Goal: Task Accomplishment & Management: Use online tool/utility

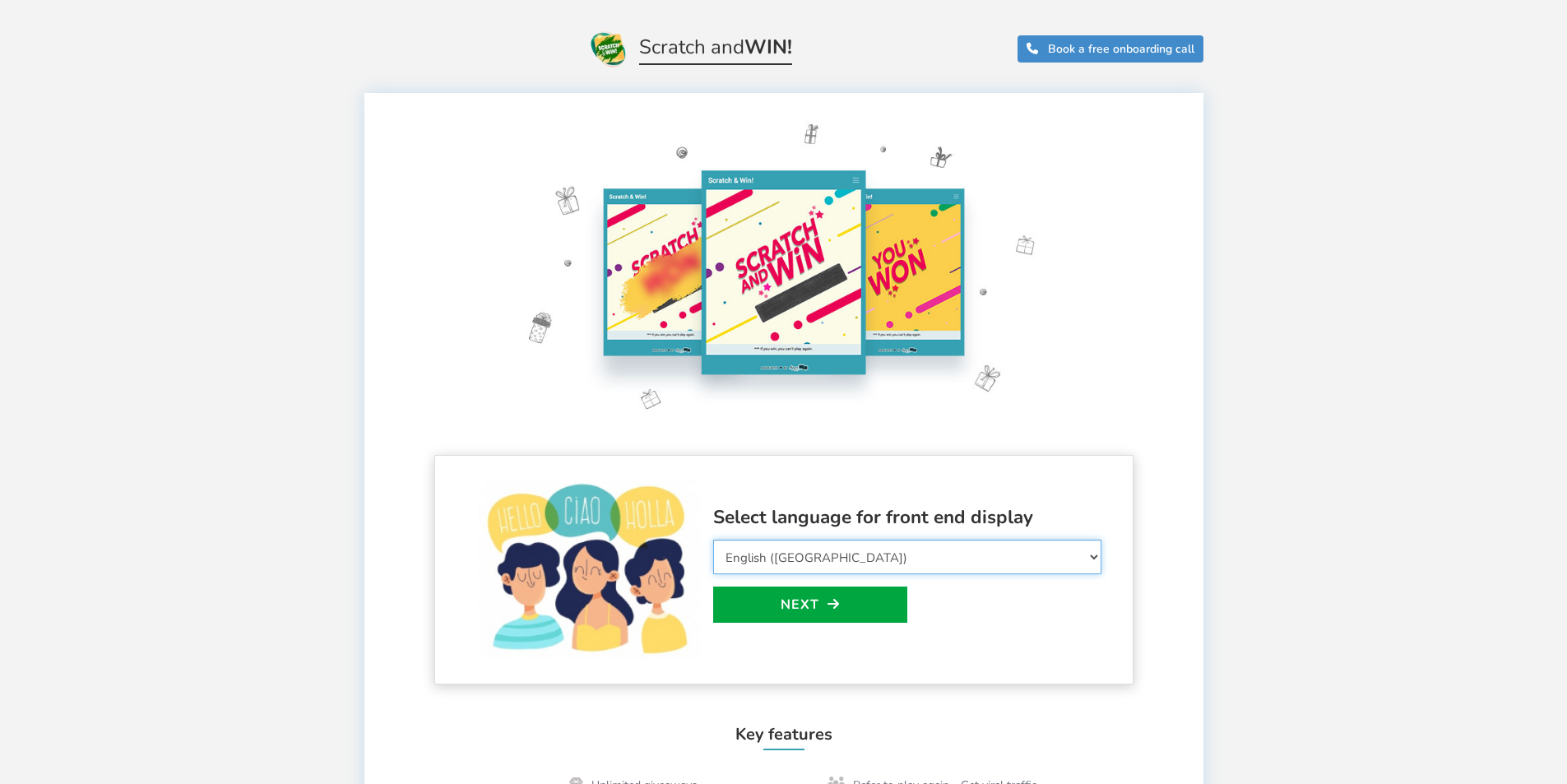
click at [776, 559] on select "Select Language Afrikaans Arabic Azerbaijani Belarusian Bulgarian Bengali Bosni…" at bounding box center [907, 557] width 388 height 34
select select "de_DE"
click at [714, 540] on select "Select Language Afrikaans Arabic Azerbaijani Belarusian Bulgarian Bengali Bosni…" at bounding box center [907, 557] width 388 height 34
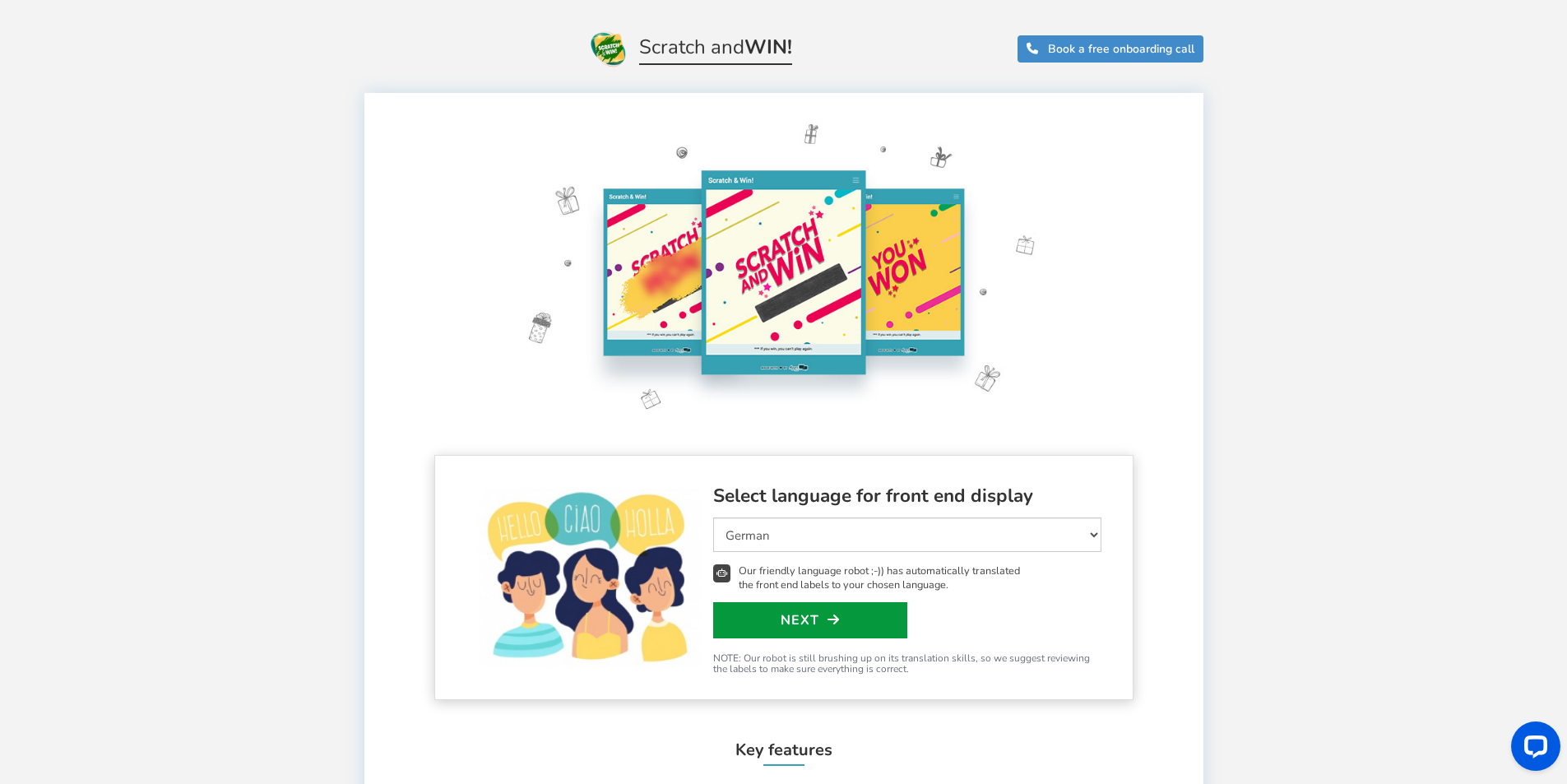
click at [799, 619] on link "Next" at bounding box center [810, 620] width 194 height 36
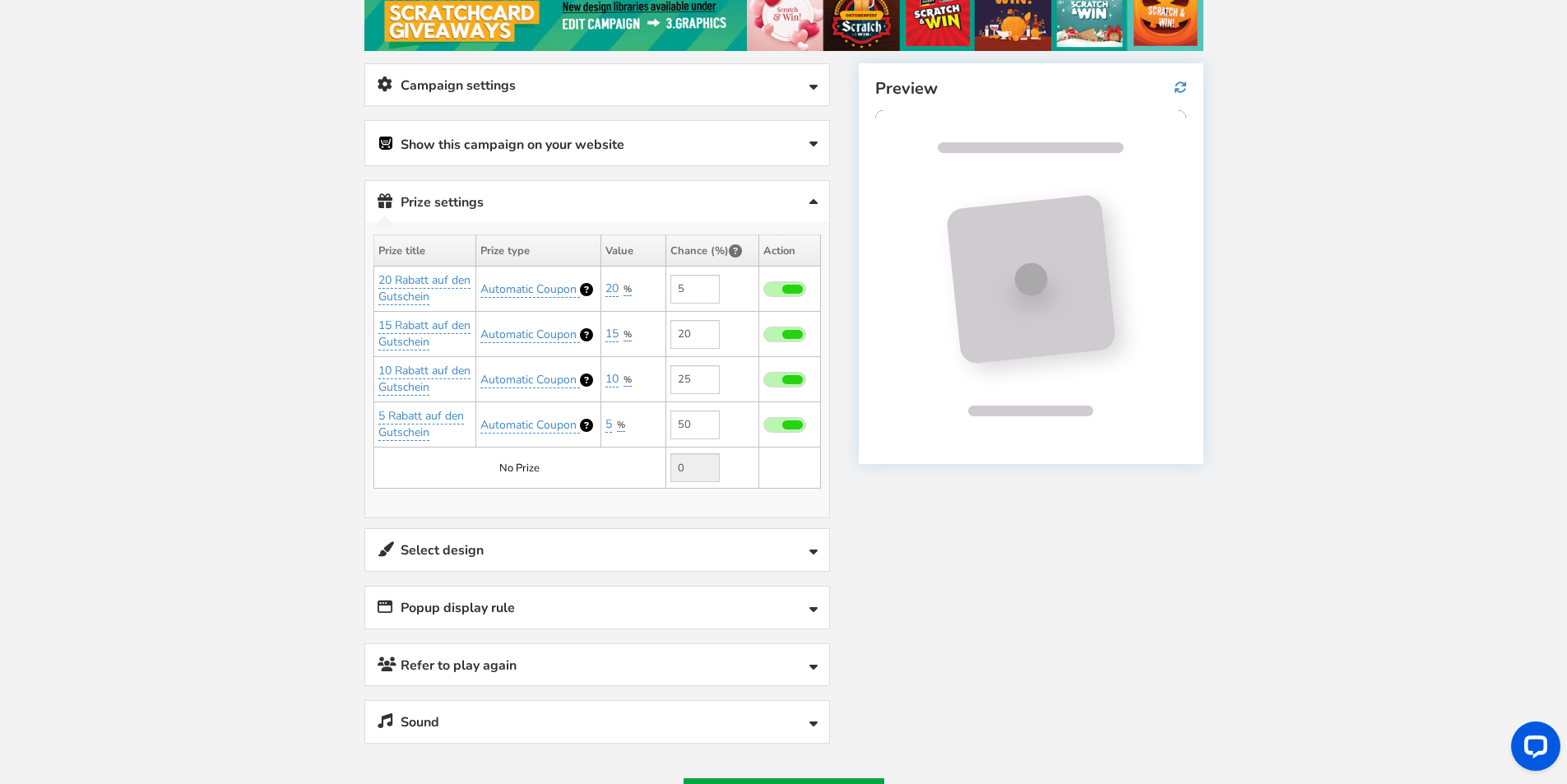
scroll to position [247, 0]
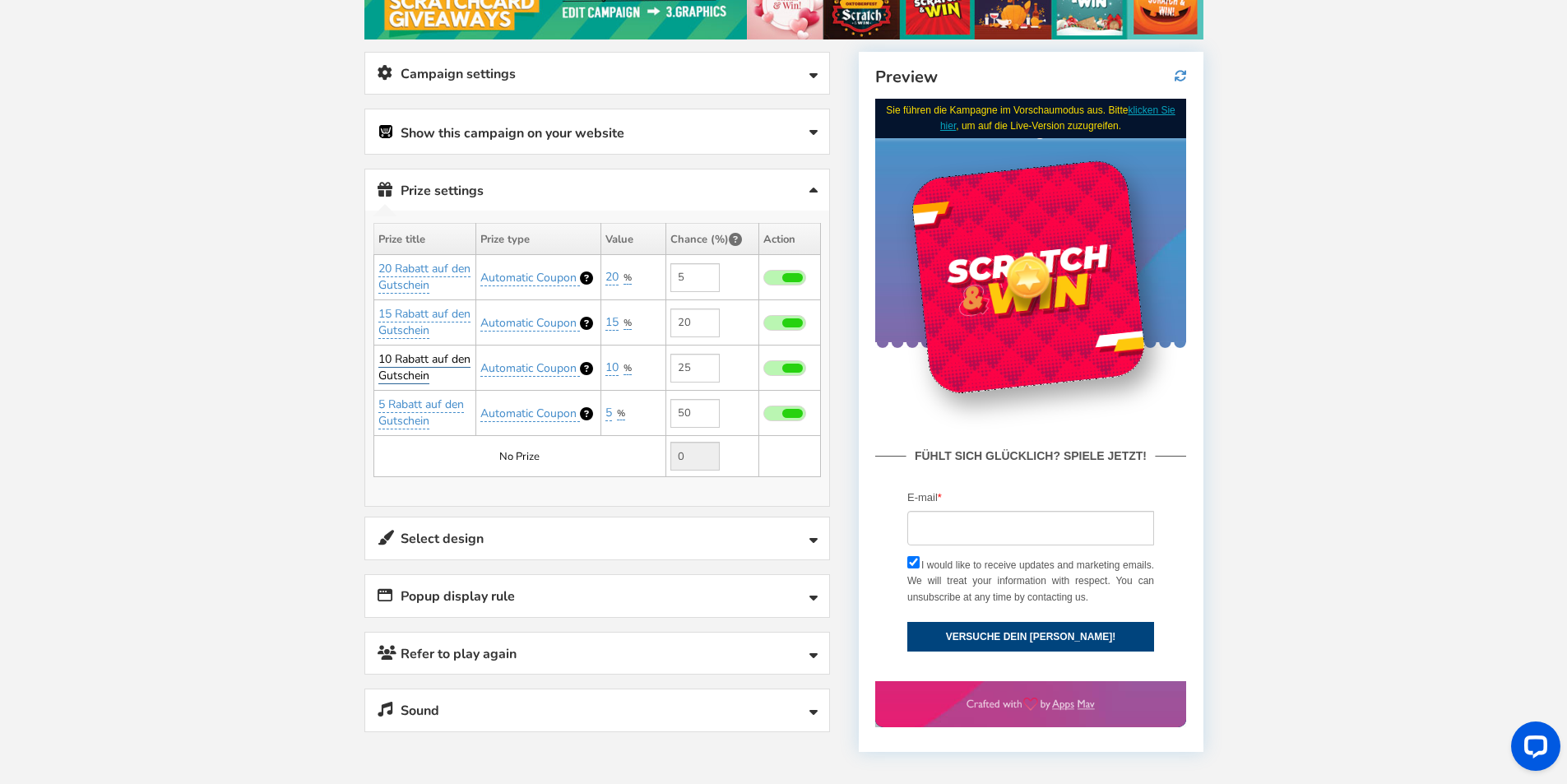
click at [390, 355] on link "10 Rabatt auf den Gutschein" at bounding box center [424, 368] width 92 height 33
click at [341, 363] on div "Welcome to Scratch and WIN! Select language for front end display Select Langua…" at bounding box center [784, 411] width 905 height 1177
click at [389, 354] on link "10 Rabatt auf den Gutschein" at bounding box center [424, 368] width 92 height 33
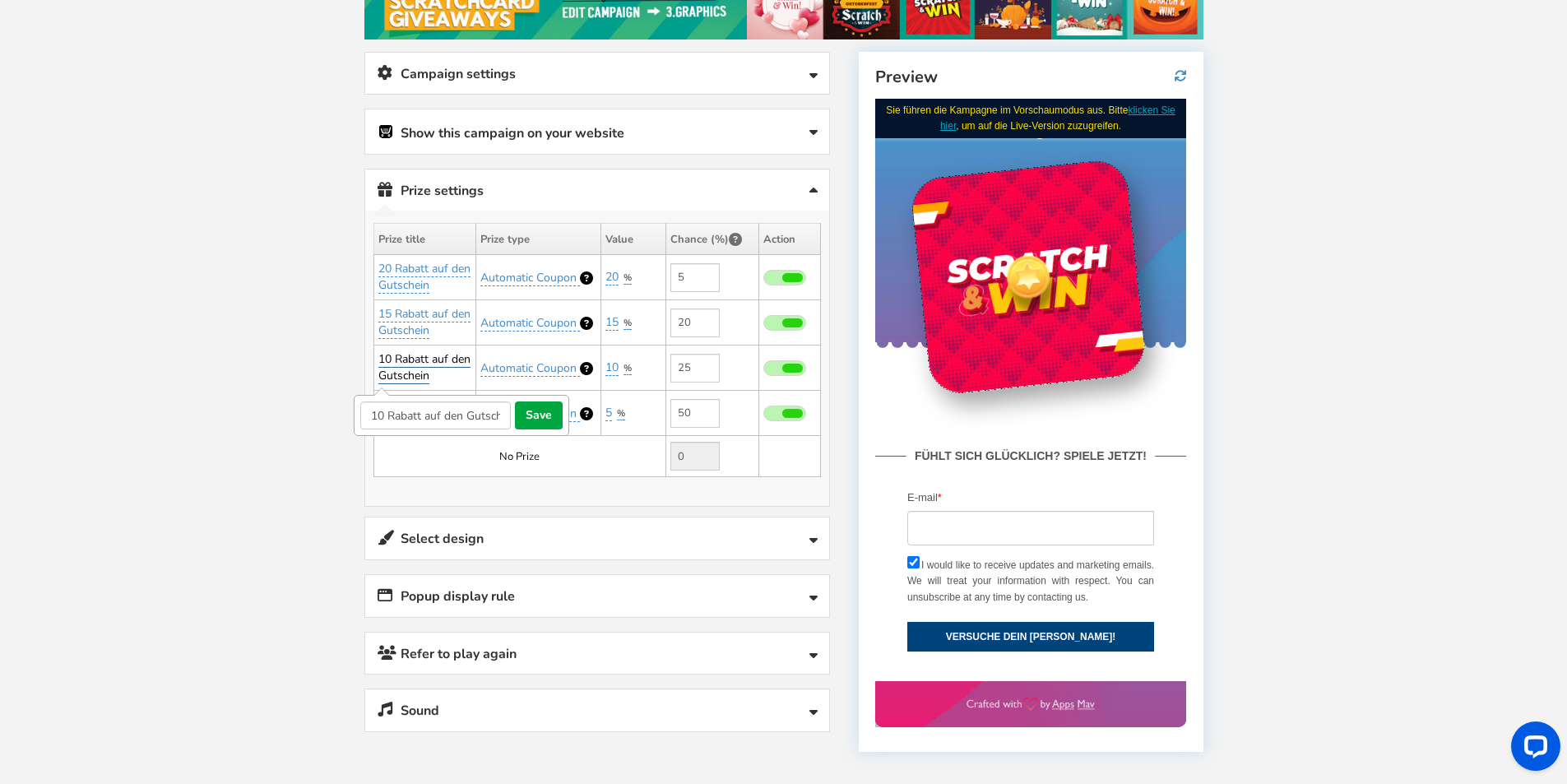
click at [389, 354] on link "10 Rabatt auf den Gutschein" at bounding box center [424, 368] width 92 height 33
click at [391, 357] on link "10 Rabatt auf den Gutschein" at bounding box center [424, 368] width 92 height 33
drag, startPoint x: 364, startPoint y: 416, endPoint x: 309, endPoint y: 414, distance: 55.0
click at [309, 414] on div "Welcome to Scratch and WIN! Select language for front end display Select Langua…" at bounding box center [784, 411] width 1567 height 1177
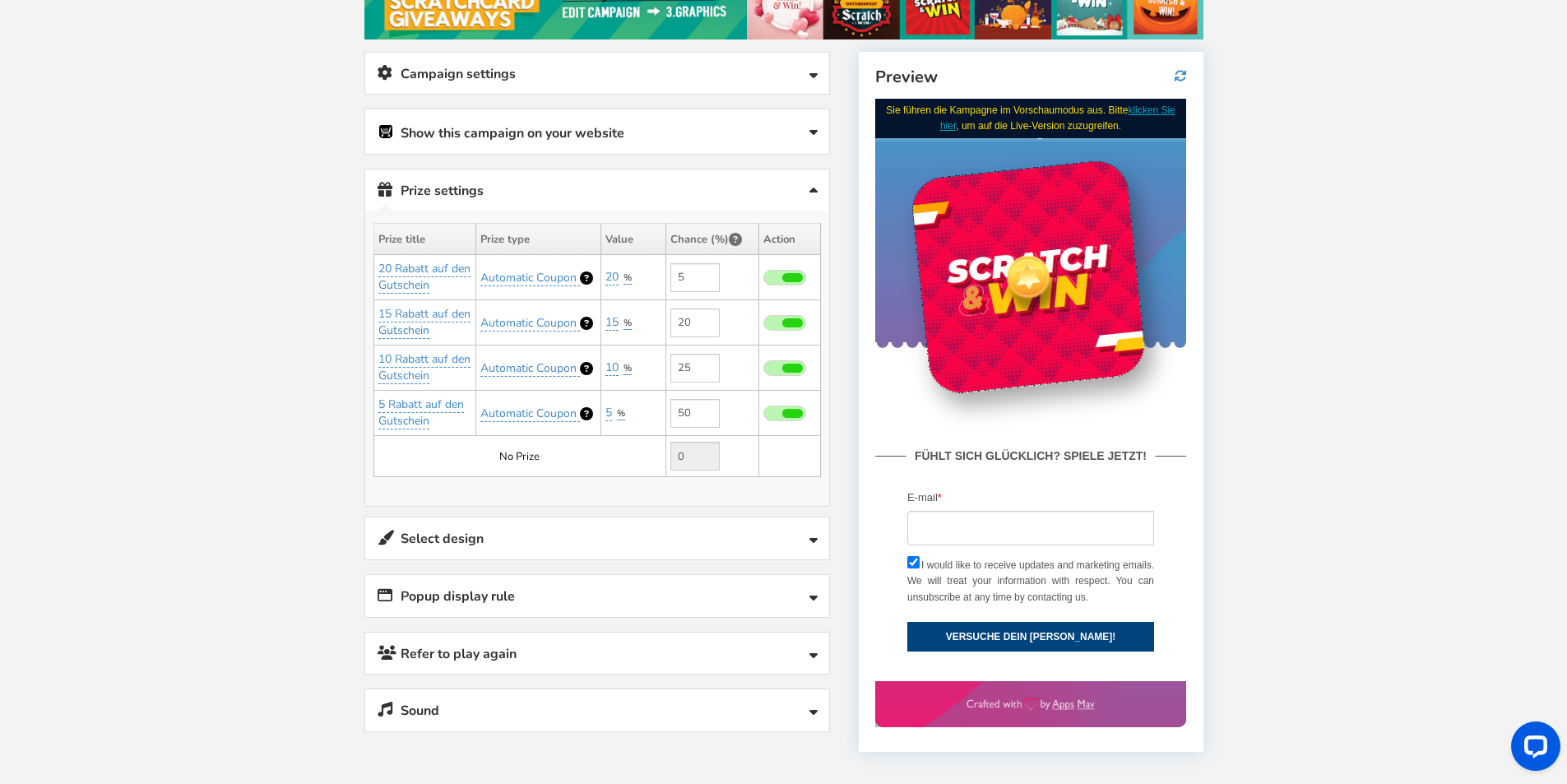
click at [283, 426] on div "Welcome to Scratch and WIN! Select language for front end display Select Langua…" at bounding box center [784, 411] width 1567 height 1177
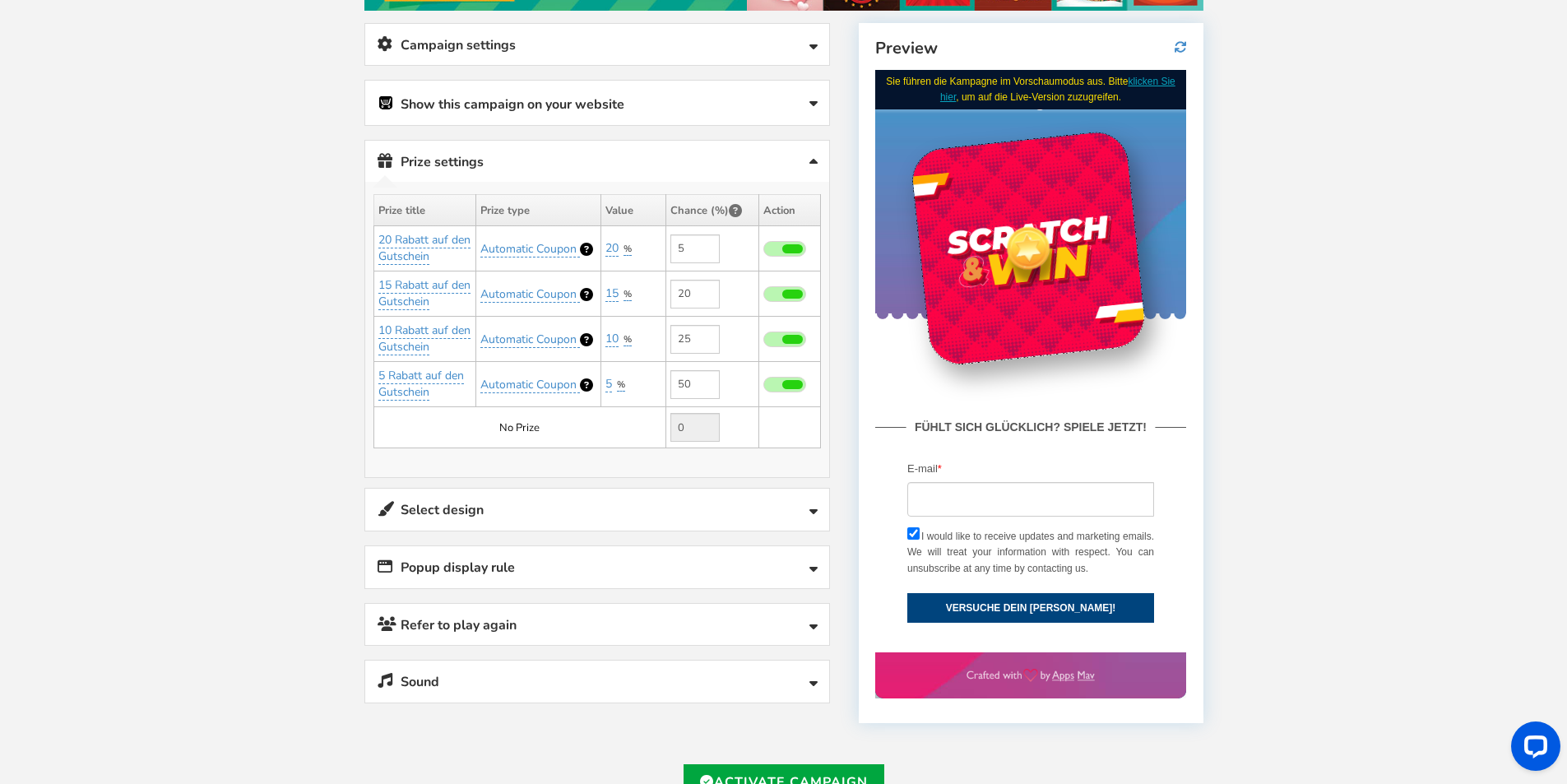
scroll to position [247, 0]
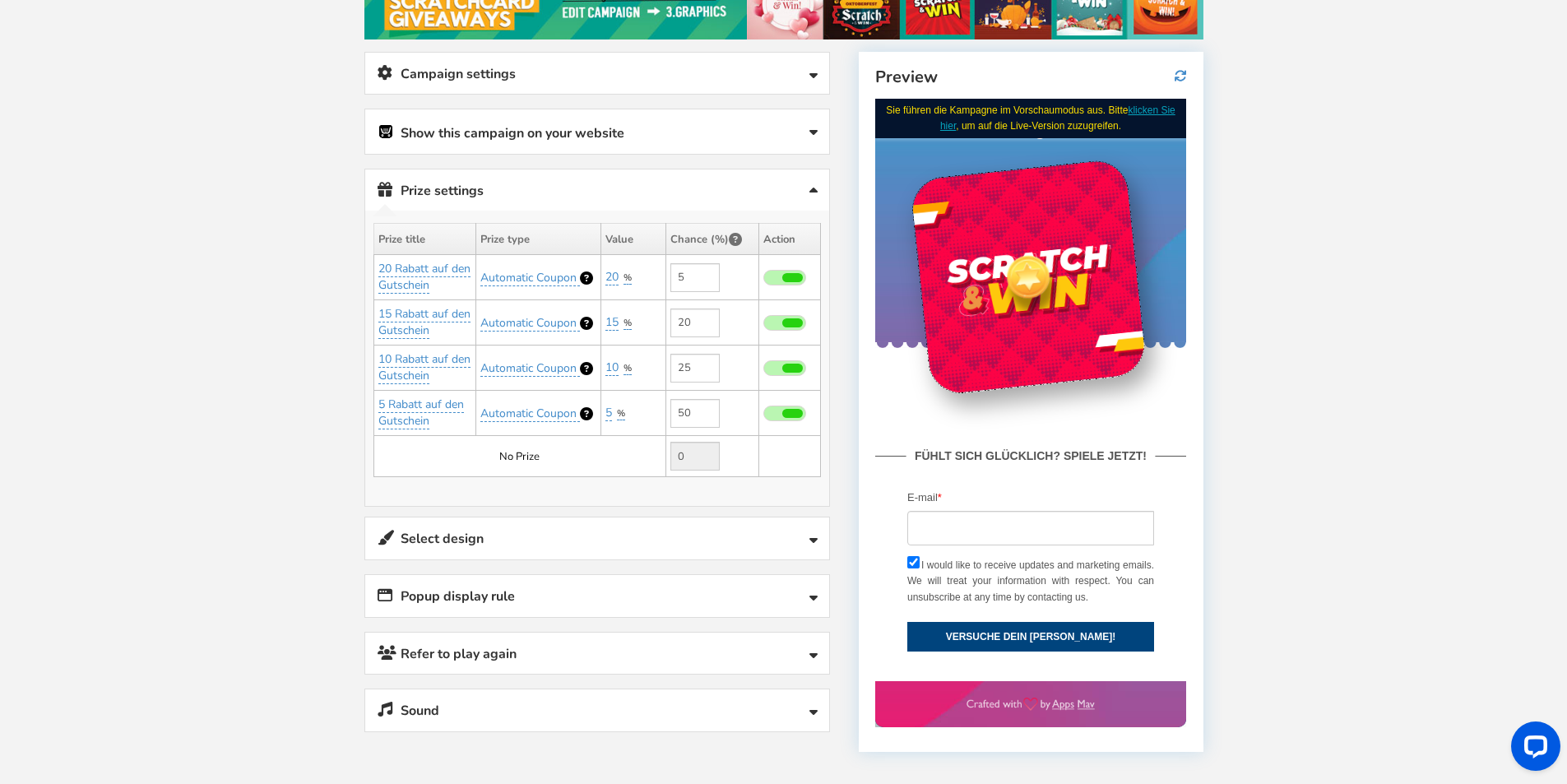
click at [782, 372] on span at bounding box center [784, 368] width 43 height 15
click at [763, 372] on input "checkbox" at bounding box center [763, 369] width 0 height 11
type input "0"
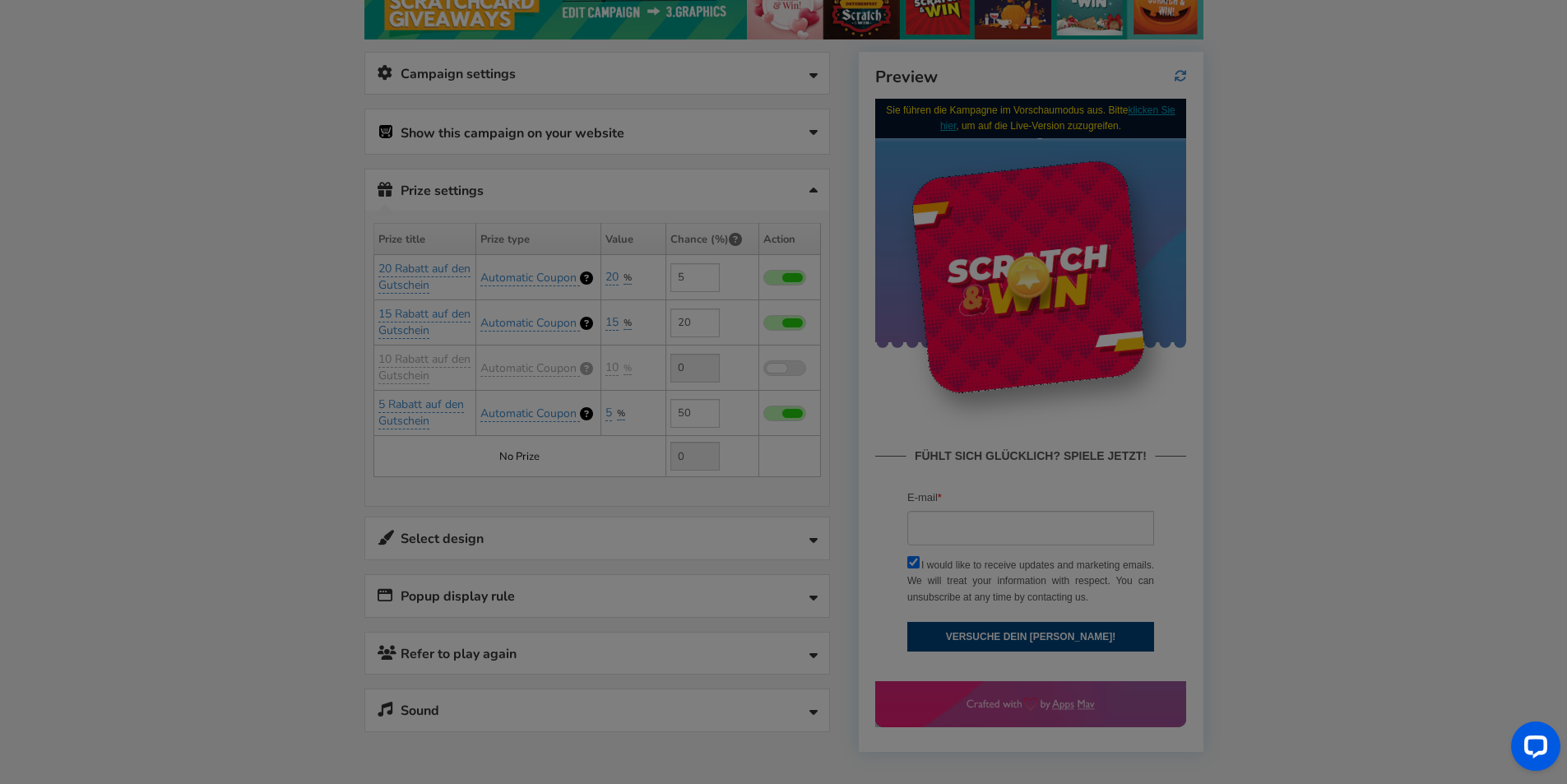
type input "25"
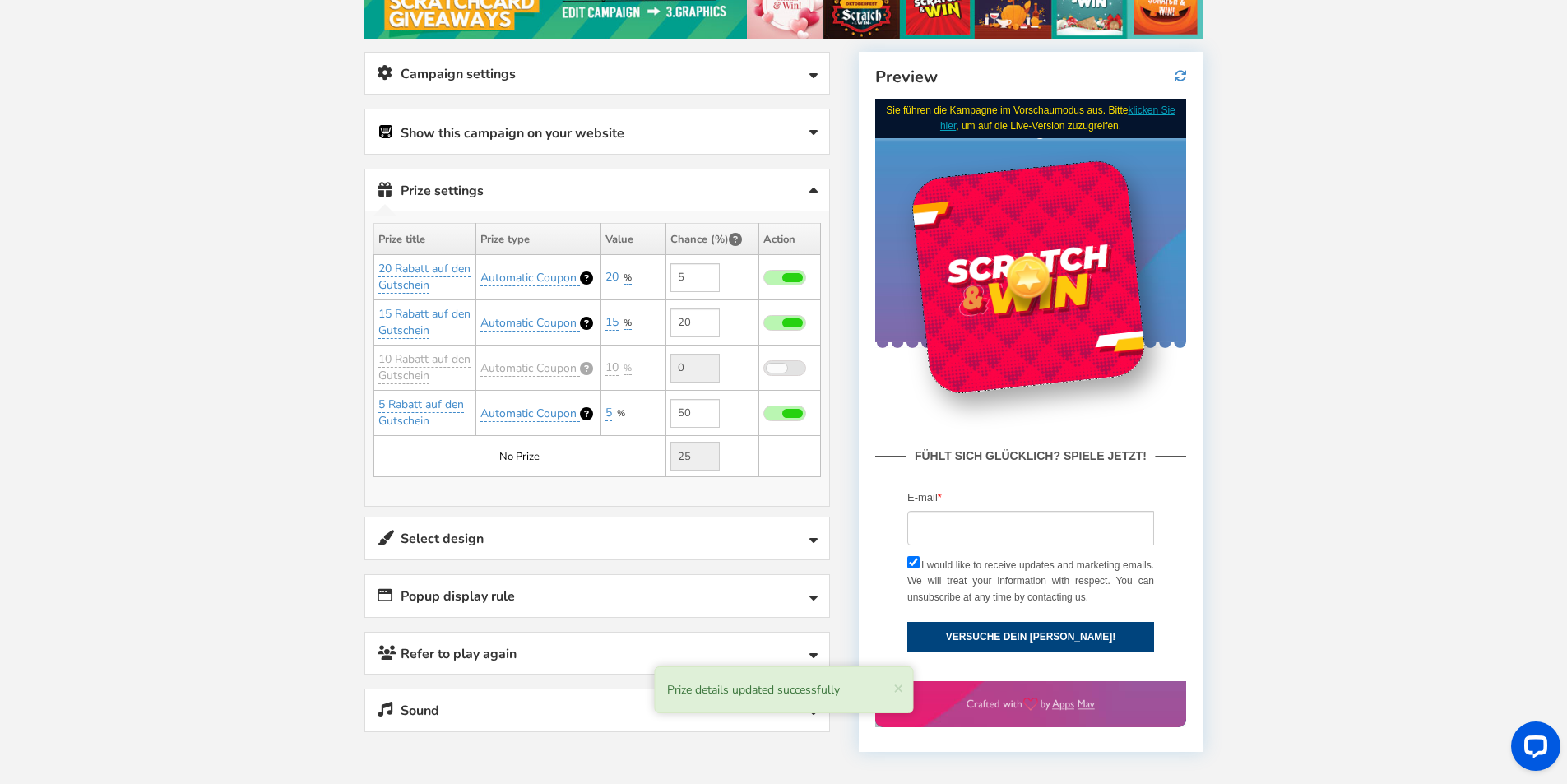
click at [781, 411] on span at bounding box center [784, 414] width 43 height 15
click at [763, 411] on input "checkbox" at bounding box center [763, 414] width 0 height 11
type input "0"
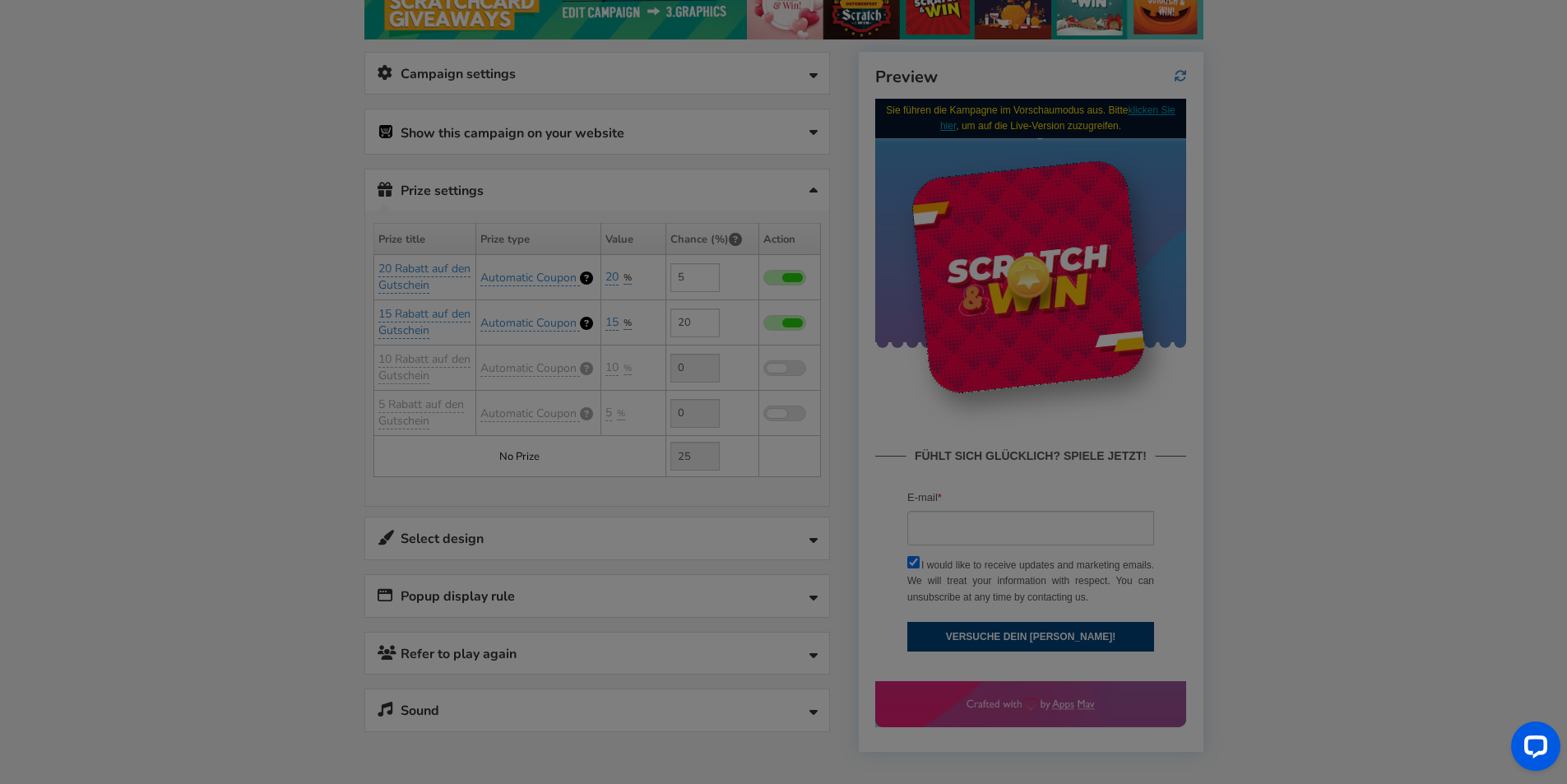
type input "75"
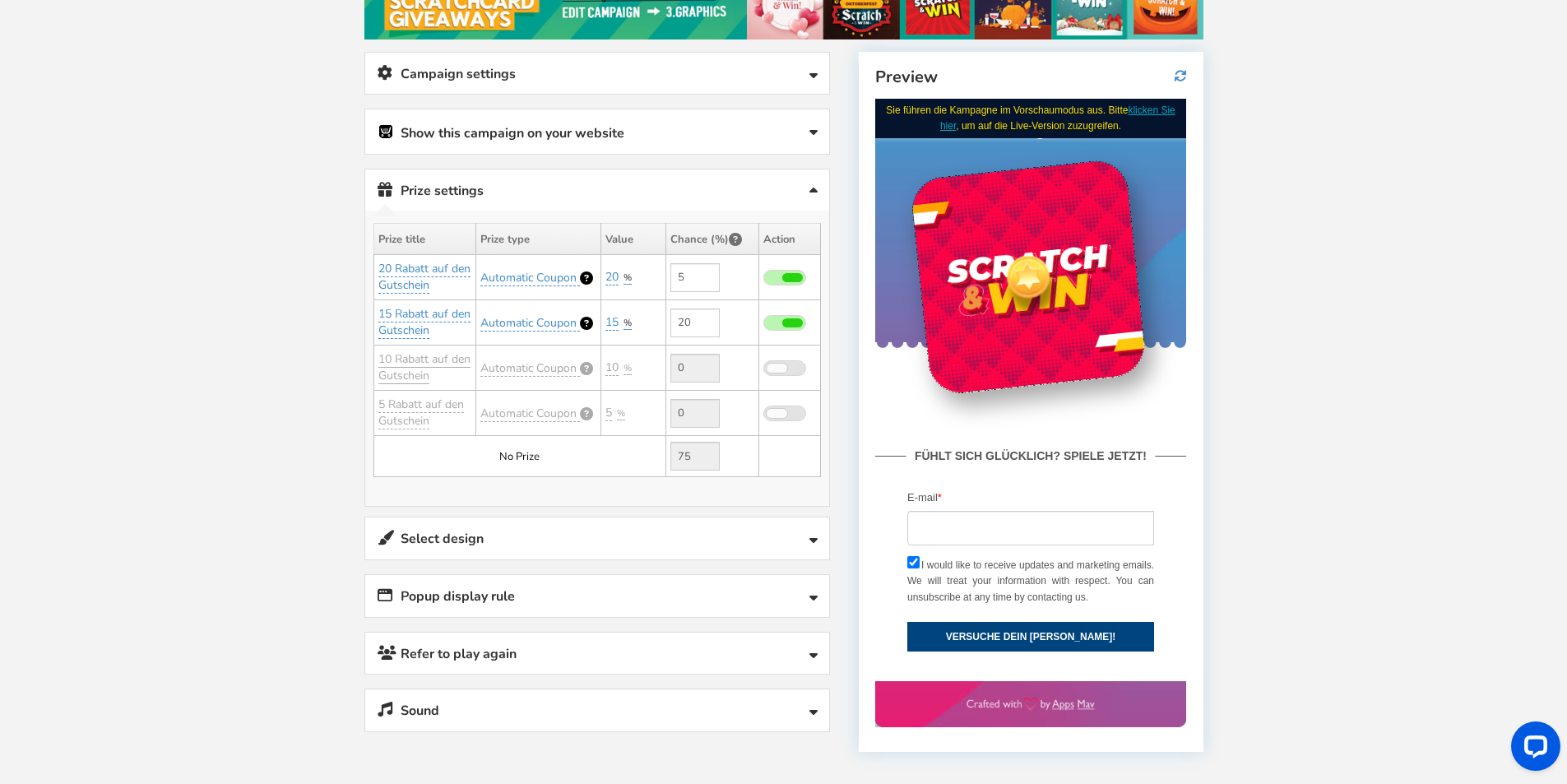
click at [435, 364] on link "10 Rabatt auf den Gutschein" at bounding box center [424, 368] width 92 height 33
click at [787, 368] on span at bounding box center [784, 368] width 43 height 15
click at [763, 368] on input "checkbox" at bounding box center [763, 369] width 0 height 11
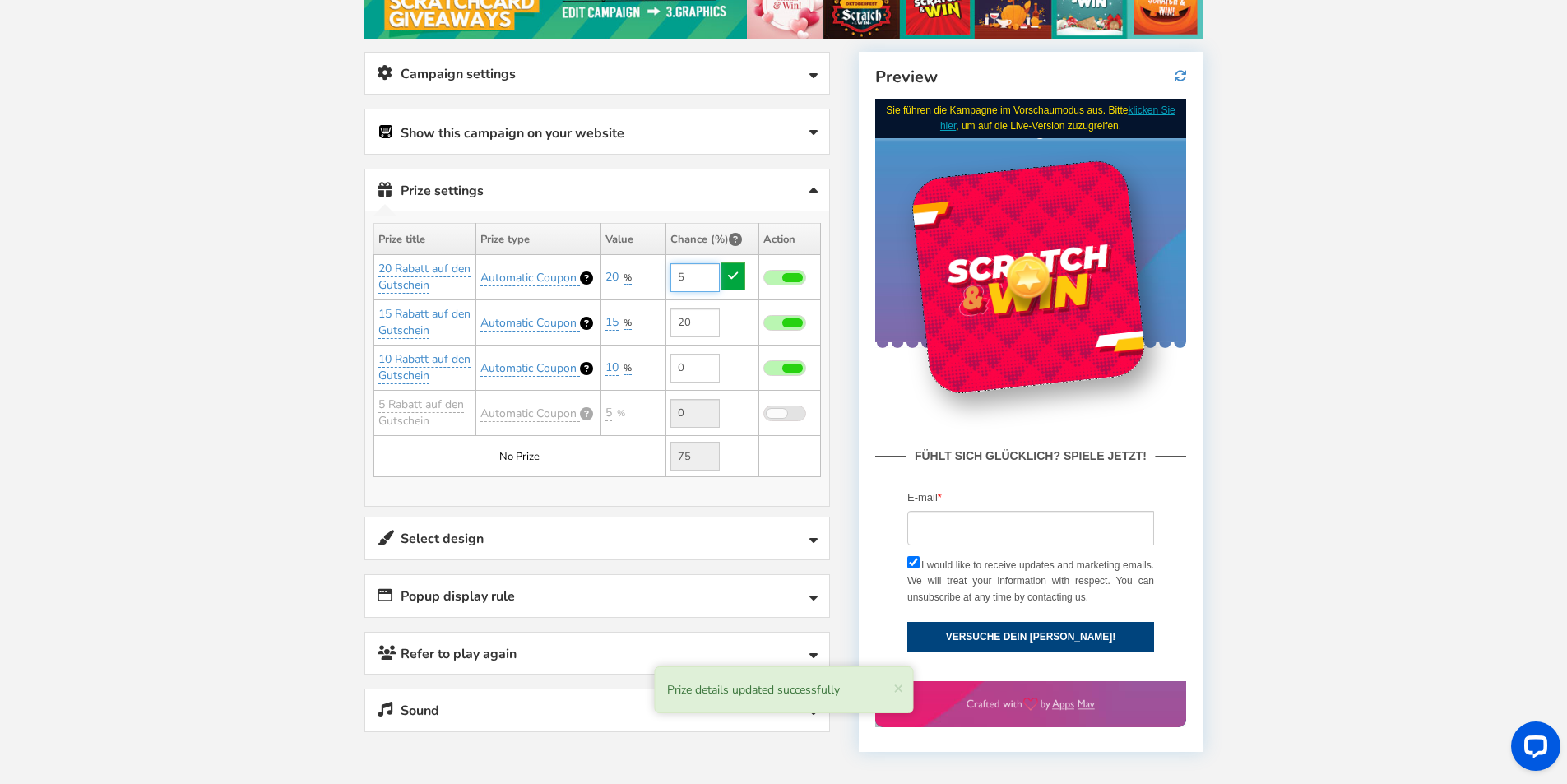
drag, startPoint x: 692, startPoint y: 277, endPoint x: 675, endPoint y: 274, distance: 17.3
click at [675, 274] on input "5" at bounding box center [695, 278] width 50 height 29
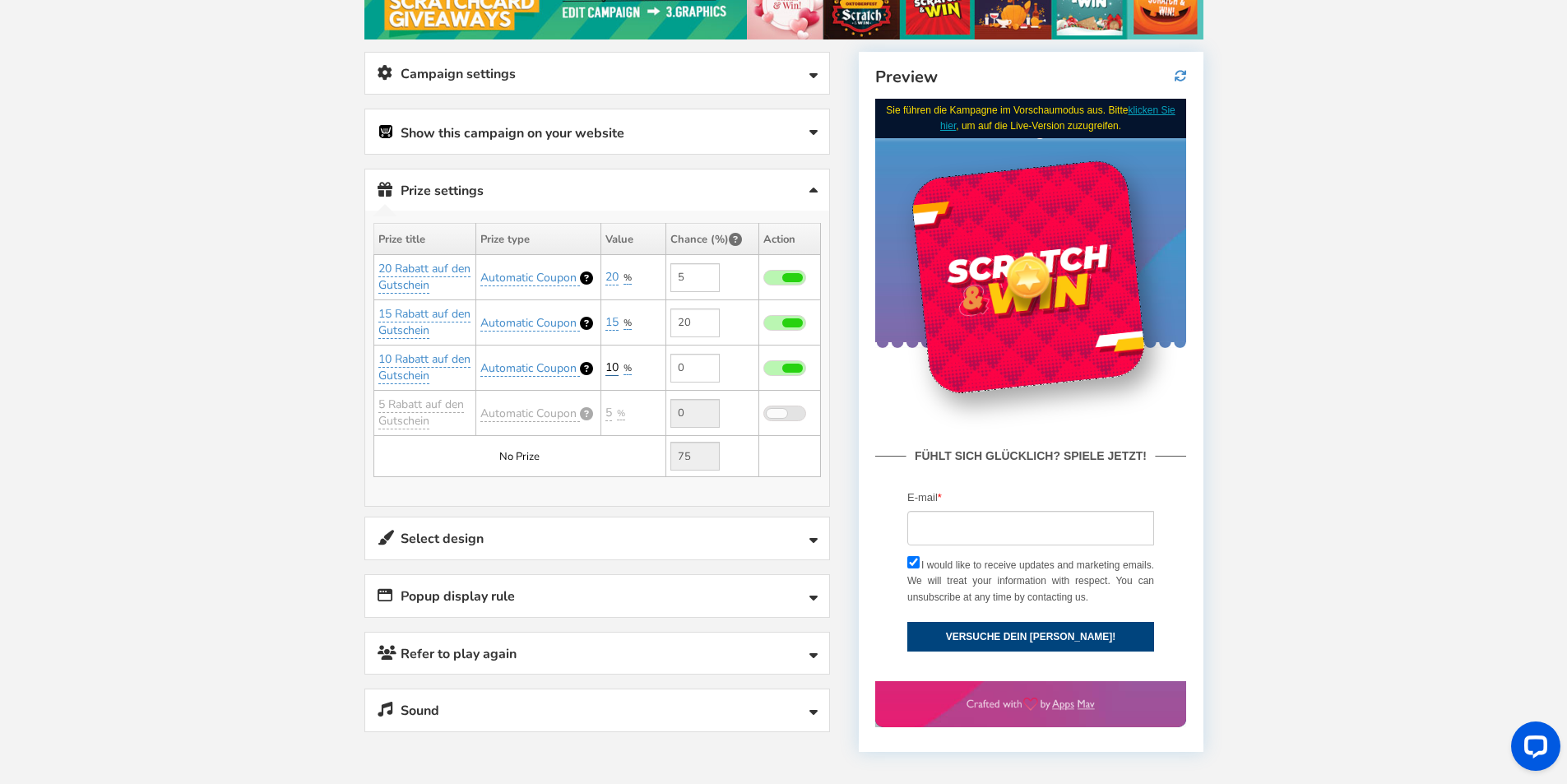
click at [614, 370] on link "10" at bounding box center [612, 367] width 13 height 16
drag, startPoint x: 621, startPoint y: 414, endPoint x: 573, endPoint y: 412, distance: 48.0
click at [573, 412] on tbody "20 Rabatt auf den Gutschein Automatic Coupon 20 %" at bounding box center [597, 366] width 446 height 222
click at [613, 367] on link "10" at bounding box center [612, 367] width 13 height 16
drag, startPoint x: 614, startPoint y: 406, endPoint x: 575, endPoint y: 406, distance: 39.0
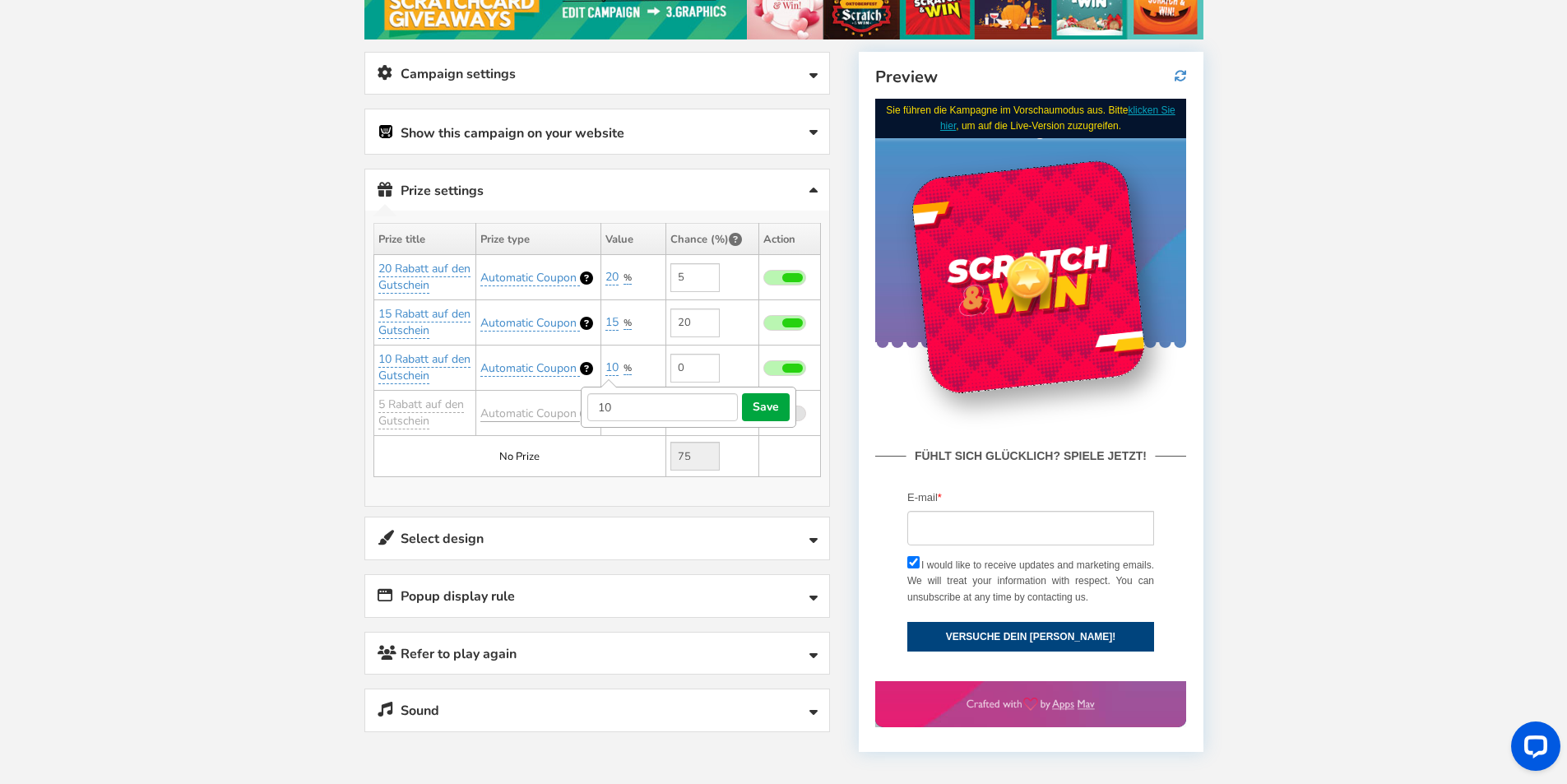
click at [575, 406] on tbody "20 Rabatt auf den Gutschein Automatic Coupon 20 %" at bounding box center [597, 366] width 446 height 222
click at [616, 365] on link "10" at bounding box center [612, 367] width 13 height 16
type input "12"
click at [601, 445] on td "No Prize" at bounding box center [519, 456] width 292 height 41
click at [695, 368] on input "0" at bounding box center [695, 368] width 50 height 29
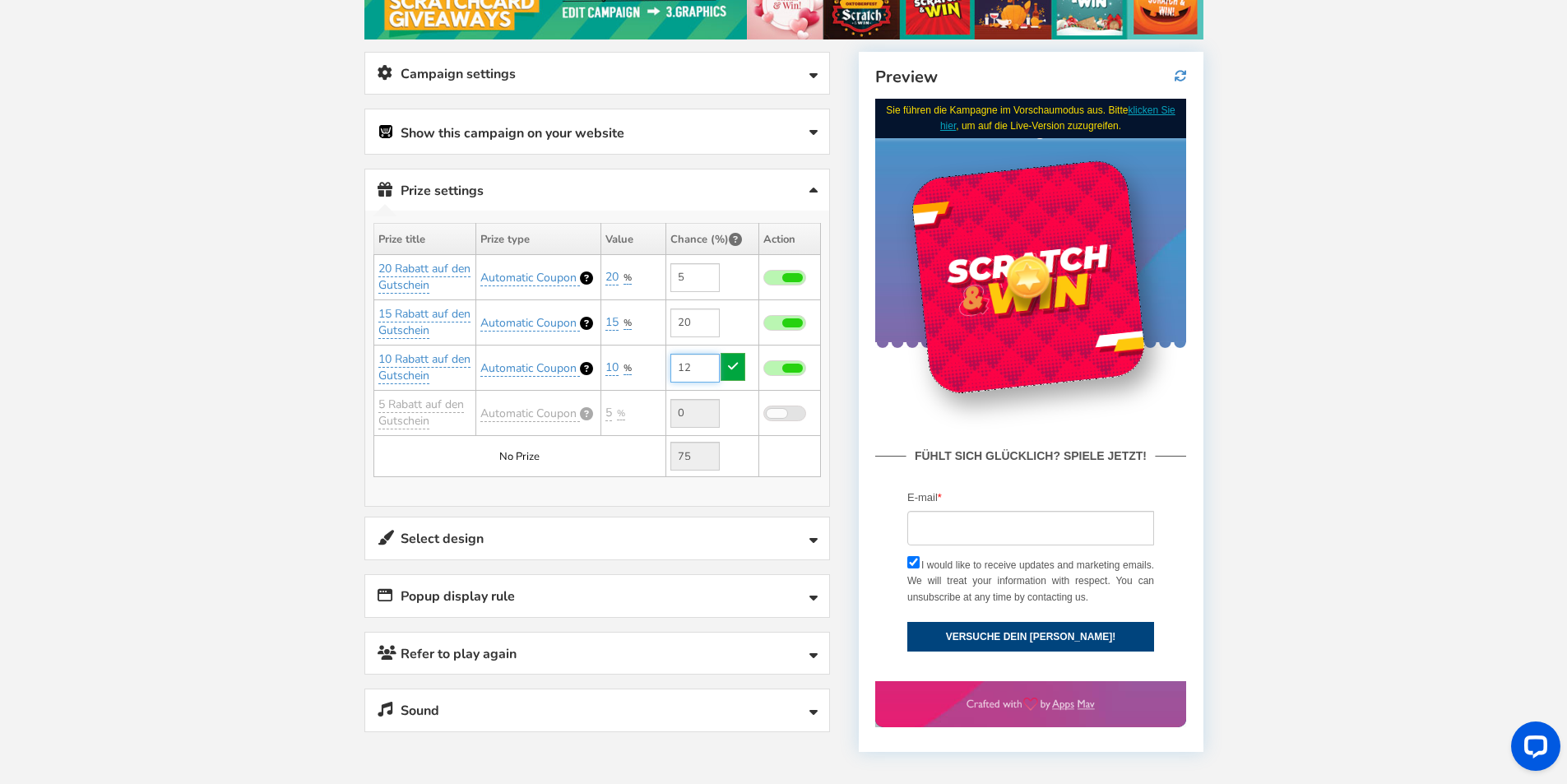
type input "12"
click at [431, 370] on td "10 Rabatt auf den Gutschein" at bounding box center [424, 368] width 102 height 45
click at [410, 360] on link "10 Rabatt auf den Gutschein" at bounding box center [424, 368] width 92 height 33
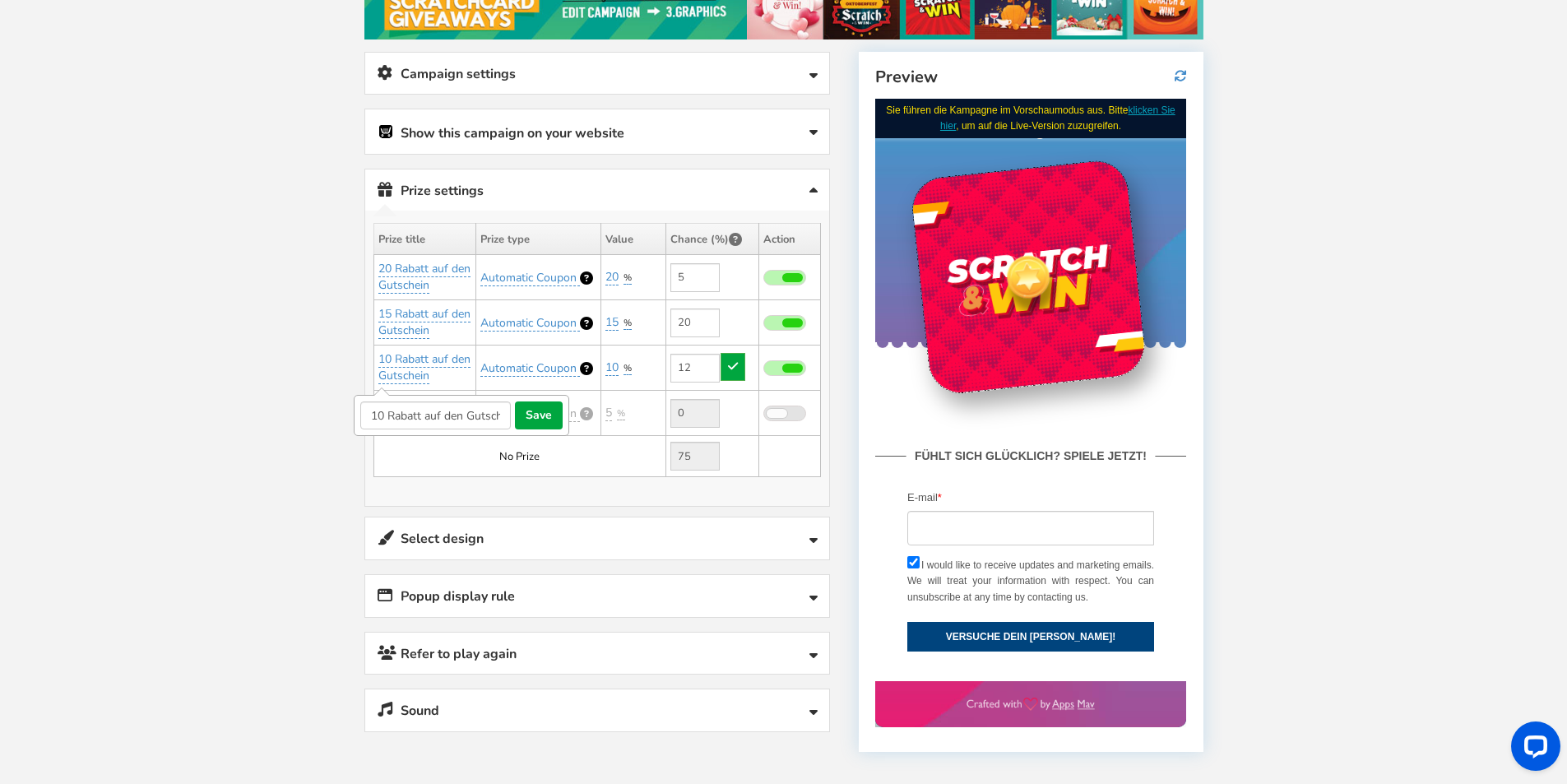
scroll to position [0, 13]
click at [375, 414] on input "10 Rabatt auf den Gutschein" at bounding box center [435, 414] width 150 height 28
drag, startPoint x: 370, startPoint y: 414, endPoint x: 333, endPoint y: 422, distance: 37.9
click at [334, 421] on div "Welcome to Scratch and WIN! Select language for front end display Select Langua…" at bounding box center [784, 411] width 905 height 1177
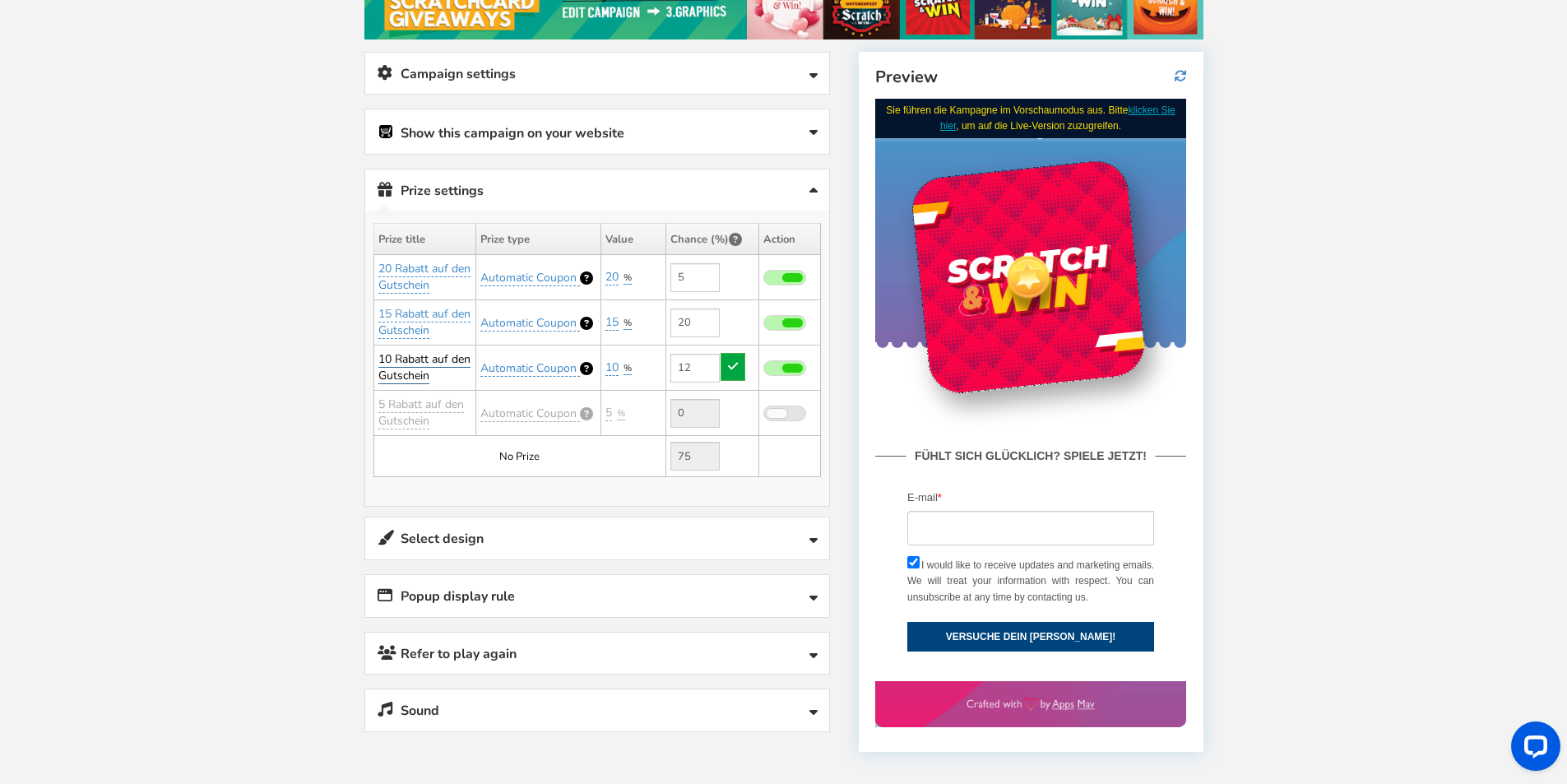
click at [408, 363] on link "10 Rabatt auf den Gutschein" at bounding box center [424, 368] width 92 height 33
click at [398, 375] on link "10 Rabatt auf den Gutschein" at bounding box center [424, 368] width 92 height 33
drag, startPoint x: 374, startPoint y: 414, endPoint x: 352, endPoint y: 414, distance: 22.0
click at [310, 124] on div "Promote your campaign Use this link to promote your campaign anywhere. Use it i…" at bounding box center [155, 62] width 309 height 123
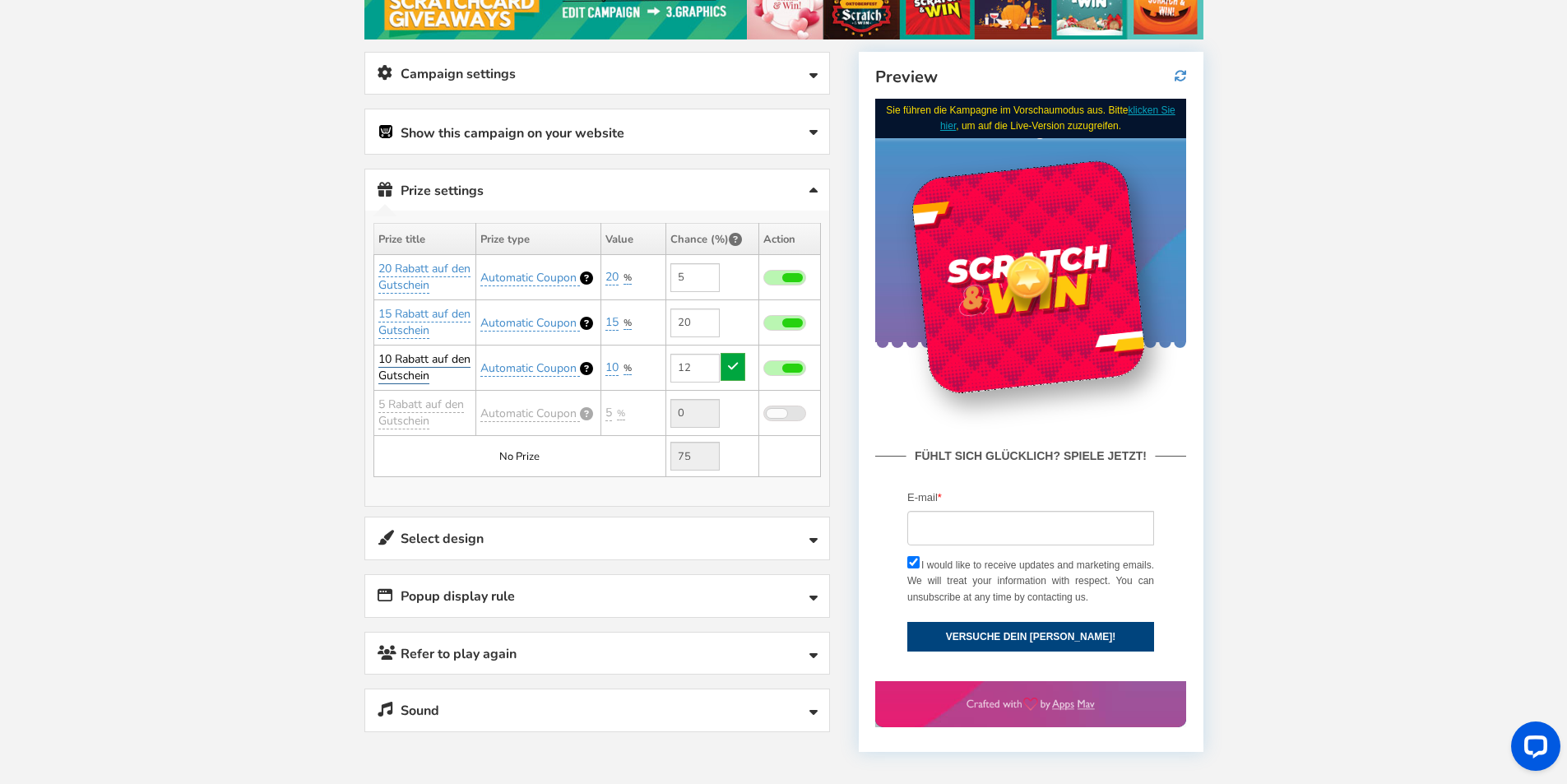
click at [399, 359] on link "10 Rabatt auf den Gutschein" at bounding box center [424, 368] width 92 height 33
click at [375, 411] on input "10 Rabatt auf den Gutschein" at bounding box center [435, 414] width 150 height 28
type input "12 Rabatt auf den Gutschein"
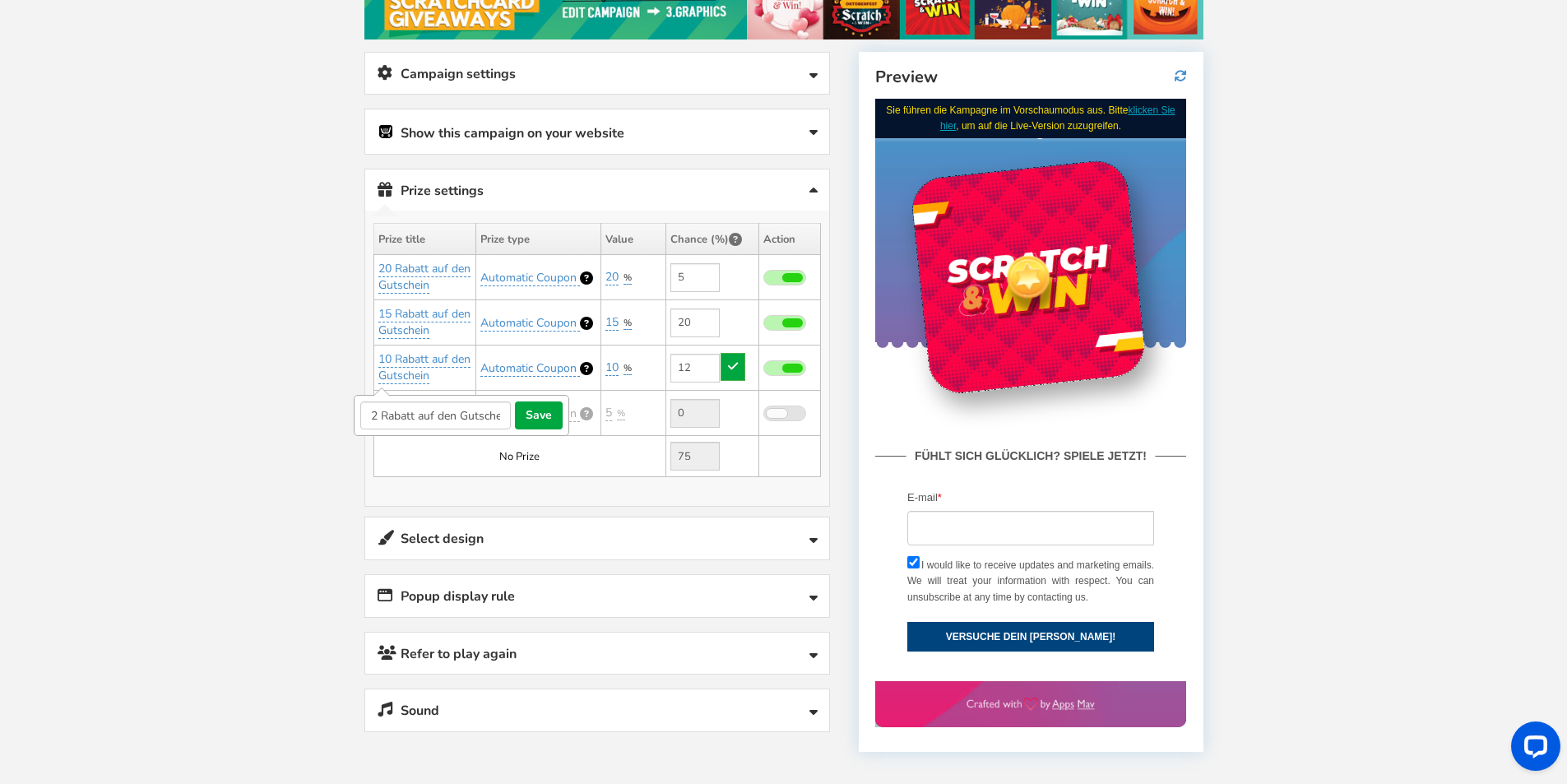
scroll to position [0, 0]
click at [538, 411] on button "save" at bounding box center [539, 414] width 48 height 28
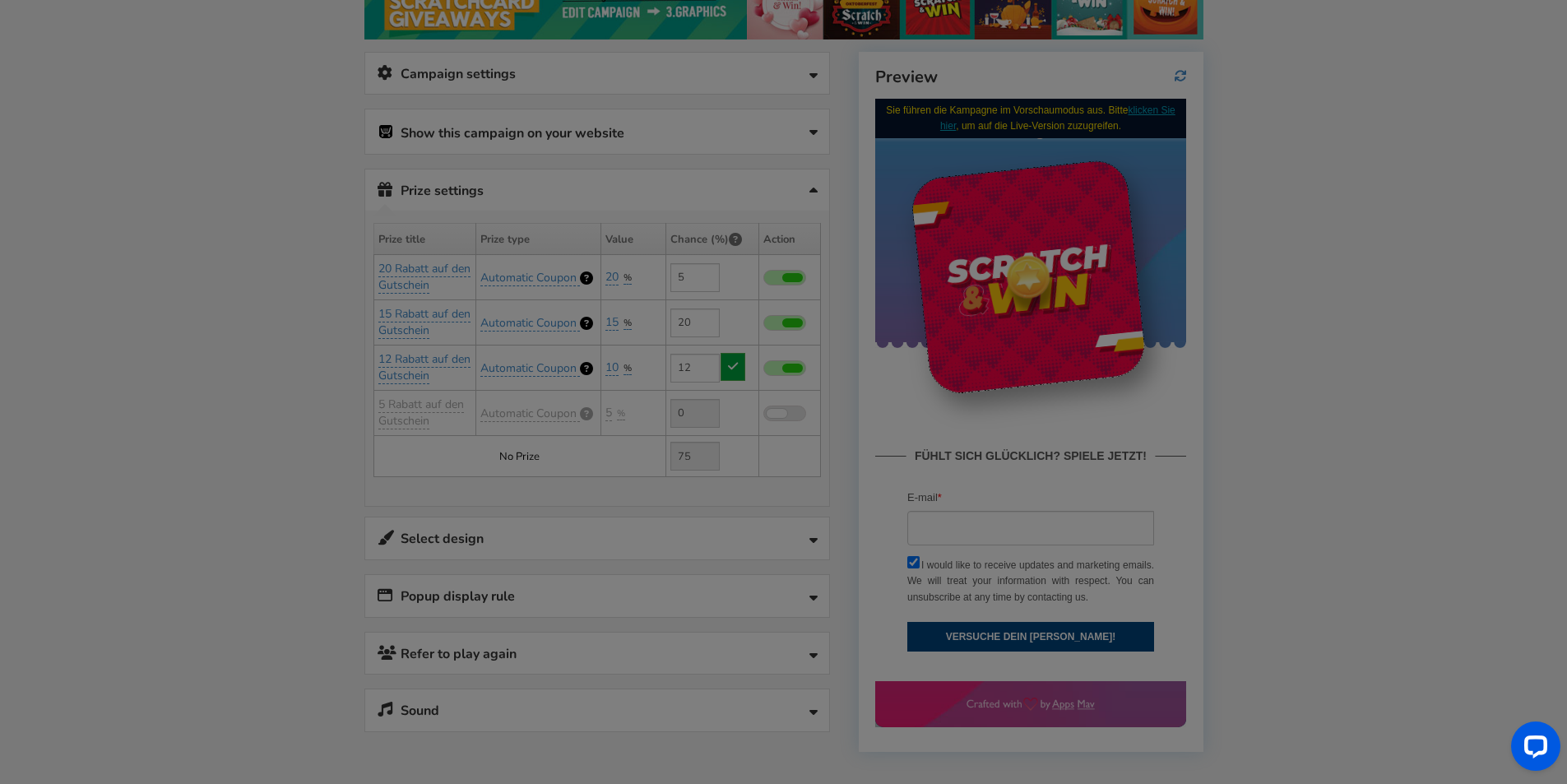
type input "63"
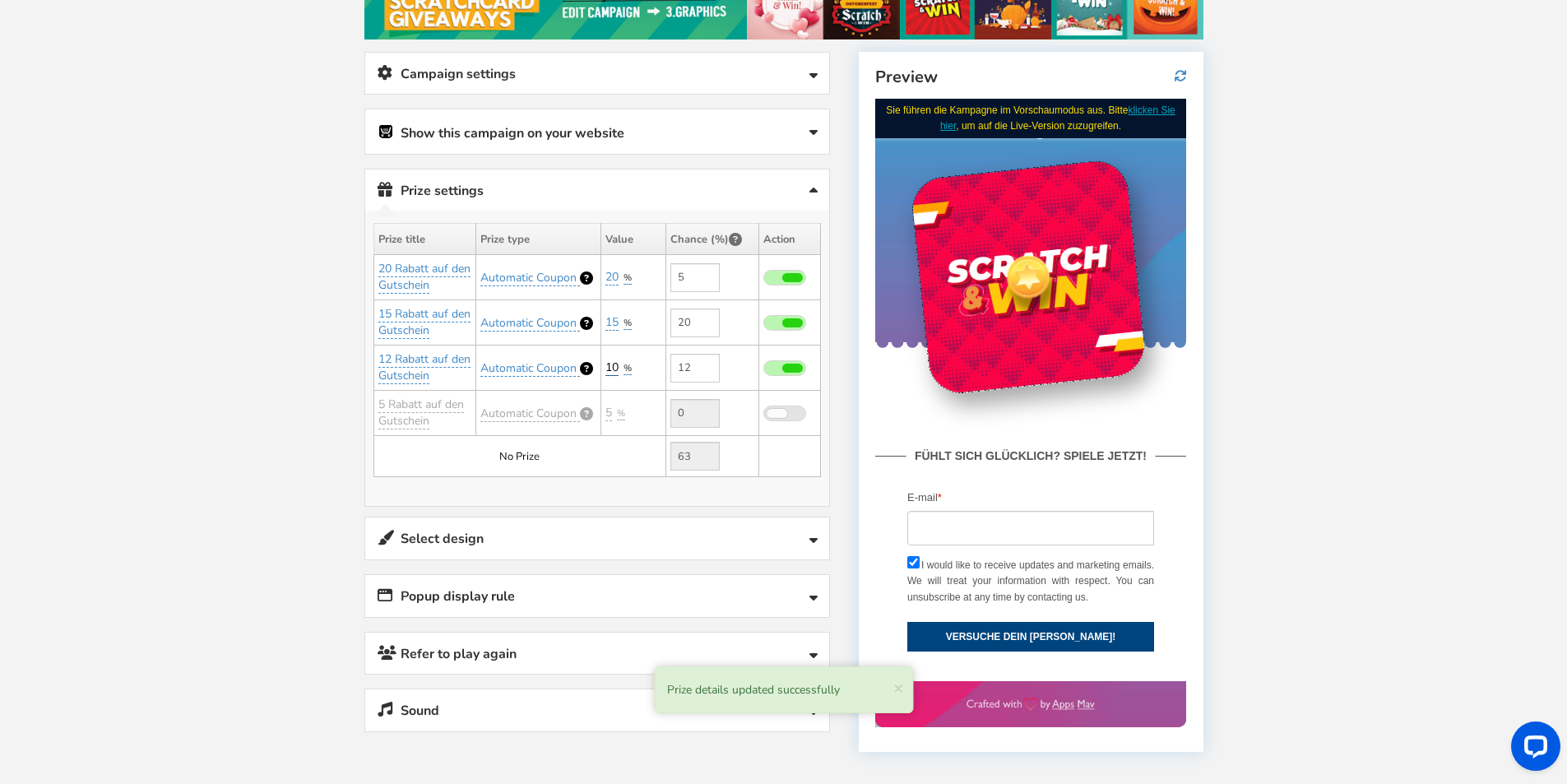
click at [616, 372] on link "10" at bounding box center [612, 367] width 13 height 16
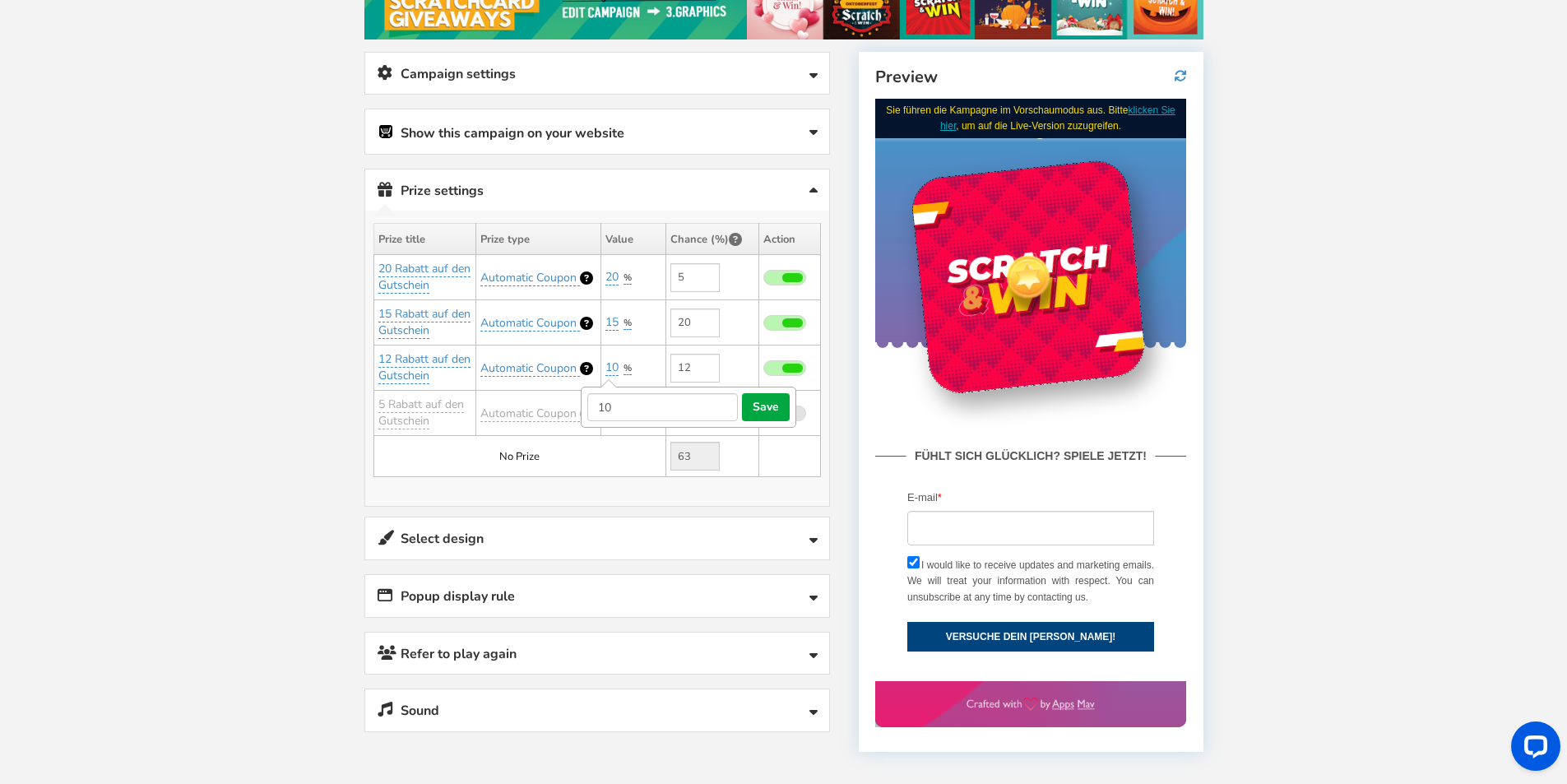
click at [616, 407] on input "10" at bounding box center [662, 407] width 150 height 28
type input "12"
click at [784, 409] on button "save" at bounding box center [766, 407] width 48 height 28
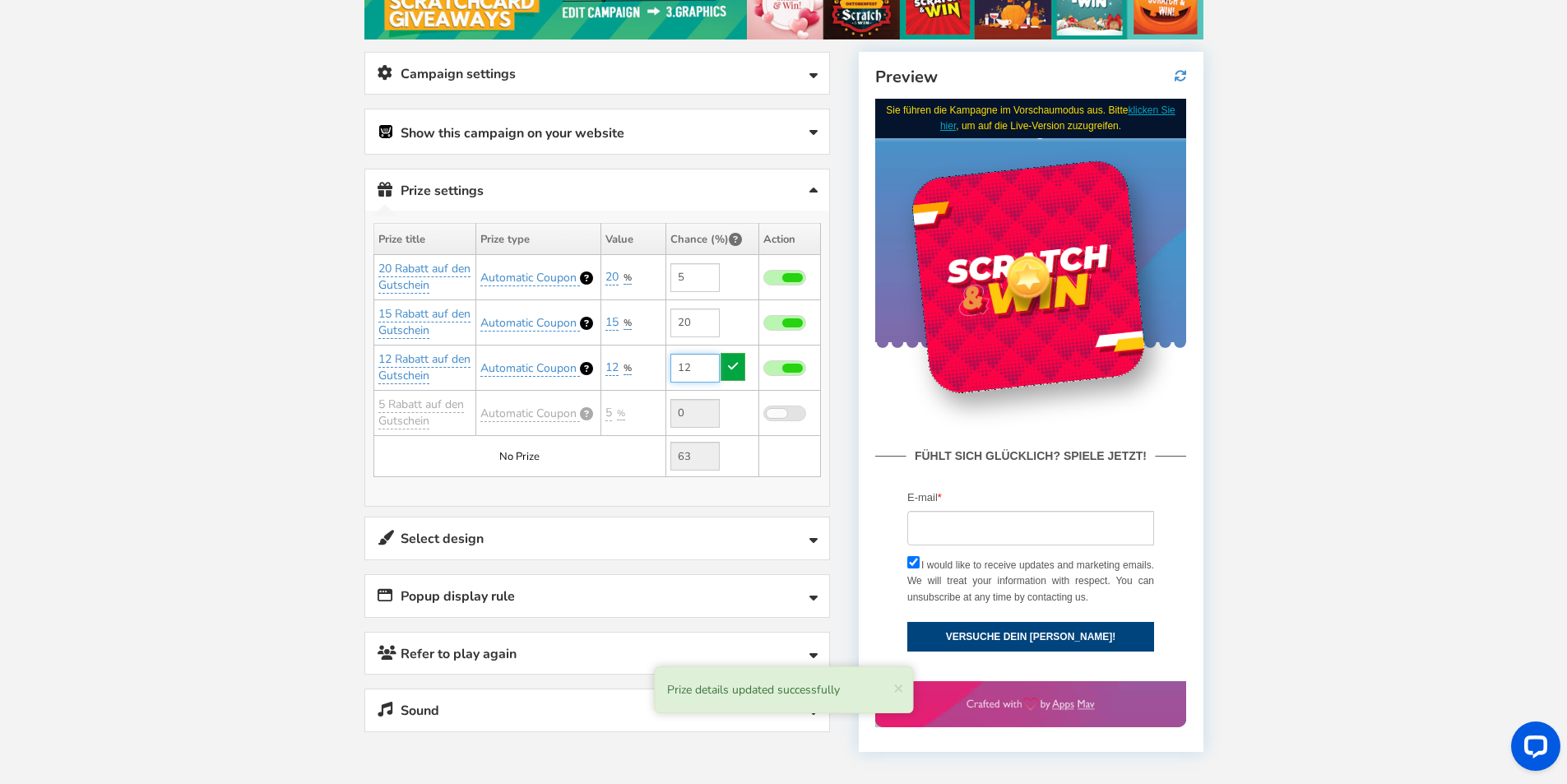
drag, startPoint x: 697, startPoint y: 367, endPoint x: 661, endPoint y: 366, distance: 36.0
click at [661, 366] on tr "12 Rabatt auf den Gutschein Automatic Coupon 12 % Add Add 12" at bounding box center [597, 368] width 446 height 45
type input "50"
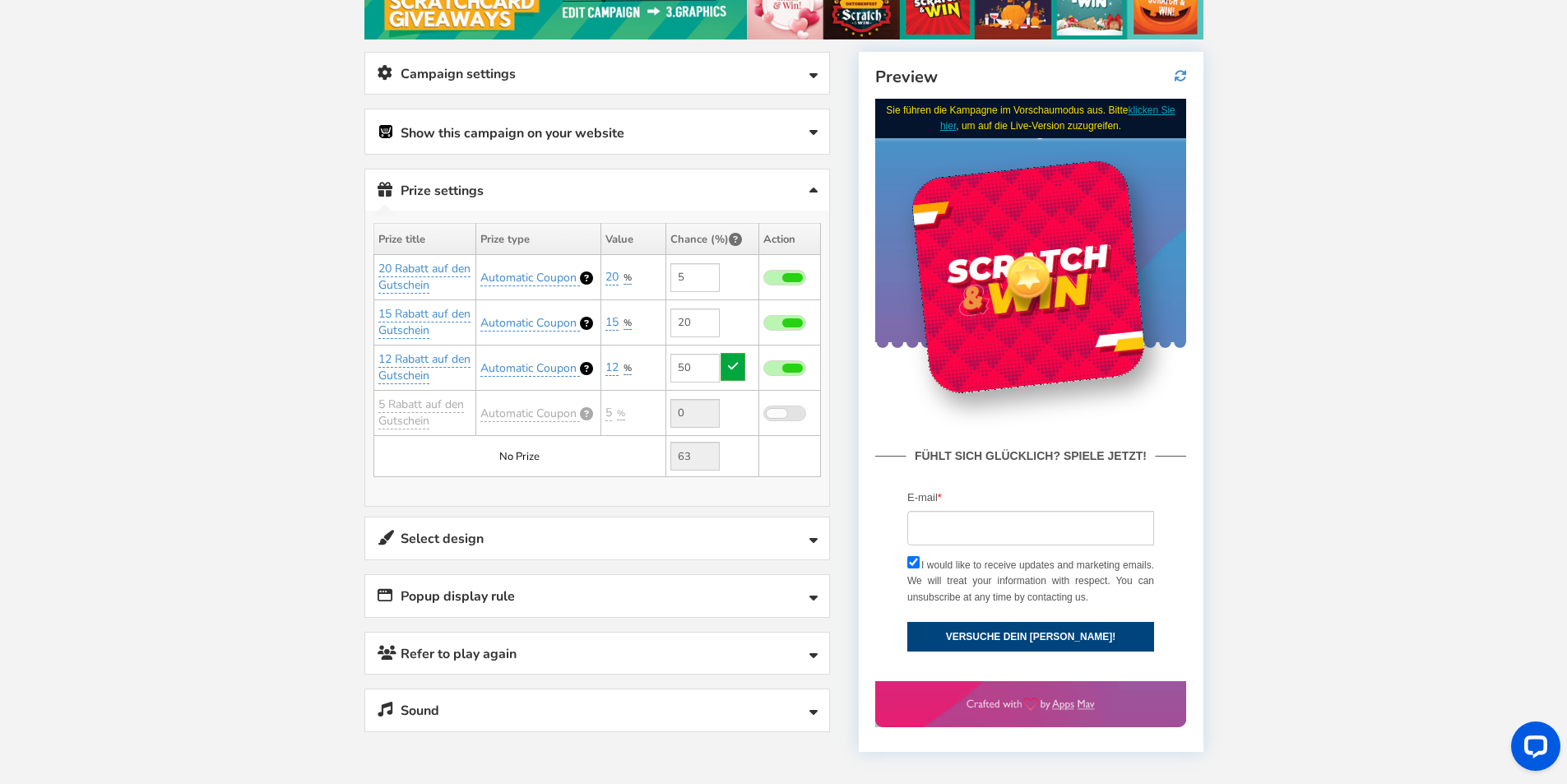
click at [593, 442] on td "No Prize" at bounding box center [519, 456] width 292 height 41
click at [609, 408] on link "5" at bounding box center [608, 413] width 7 height 16
drag, startPoint x: 603, startPoint y: 448, endPoint x: 587, endPoint y: 452, distance: 16.5
click at [588, 452] on input "5" at bounding box center [662, 452] width 150 height 28
type input "17"
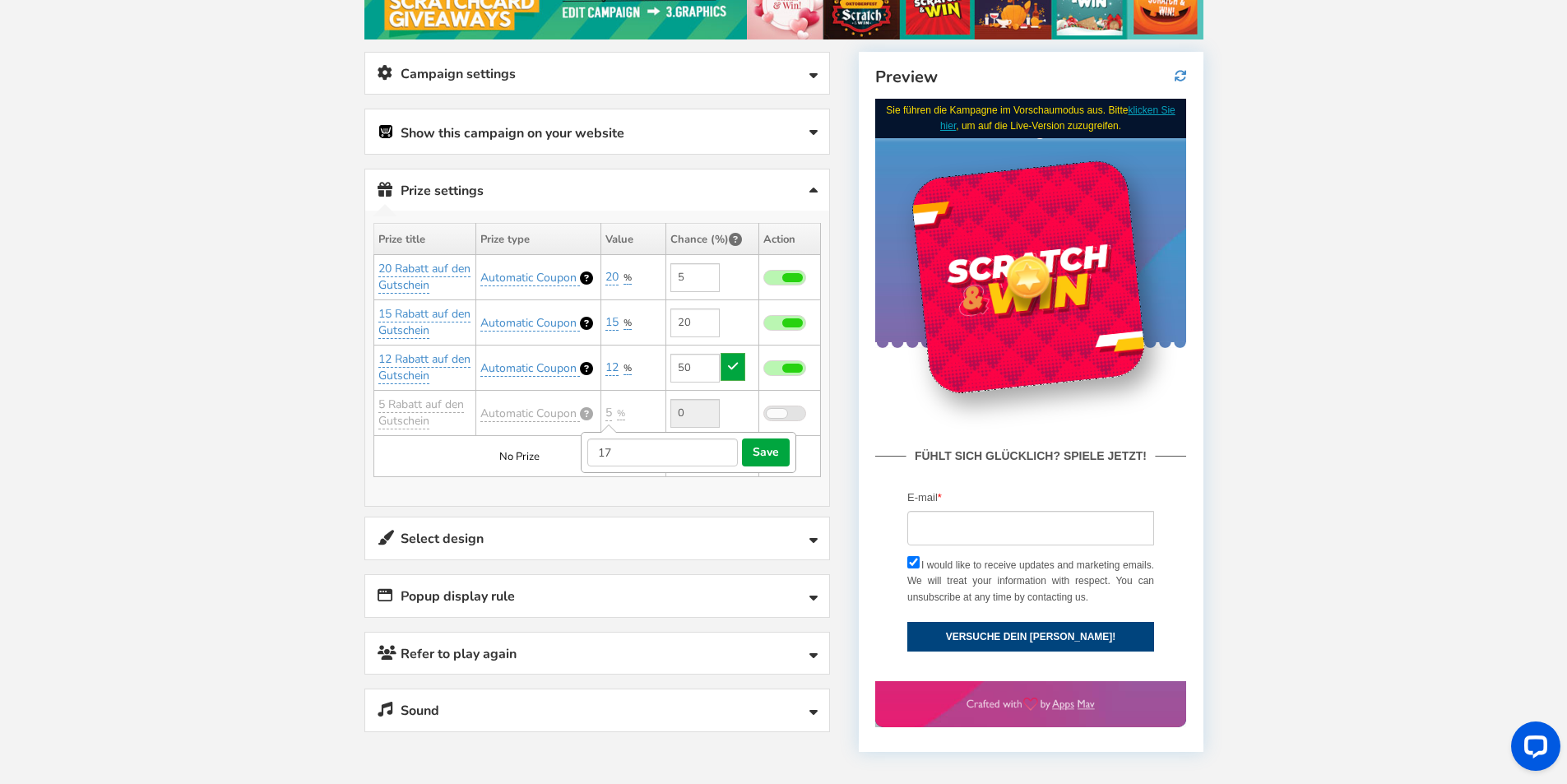
click at [637, 401] on td "5 17 save cancel % Add Add" at bounding box center [633, 413] width 64 height 45
click at [622, 413] on span "%" at bounding box center [621, 413] width 9 height 12
click at [623, 452] on select "Percentage Fixed amount Free Shipping" at bounding box center [651, 451] width 108 height 28
click at [549, 492] on div "Winners Slots Conflict Alert One or more winning slots are matching with existi…" at bounding box center [597, 358] width 464 height 295
click at [604, 411] on td "5 % Add Add" at bounding box center [633, 413] width 64 height 45
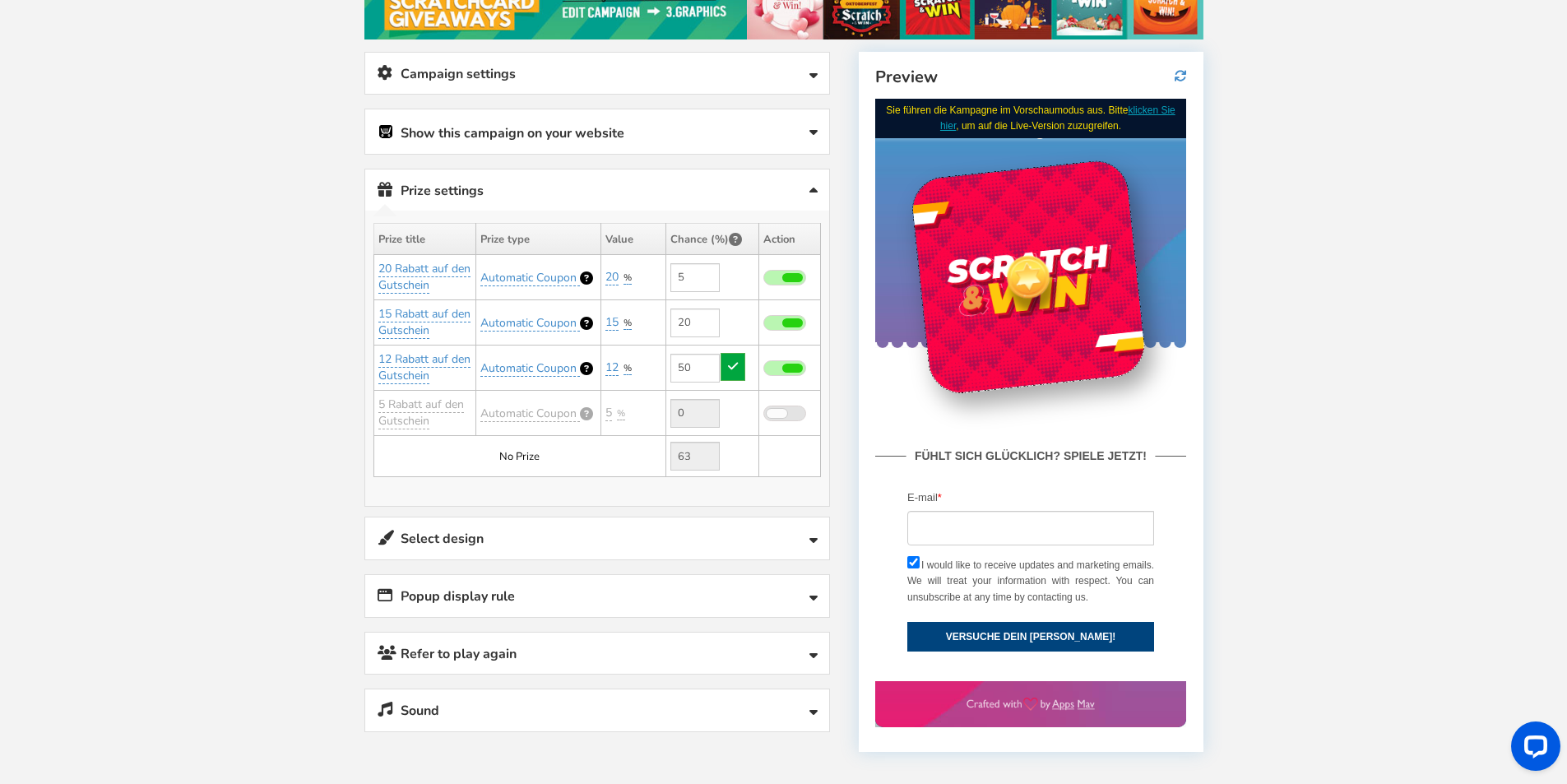
click at [629, 409] on td "5 % Add Add" at bounding box center [633, 413] width 64 height 45
click at [622, 409] on span "%" at bounding box center [621, 413] width 9 height 12
click at [600, 506] on div "Prize settings No prize added! Winners Slots Conflict Alert One or more winning…" at bounding box center [598, 337] width 466 height 338
click at [635, 411] on td "5 % Add Add" at bounding box center [633, 413] width 64 height 45
click at [614, 413] on div "5" at bounding box center [610, 413] width 10 height 15
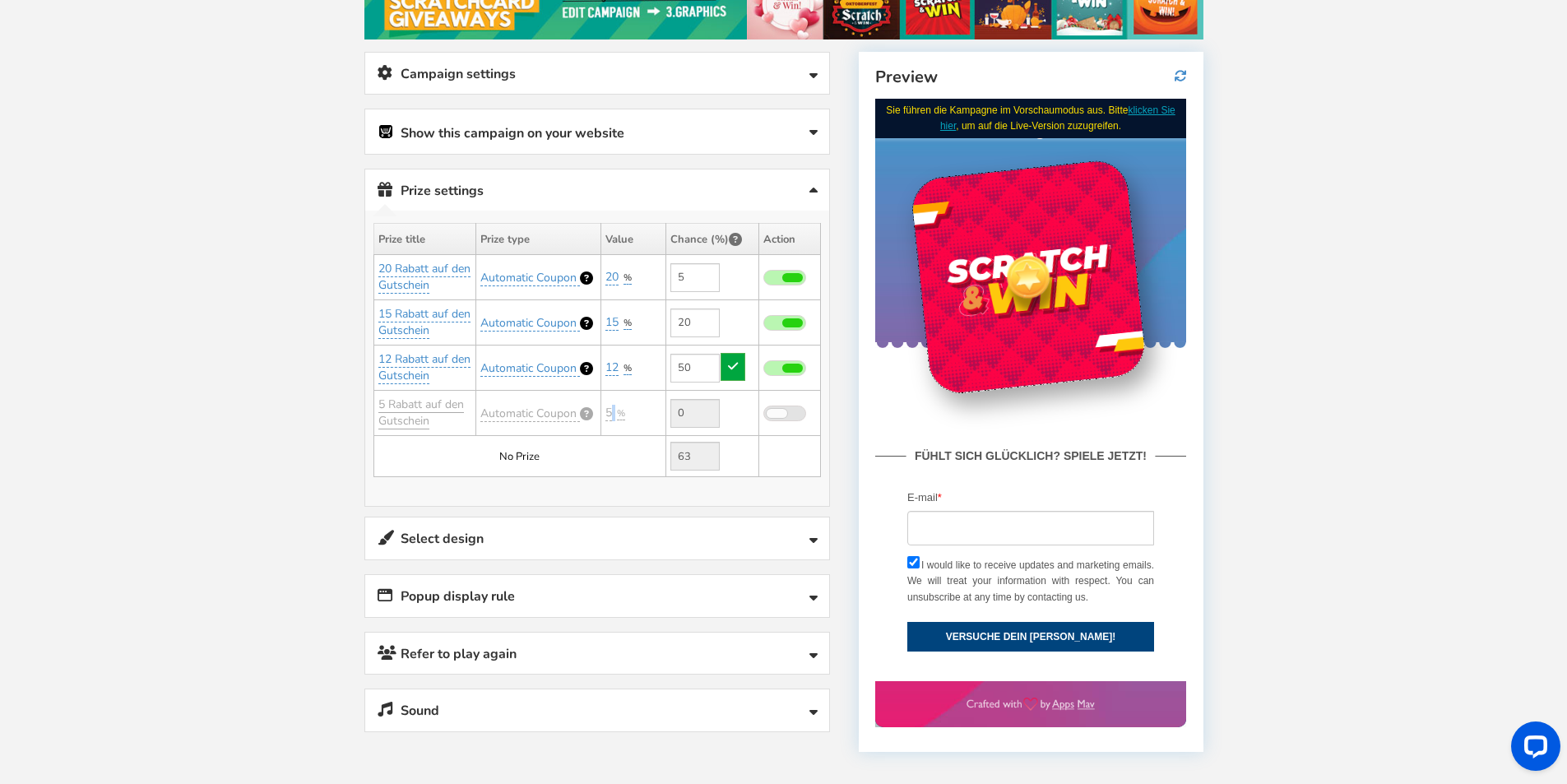
click at [415, 420] on link "5 Rabatt auf den Gutschein" at bounding box center [420, 413] width 85 height 33
click at [796, 412] on span at bounding box center [784, 414] width 43 height 15
click at [763, 412] on input "checkbox" at bounding box center [763, 414] width 0 height 11
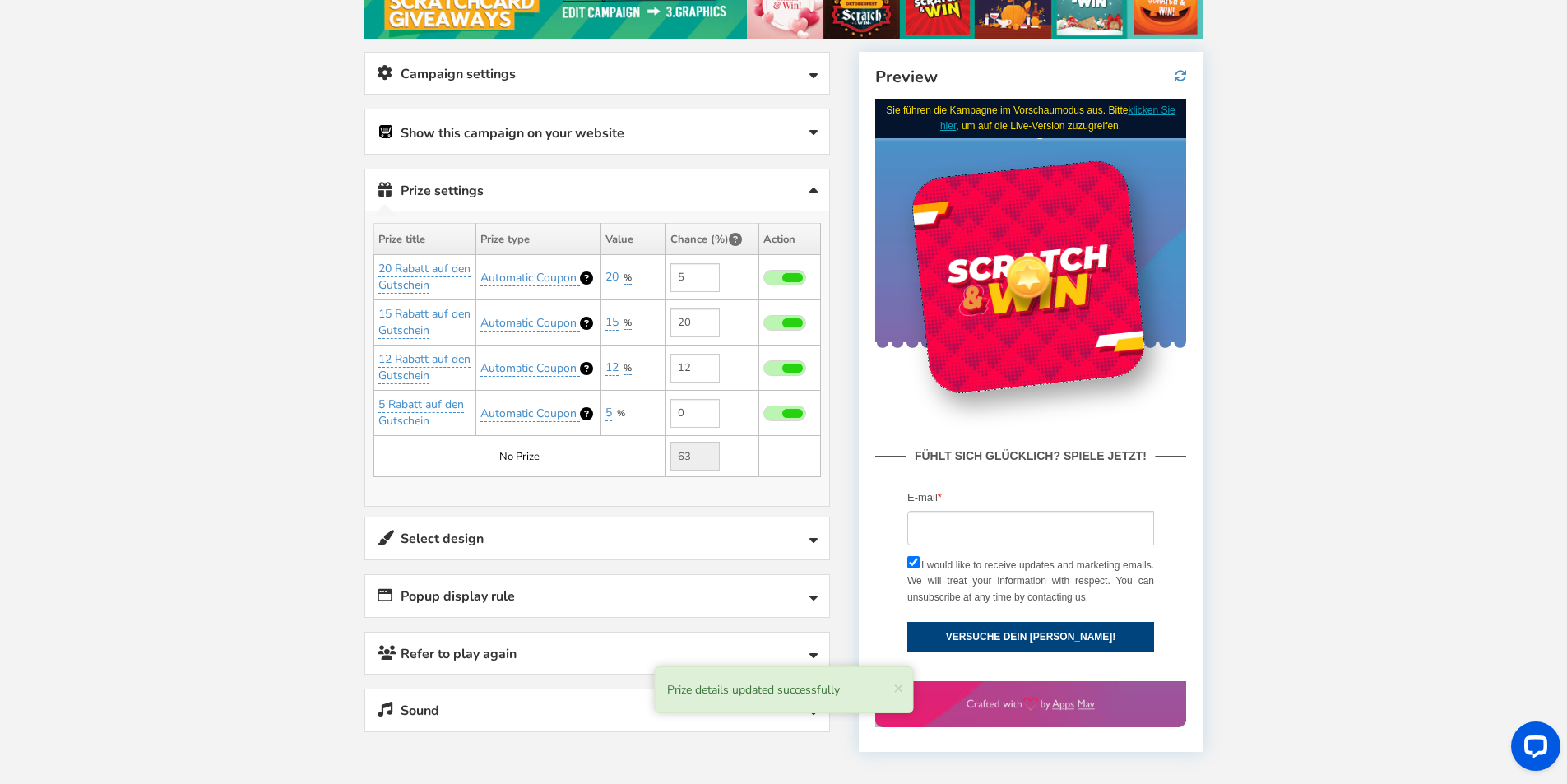
drag, startPoint x: 692, startPoint y: 412, endPoint x: 638, endPoint y: 412, distance: 54.0
click at [638, 412] on tr "5 Rabatt auf den Gutschein Automatic Coupon 5 % Add Add 0" at bounding box center [597, 413] width 446 height 45
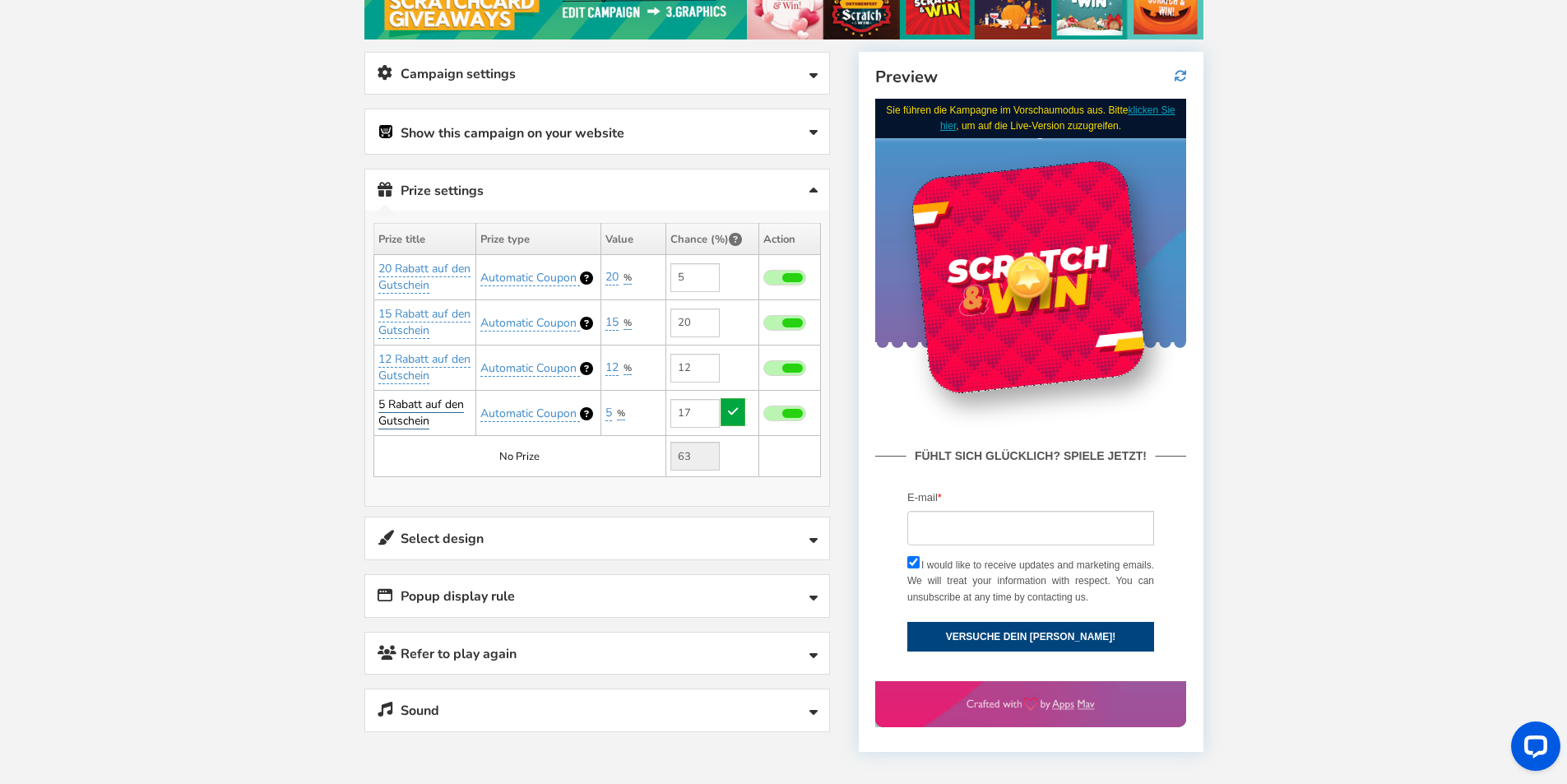
type input "17"
click at [381, 405] on link "5 Rabatt auf den Gutschein" at bounding box center [420, 413] width 85 height 33
click at [371, 459] on input "5 Rabatt auf den Gutschein" at bounding box center [435, 459] width 150 height 28
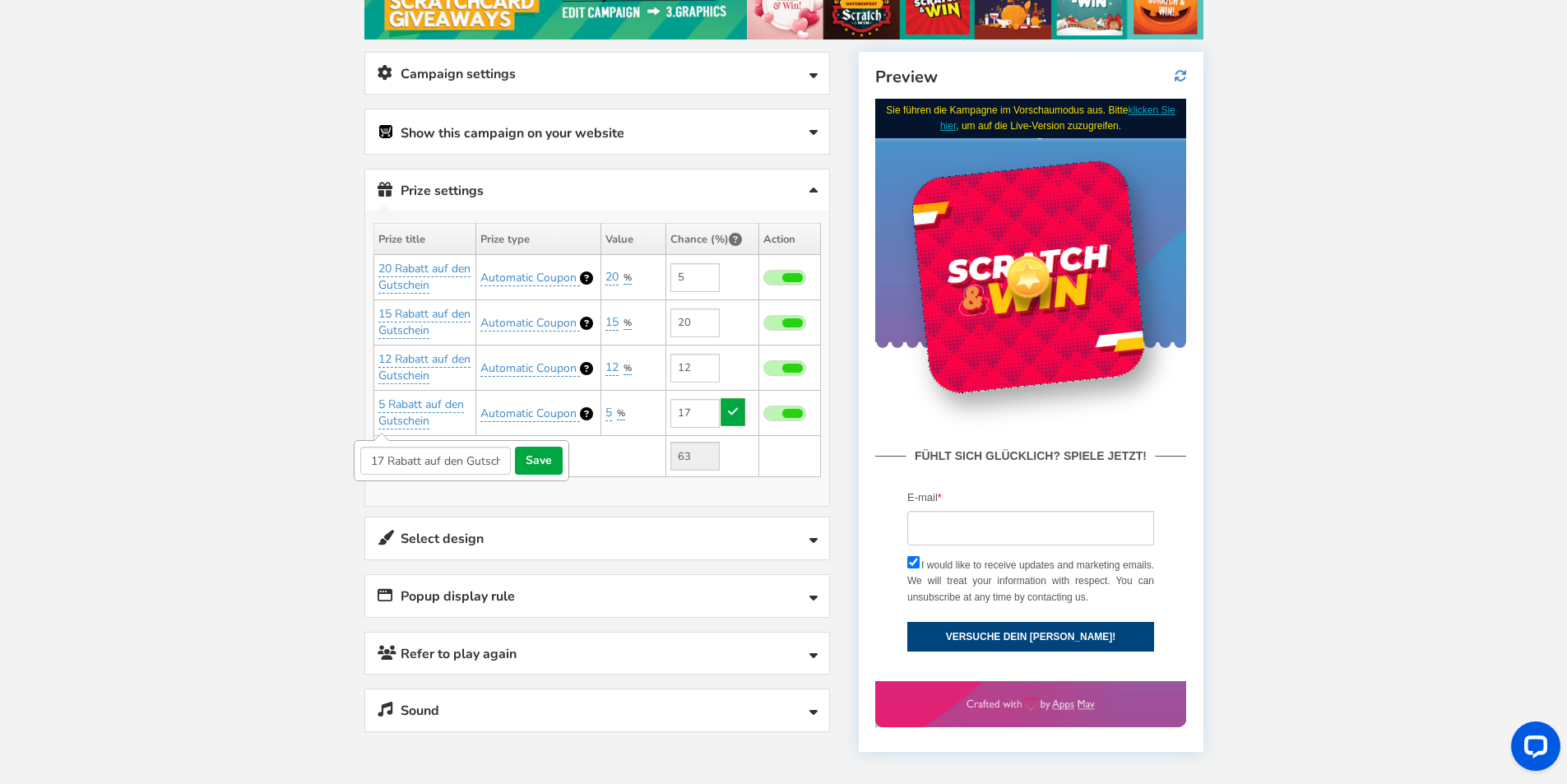
type input "17 Rabatt auf den Gutschein"
click at [485, 493] on div "Winners Slots Conflict Alert One or more winning slots are matching with existi…" at bounding box center [597, 358] width 464 height 295
click at [389, 411] on link "5 Rabatt auf den Gutschein" at bounding box center [420, 413] width 85 height 33
drag, startPoint x: 371, startPoint y: 461, endPoint x: 339, endPoint y: 457, distance: 32.2
click at [339, 457] on div "Welcome to Scratch and WIN! Select language for front end display Select Langua…" at bounding box center [784, 411] width 905 height 1177
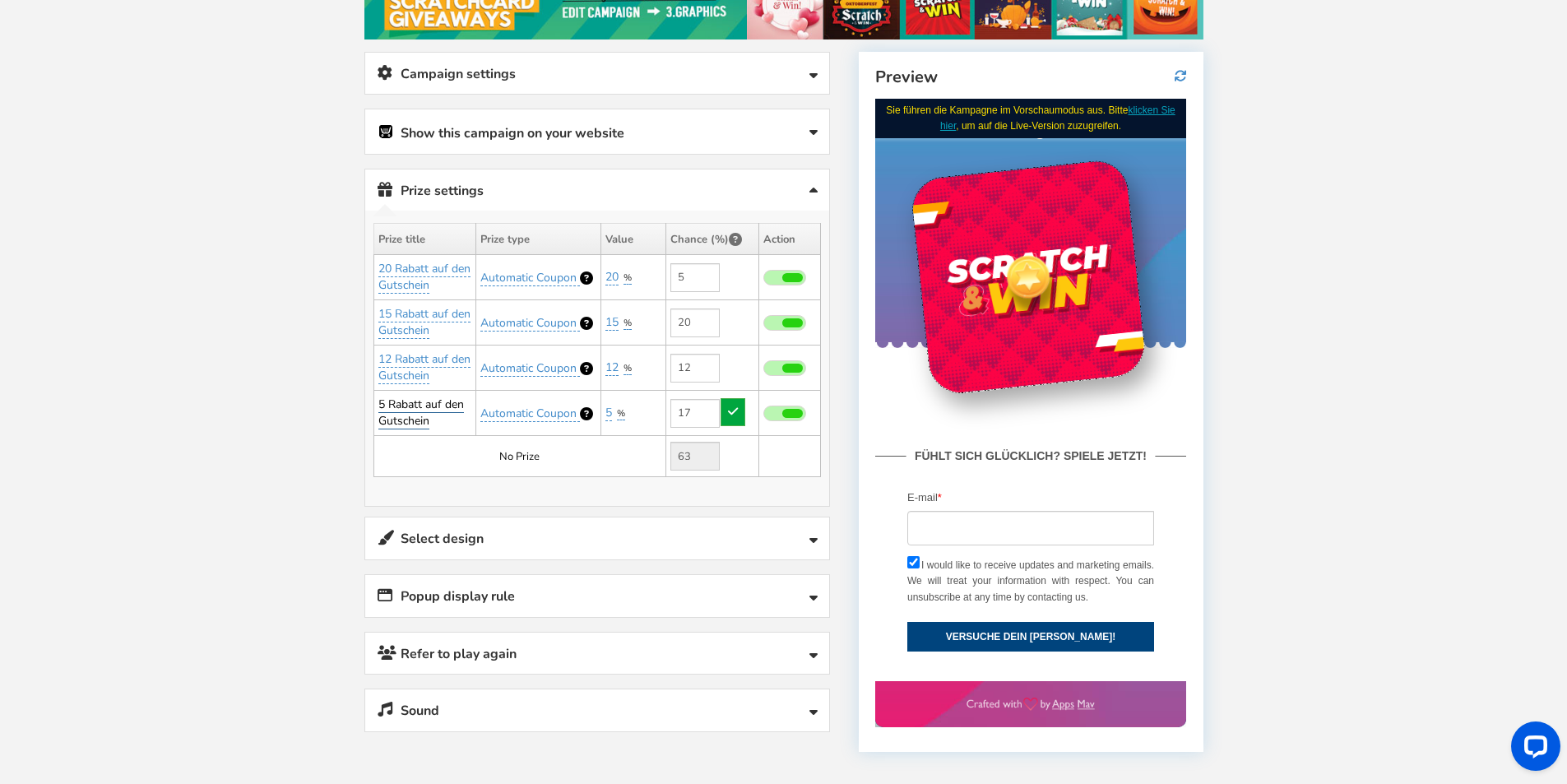
click at [396, 401] on link "5 Rabatt auf den Gutschein" at bounding box center [420, 413] width 85 height 33
drag, startPoint x: 369, startPoint y: 462, endPoint x: 339, endPoint y: 461, distance: 30.0
click at [339, 461] on div "Welcome to Scratch and WIN! Select language for front end display Select Langua…" at bounding box center [784, 411] width 905 height 1177
click at [380, 408] on link "5 Rabatt auf den Gutschein" at bounding box center [420, 413] width 85 height 33
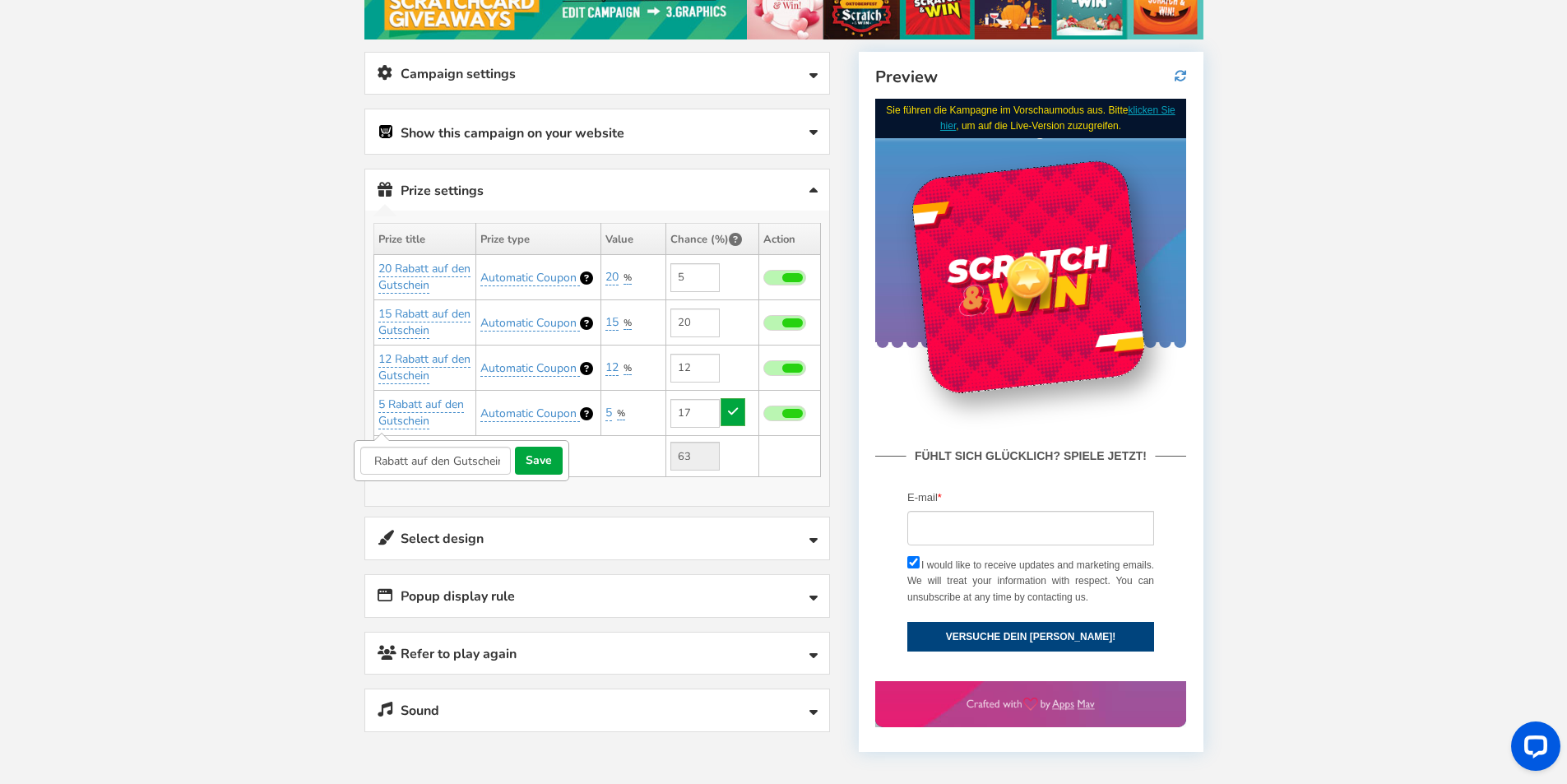
click at [369, 455] on input "5 Rabatt auf den Gutschein" at bounding box center [435, 459] width 150 height 28
type input "17 Rabatt auf den Gutschein"
click at [546, 454] on button "save" at bounding box center [539, 459] width 48 height 28
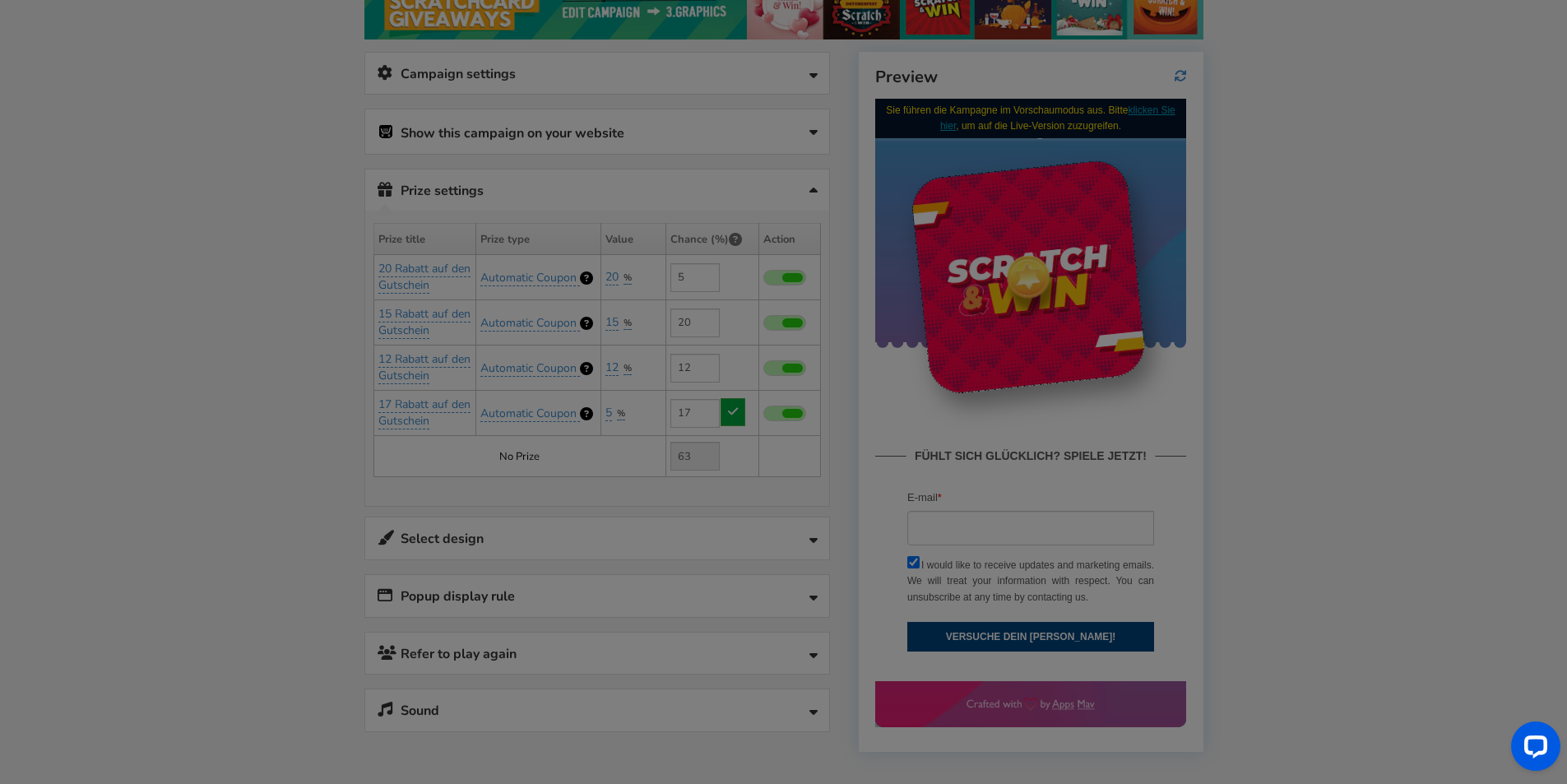
type input "46"
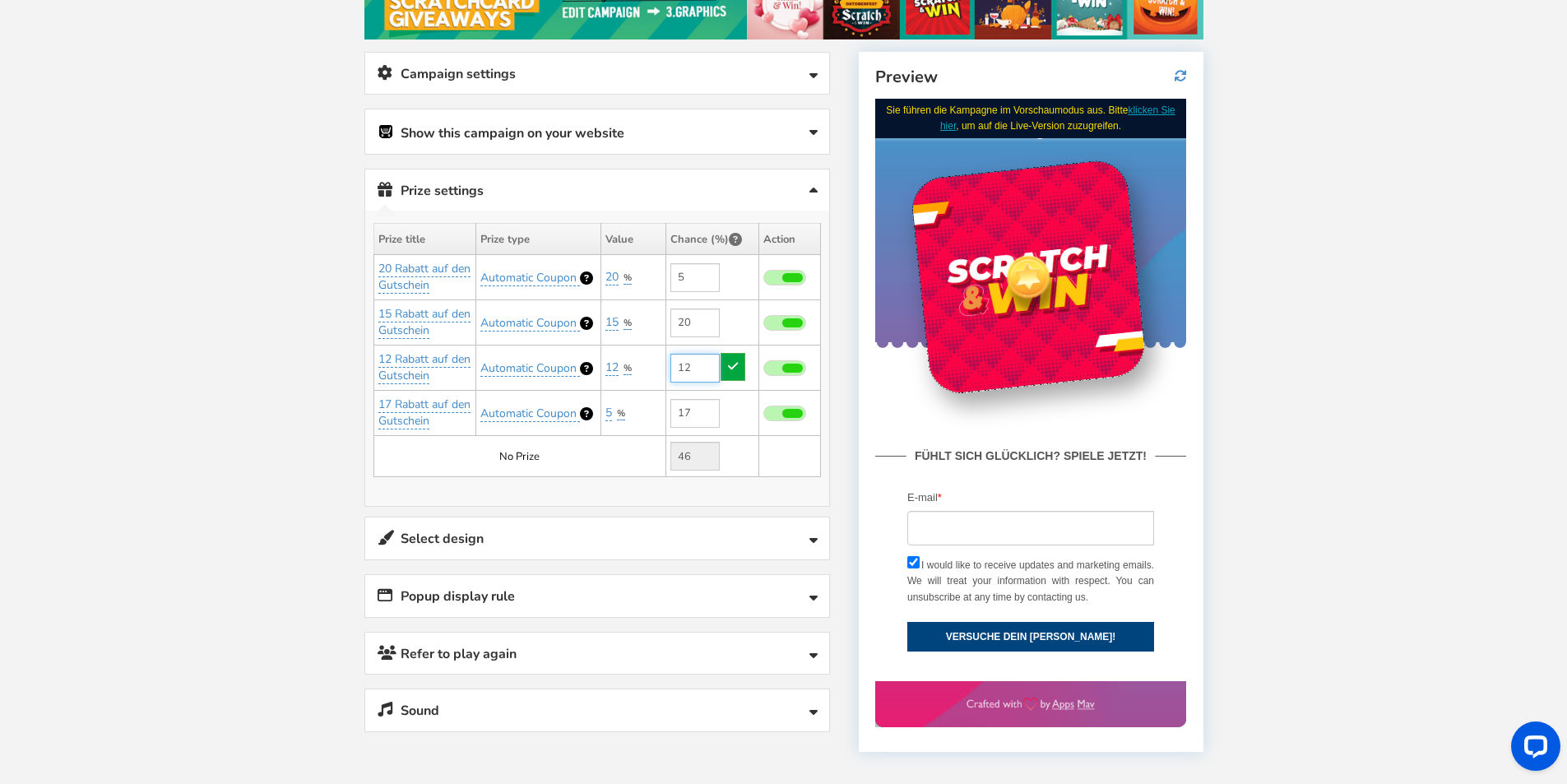
drag, startPoint x: 698, startPoint y: 369, endPoint x: 674, endPoint y: 368, distance: 24.0
click at [674, 367] on input "12" at bounding box center [695, 368] width 50 height 29
drag, startPoint x: 697, startPoint y: 368, endPoint x: 624, endPoint y: 365, distance: 73.1
click at [624, 365] on tr "12 Rabatt auf den Gutschein Automatic Coupon 12 % Add Add 30" at bounding box center [597, 368] width 446 height 45
type input "12"
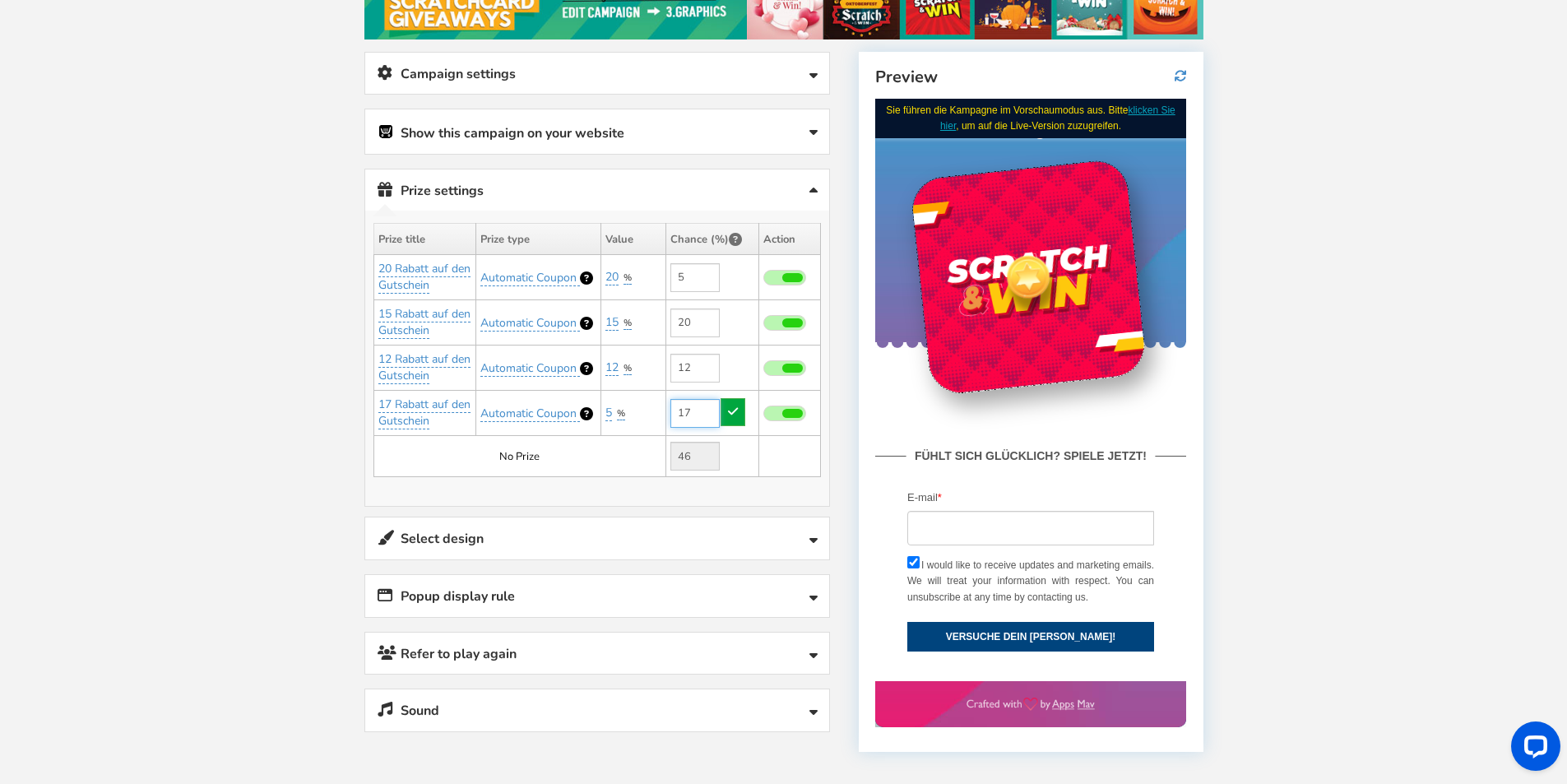
drag, startPoint x: 695, startPoint y: 410, endPoint x: 657, endPoint y: 412, distance: 38.1
click at [657, 412] on tr "17 Rabatt auf den Gutschein Automatic Coupon 5 % Add Add 17" at bounding box center [597, 413] width 446 height 45
click at [705, 361] on input "12" at bounding box center [695, 368] width 50 height 29
drag, startPoint x: 703, startPoint y: 417, endPoint x: 657, endPoint y: 414, distance: 46.1
click at [657, 414] on tr "17 Rabatt auf den Gutschein Automatic Coupon 5 % Add Add 17" at bounding box center [597, 413] width 446 height 45
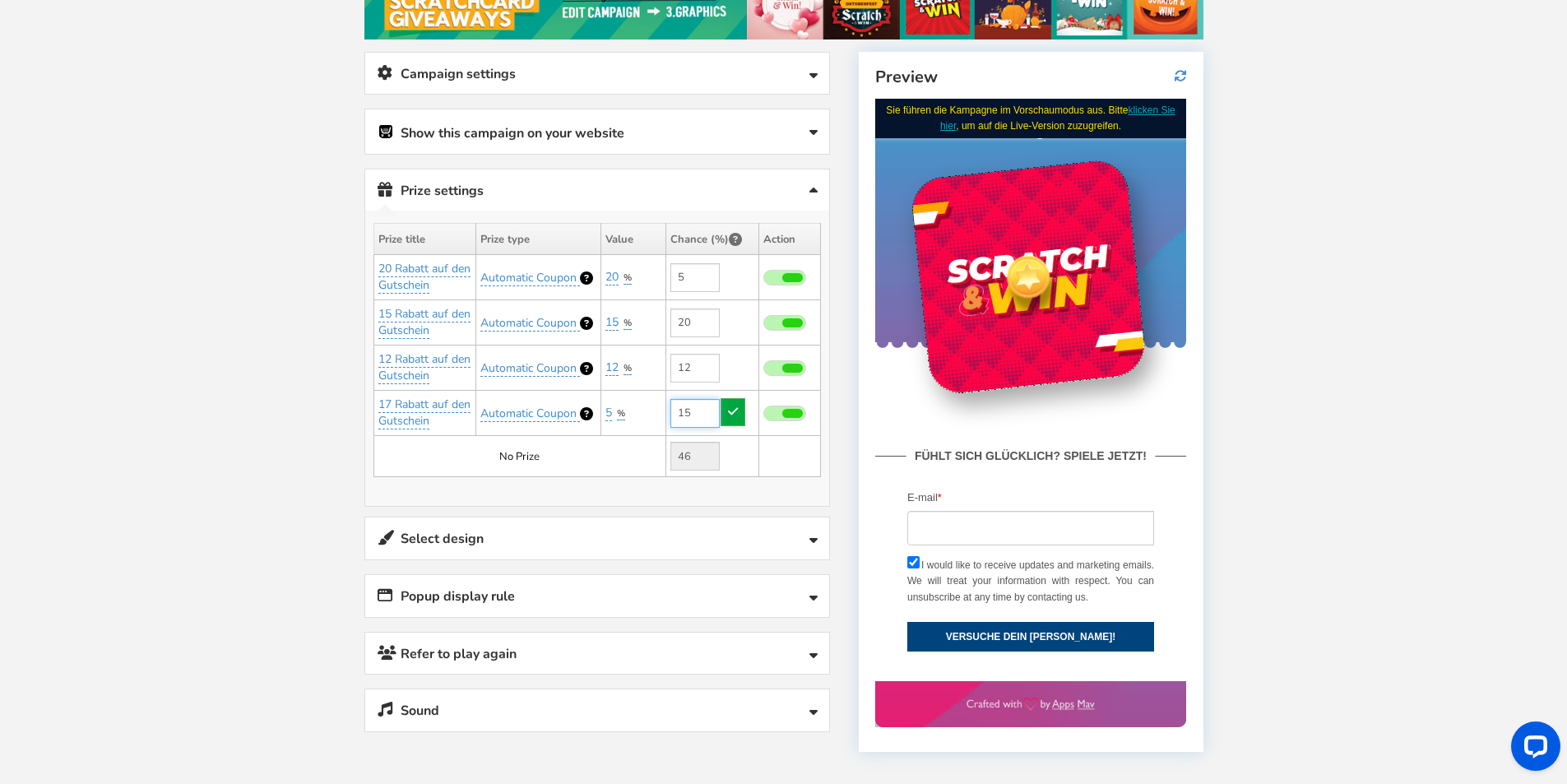
type input "15"
click at [636, 448] on td "No Prize" at bounding box center [519, 456] width 292 height 41
drag, startPoint x: 451, startPoint y: 428, endPoint x: 452, endPoint y: 466, distance: 38.0
click at [452, 465] on tbody "20 Rabatt auf den Gutschein Automatic Coupon 20 %" at bounding box center [597, 366] width 446 height 222
click at [453, 465] on td "No Prize" at bounding box center [519, 456] width 292 height 41
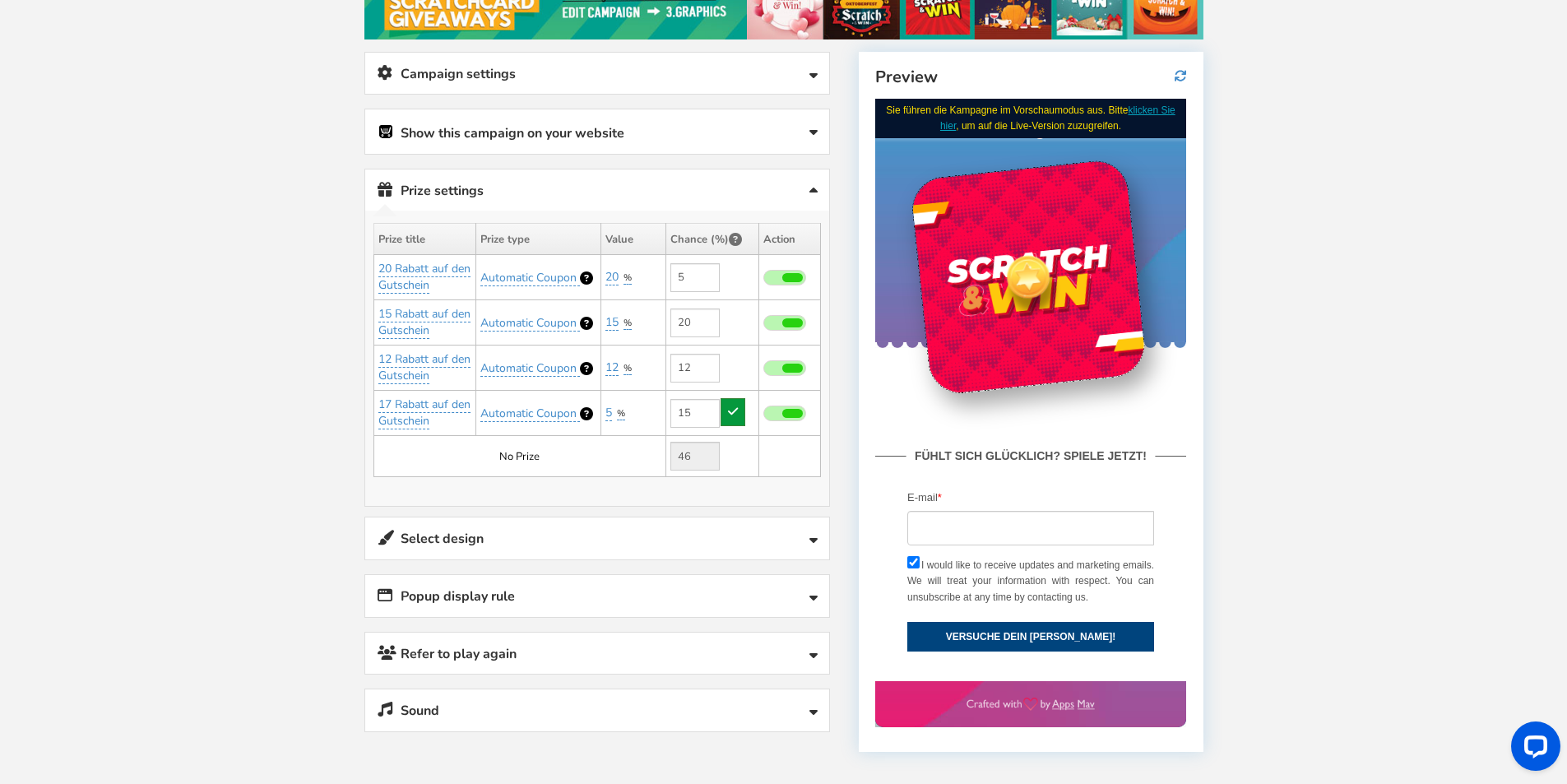
click at [737, 410] on icon at bounding box center [733, 412] width 10 height 11
type input "48"
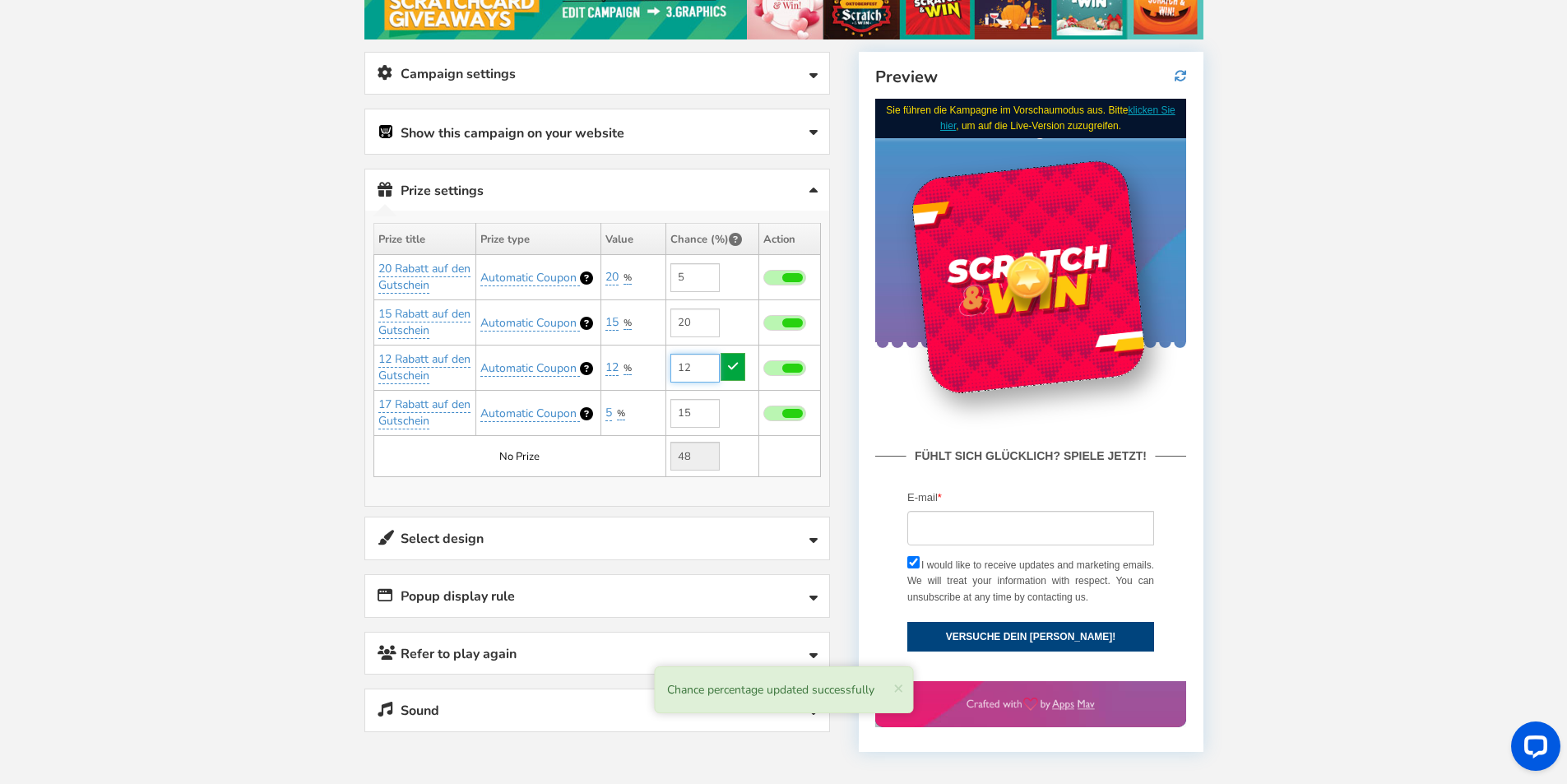
click at [697, 364] on input "12" at bounding box center [695, 368] width 50 height 29
drag, startPoint x: 696, startPoint y: 365, endPoint x: 647, endPoint y: 361, distance: 49.2
click at [647, 361] on tr "12 Rabatt auf den Gutschein Automatic Coupon 12 % Add Add 12" at bounding box center [597, 368] width 446 height 45
type input "30"
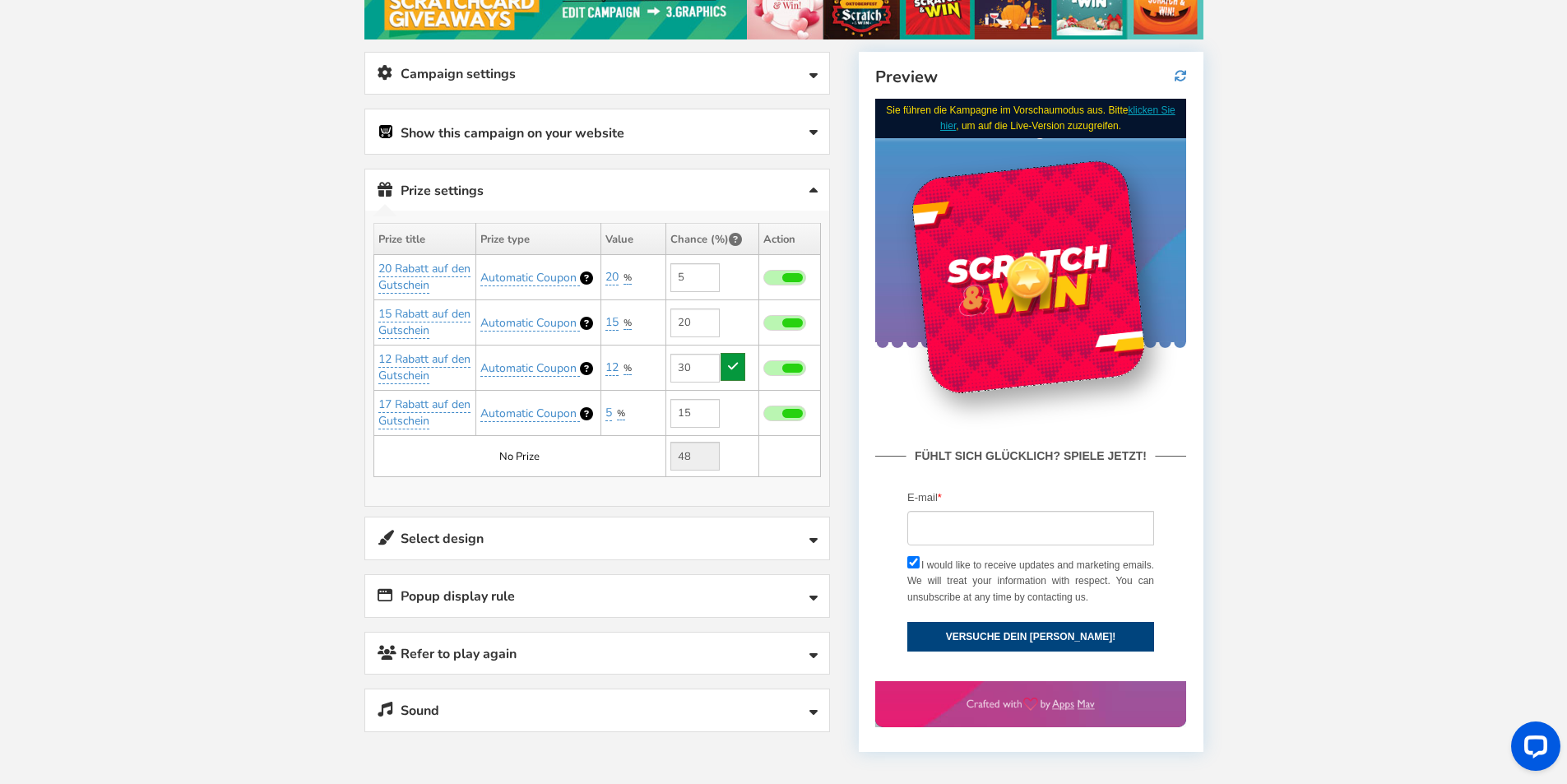
click at [733, 360] on icon at bounding box center [733, 366] width 10 height 11
type input "30"
click at [610, 415] on link "5" at bounding box center [608, 413] width 7 height 16
drag, startPoint x: 605, startPoint y: 450, endPoint x: 595, endPoint y: 450, distance: 10.0
click at [595, 450] on input "5" at bounding box center [662, 452] width 150 height 28
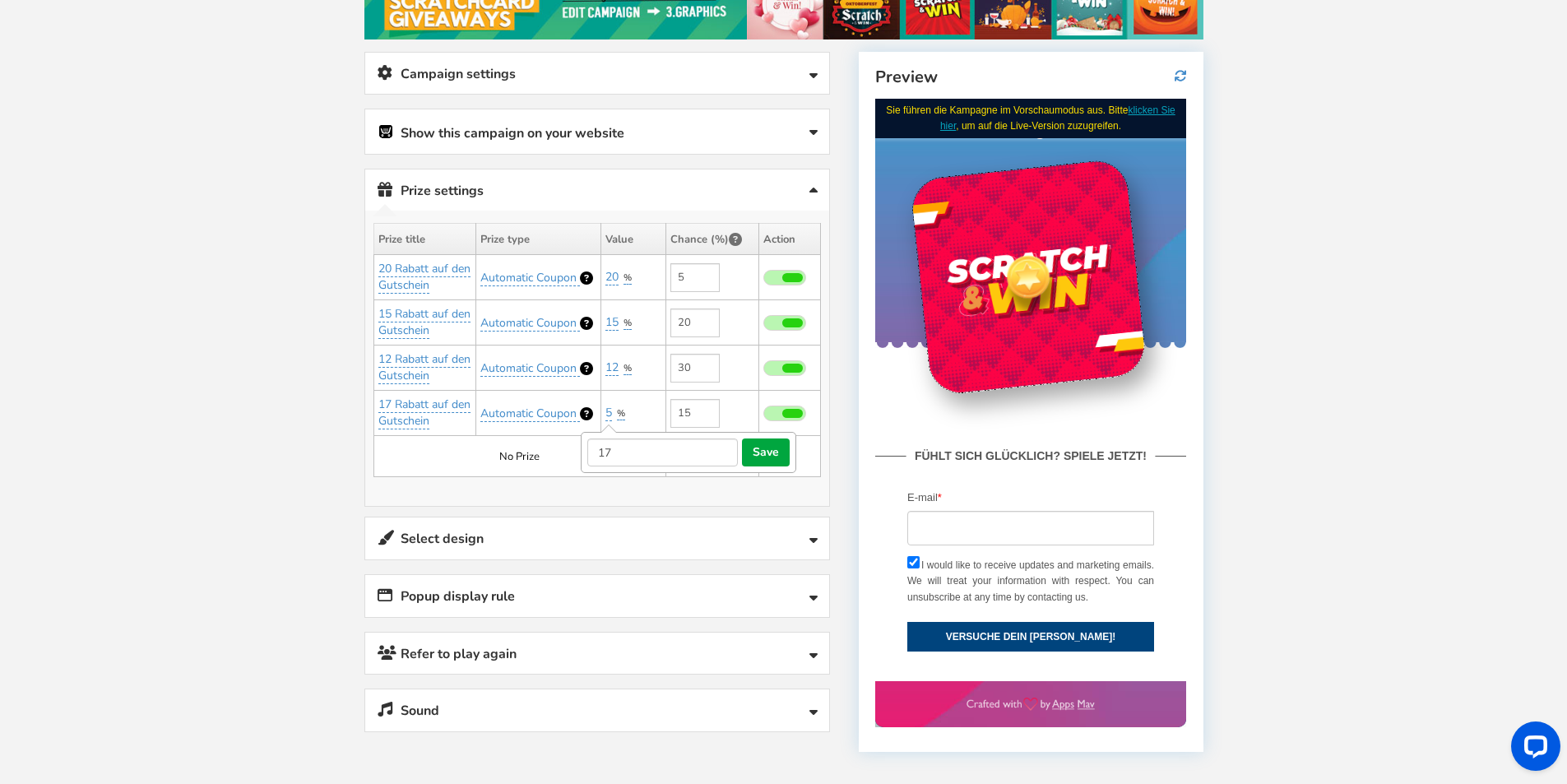
type input "17"
click at [779, 442] on button "save" at bounding box center [766, 452] width 48 height 28
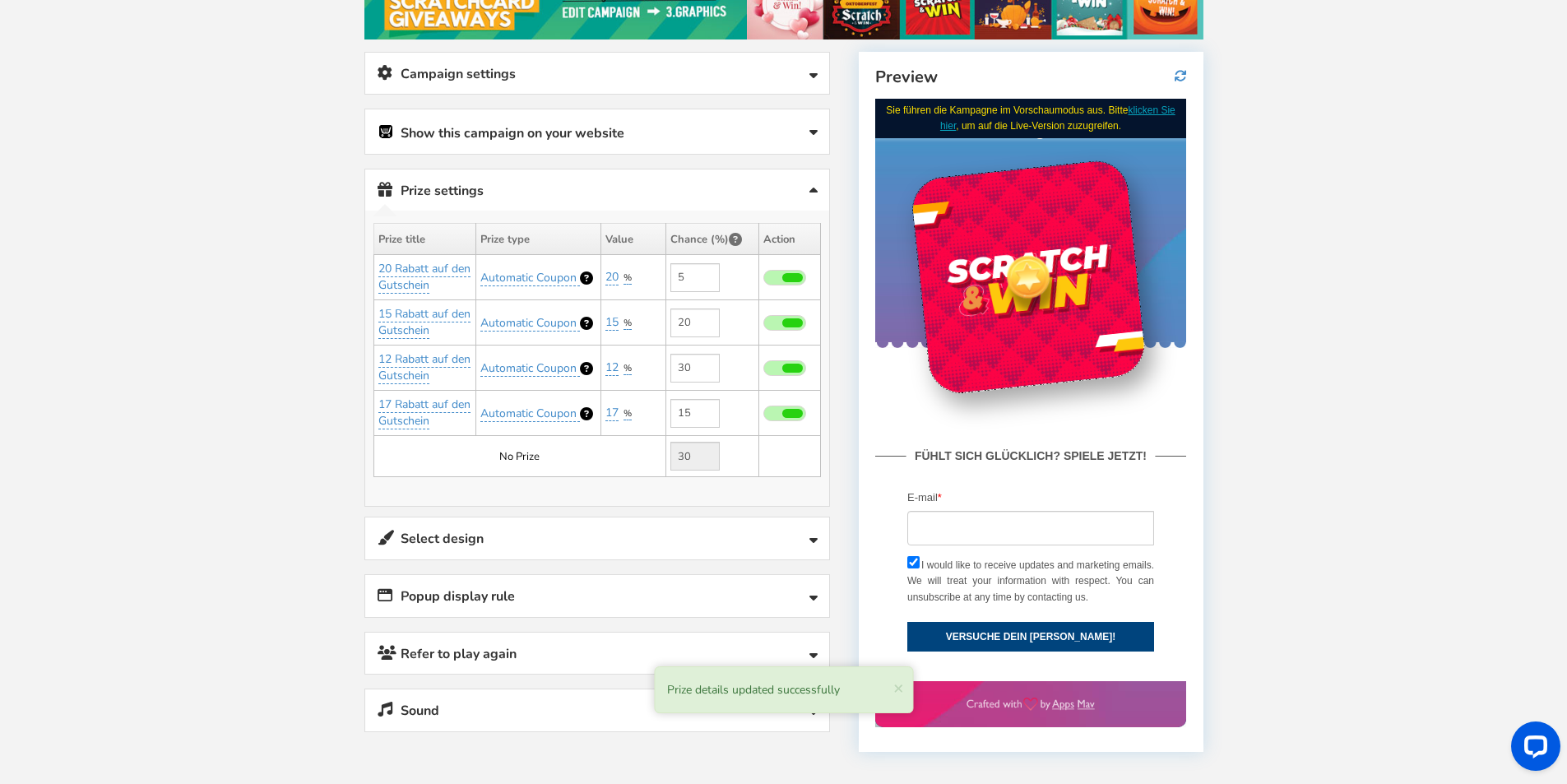
click at [770, 535] on link "Select design" at bounding box center [597, 538] width 464 height 42
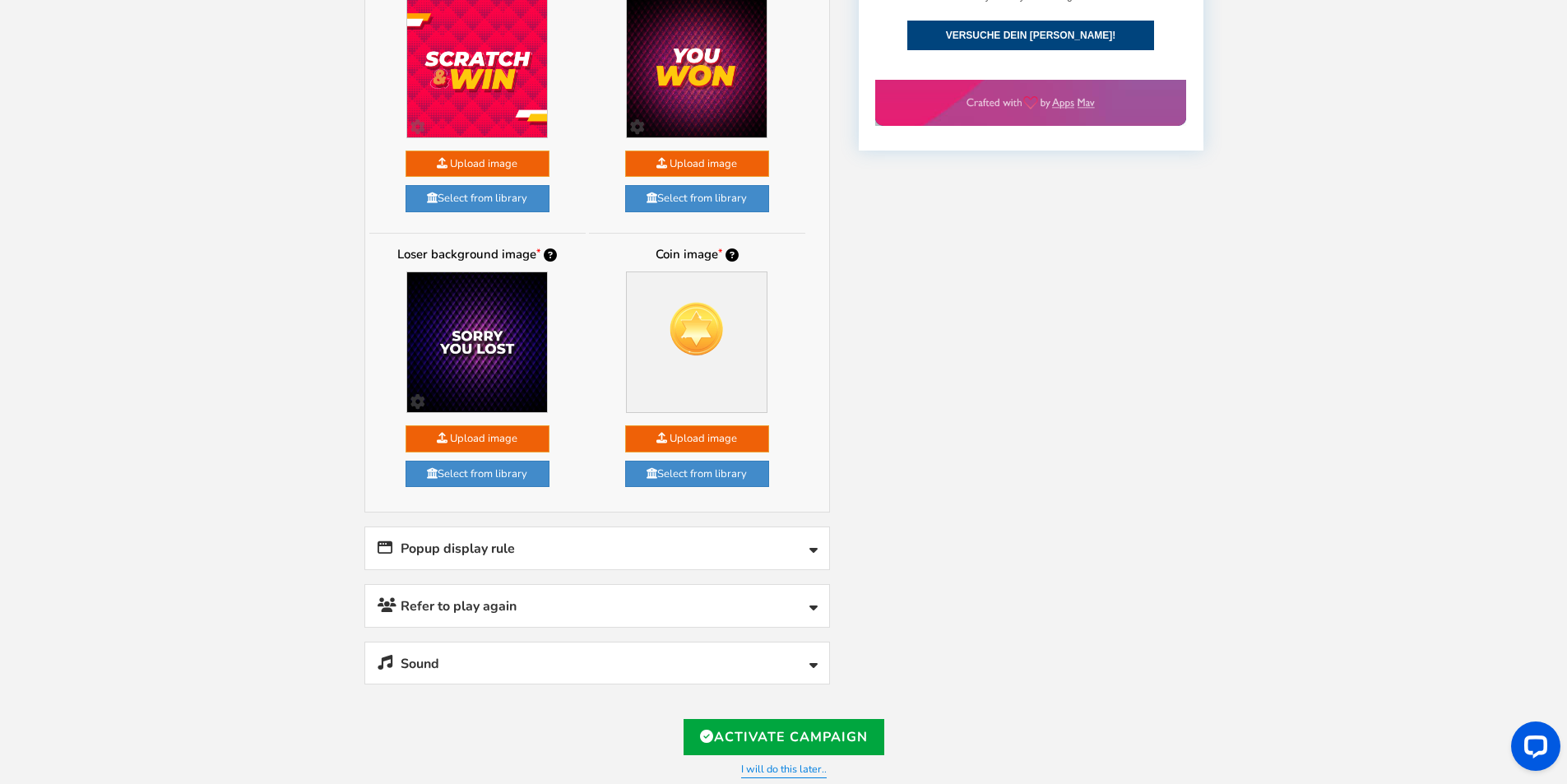
scroll to position [822, 0]
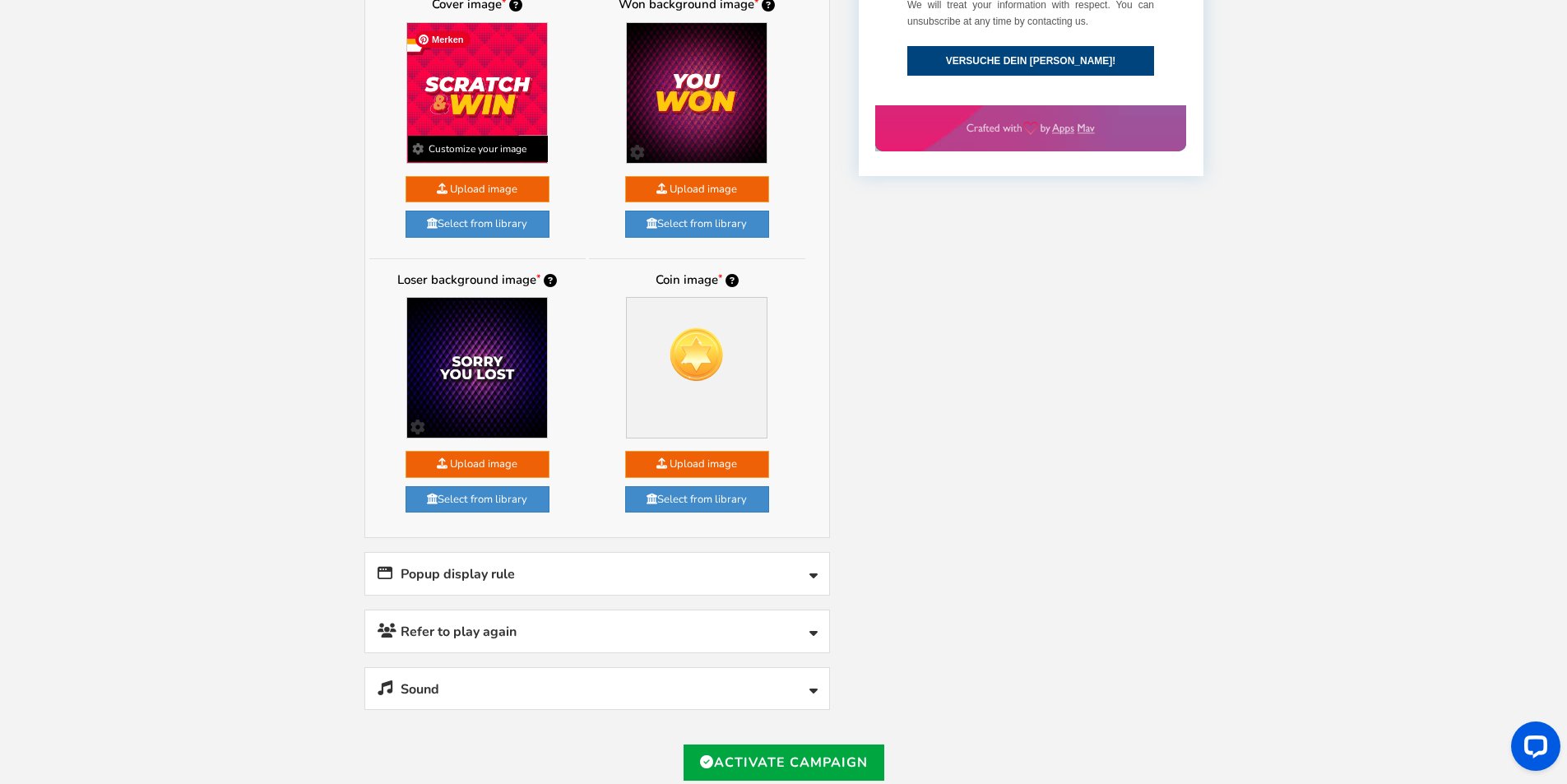
click at [507, 99] on img at bounding box center [477, 93] width 140 height 140
click at [476, 147] on b "Customize your image" at bounding box center [478, 148] width 140 height 26
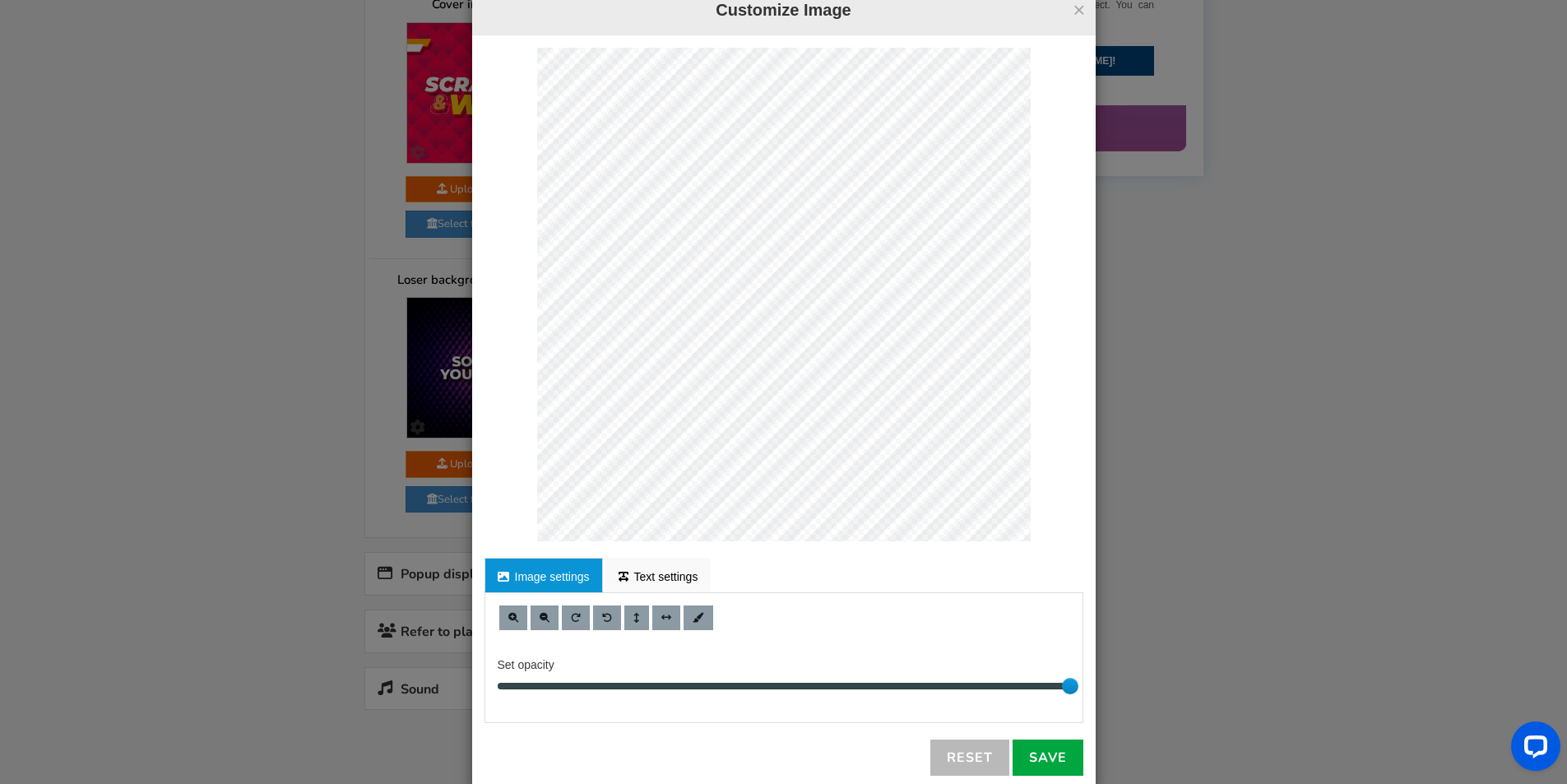
scroll to position [67, 0]
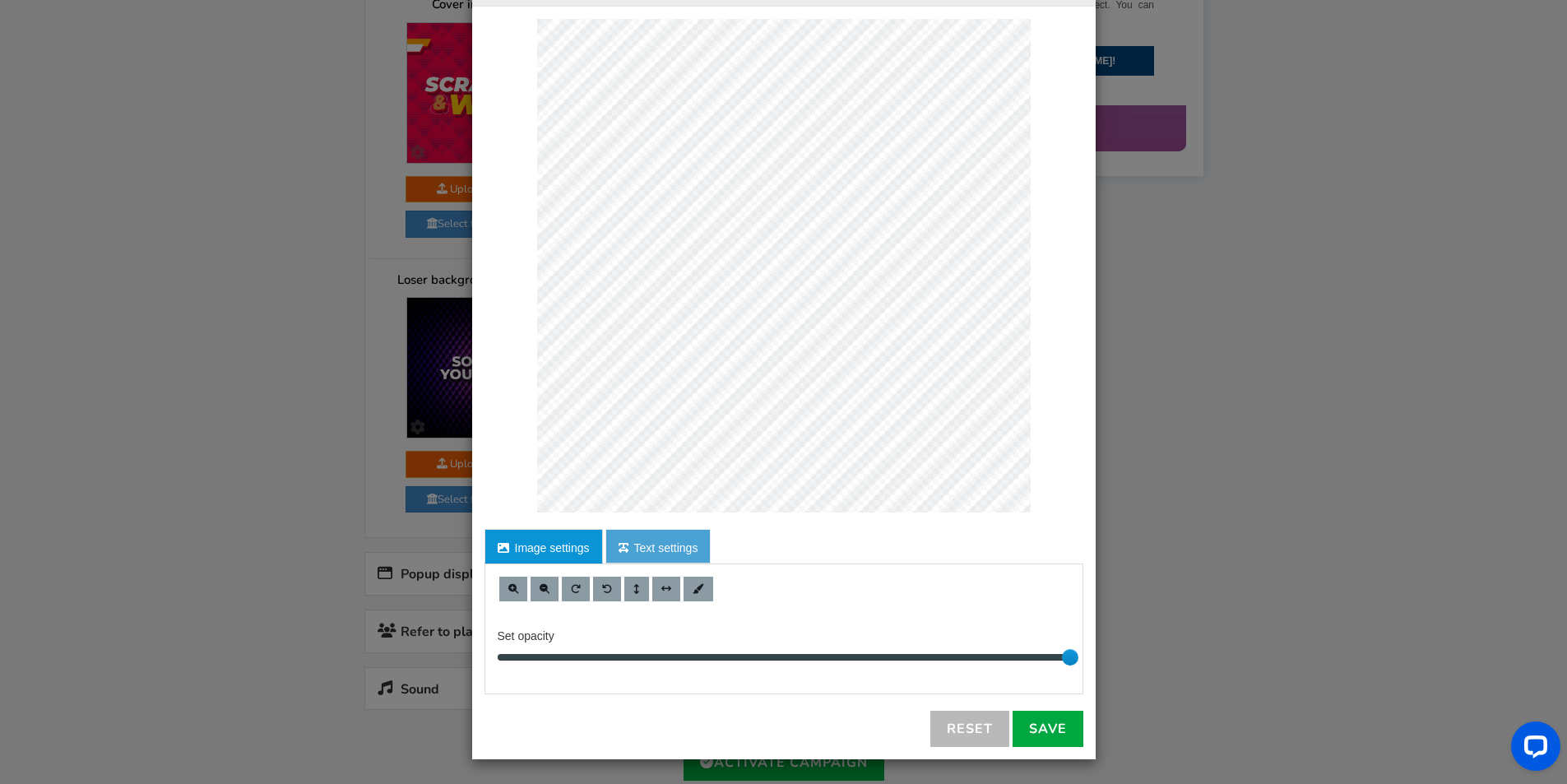
click at [659, 551] on link "Text settings" at bounding box center [658, 546] width 106 height 34
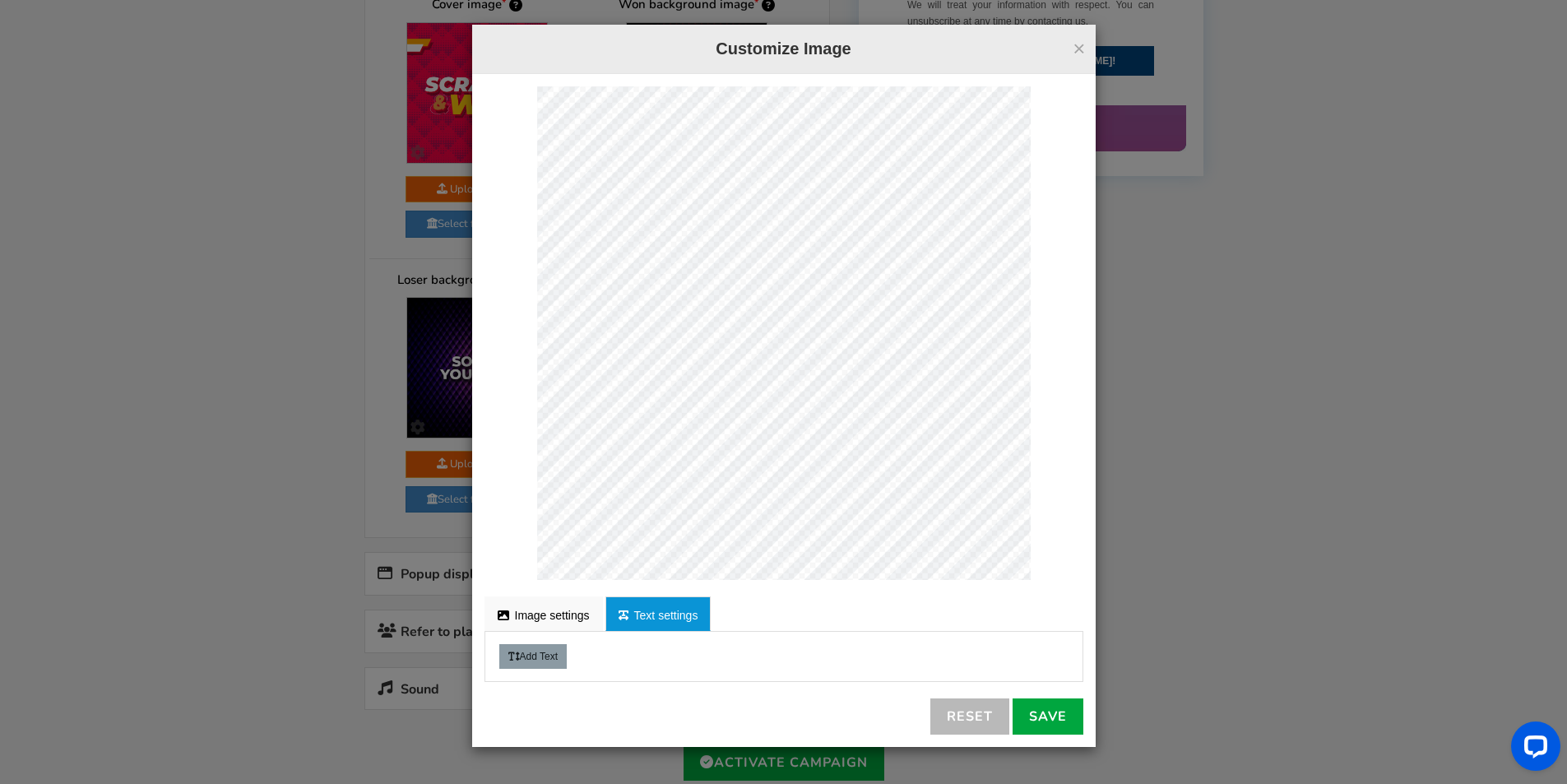
click at [591, 653] on div "Add Text [PERSON_NAME] Helvetica Times new roman" at bounding box center [784, 657] width 598 height 25
click at [546, 660] on button "Add Text" at bounding box center [533, 657] width 67 height 25
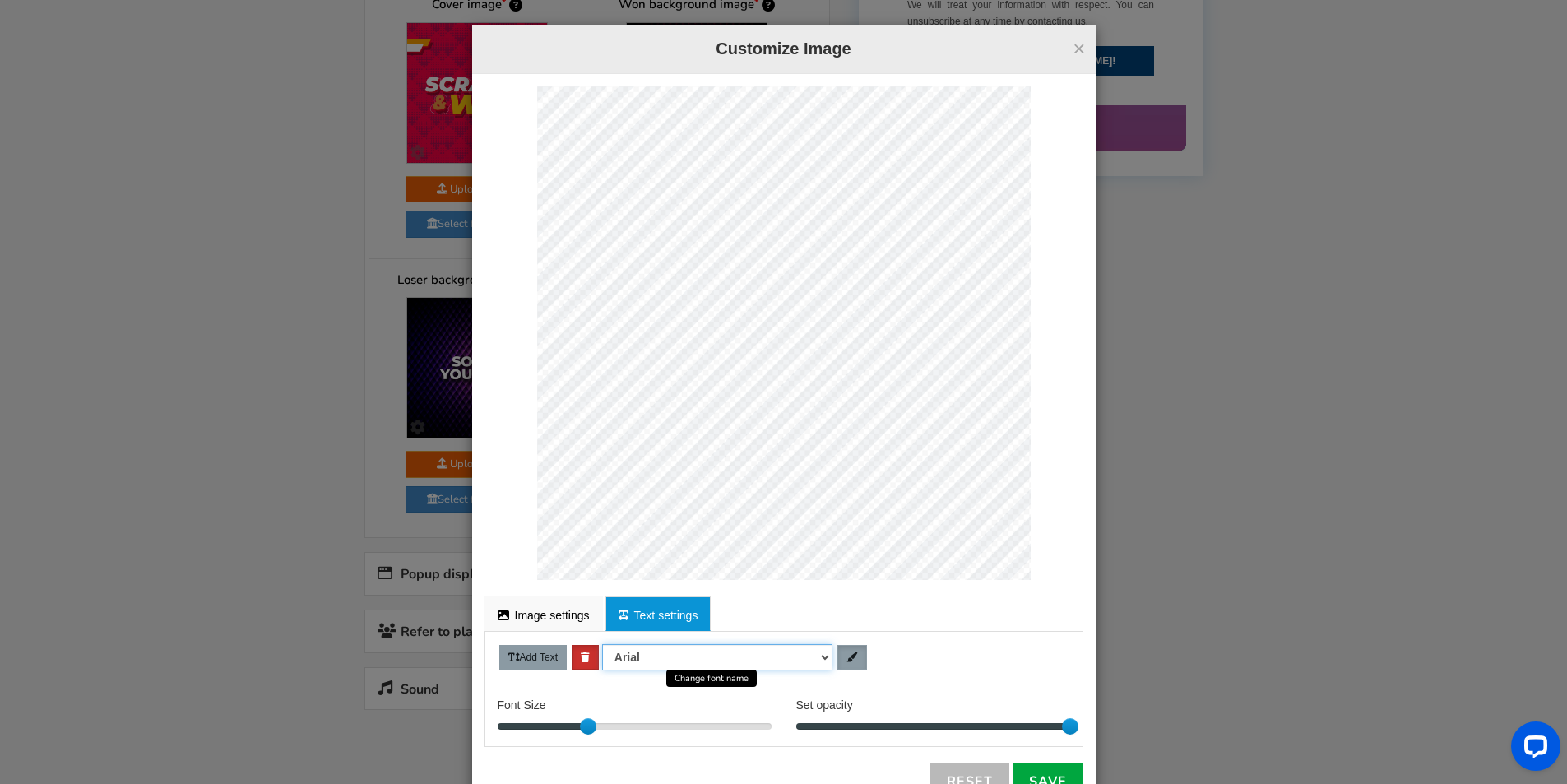
click at [650, 656] on select "[PERSON_NAME] Helvetica Times new roman" at bounding box center [717, 657] width 231 height 26
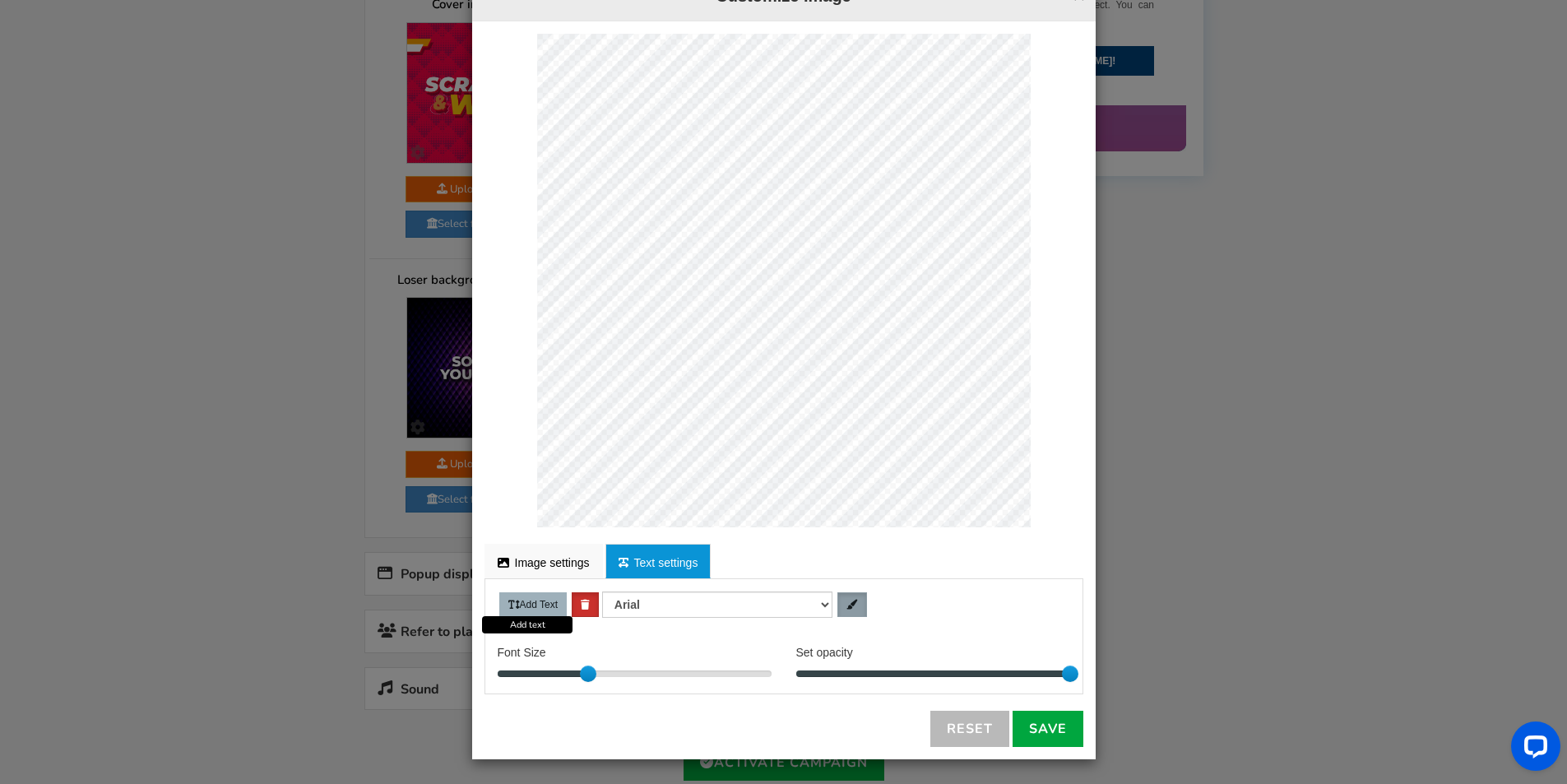
click at [521, 605] on button "Add Text" at bounding box center [533, 605] width 67 height 25
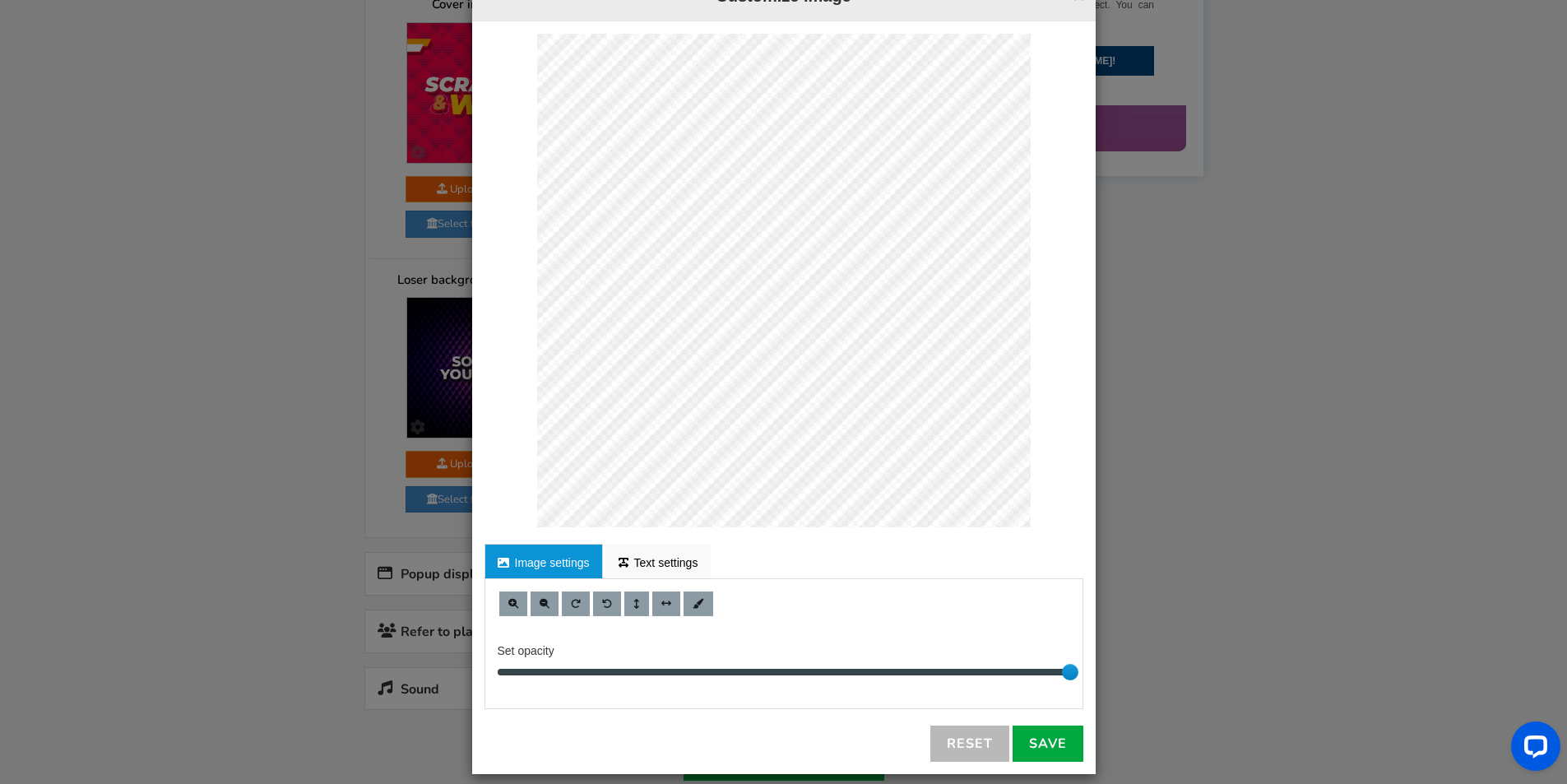
scroll to position [67, 0]
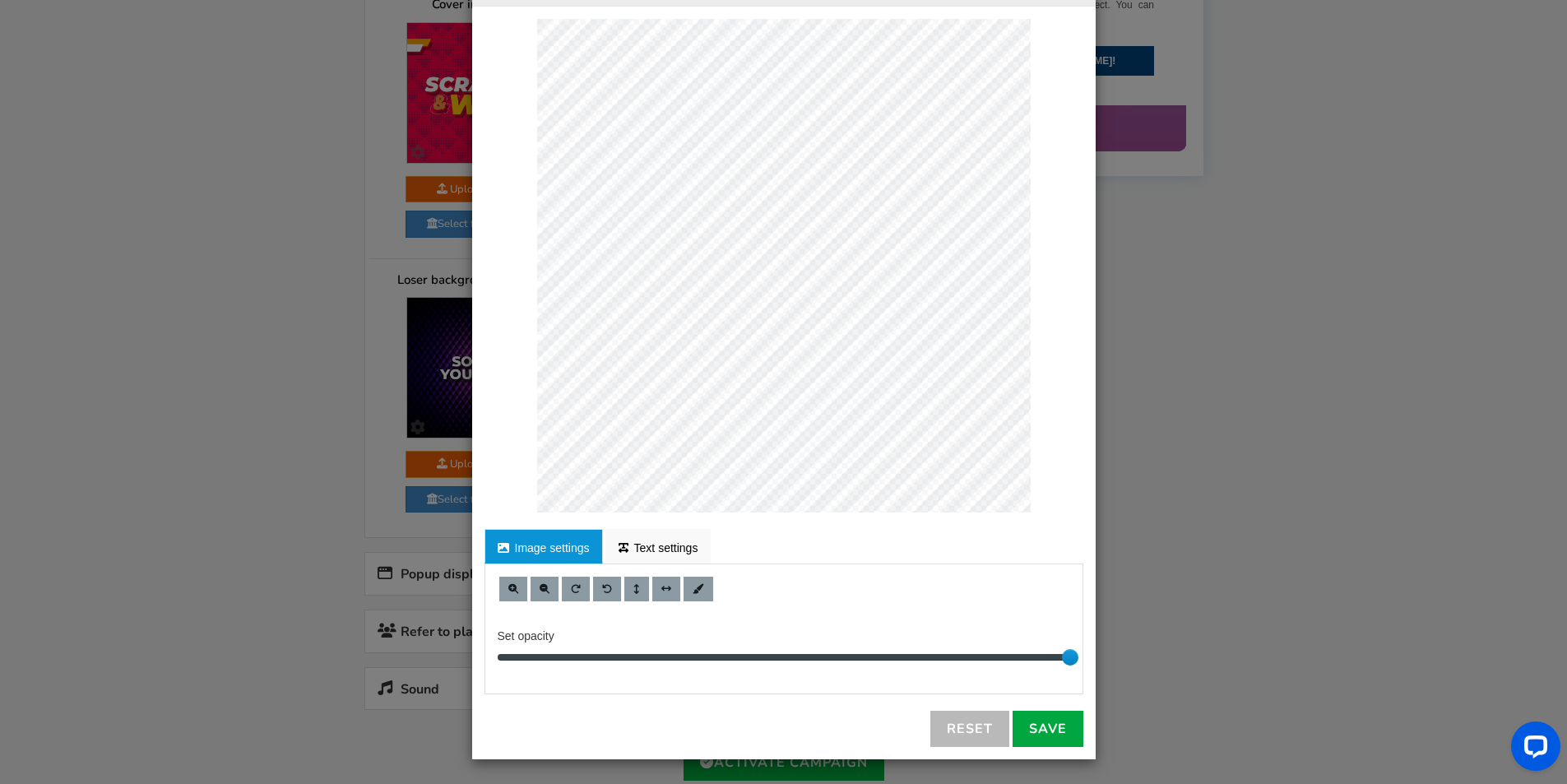
click at [527, 542] on link "Image settings" at bounding box center [544, 546] width 119 height 34
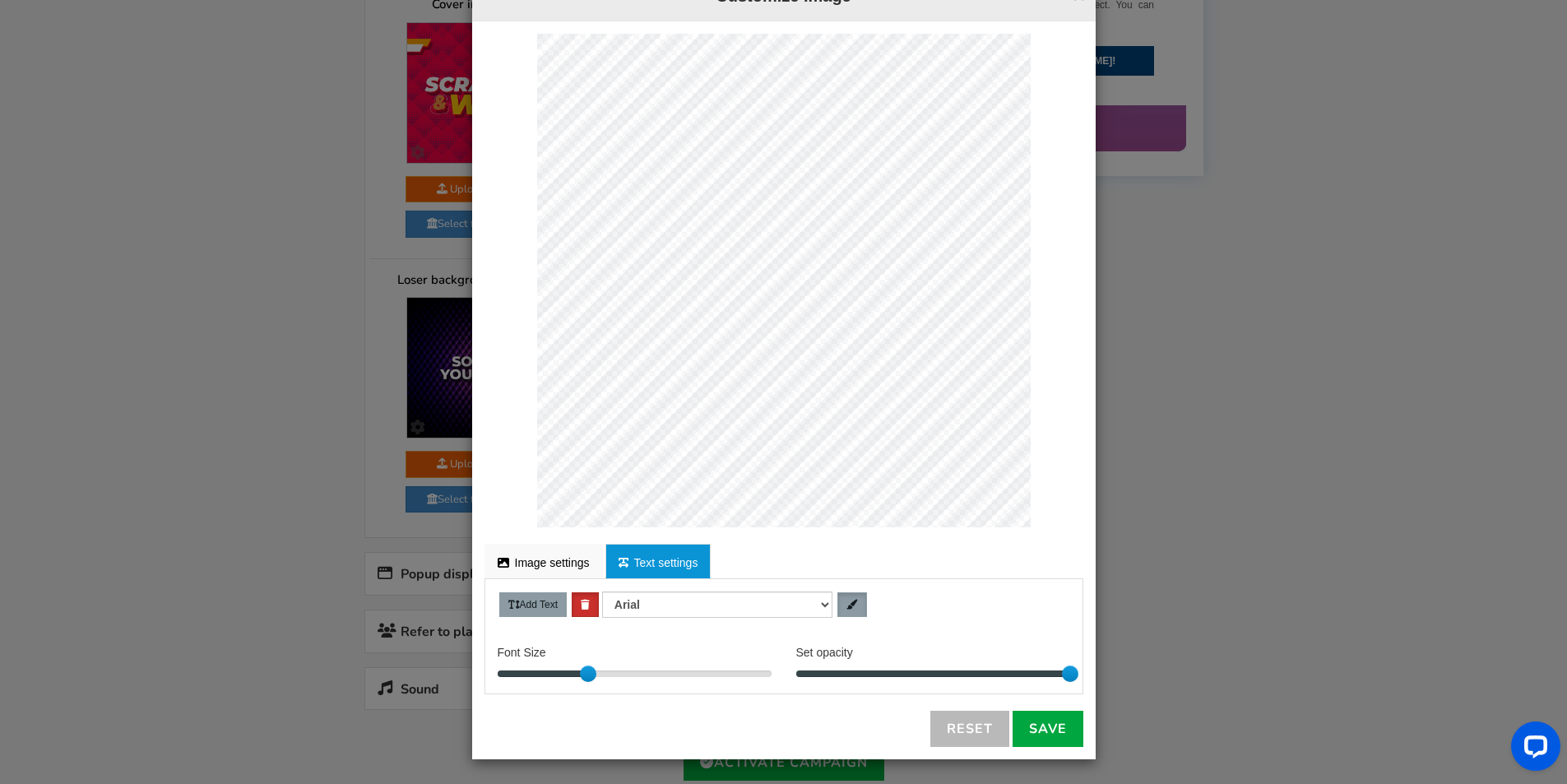
scroll to position [698, 27]
type textarea "FEED PLACE SYSTEM ..."
click at [485, 157] on div "FEED PLACE SYSTEM ..." at bounding box center [784, 280] width 599 height 493
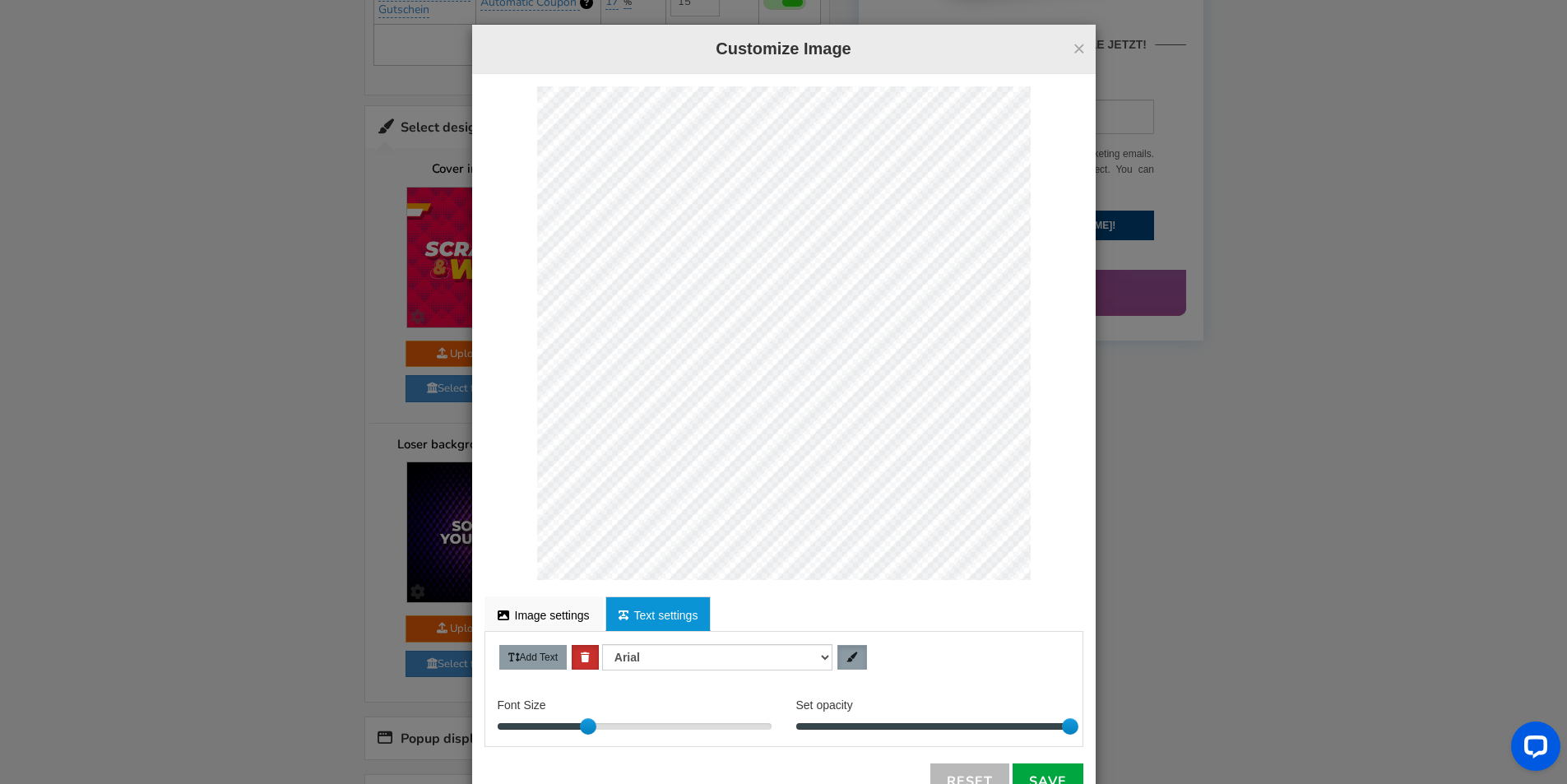
scroll to position [421, 2]
click at [406, 100] on div "× Customize Image For proper edit, check the desktop version Your text ... Imag…" at bounding box center [784, 392] width 1567 height 784
type textarea "FEED PLACE COMPANY"
click at [644, 658] on select "[PERSON_NAME] Helvetica Times new roman" at bounding box center [717, 657] width 231 height 26
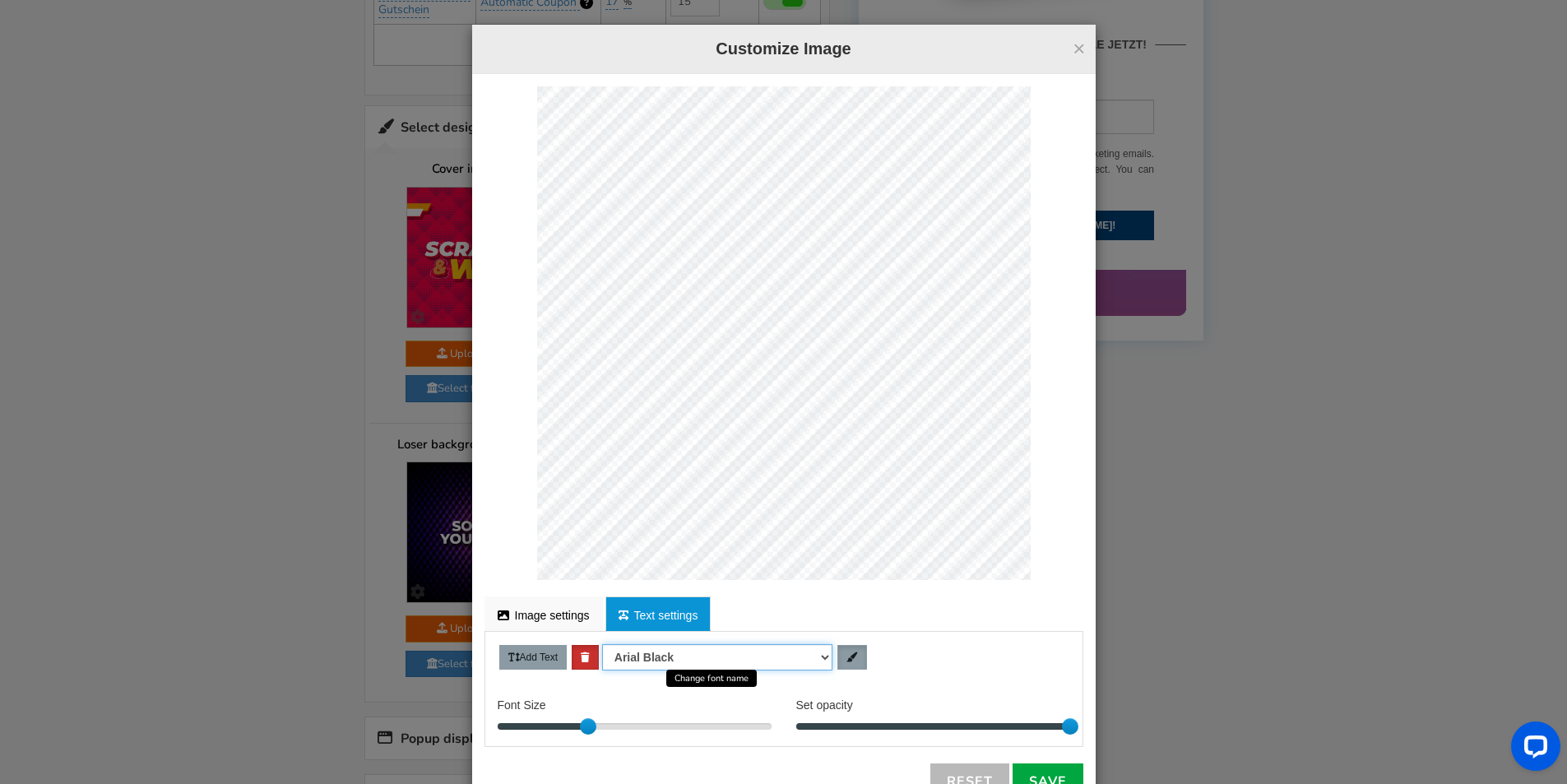
click at [602, 644] on select "[PERSON_NAME] Helvetica Times new roman" at bounding box center [717, 657] width 231 height 26
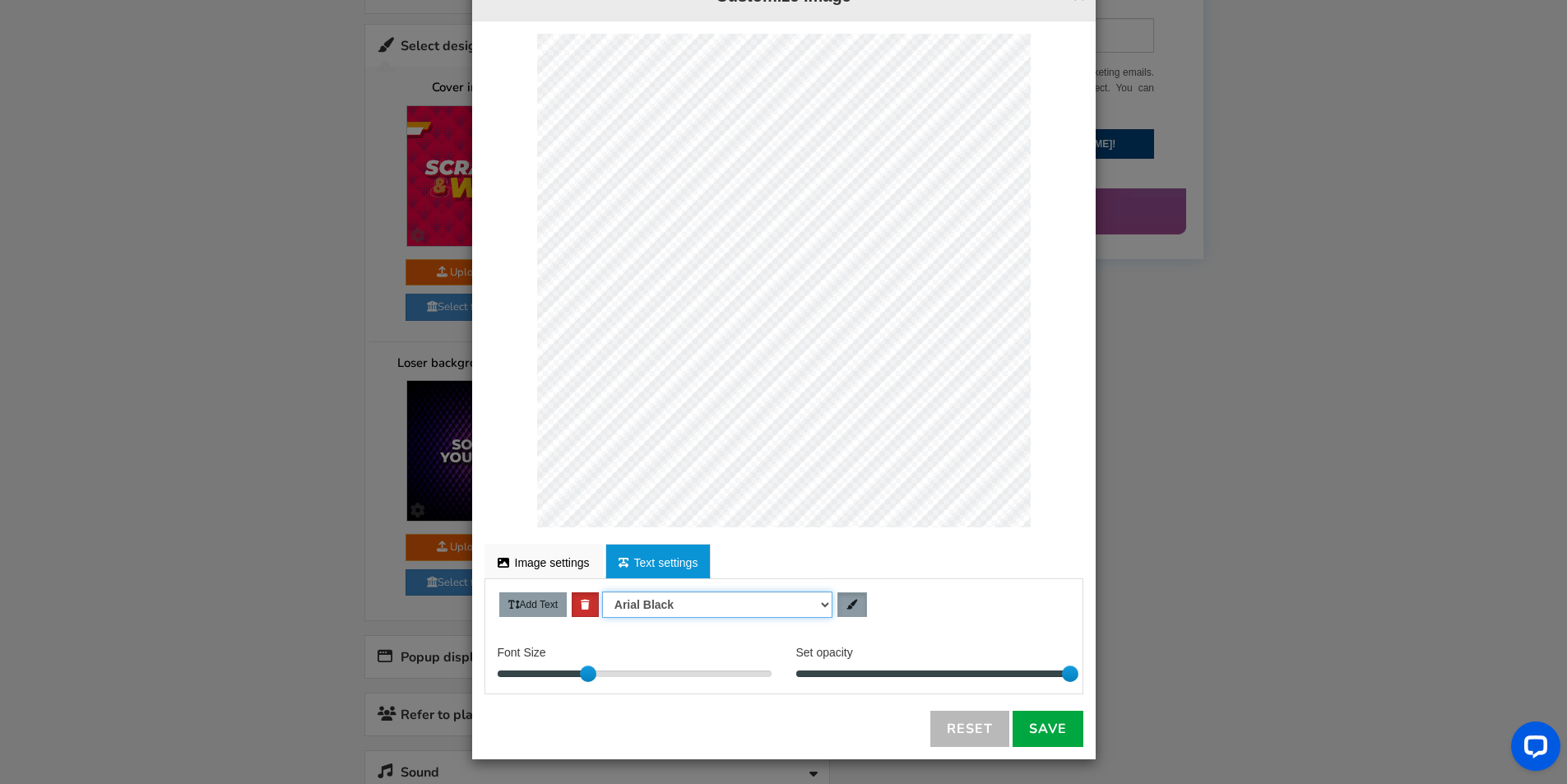
scroll to position [740, 0]
click at [847, 600] on span at bounding box center [852, 604] width 11 height 10
click at [925, 678] on div at bounding box center [925, 675] width 12 height 82
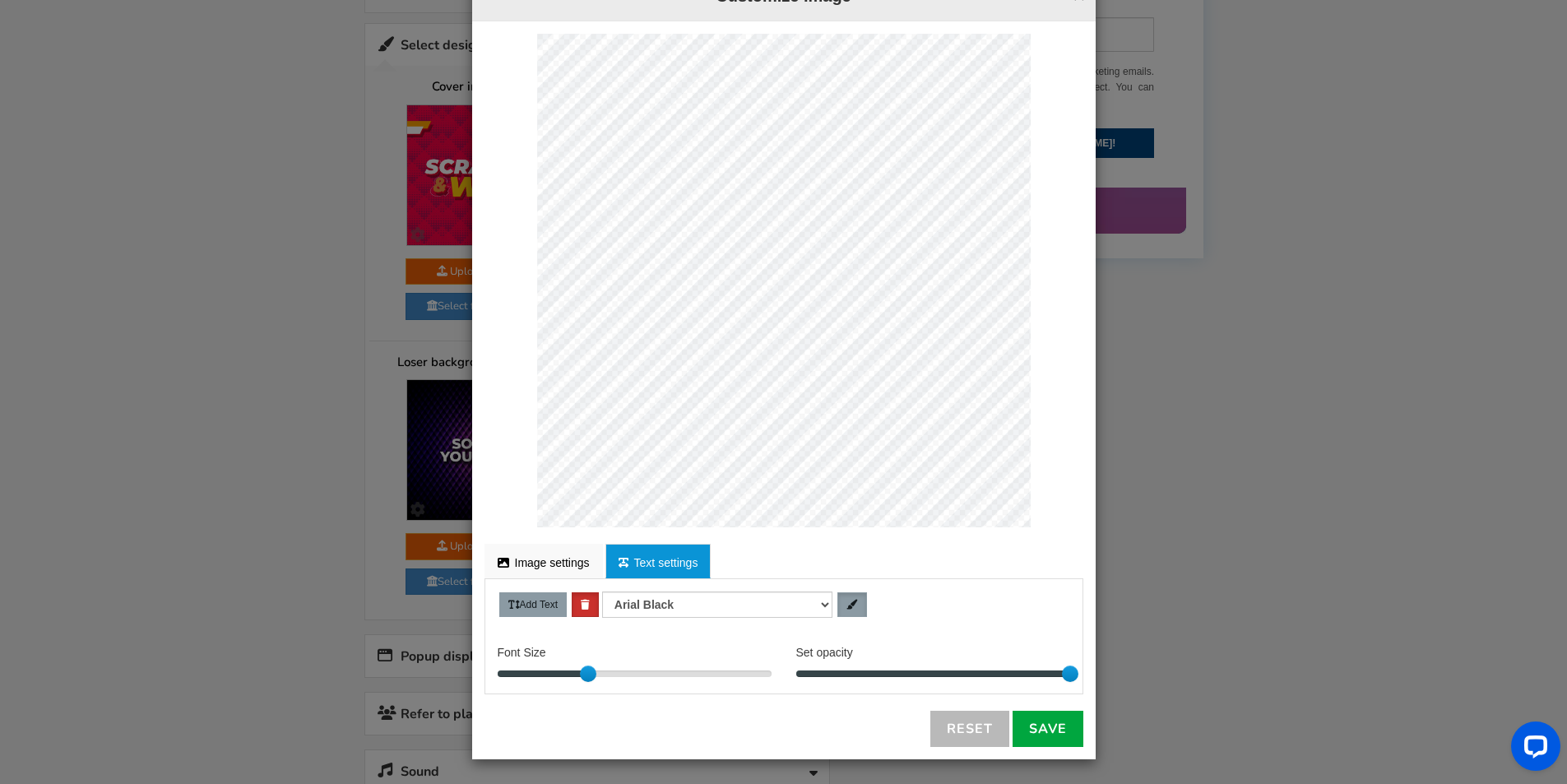
scroll to position [273, 3]
click at [1034, 84] on div "FEED PLACE COMPANY" at bounding box center [784, 280] width 599 height 493
click at [584, 674] on div at bounding box center [591, 673] width 16 height 16
drag, startPoint x: 1060, startPoint y: 669, endPoint x: 1171, endPoint y: 664, distance: 111.1
click at [1171, 664] on div "× Customize Image For proper edit, check the desktop version FEED PLACE COMPANY…" at bounding box center [784, 392] width 1567 height 784
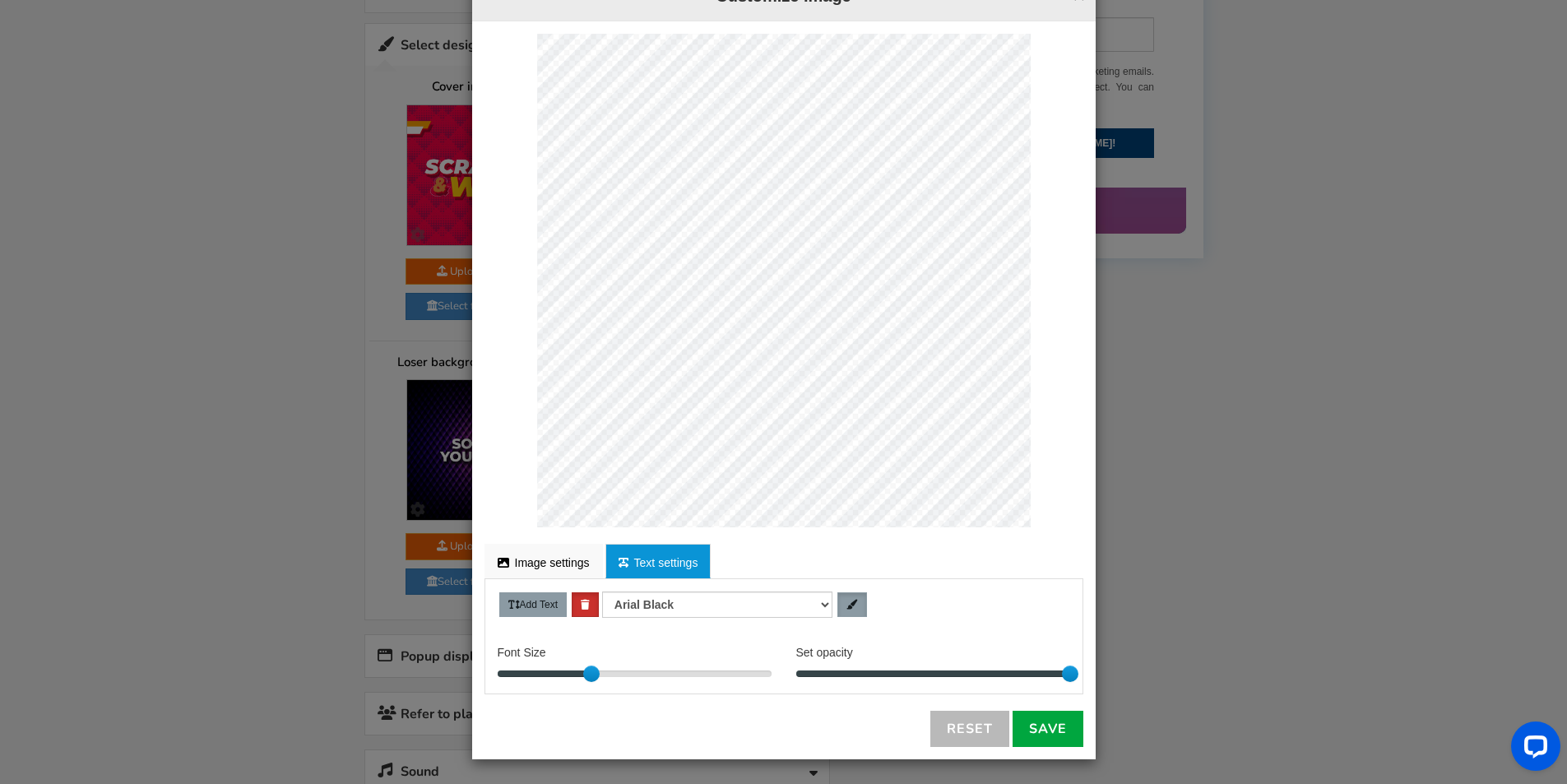
scroll to position [77, 3]
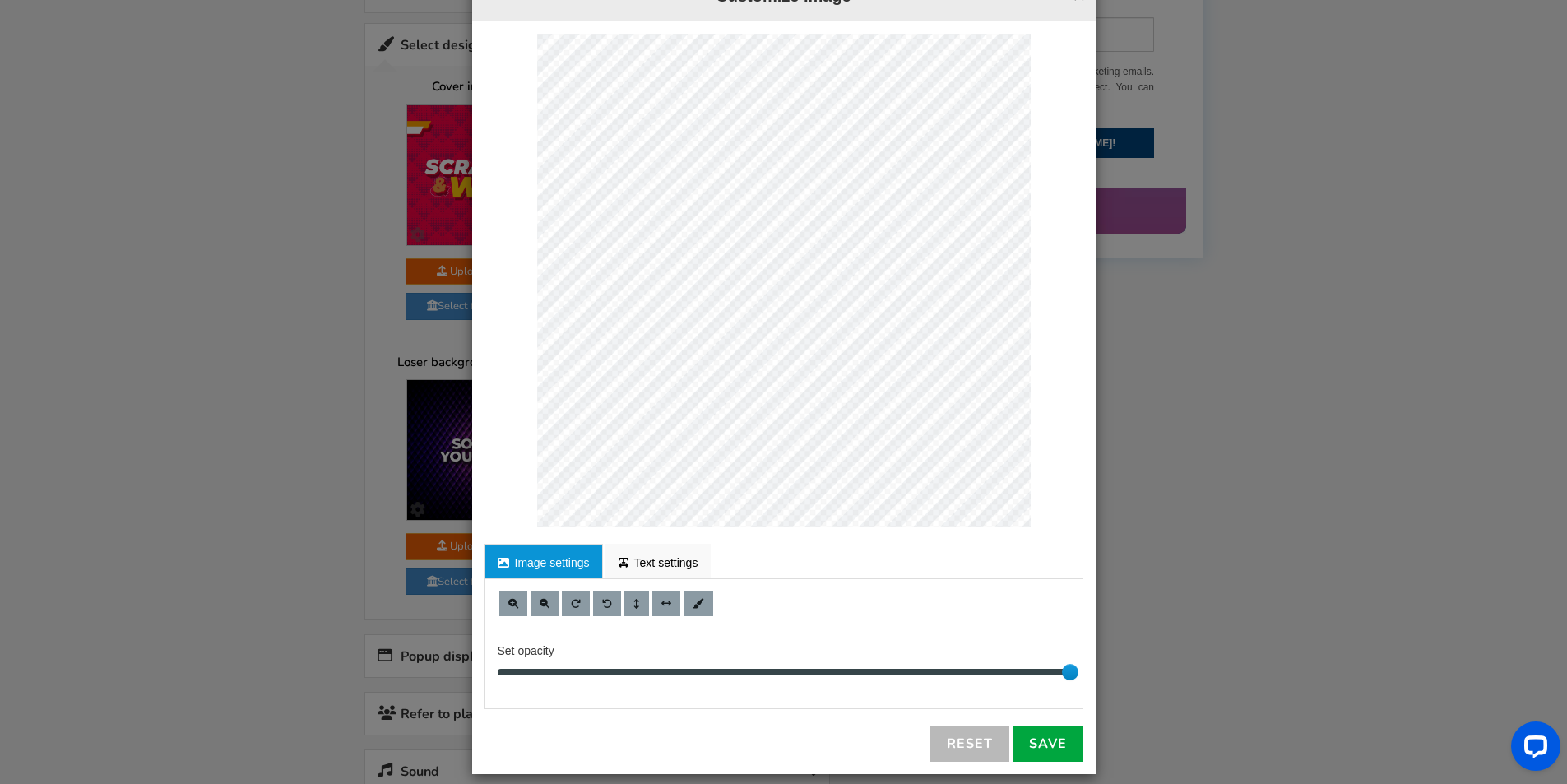
select select "Arial Black"
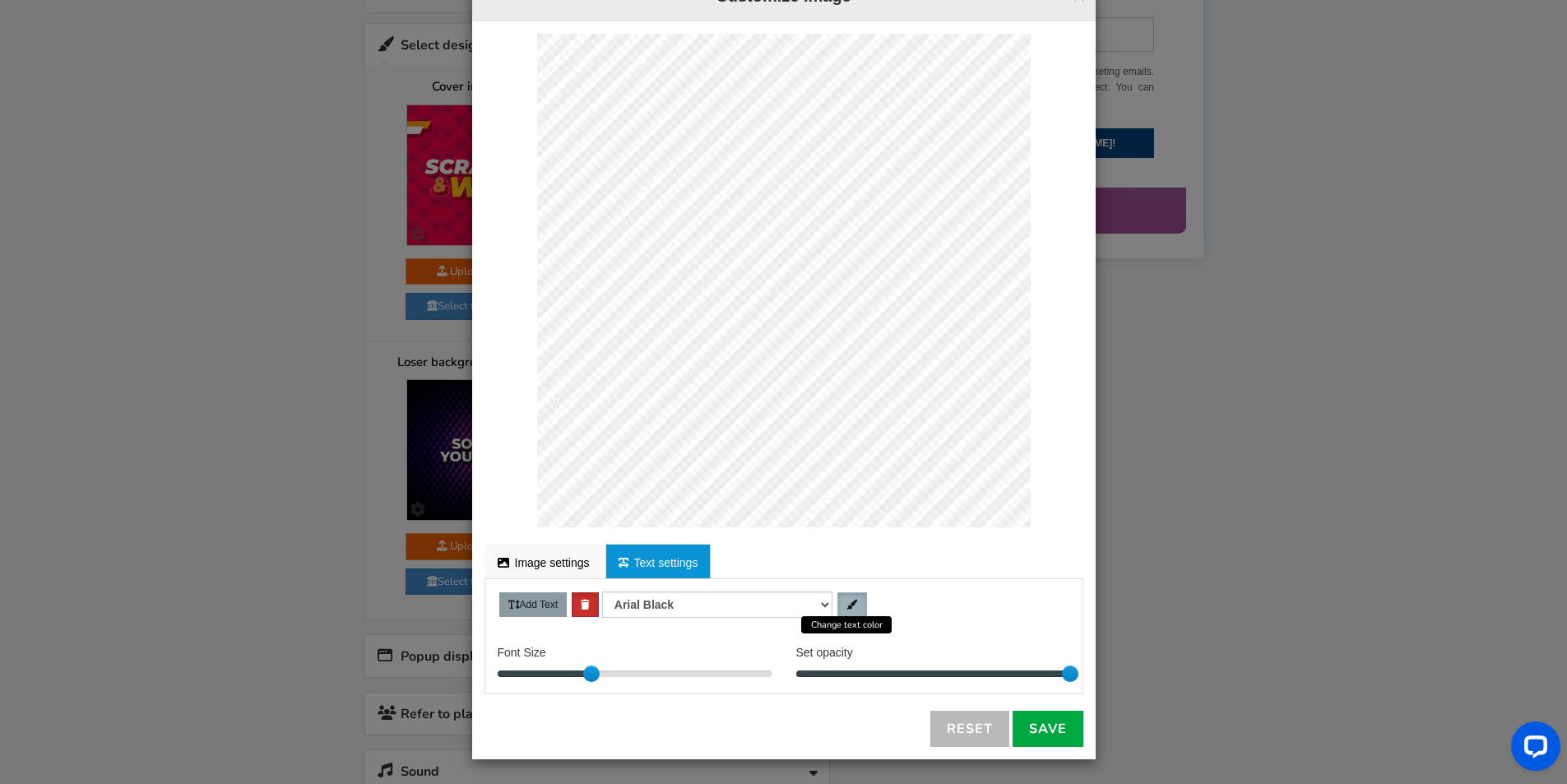
click at [851, 594] on link at bounding box center [852, 605] width 30 height 25
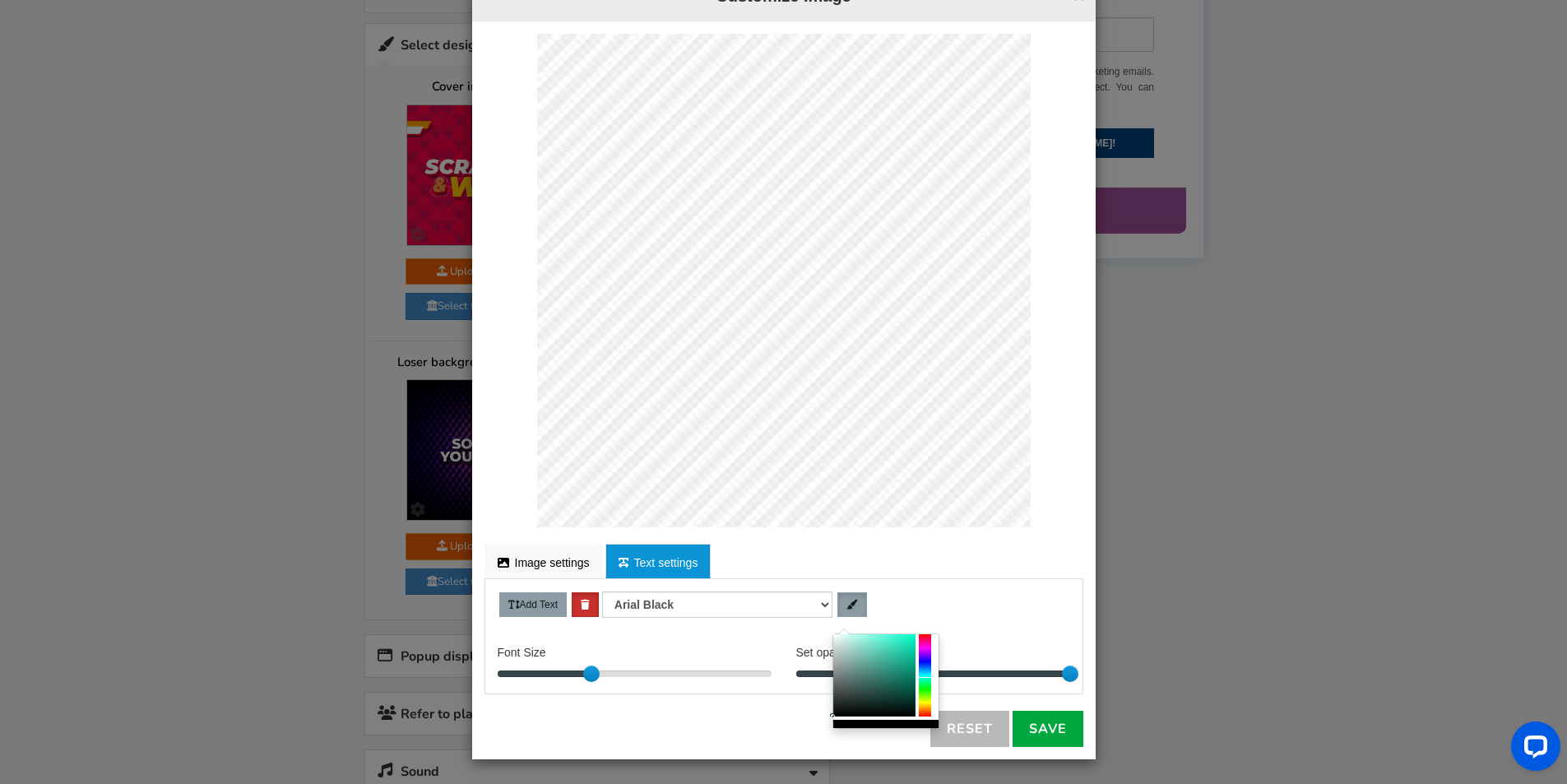
click at [922, 691] on div at bounding box center [925, 675] width 12 height 82
click at [904, 674] on div at bounding box center [874, 675] width 82 height 82
click at [925, 691] on div at bounding box center [925, 675] width 12 height 82
click at [844, 650] on div at bounding box center [874, 675] width 82 height 82
click at [851, 655] on div at bounding box center [874, 675] width 82 height 82
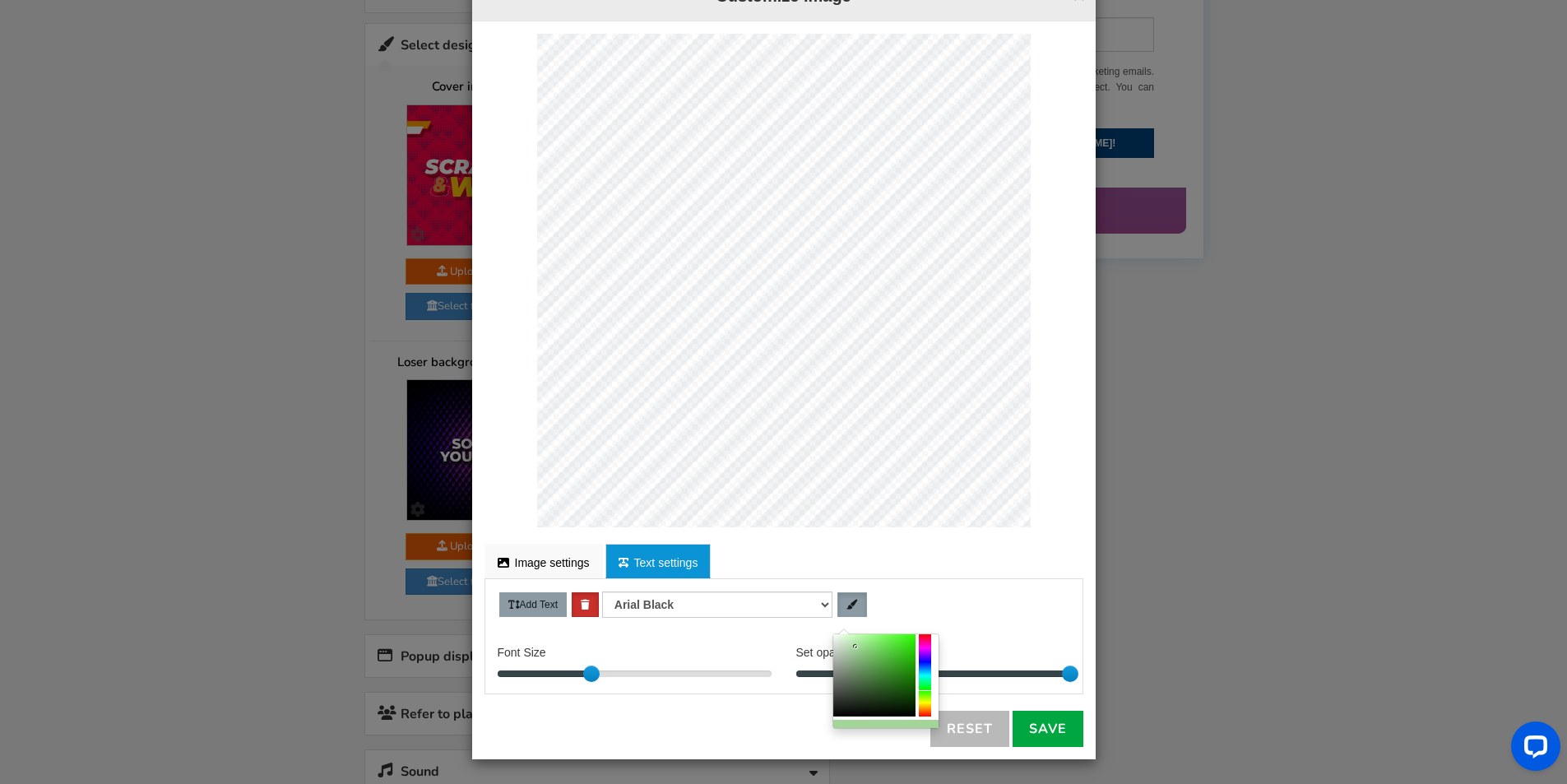
click at [856, 647] on div at bounding box center [874, 675] width 82 height 82
click at [870, 653] on div at bounding box center [874, 675] width 82 height 82
click at [889, 661] on div at bounding box center [874, 675] width 82 height 82
click at [897, 649] on div at bounding box center [874, 675] width 82 height 82
click at [894, 662] on div at bounding box center [874, 675] width 82 height 82
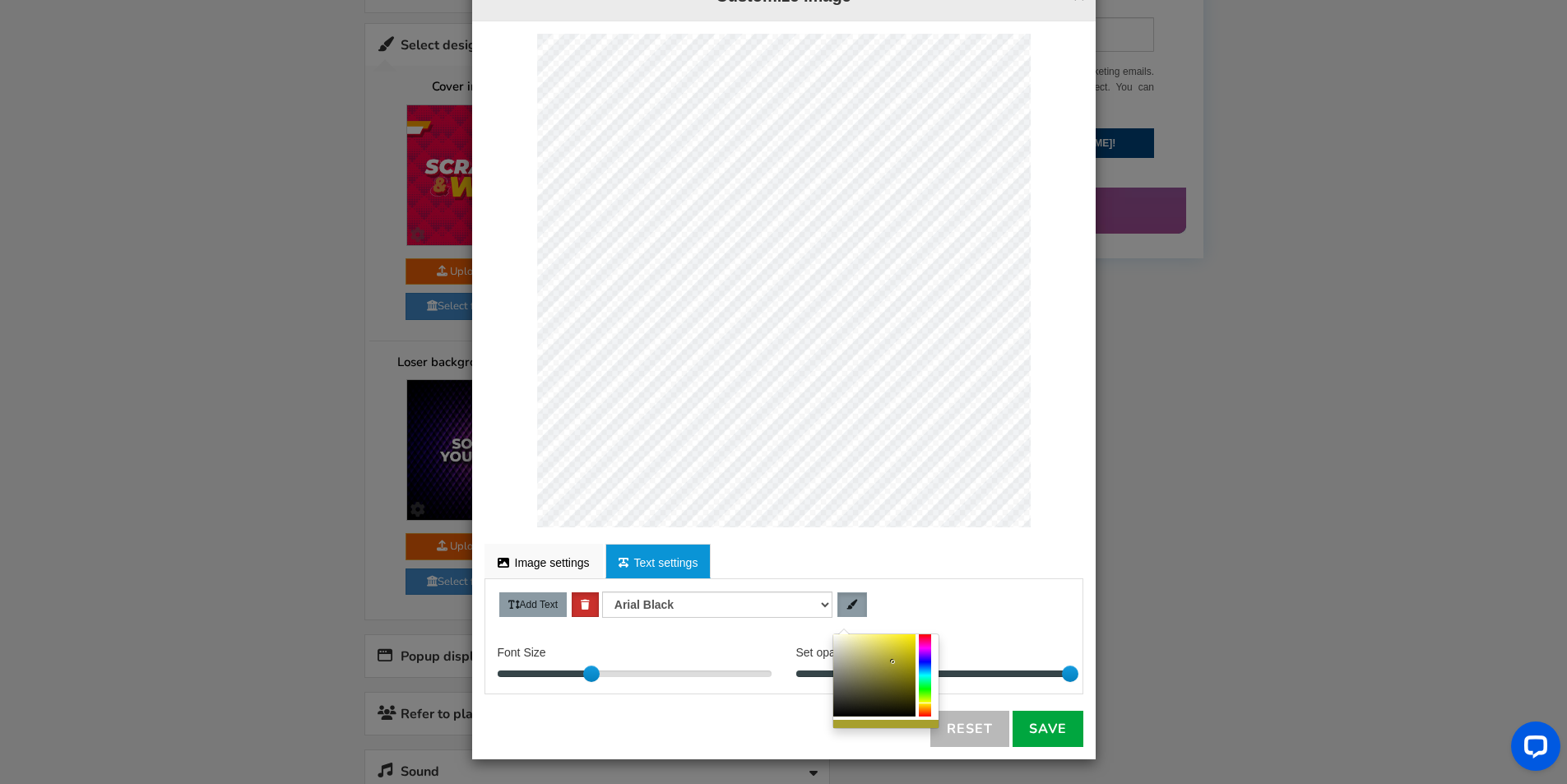
click at [927, 703] on div at bounding box center [925, 675] width 12 height 82
click at [900, 646] on div at bounding box center [874, 675] width 82 height 82
click at [906, 655] on div at bounding box center [874, 675] width 82 height 82
click at [912, 644] on div at bounding box center [874, 675] width 82 height 82
click at [891, 651] on div at bounding box center [874, 675] width 82 height 82
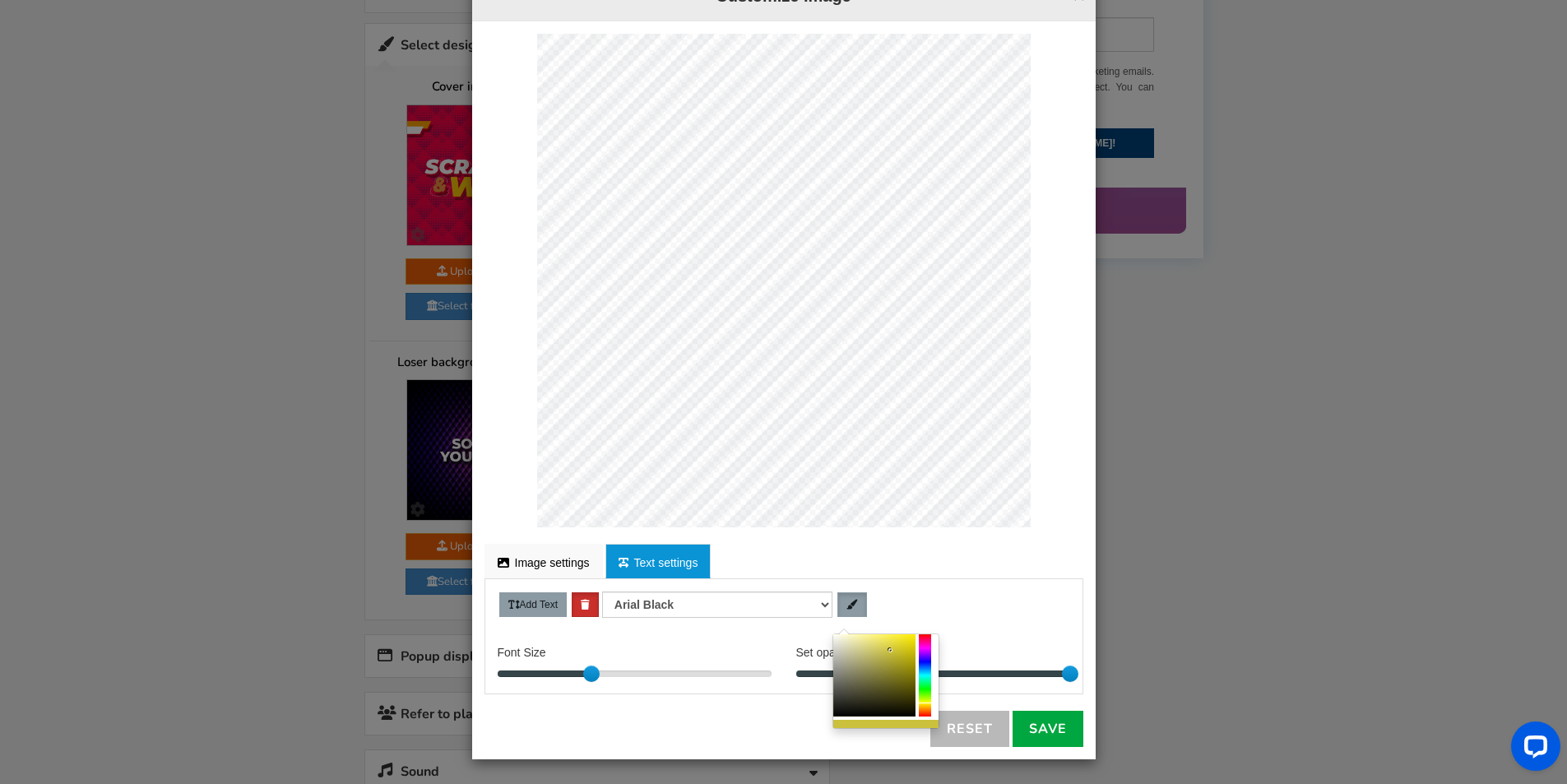
click at [924, 705] on div at bounding box center [925, 675] width 12 height 82
click at [929, 704] on div at bounding box center [925, 675] width 12 height 82
click at [927, 696] on div at bounding box center [925, 675] width 12 height 82
click at [927, 699] on div at bounding box center [925, 675] width 12 height 82
click at [927, 703] on div at bounding box center [925, 675] width 12 height 82
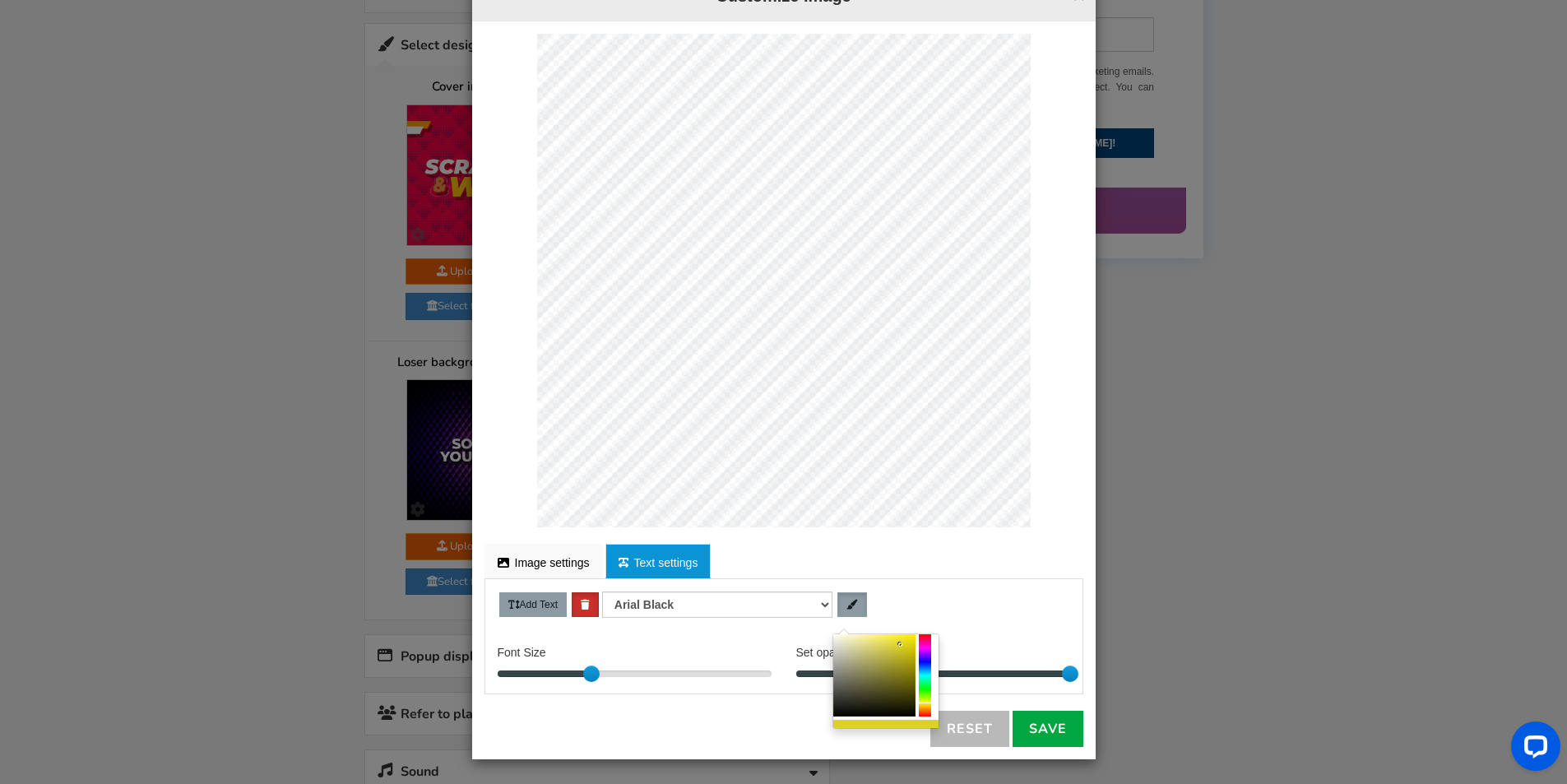
click at [901, 644] on div at bounding box center [874, 675] width 82 height 82
click at [1022, 725] on link "Save" at bounding box center [1048, 728] width 71 height 36
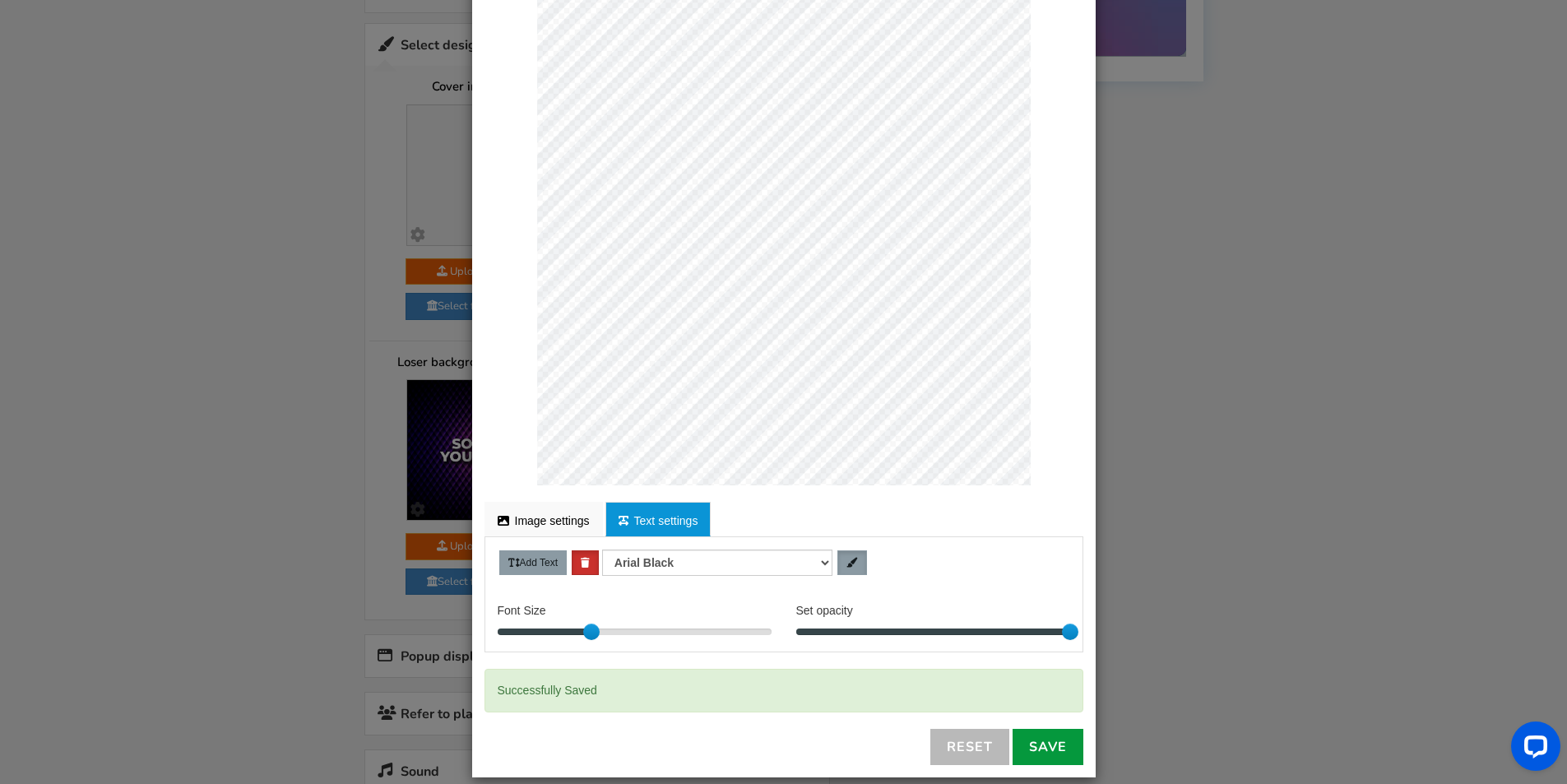
scroll to position [113, 0]
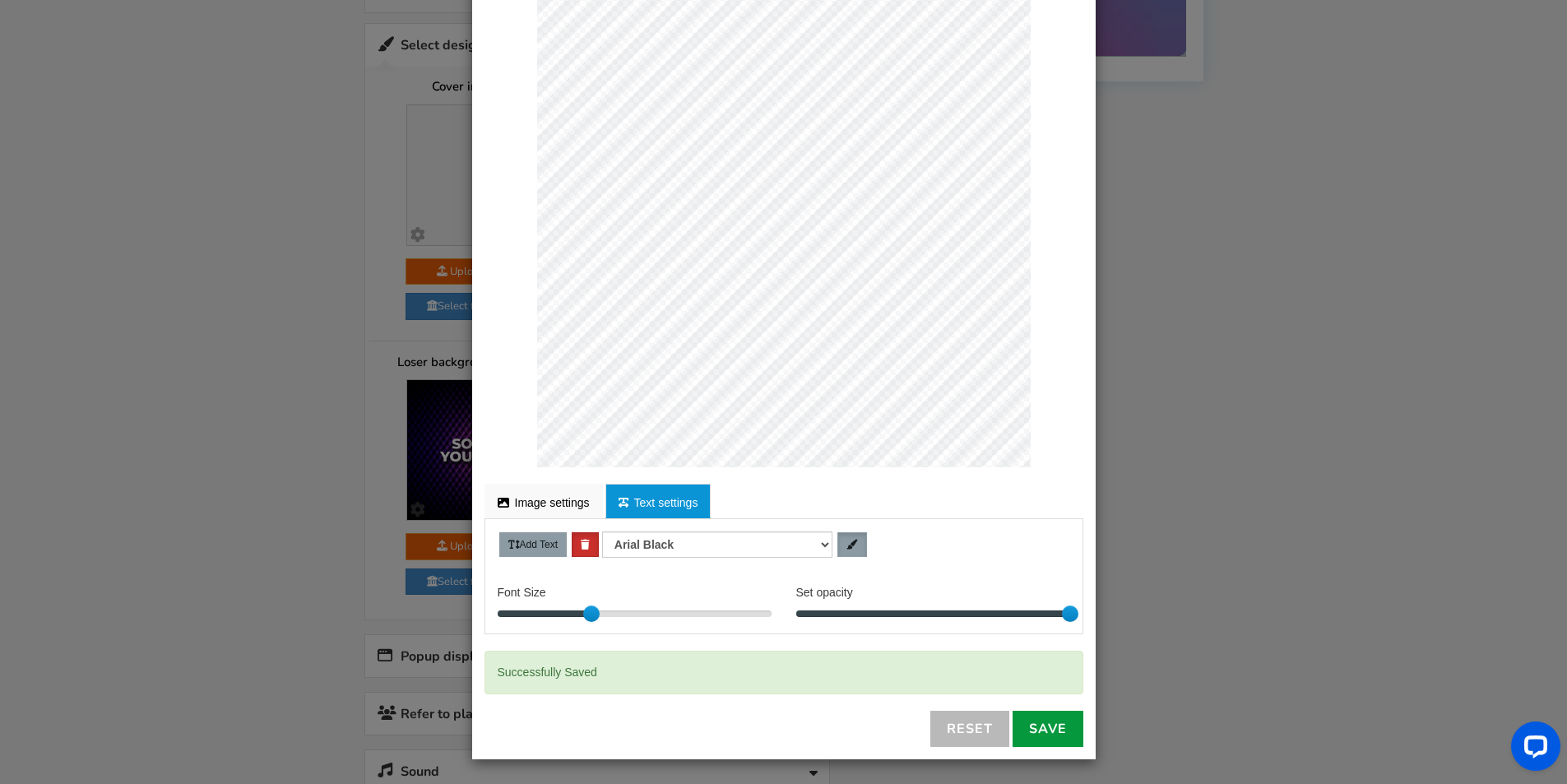
click at [1036, 726] on link "Save" at bounding box center [1048, 728] width 71 height 36
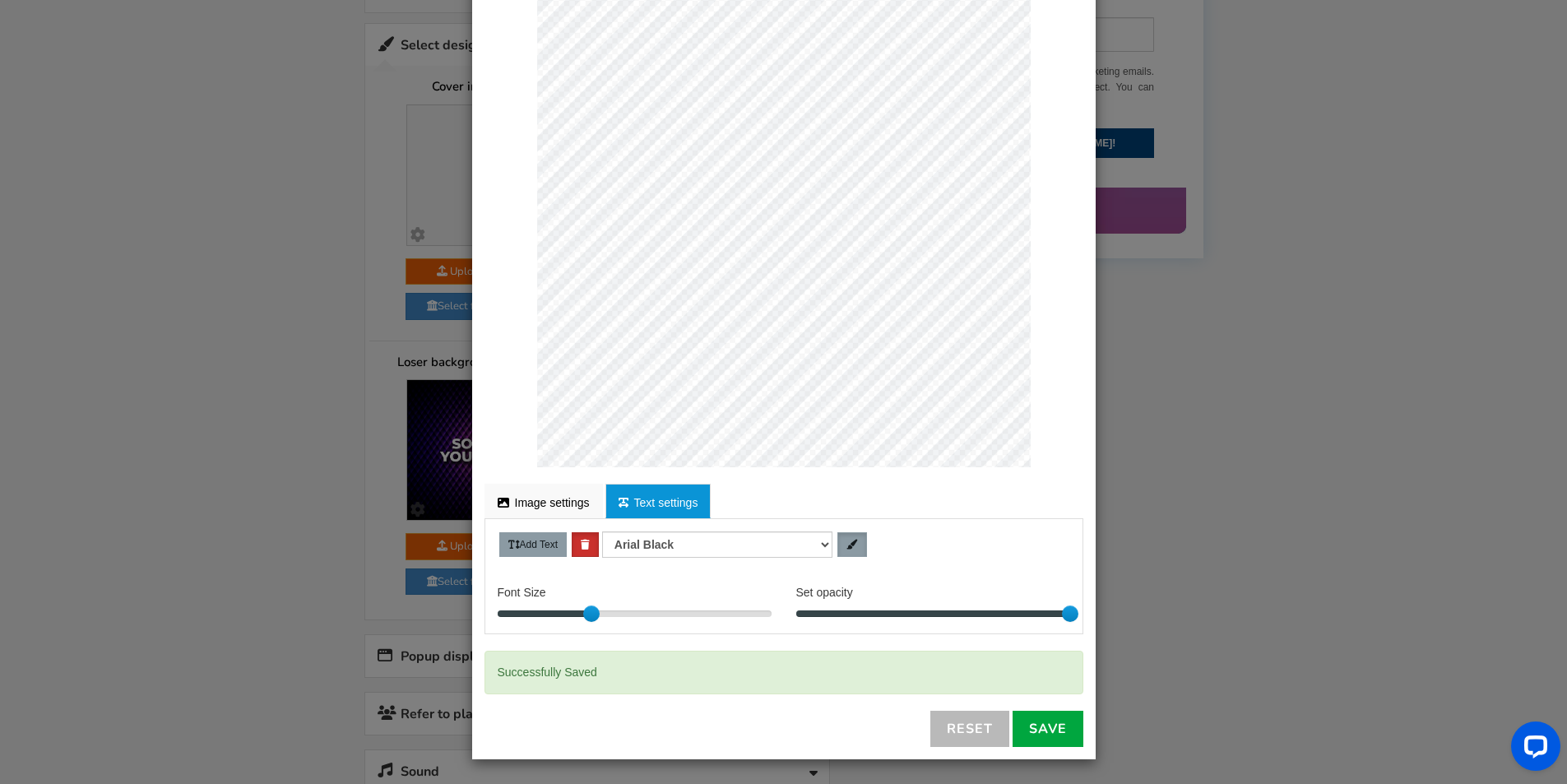
click at [294, 518] on div "× Customize Image For proper edit, check the desktop version Image settings Tex…" at bounding box center [784, 392] width 1567 height 784
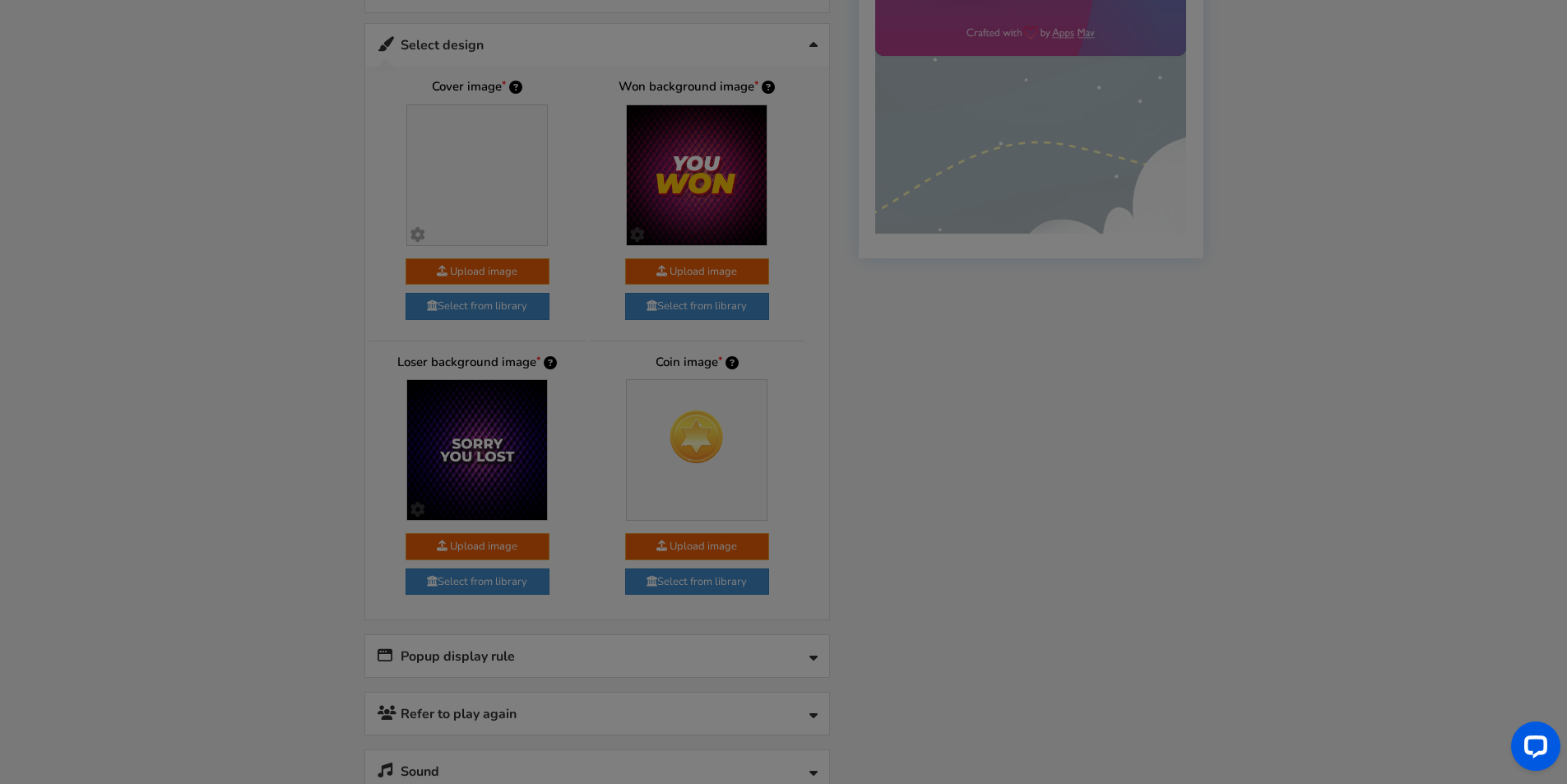
scroll to position [0, 0]
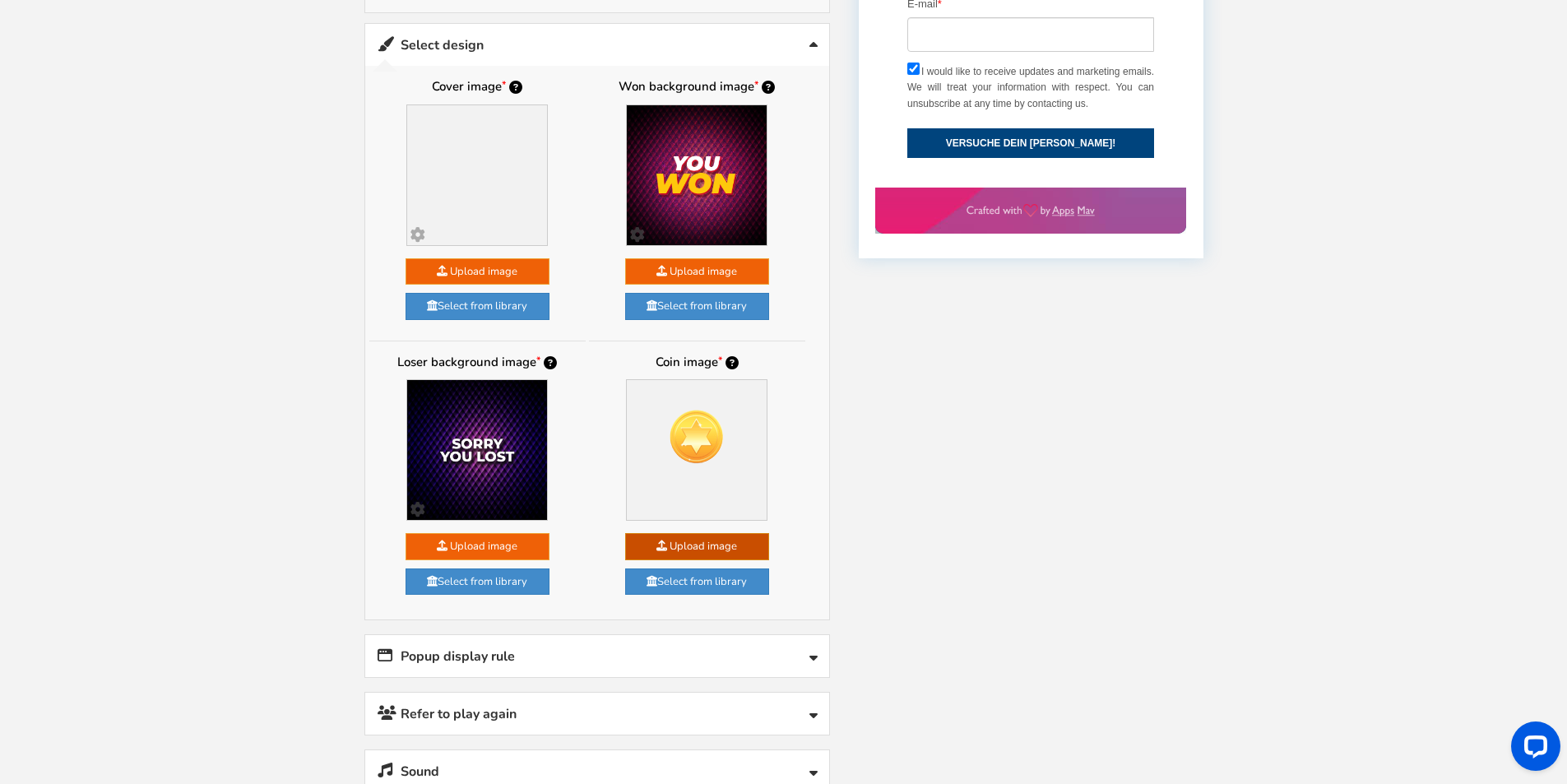
click at [692, 575] on link "Select from library" at bounding box center [697, 582] width 144 height 27
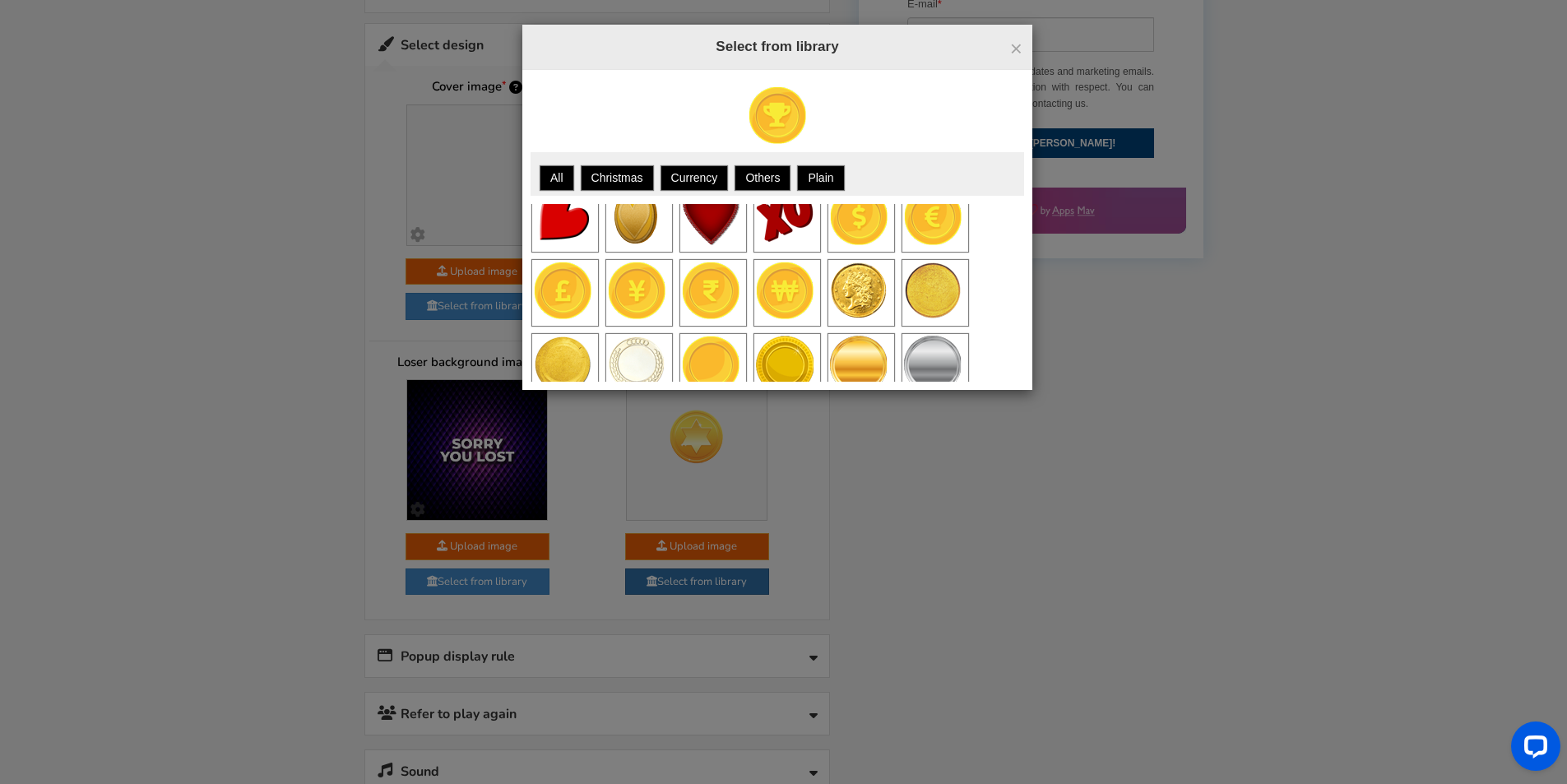
scroll to position [202, 0]
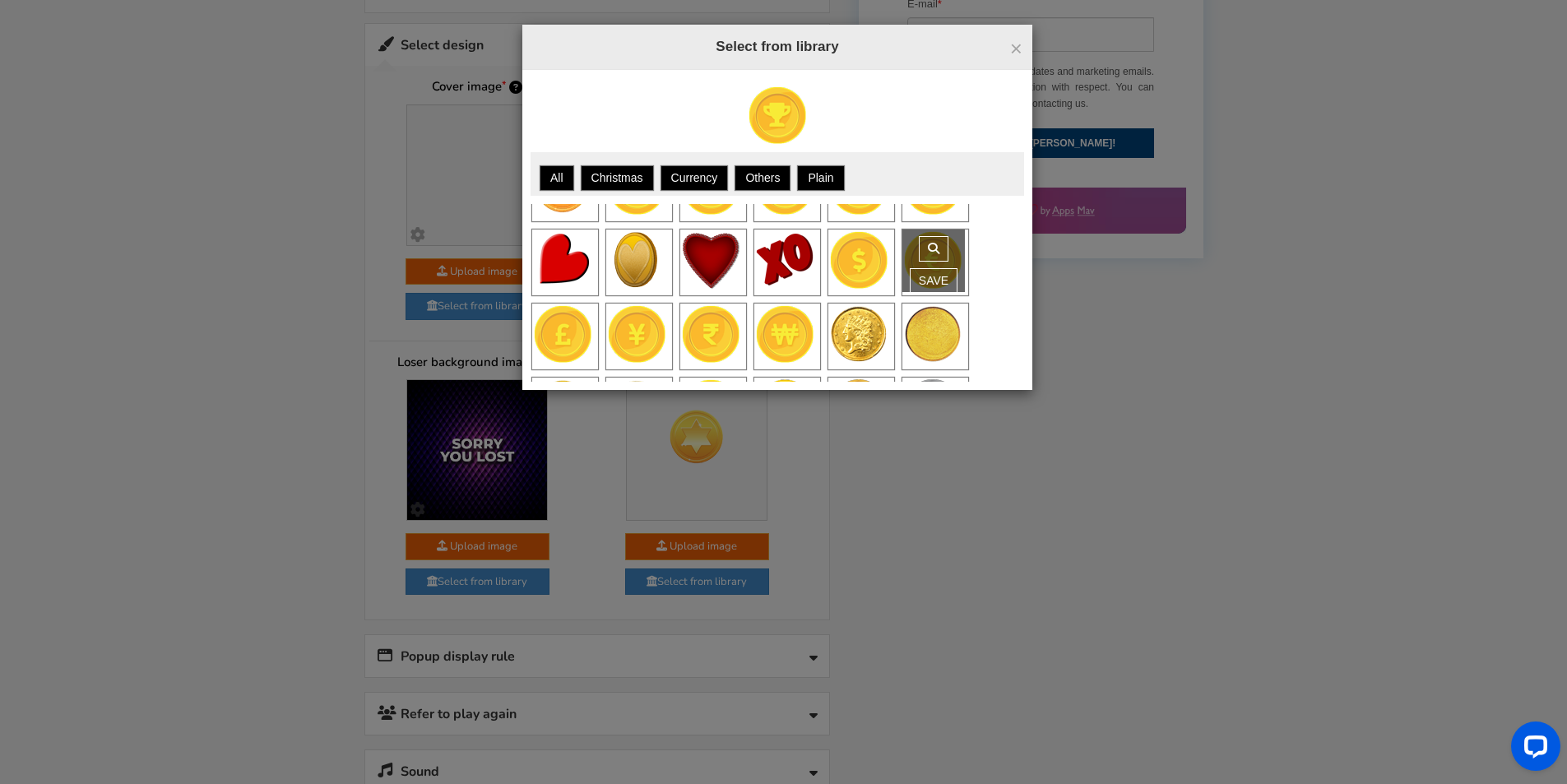
click at [931, 269] on div "Save" at bounding box center [933, 260] width 62 height 62
click at [942, 267] on div "Save" at bounding box center [933, 260] width 62 height 62
click at [940, 261] on link at bounding box center [934, 249] width 30 height 26
click at [937, 280] on link "Save" at bounding box center [934, 280] width 48 height 26
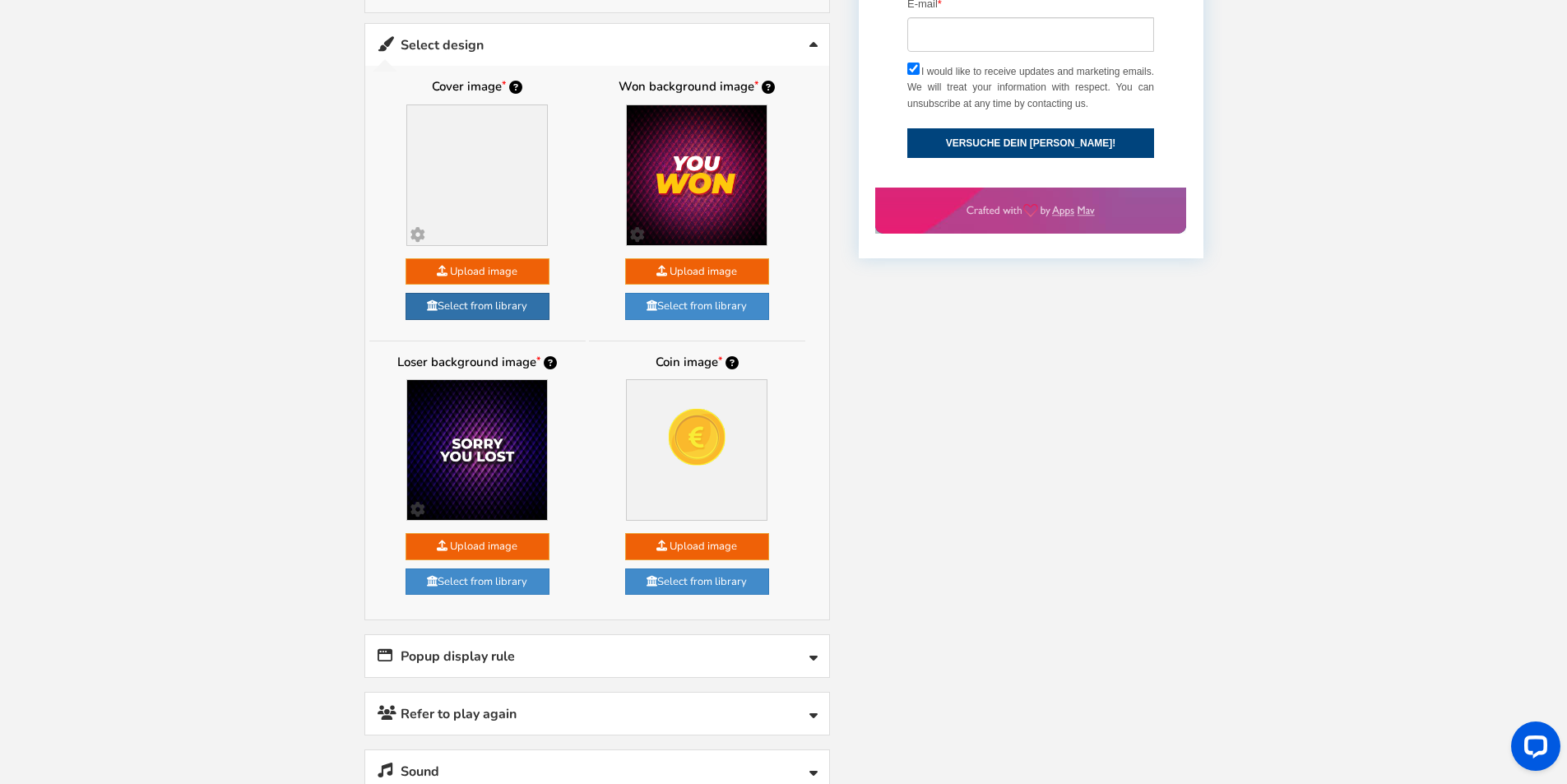
click at [490, 302] on link "Select from library" at bounding box center [478, 306] width 144 height 27
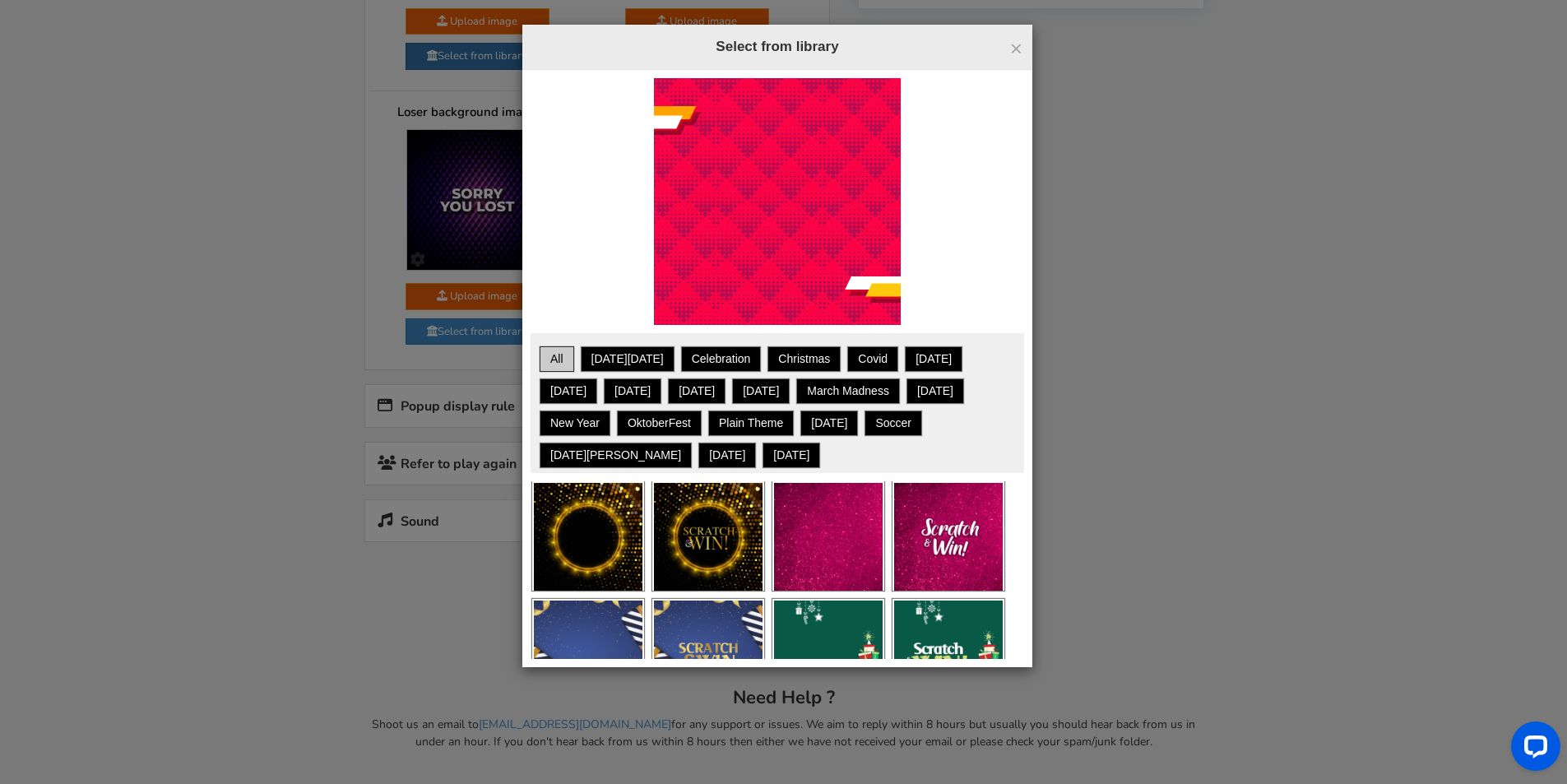
scroll to position [0, 0]
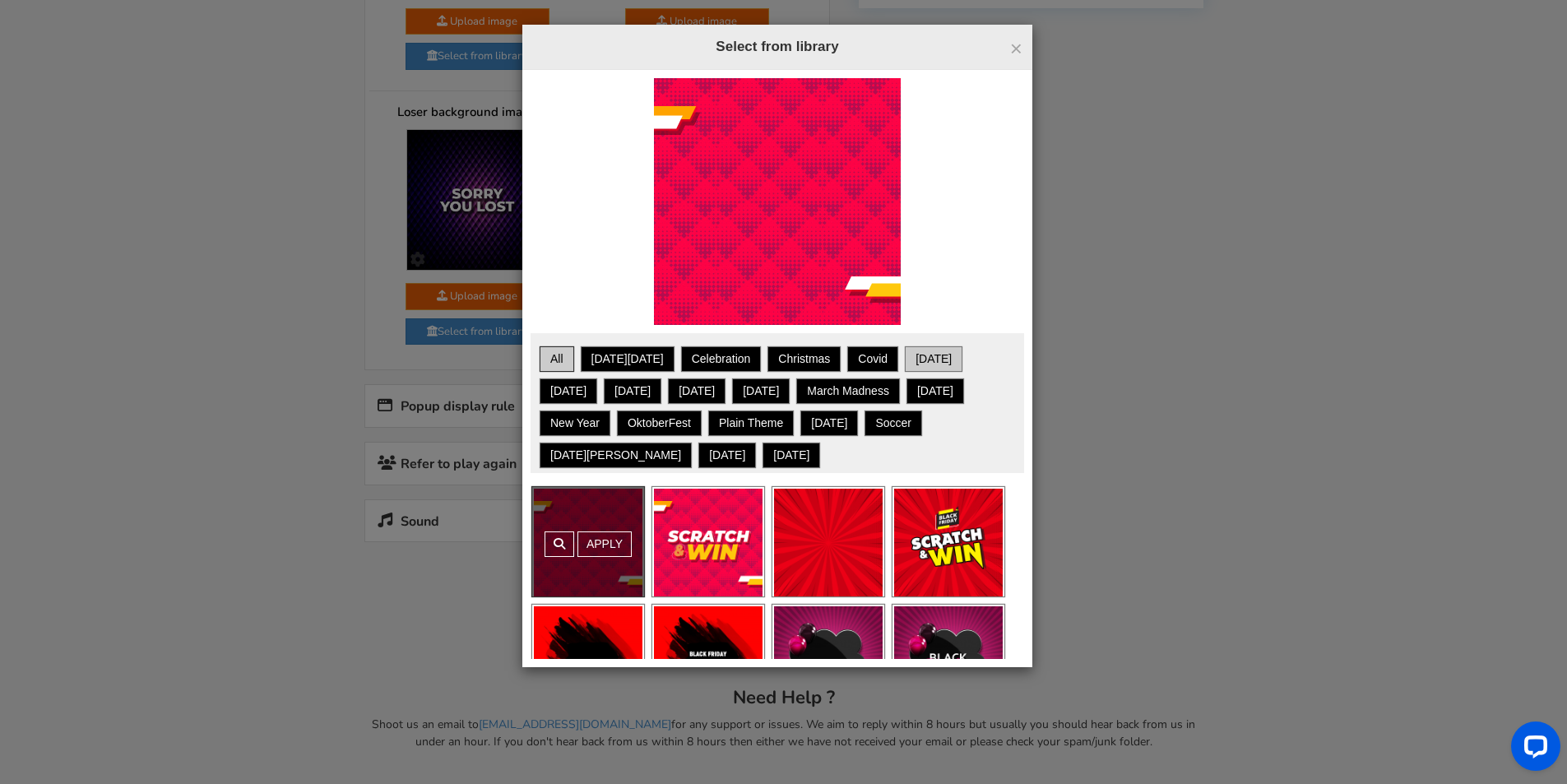
click at [908, 353] on link "[DATE]" at bounding box center [934, 358] width 53 height 20
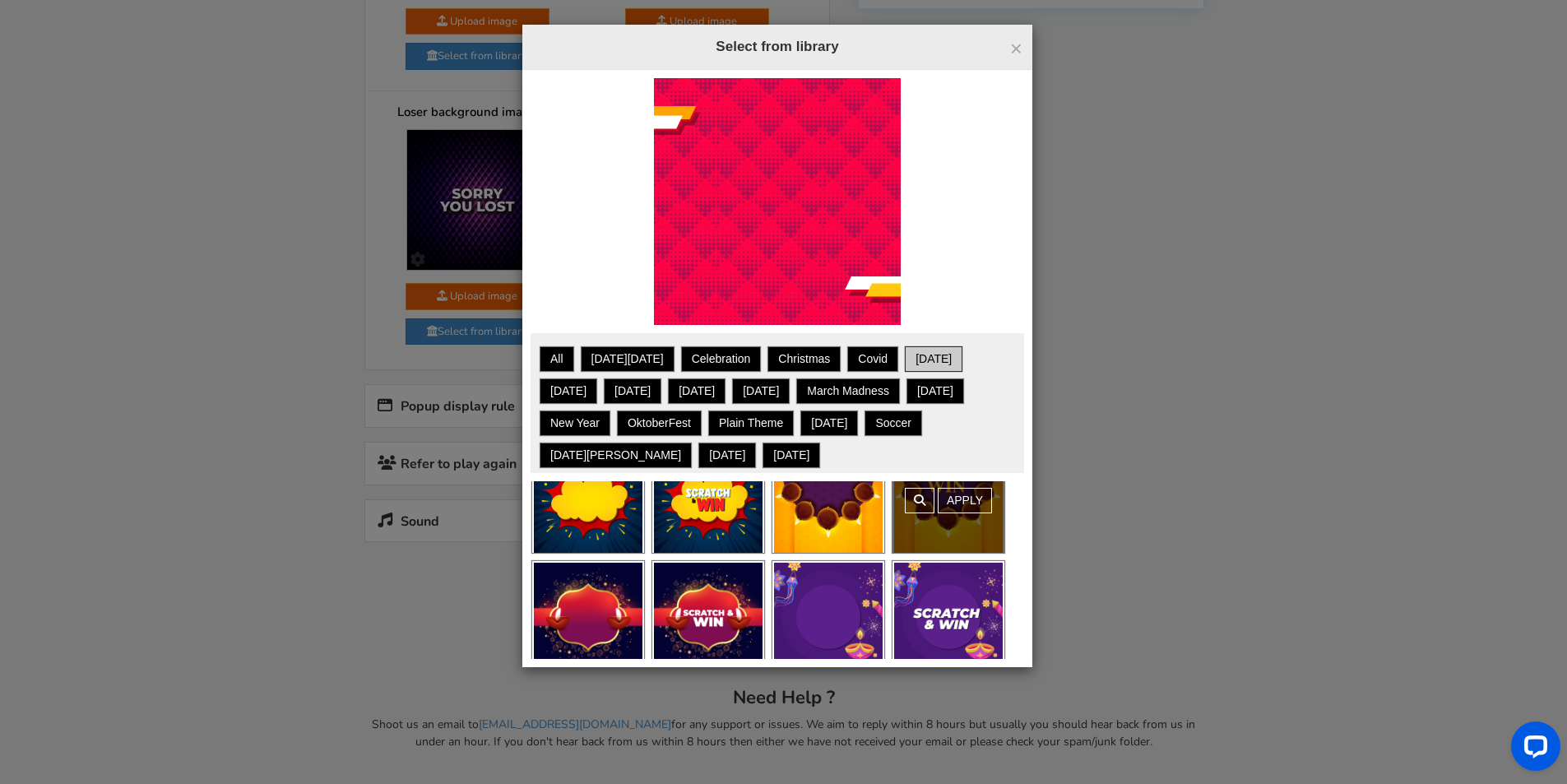
scroll to position [61, 0]
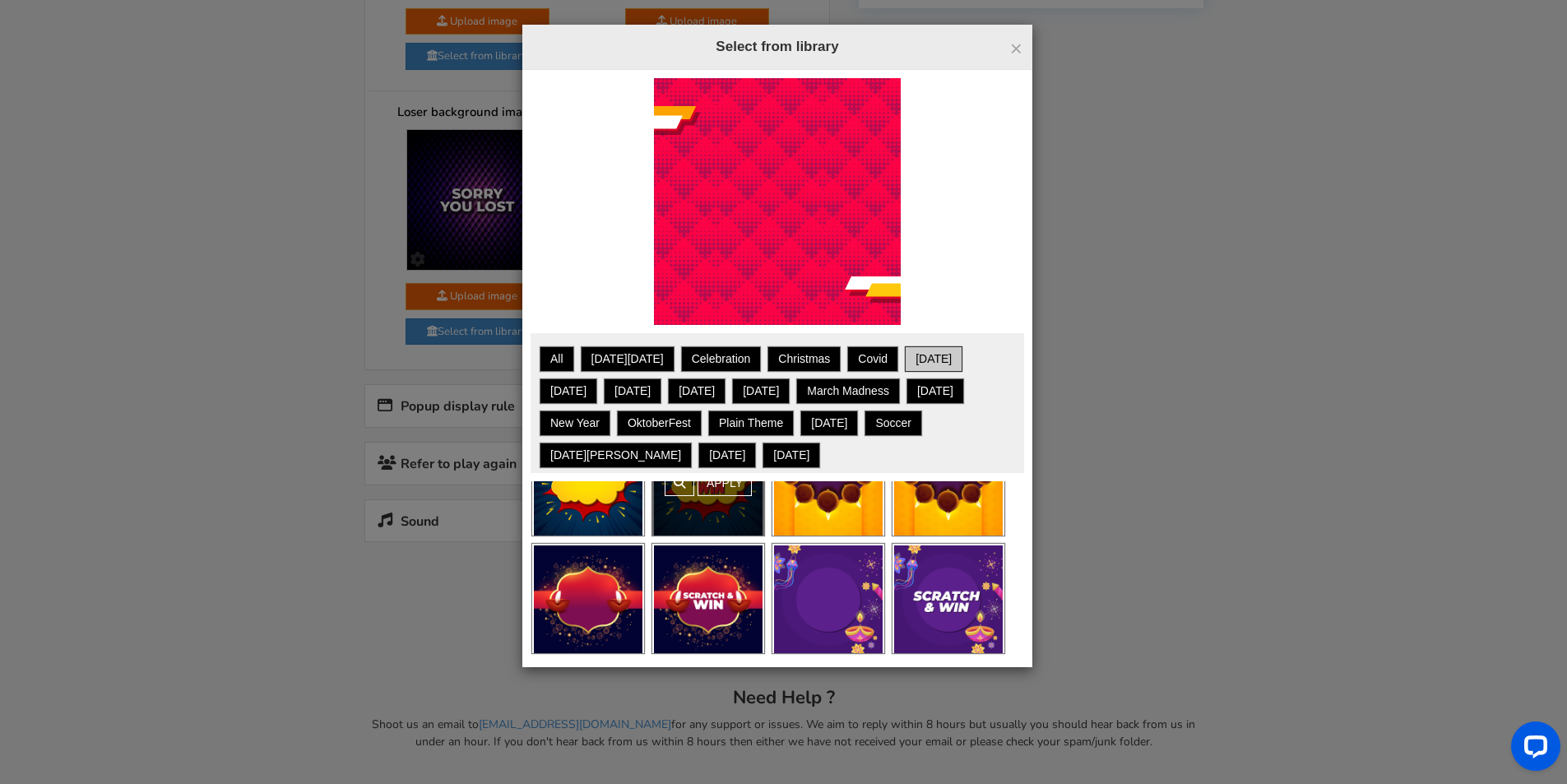
click at [694, 498] on div "Apply" at bounding box center [708, 481] width 112 height 109
click at [722, 482] on link "Apply" at bounding box center [724, 482] width 55 height 26
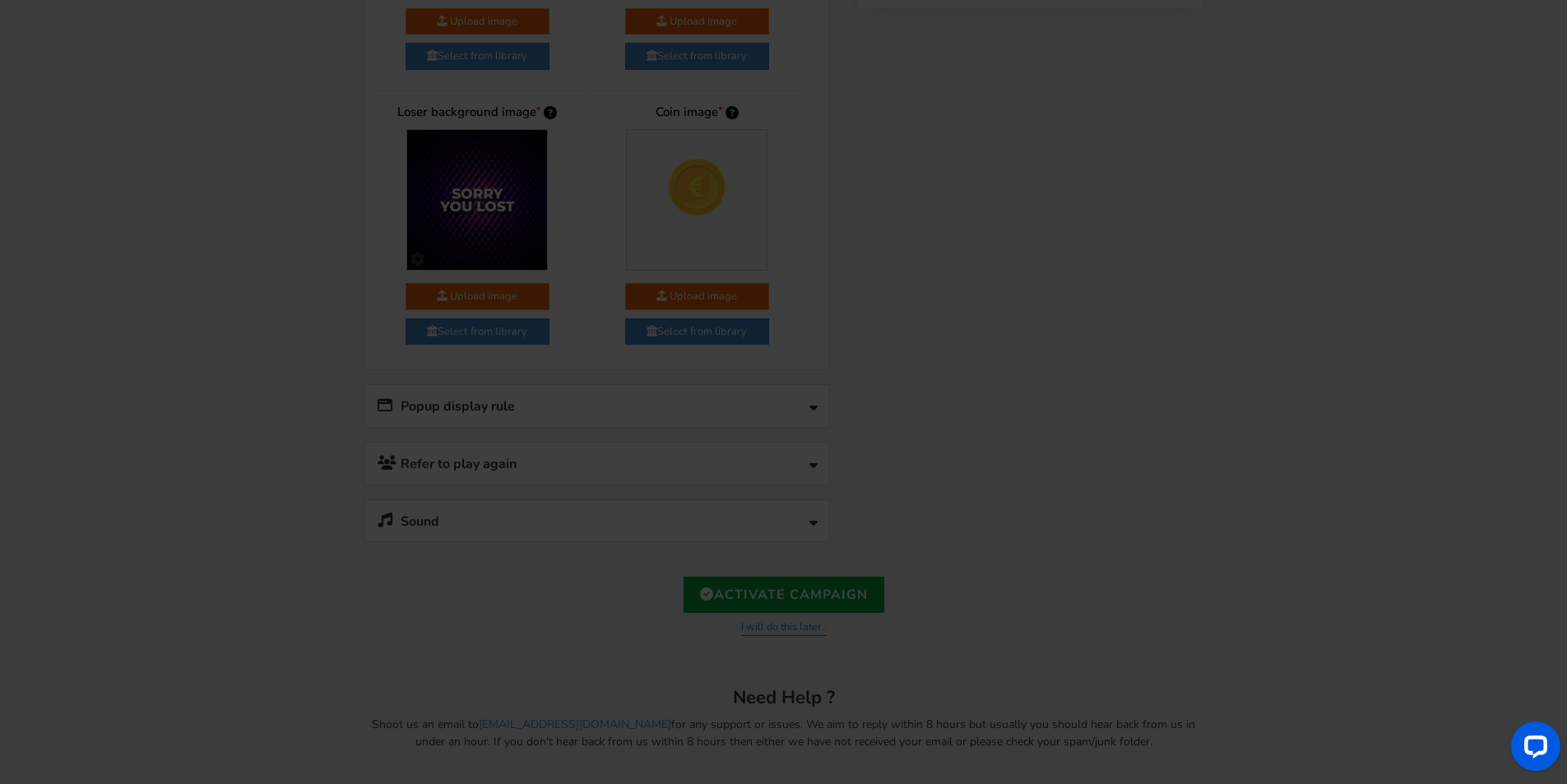
scroll to position [0, 0]
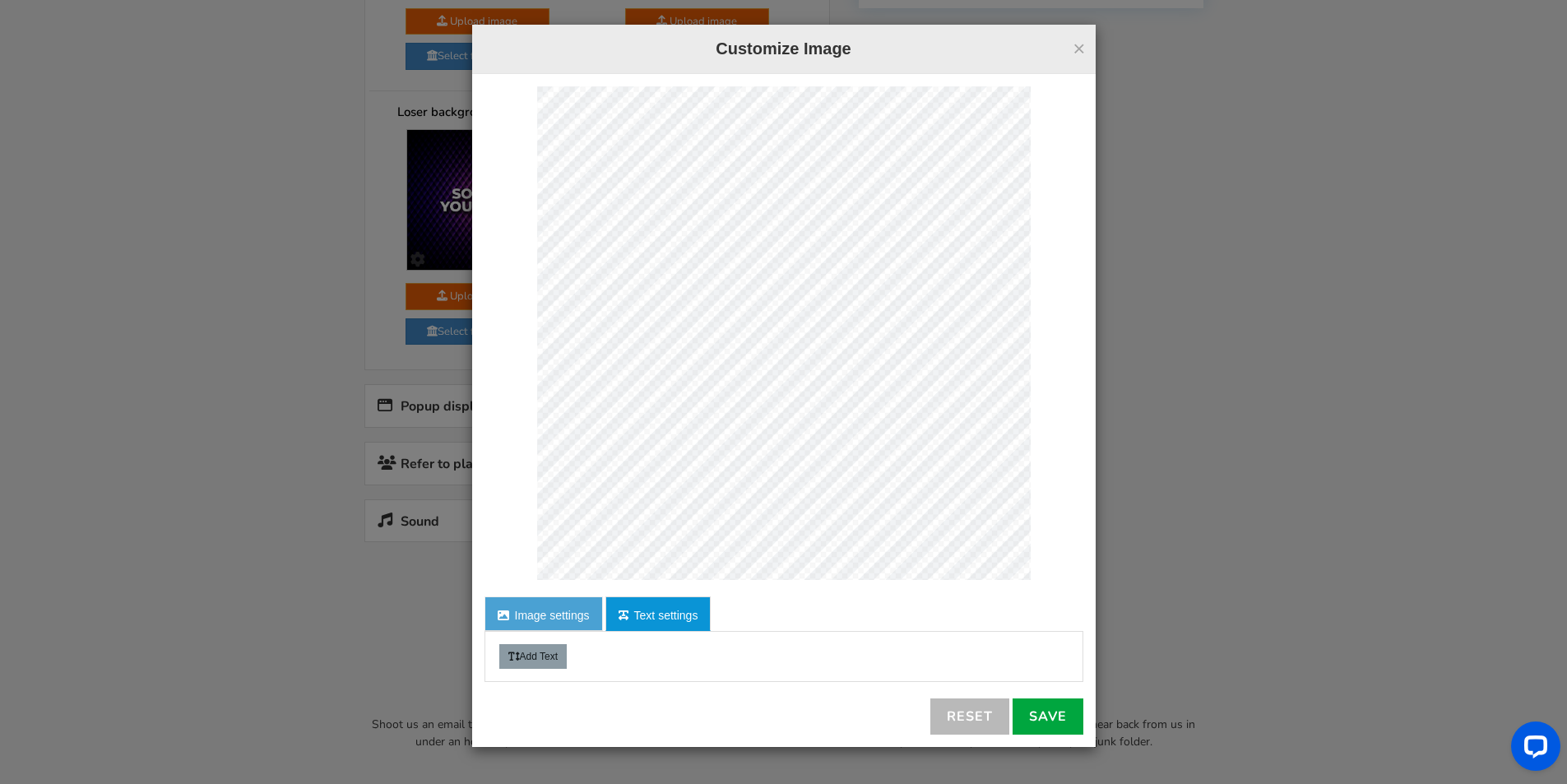
click at [564, 610] on link "Image settings" at bounding box center [544, 614] width 119 height 34
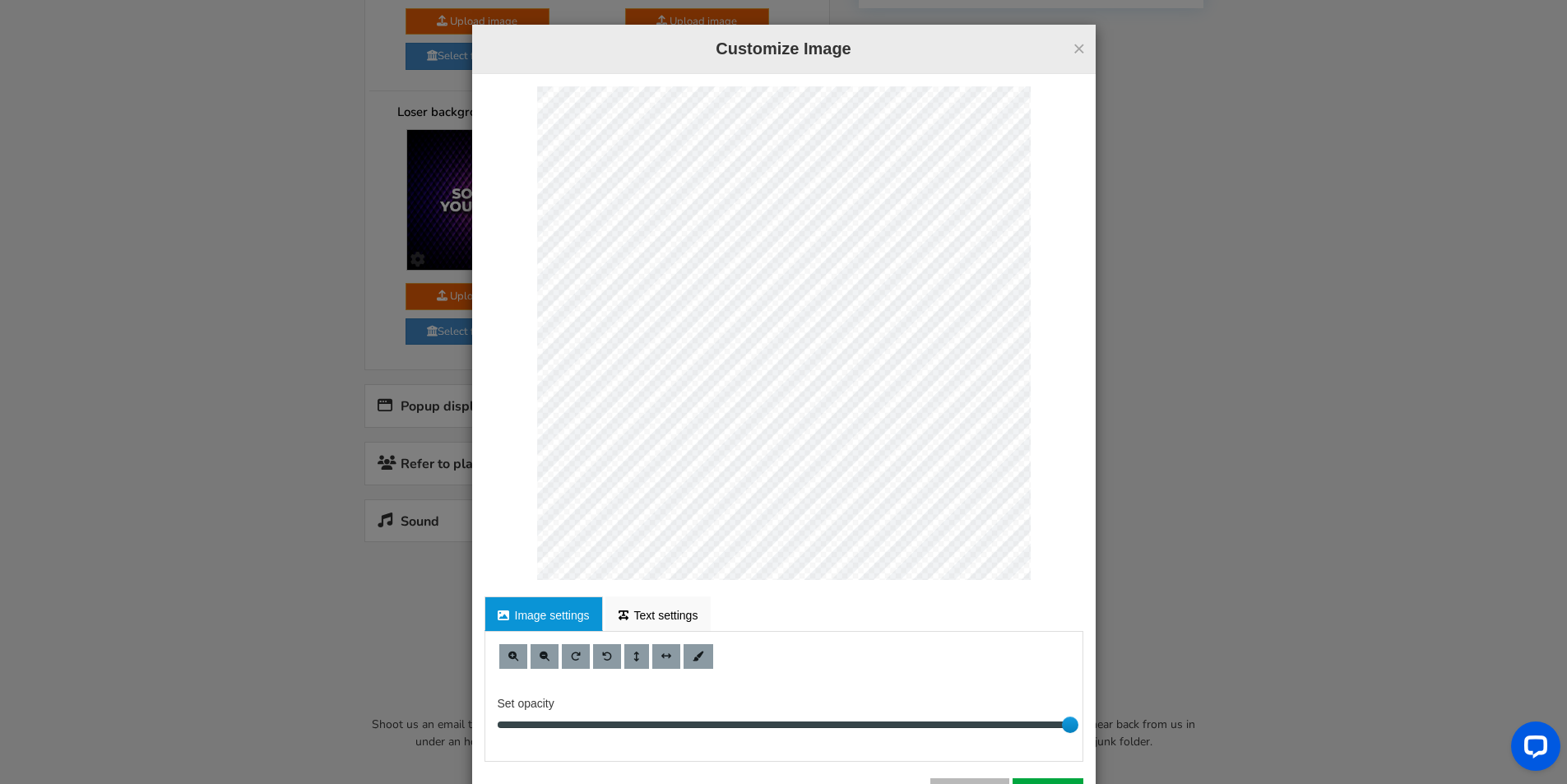
scroll to position [67, 0]
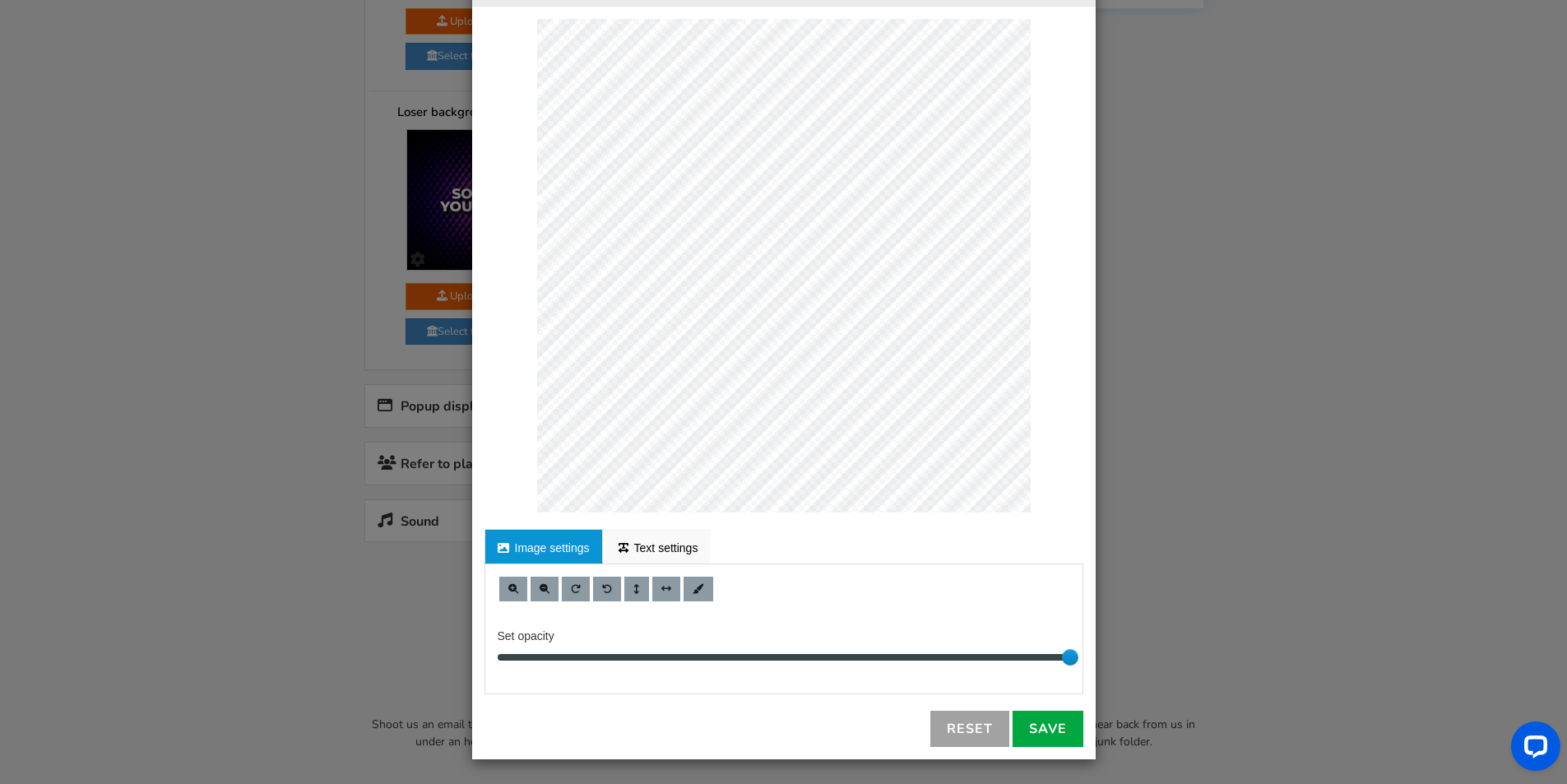
click at [981, 732] on link "Reset" at bounding box center [970, 728] width 79 height 36
click at [945, 735] on link "Reset" at bounding box center [970, 728] width 79 height 36
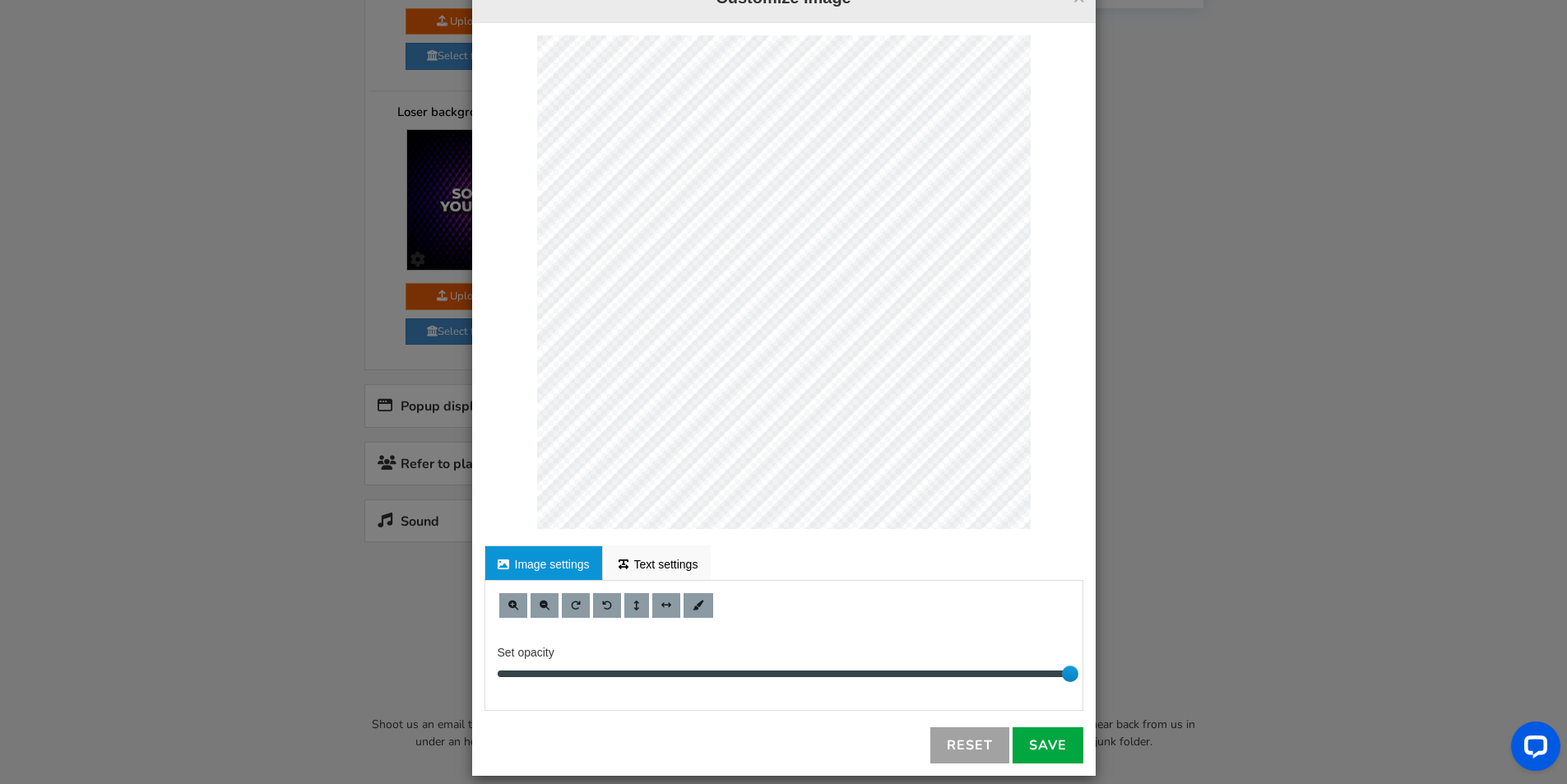
scroll to position [0, 0]
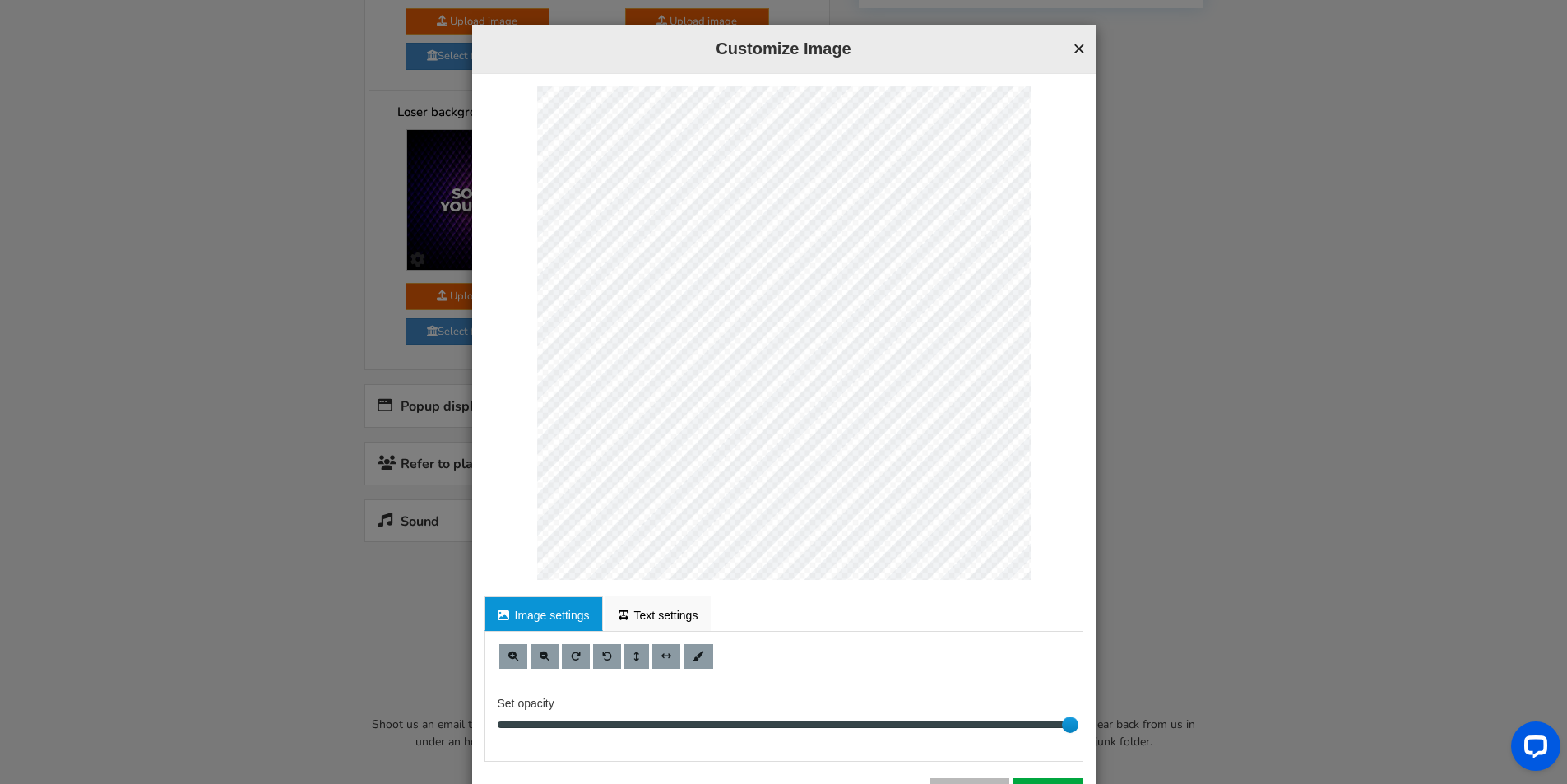
click at [1077, 49] on button "×" at bounding box center [1079, 49] width 12 height 21
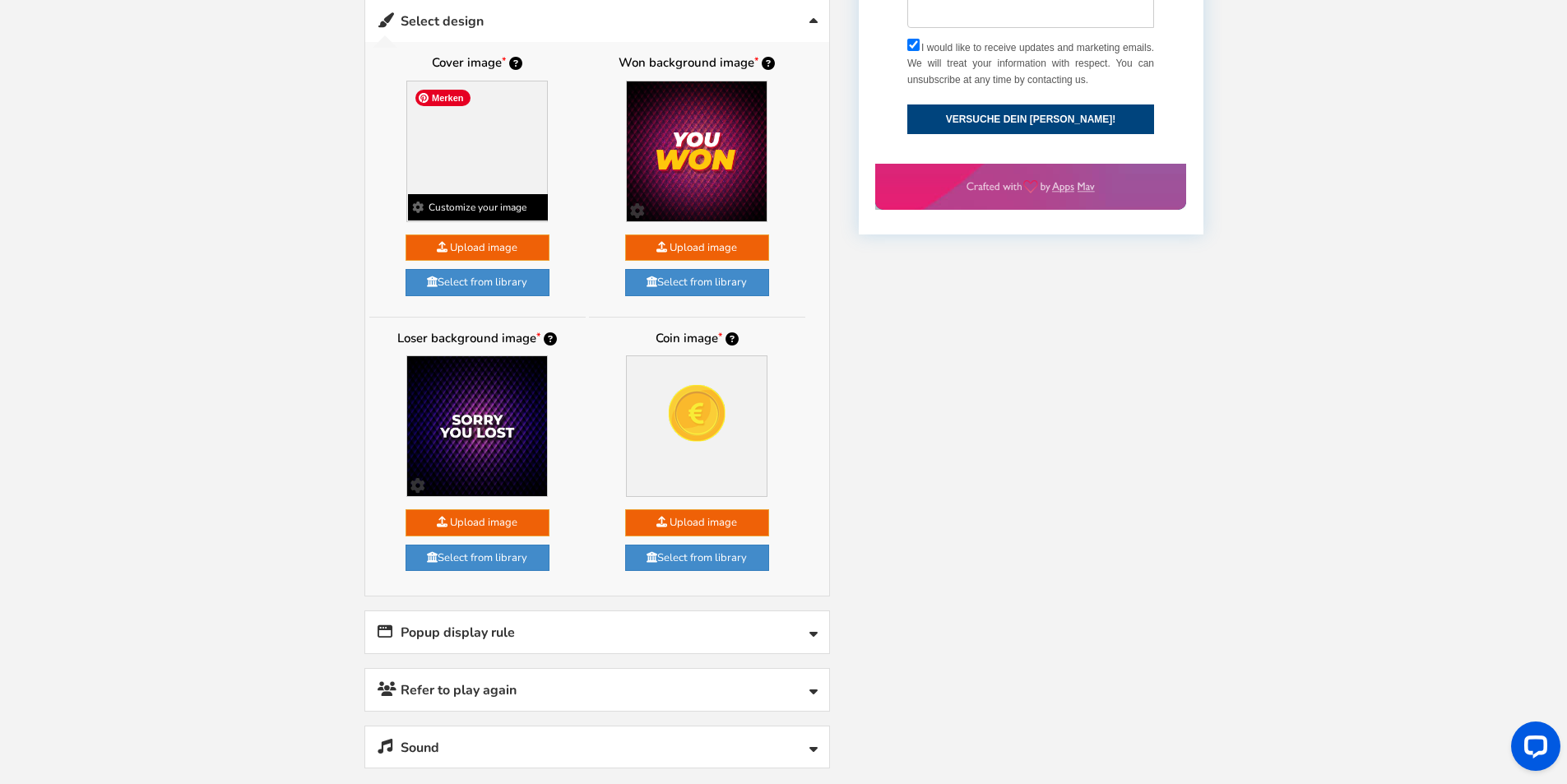
scroll to position [744, 0]
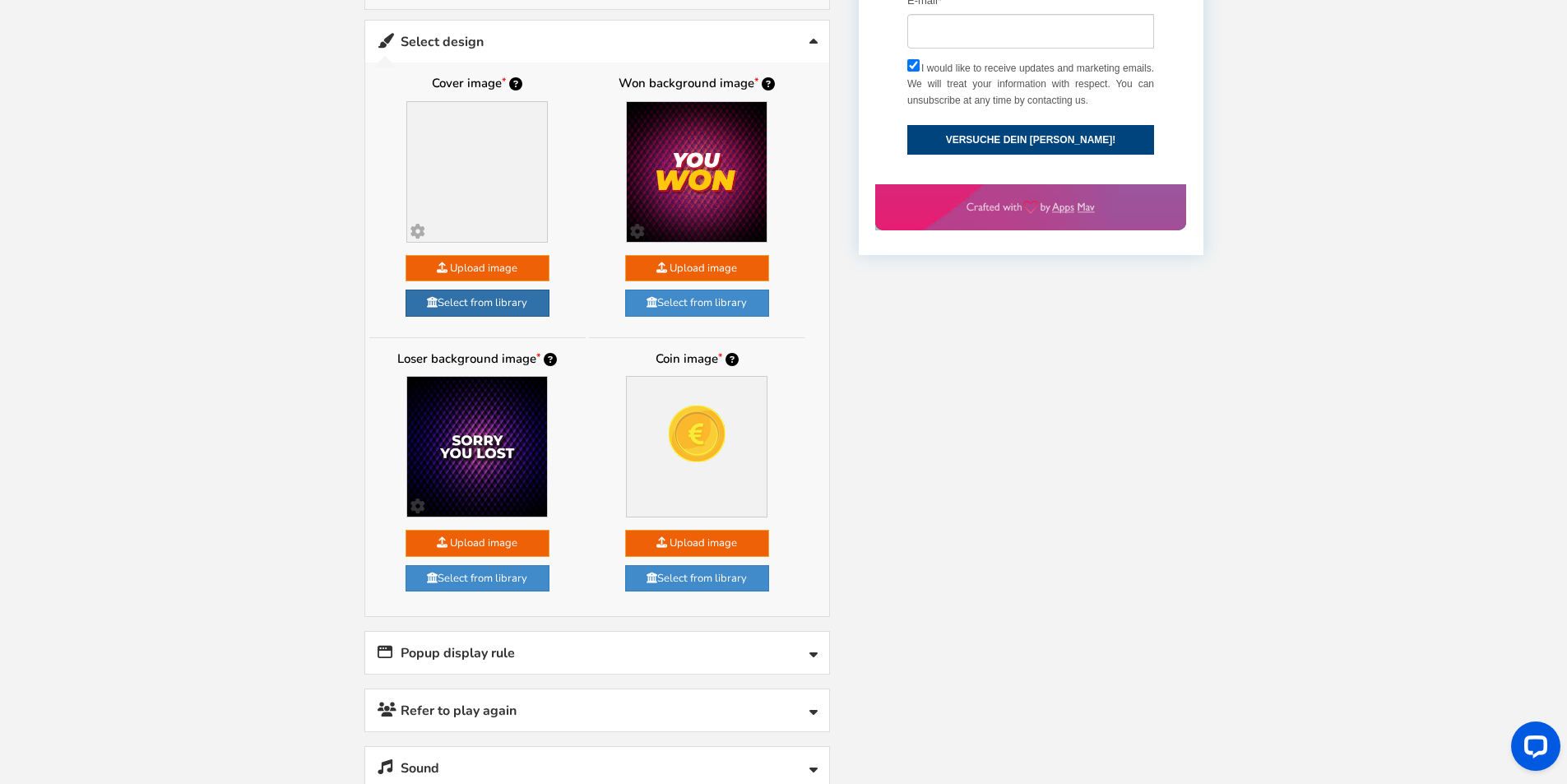
click at [466, 305] on link "Select from library" at bounding box center [478, 302] width 144 height 27
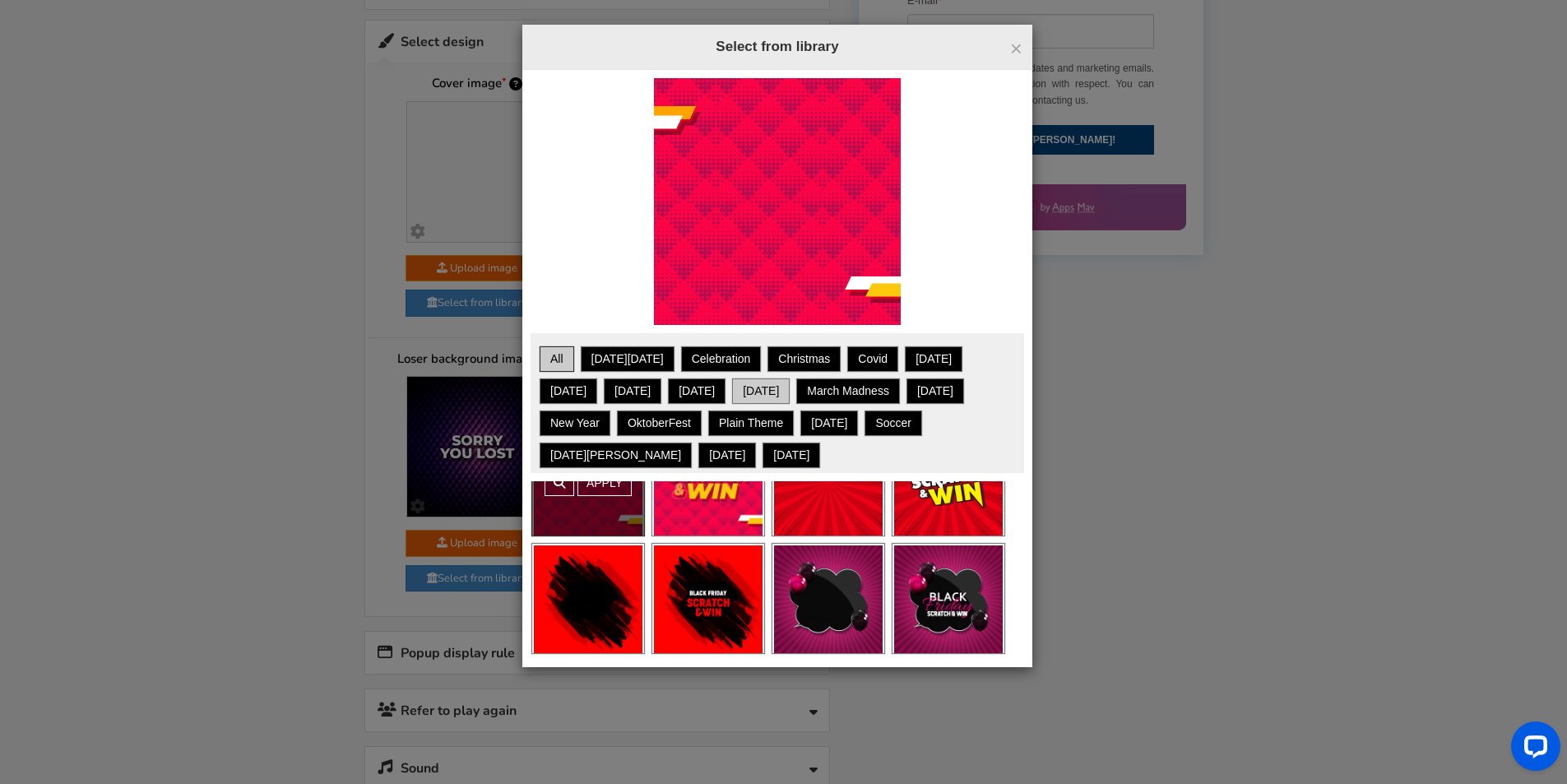
click at [735, 385] on link "[DATE]" at bounding box center [761, 391] width 53 height 20
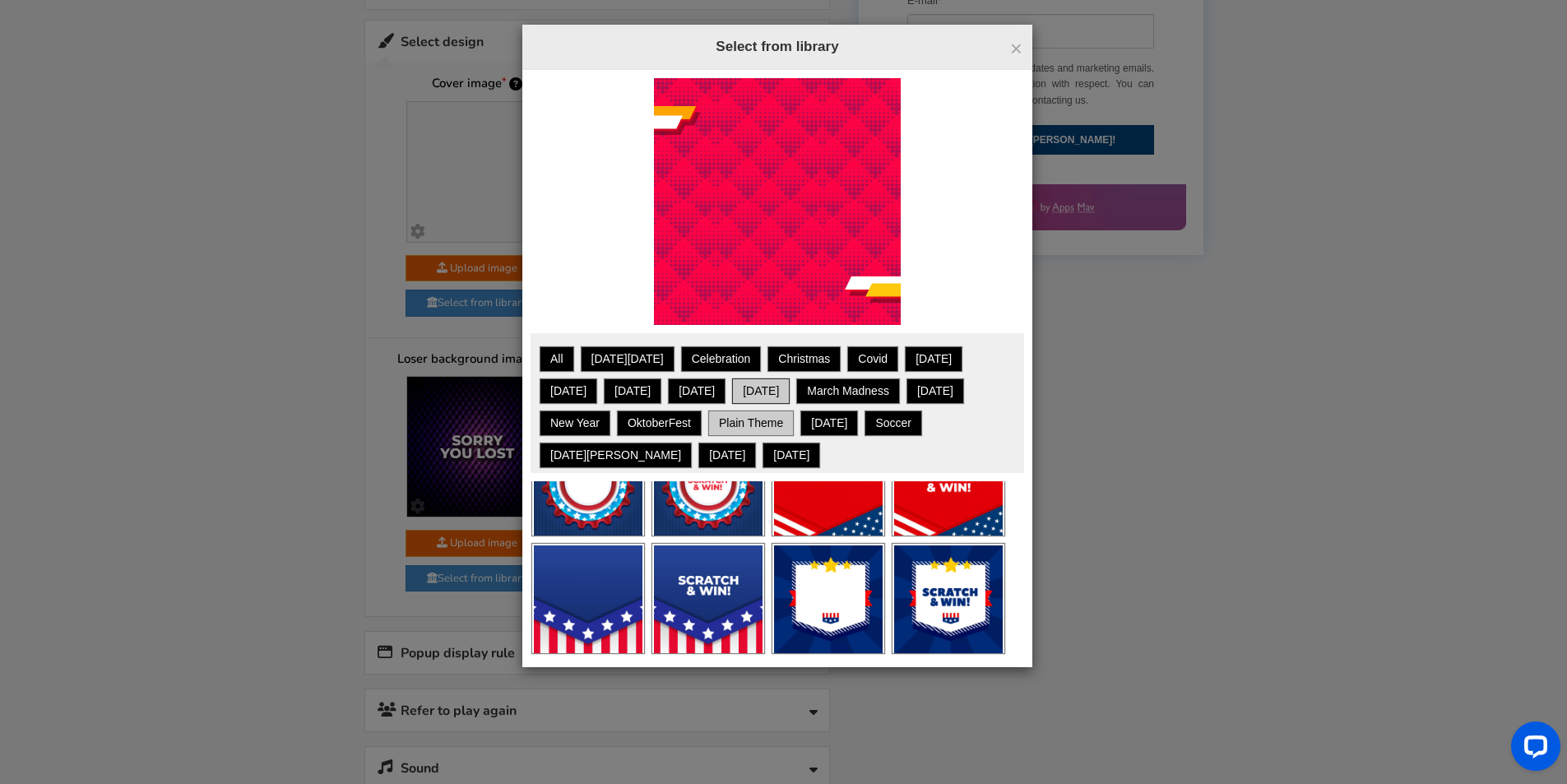
click at [774, 425] on link "Plain theme" at bounding box center [751, 422] width 80 height 20
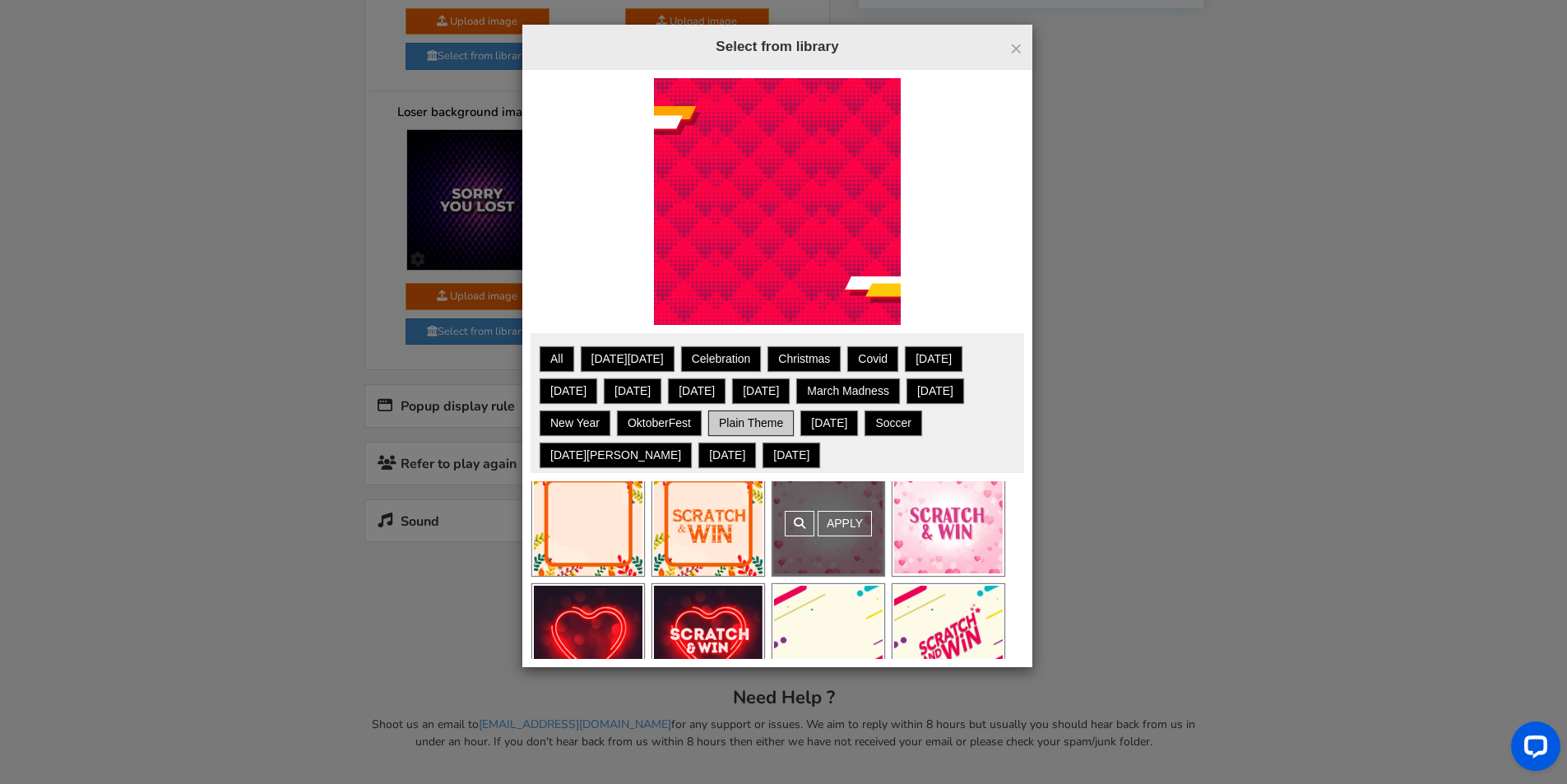
scroll to position [0, 0]
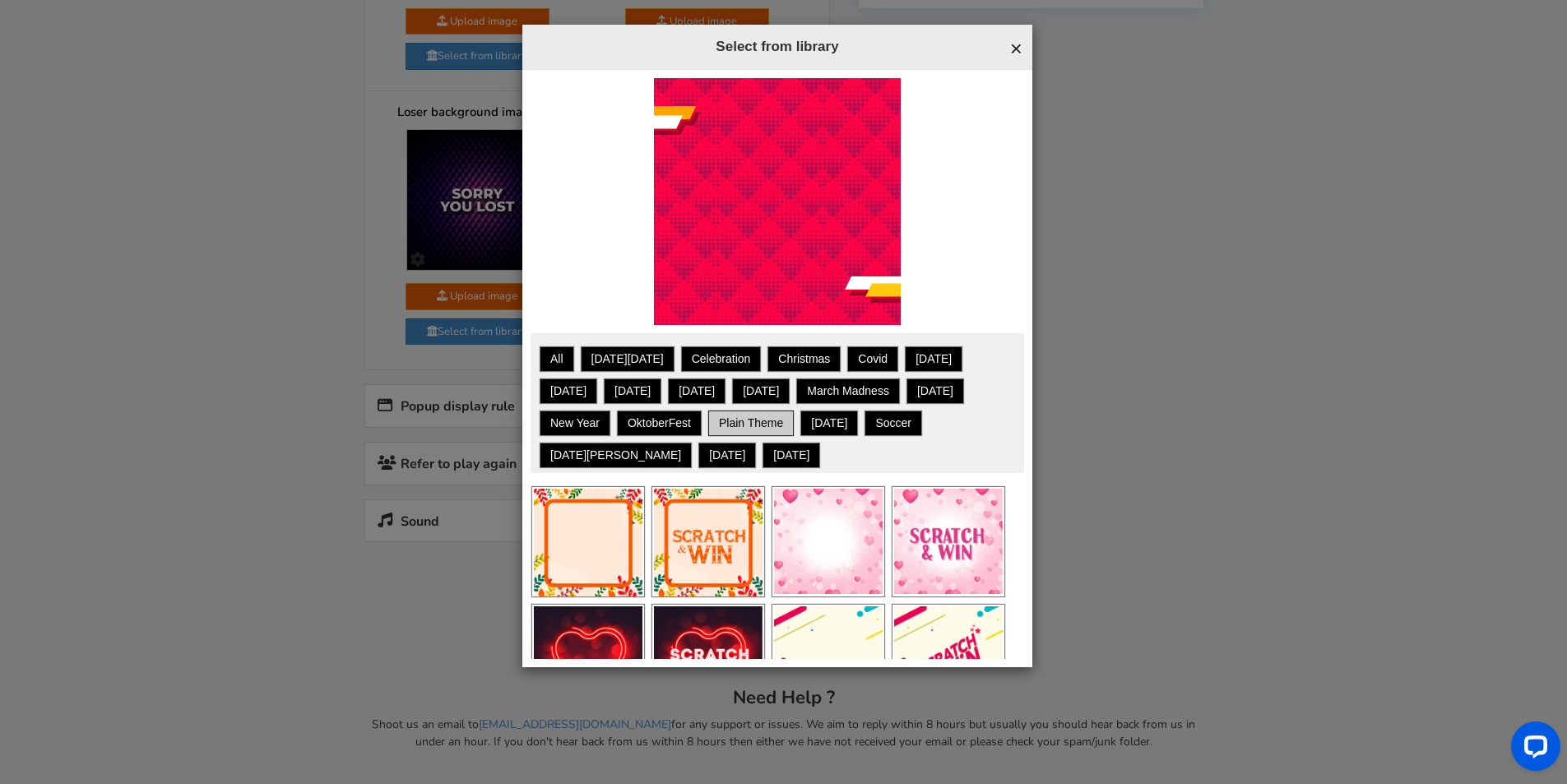
click at [1013, 49] on span "×" at bounding box center [1016, 49] width 12 height 25
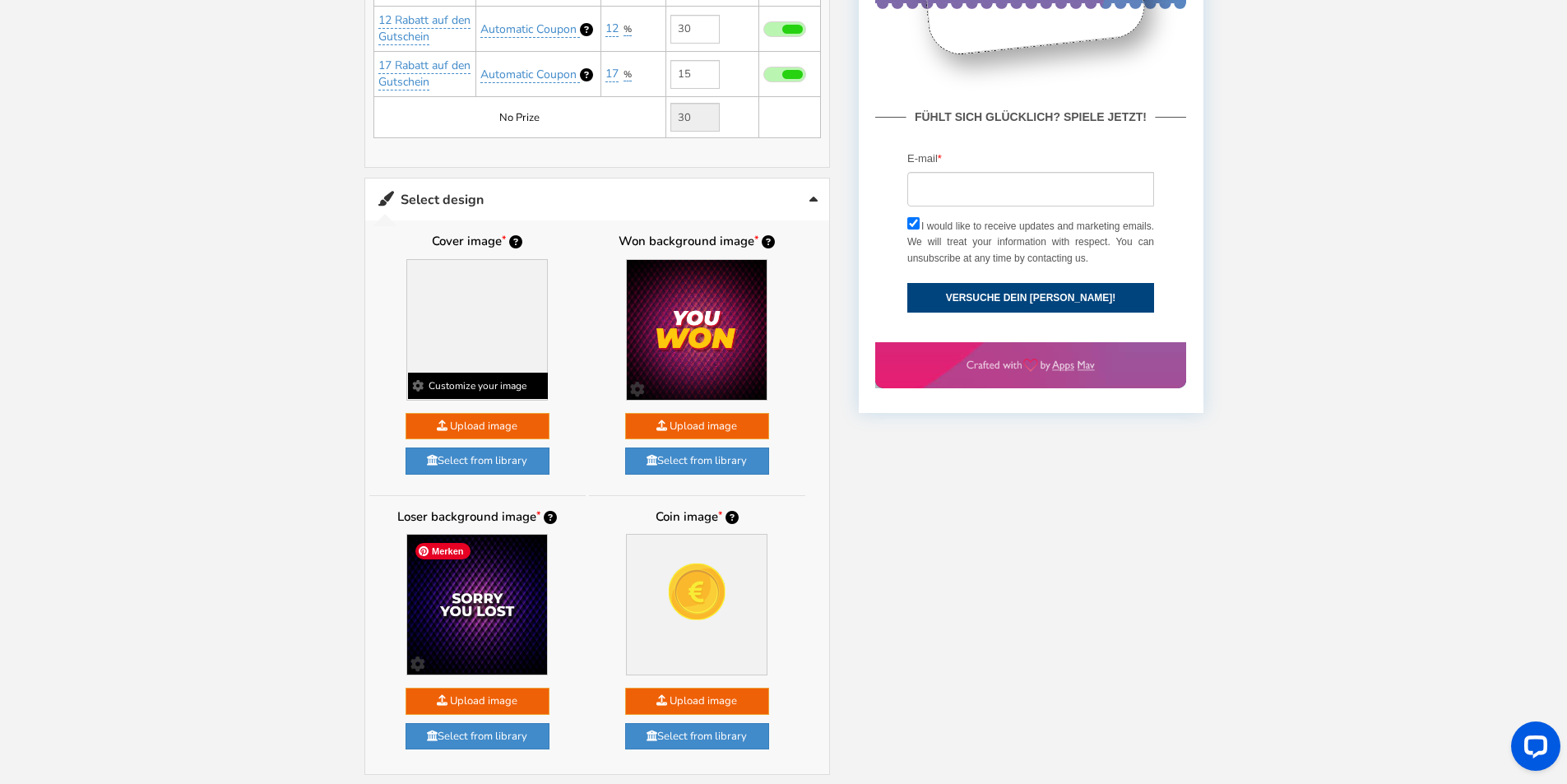
scroll to position [579, 0]
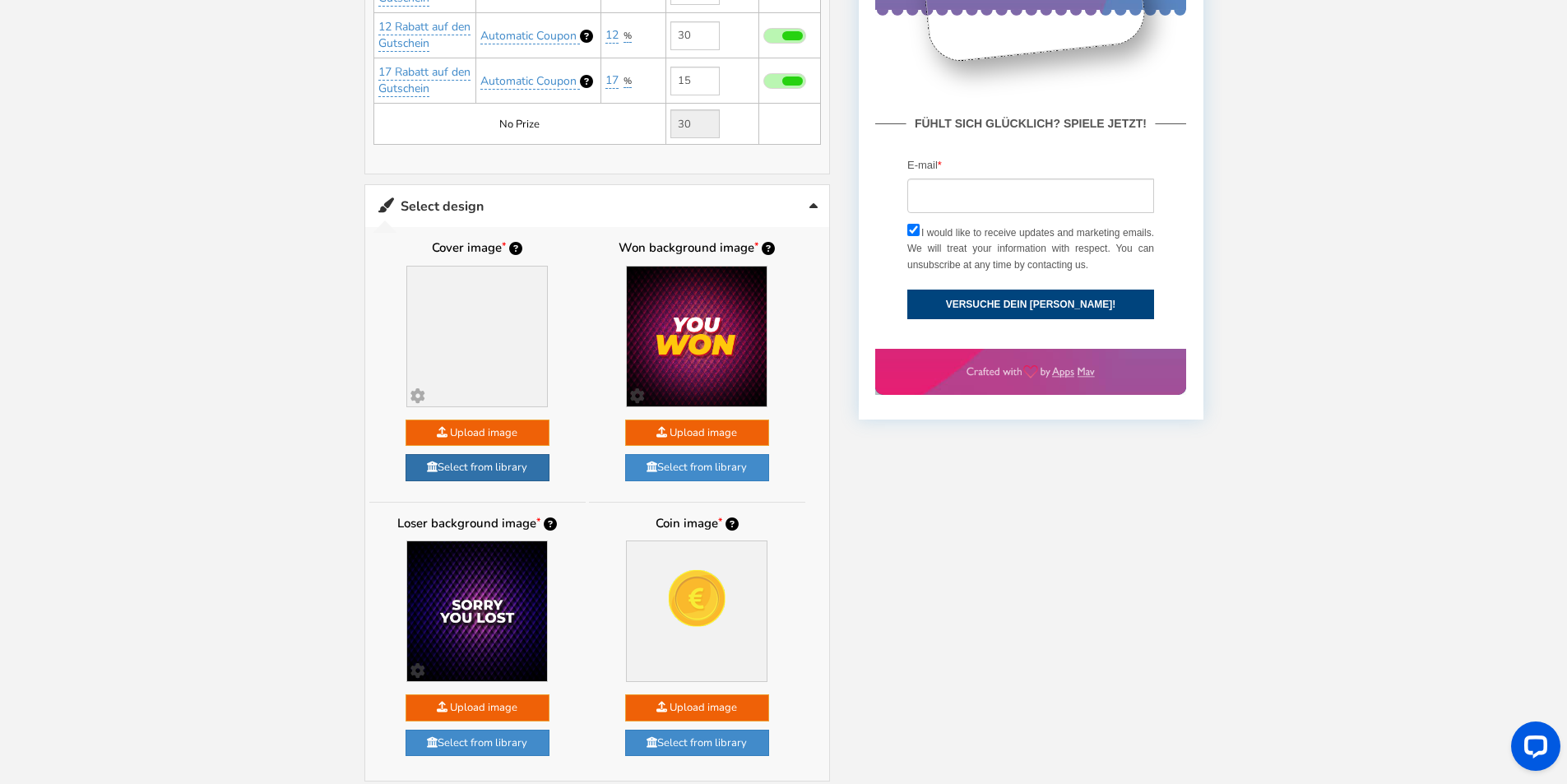
click at [475, 458] on link "Select from library" at bounding box center [478, 467] width 144 height 27
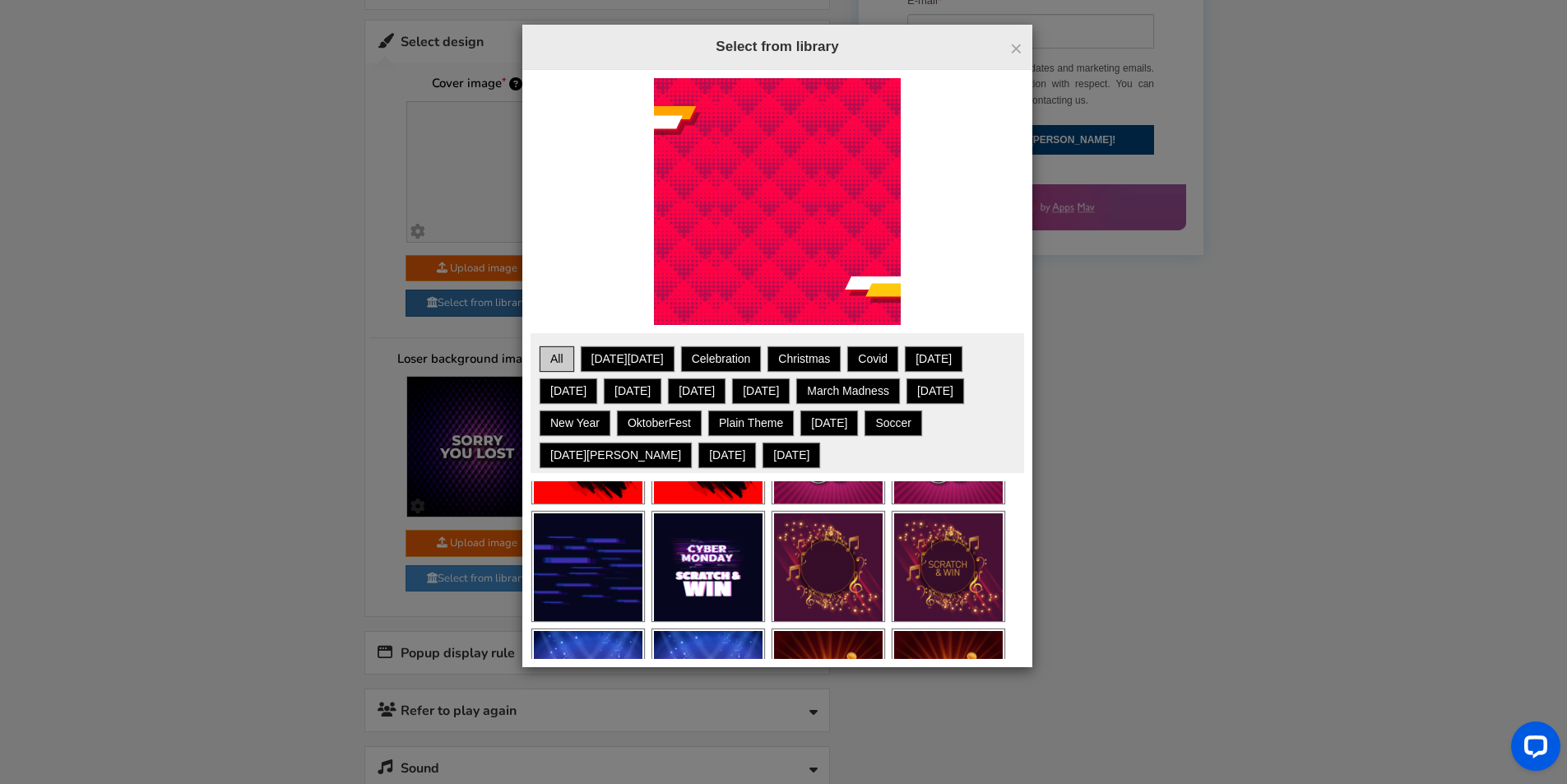
scroll to position [247, 0]
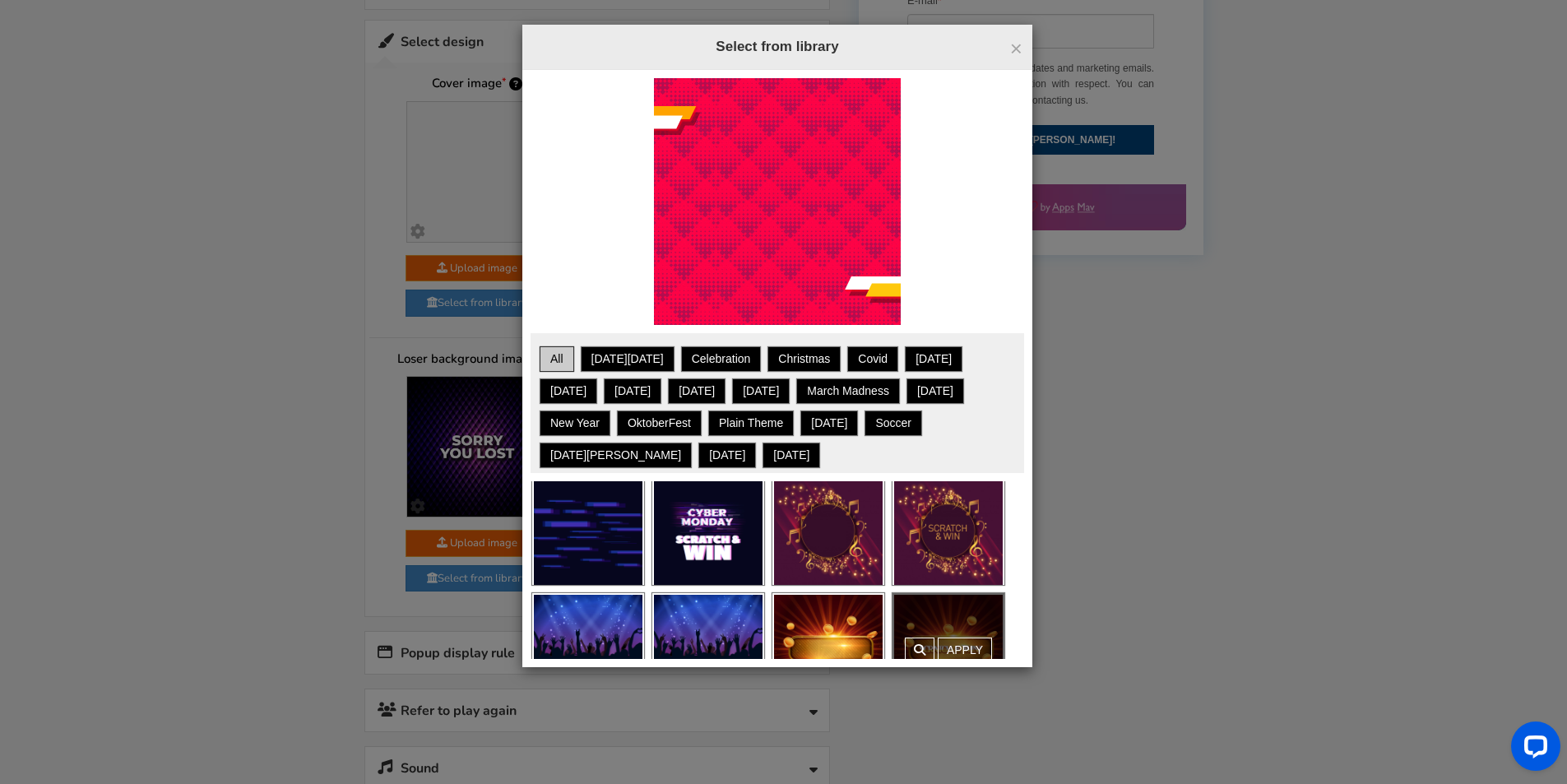
click at [944, 640] on link "Apply" at bounding box center [965, 650] width 55 height 26
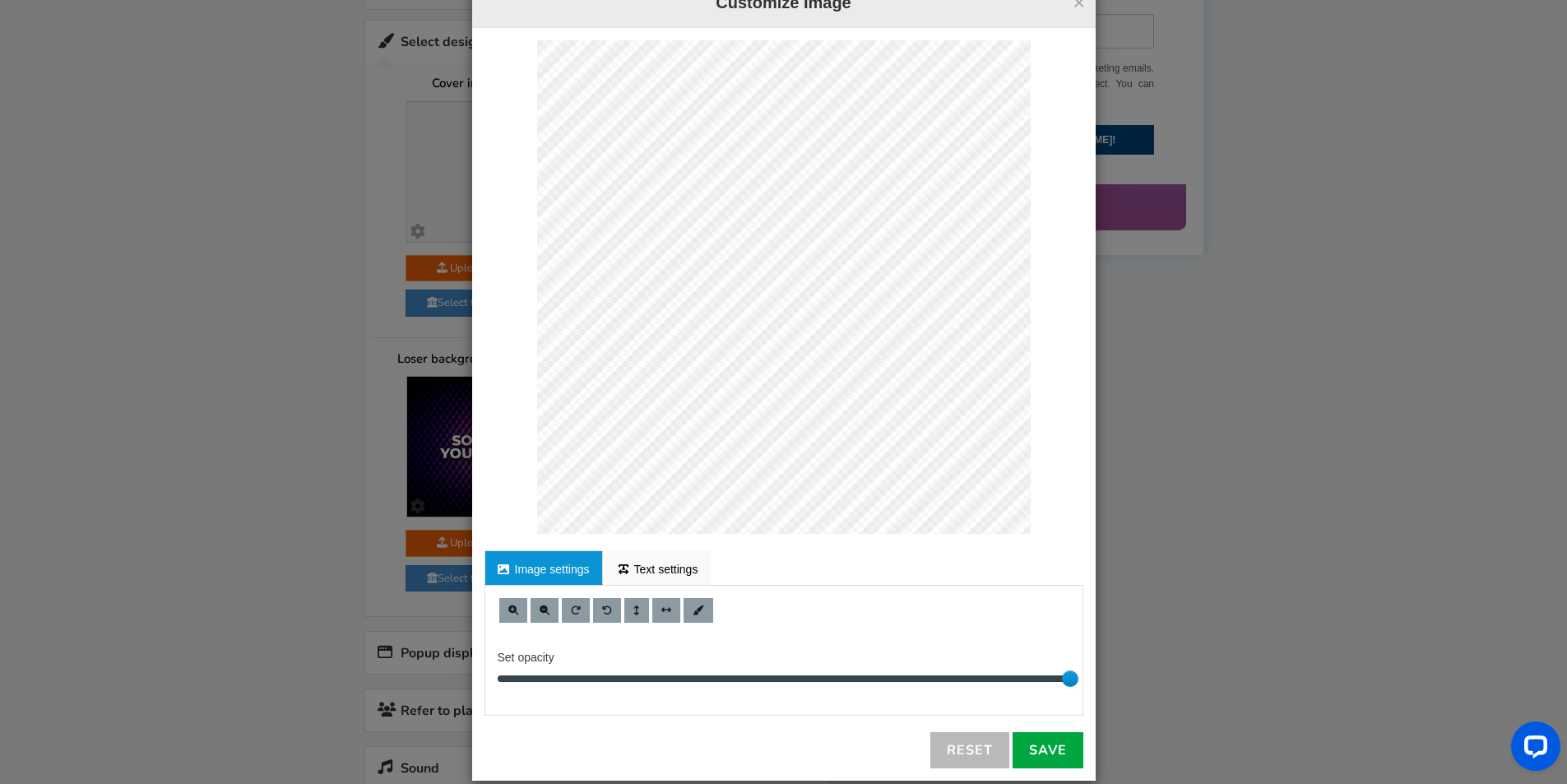
scroll to position [67, 0]
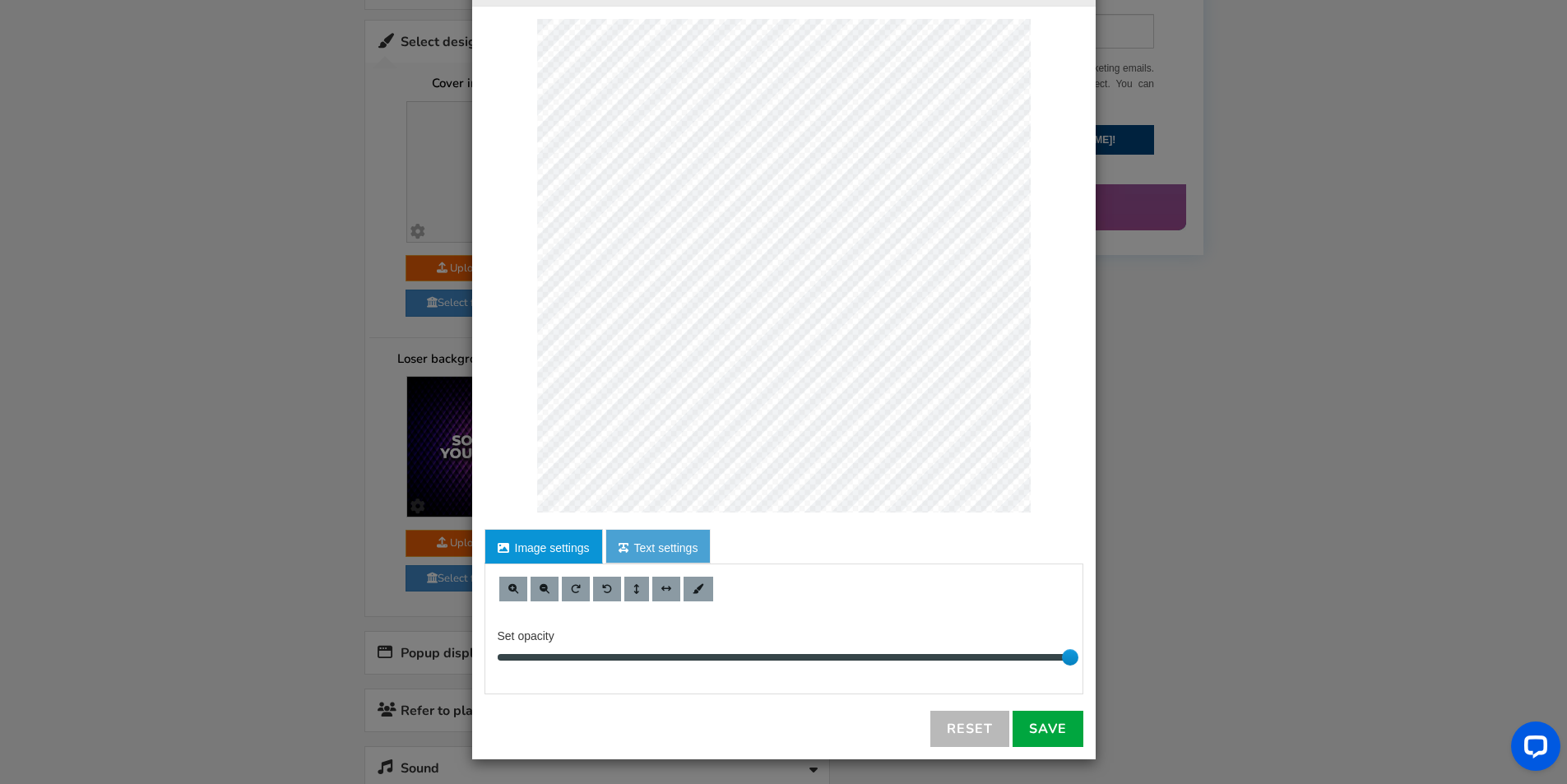
click at [660, 546] on link "Text settings" at bounding box center [658, 546] width 106 height 34
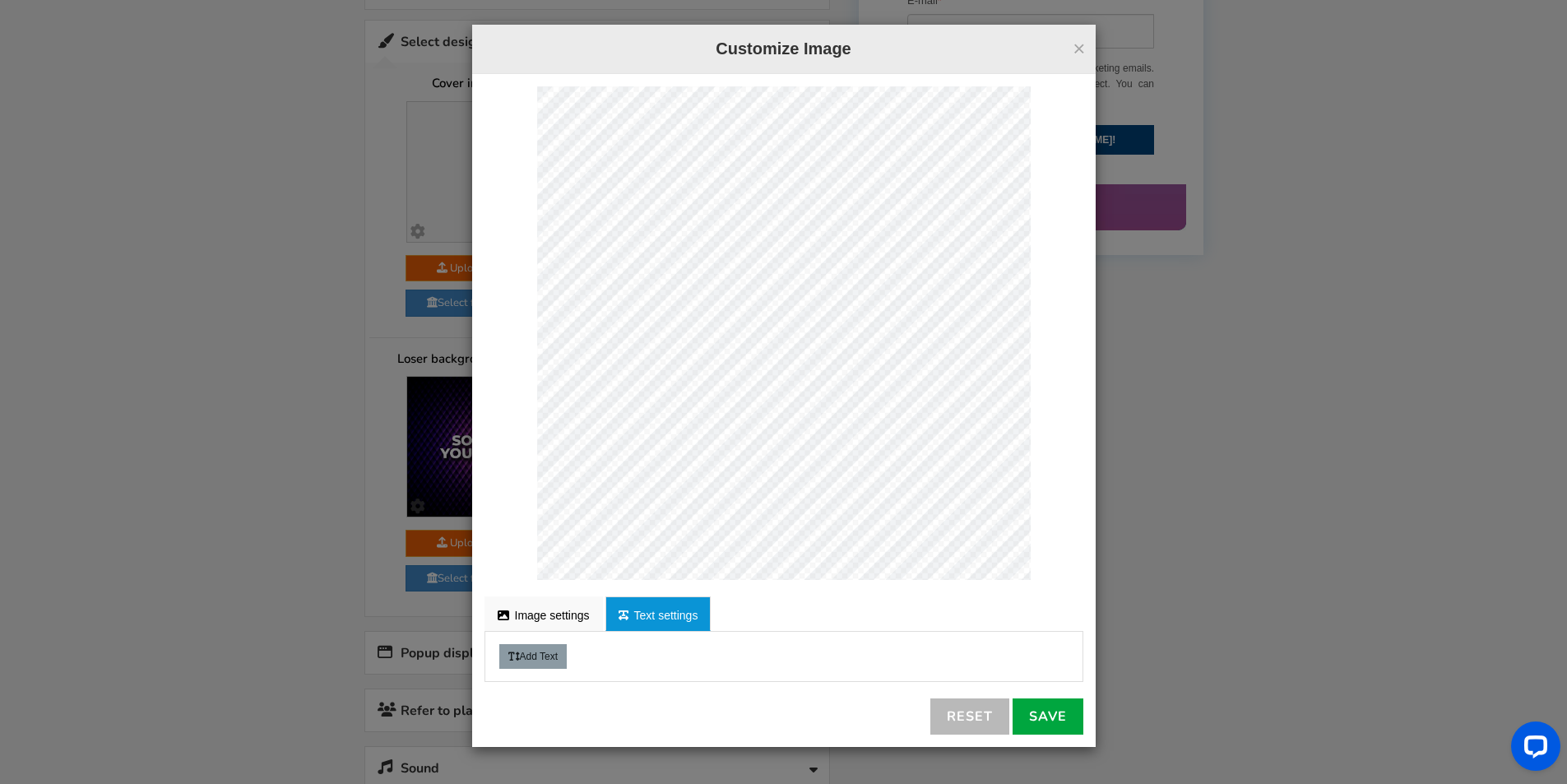
scroll to position [0, 0]
click at [527, 655] on button "Add Text" at bounding box center [533, 657] width 67 height 25
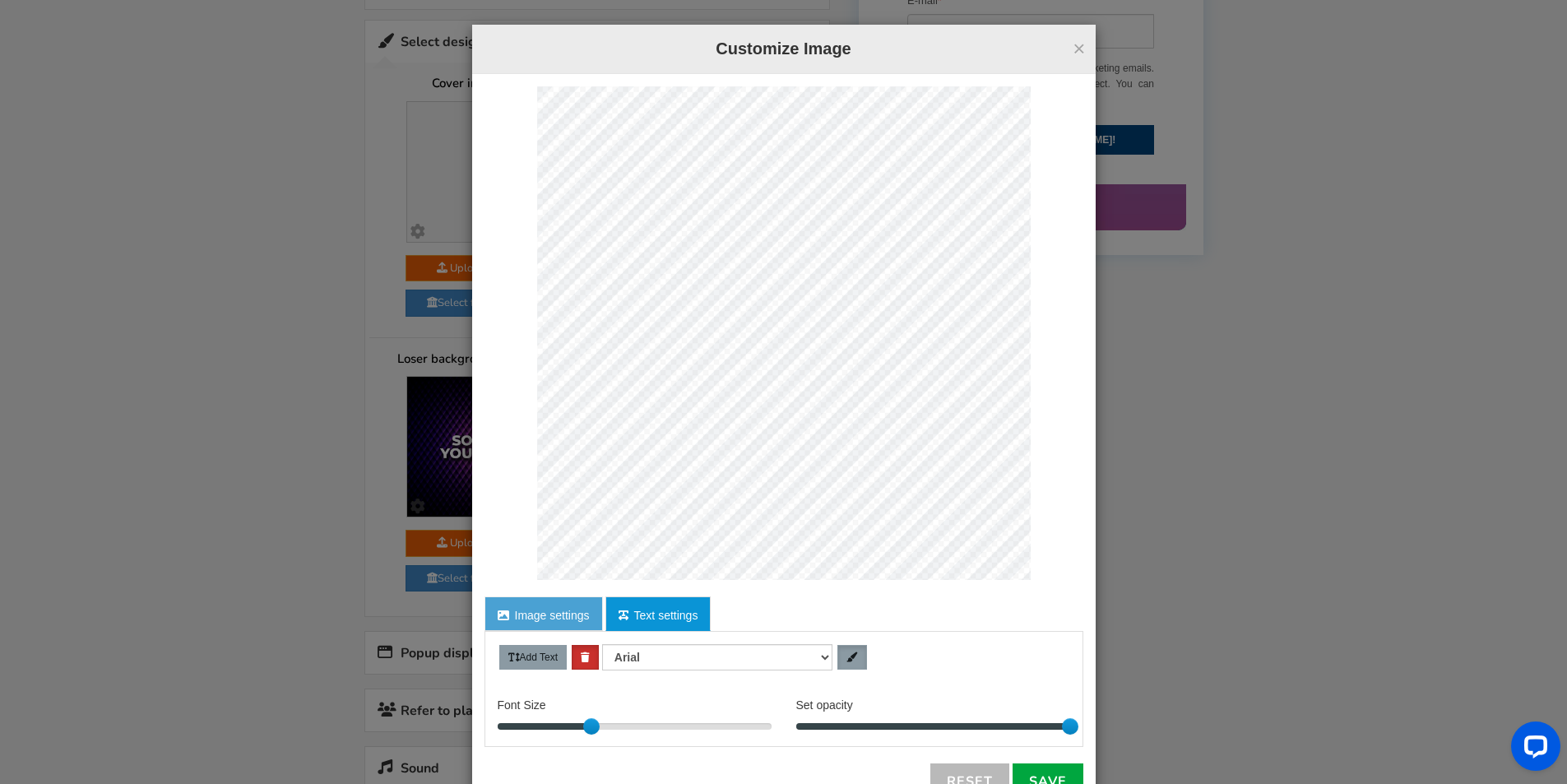
scroll to position [796, 23]
type textarea "YFEED PLACE COMPANY"
click at [816, 662] on select "[PERSON_NAME] Helvetica Times new roman" at bounding box center [717, 657] width 231 height 26
select select "Arial Black"
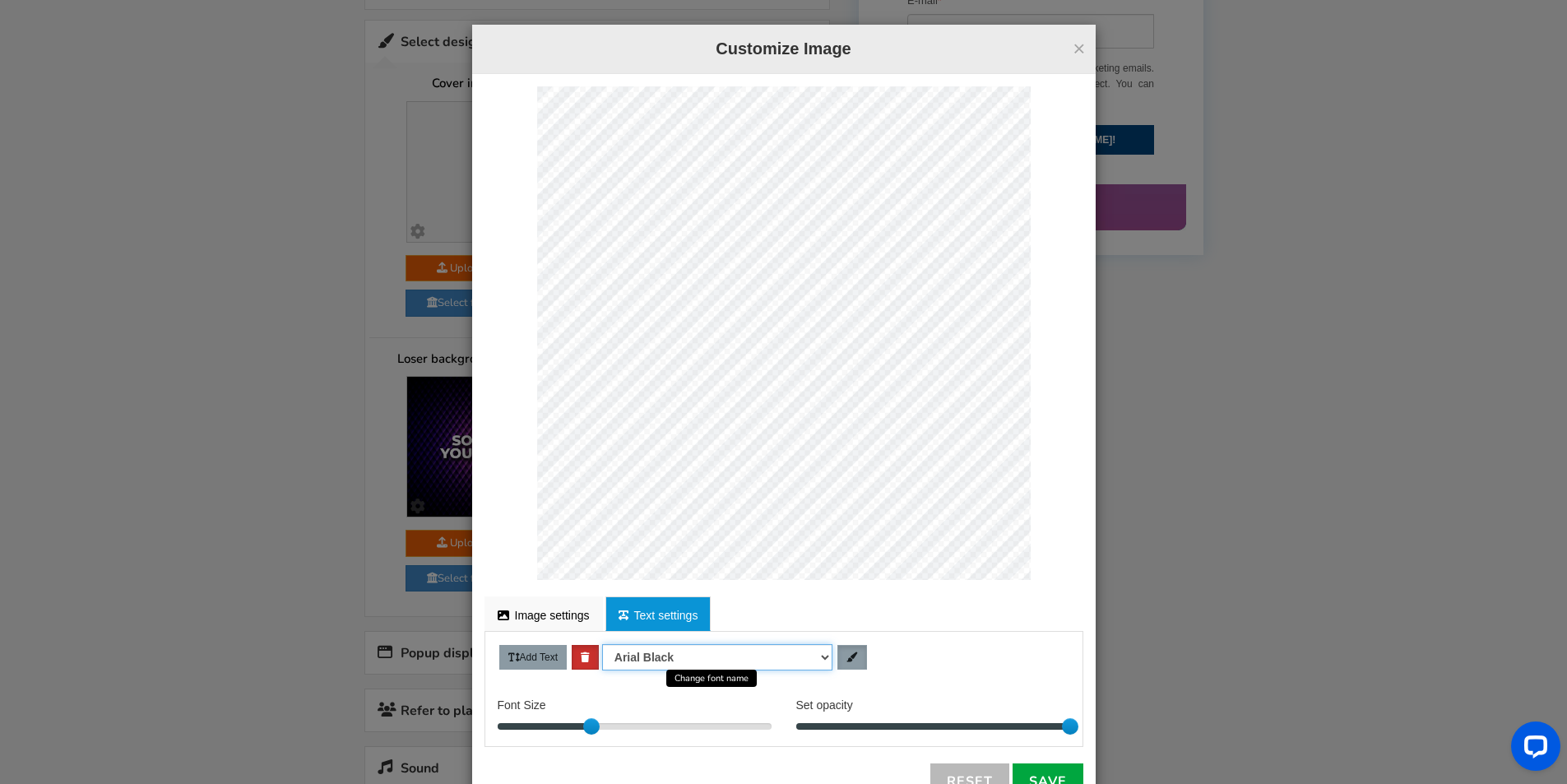
click at [602, 644] on select "[PERSON_NAME] Helvetica Times new roman" at bounding box center [717, 657] width 231 height 26
click at [855, 653] on link at bounding box center [852, 657] width 30 height 25
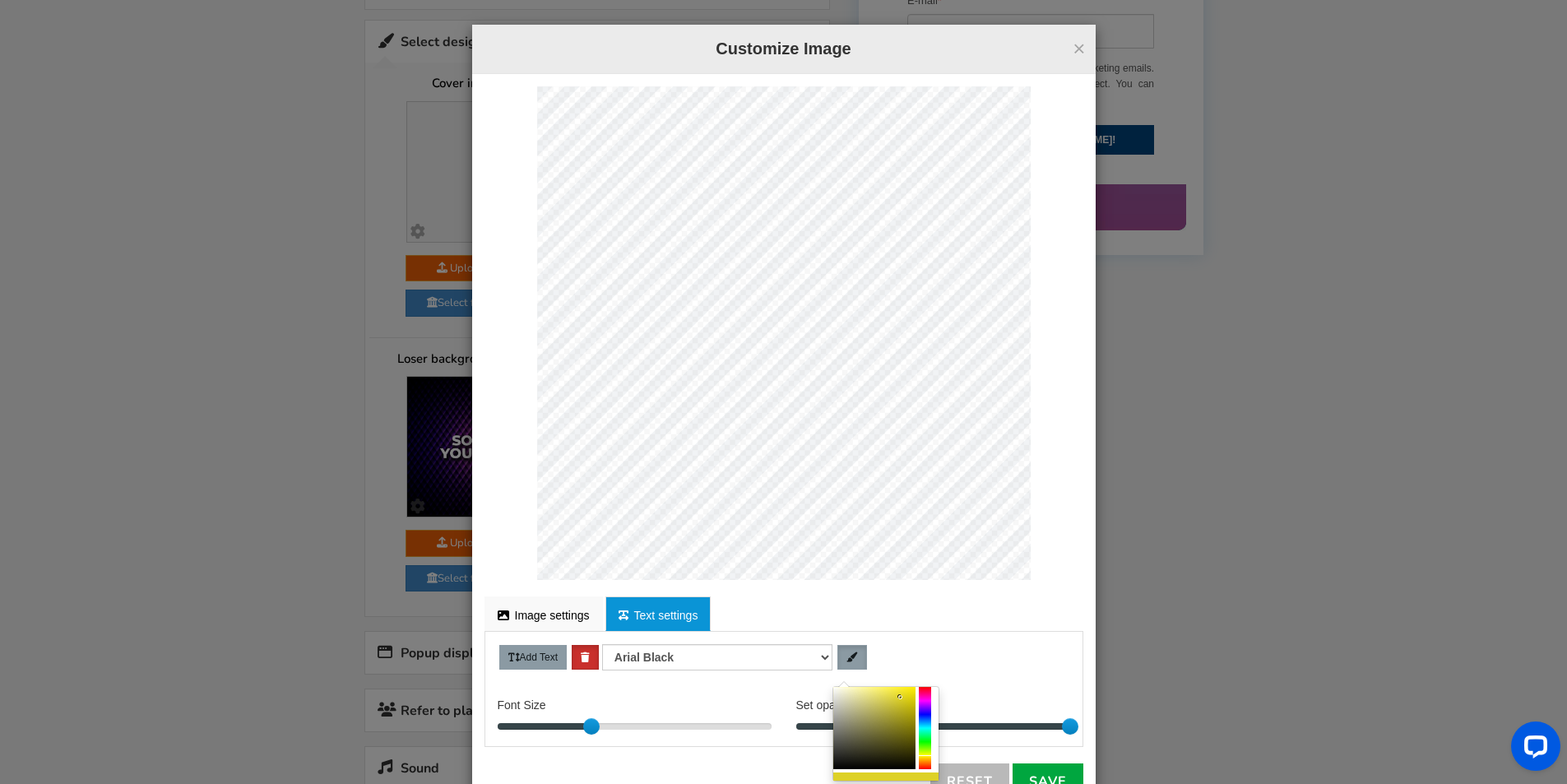
click at [836, 693] on div at bounding box center [874, 728] width 82 height 82
click at [927, 755] on div at bounding box center [925, 728] width 12 height 82
click at [906, 706] on div at bounding box center [874, 728] width 82 height 82
click at [900, 714] on div at bounding box center [874, 728] width 82 height 82
click at [839, 704] on div at bounding box center [874, 728] width 82 height 82
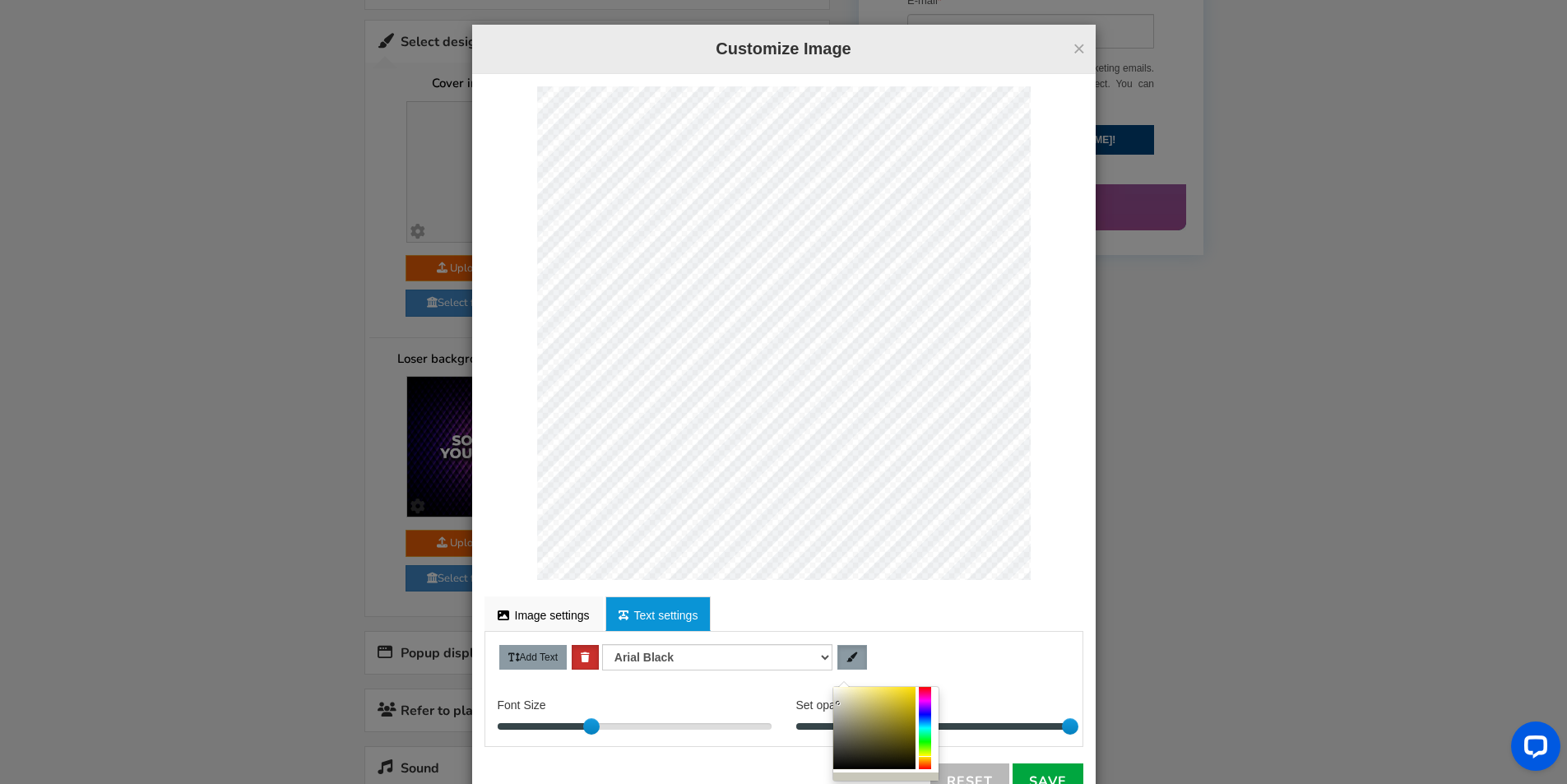
click at [928, 756] on div at bounding box center [925, 728] width 12 height 82
click at [906, 694] on div at bounding box center [874, 728] width 82 height 82
click at [529, 101] on div "YFEED PLACE COMPANY" at bounding box center [784, 332] width 599 height 493
type textarea "FEED PLACE COMPANY"
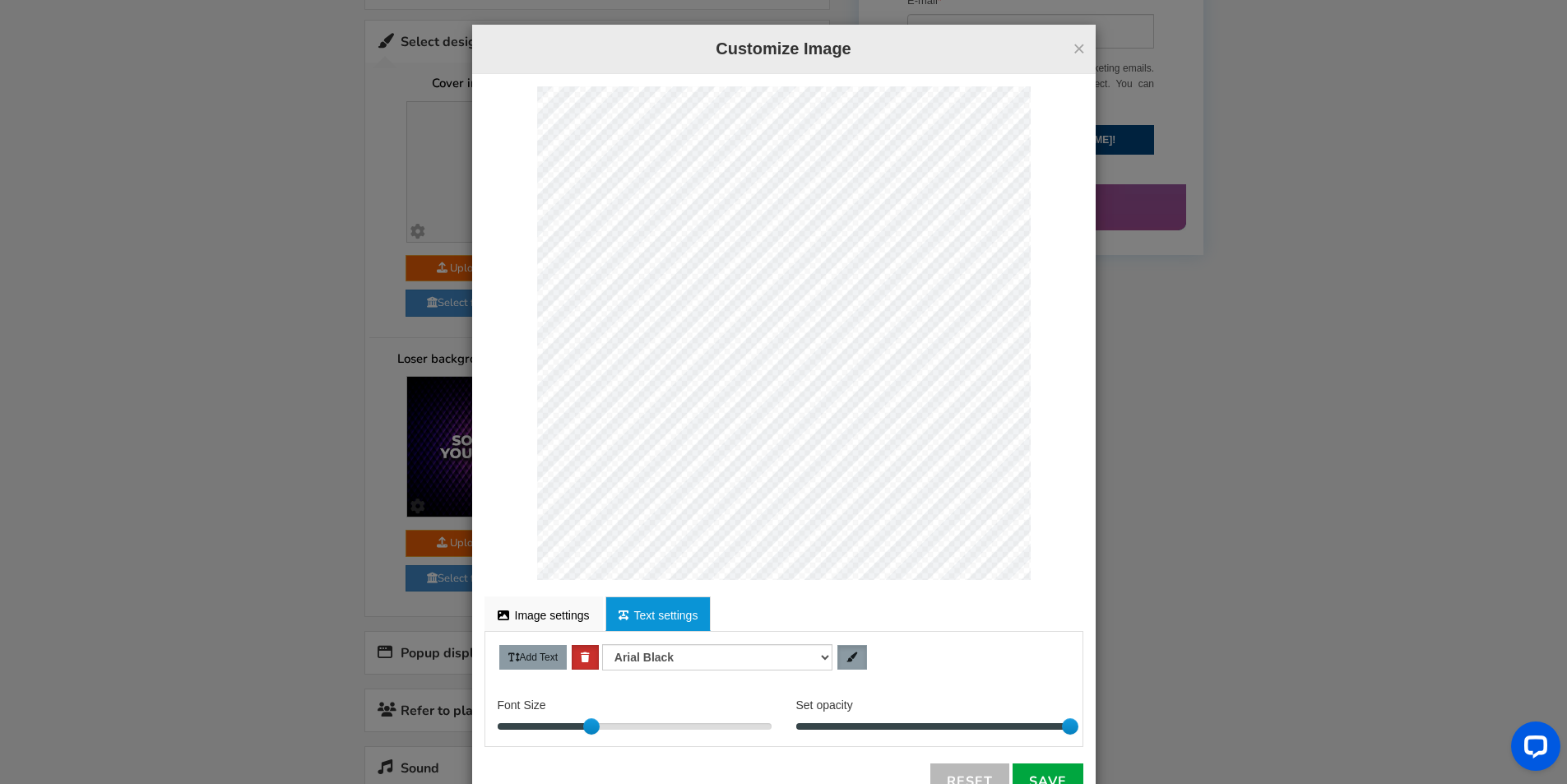
scroll to position [767, 2]
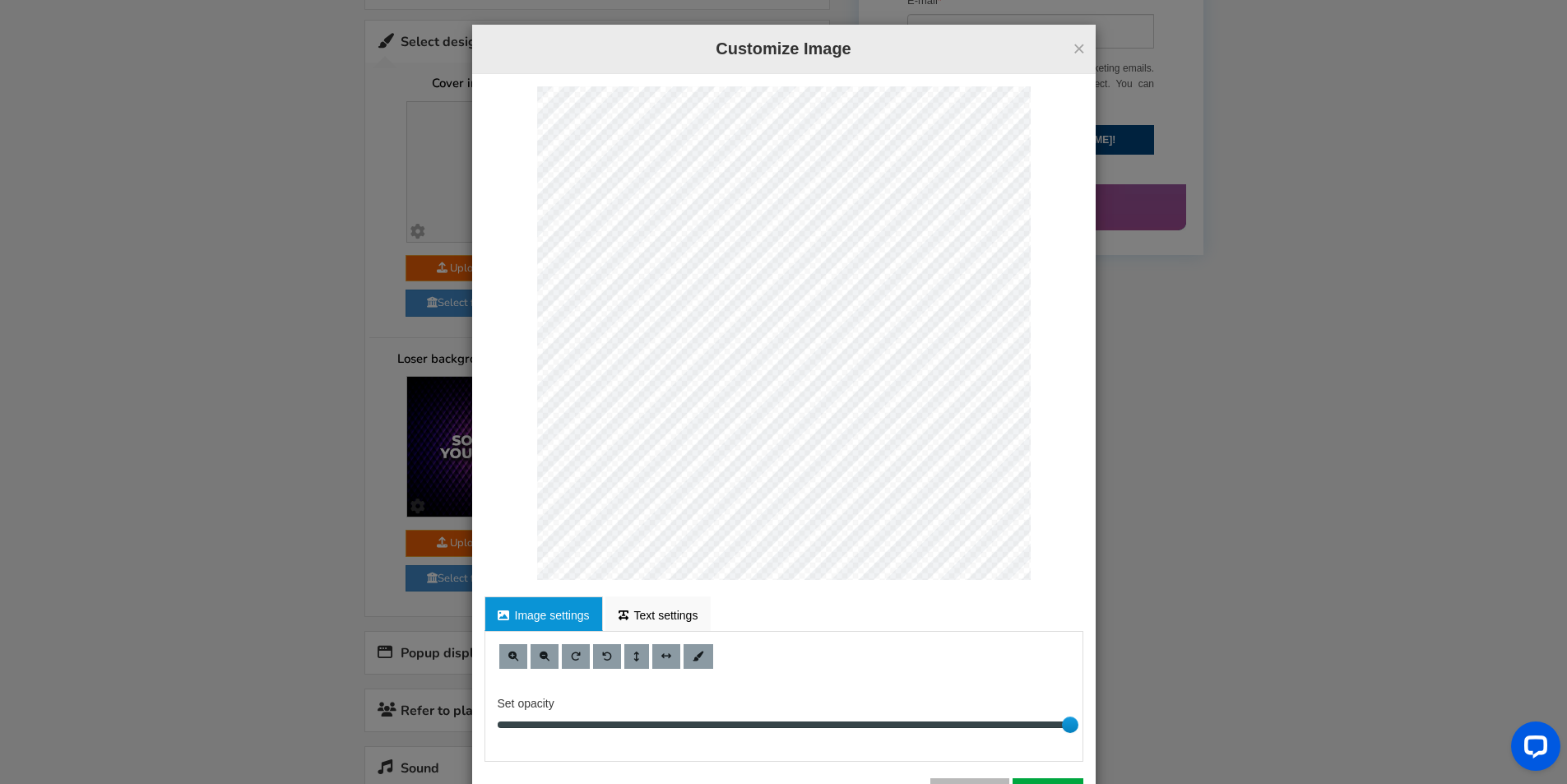
select select "Arial Black"
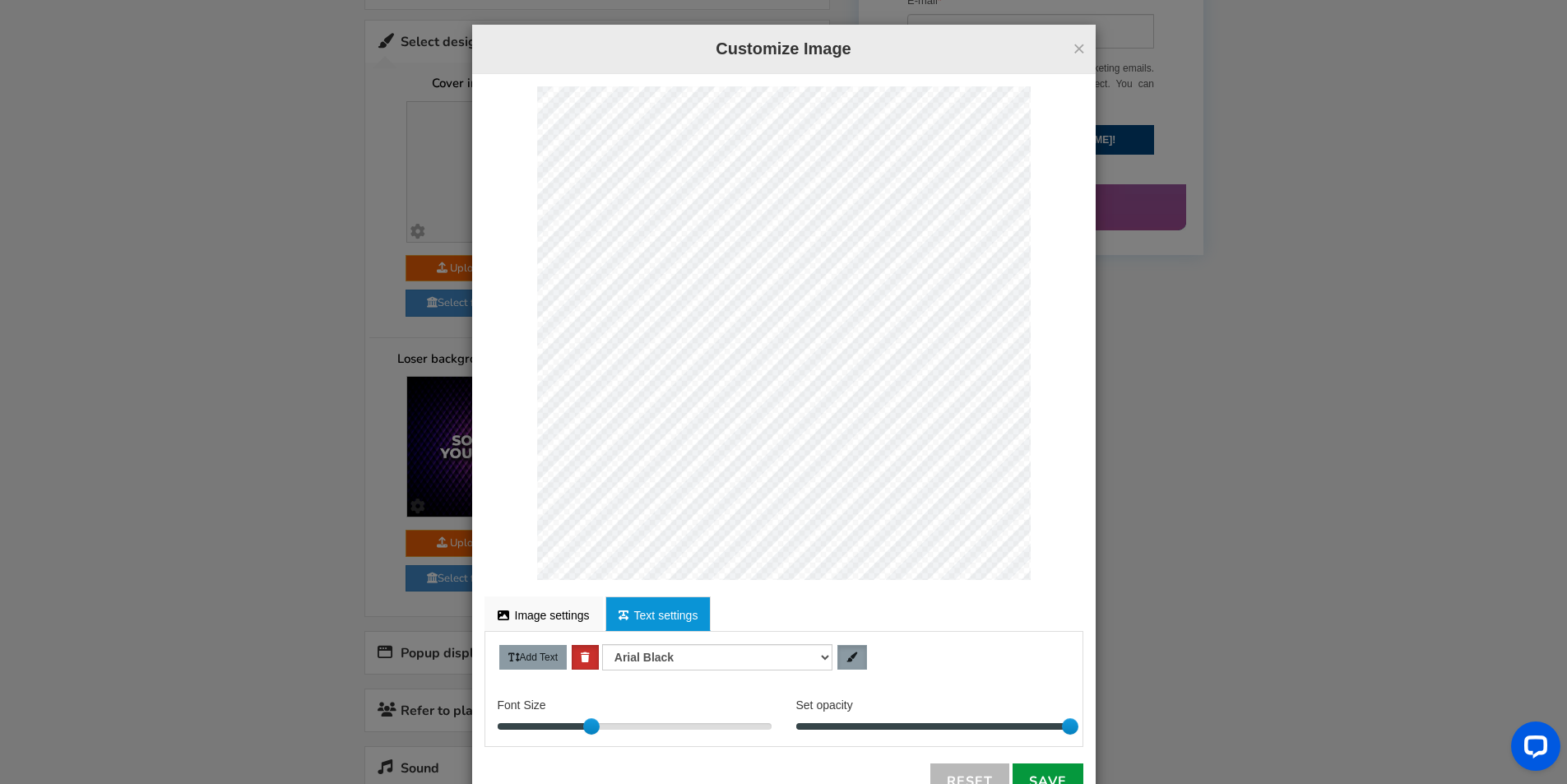
click at [1059, 774] on link "Save" at bounding box center [1048, 781] width 71 height 36
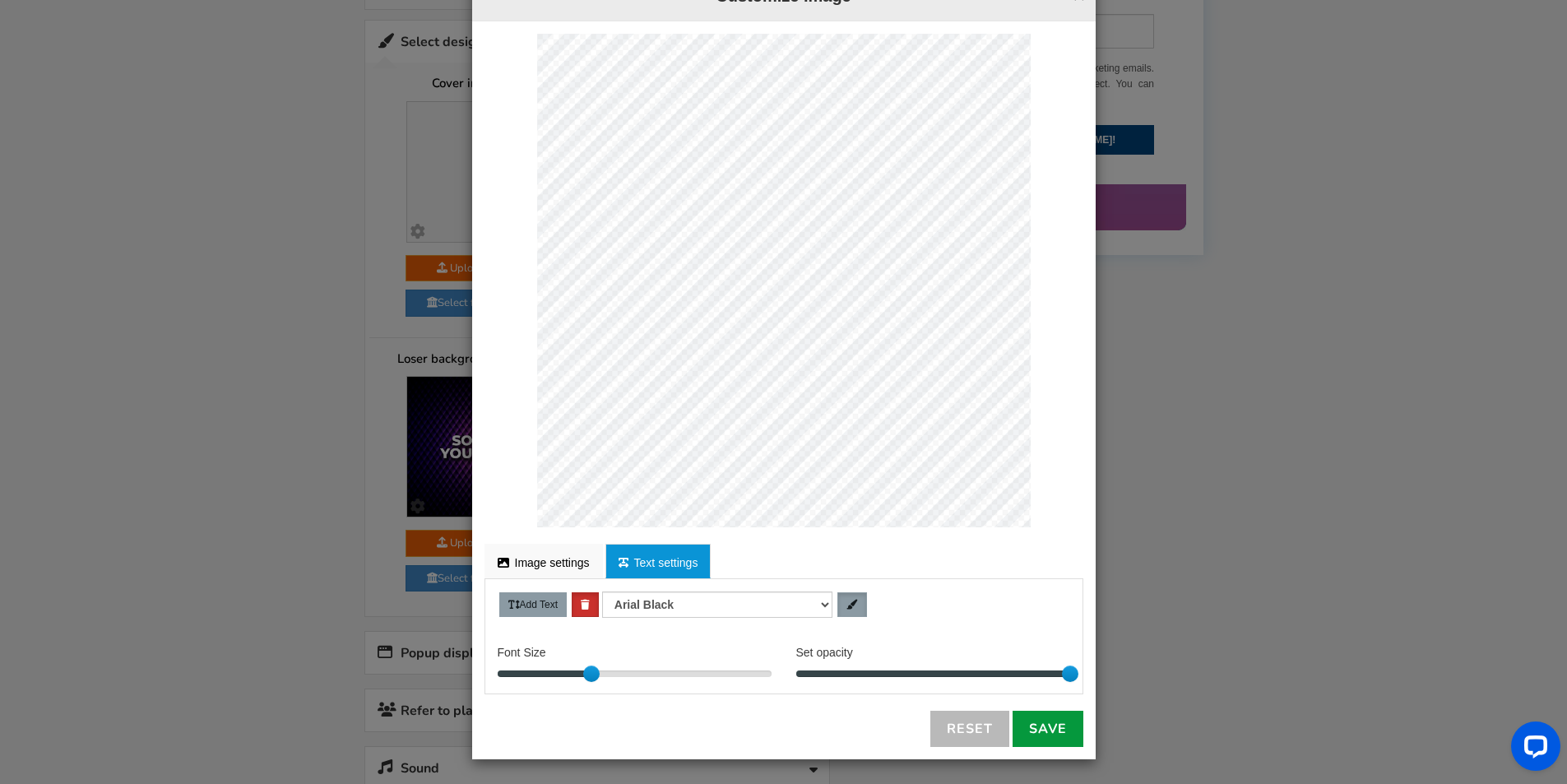
scroll to position [53, 0]
click at [1052, 728] on link "Save" at bounding box center [1048, 728] width 71 height 36
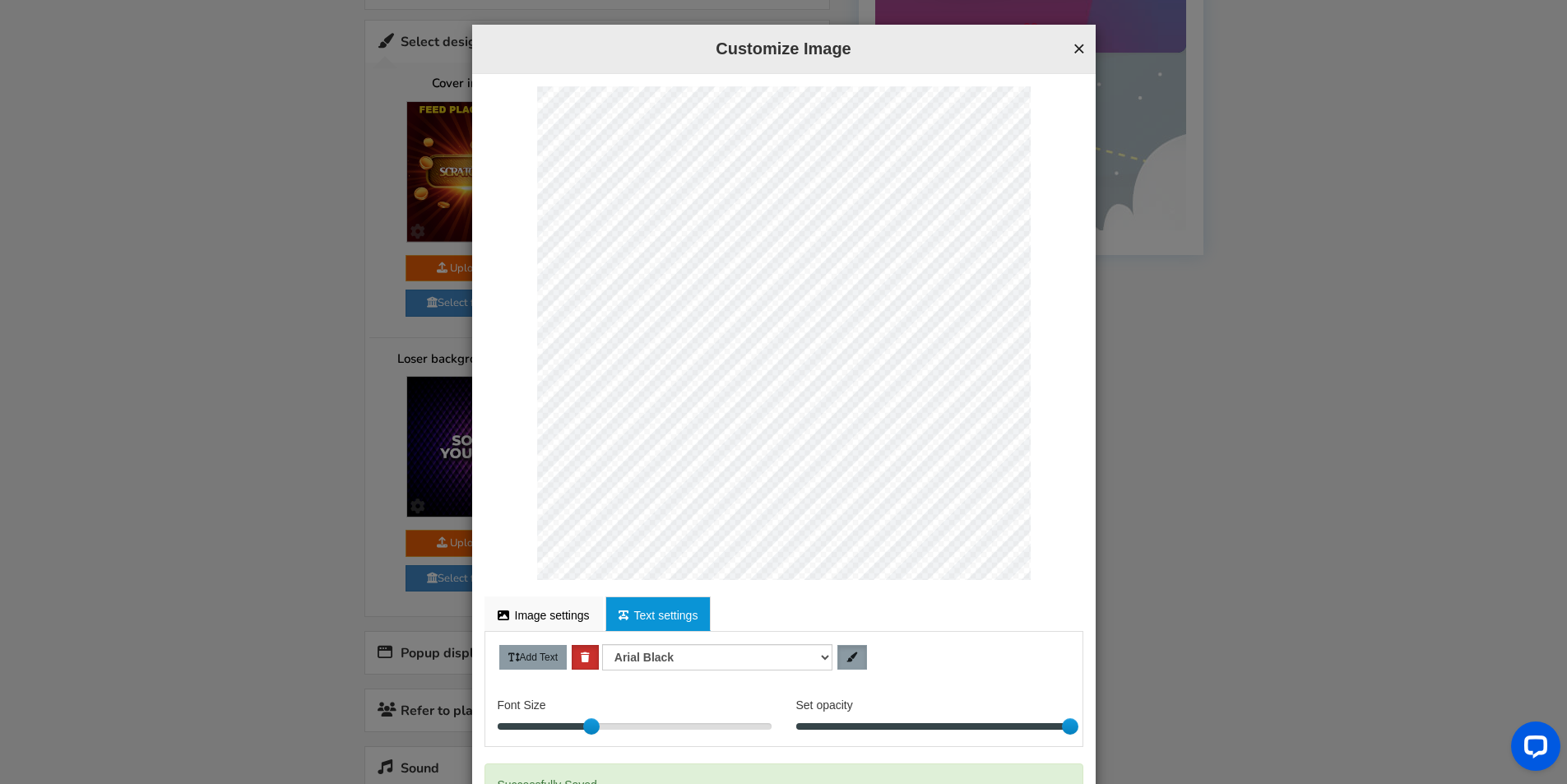
scroll to position [0, 0]
click at [1074, 44] on button "×" at bounding box center [1079, 49] width 12 height 21
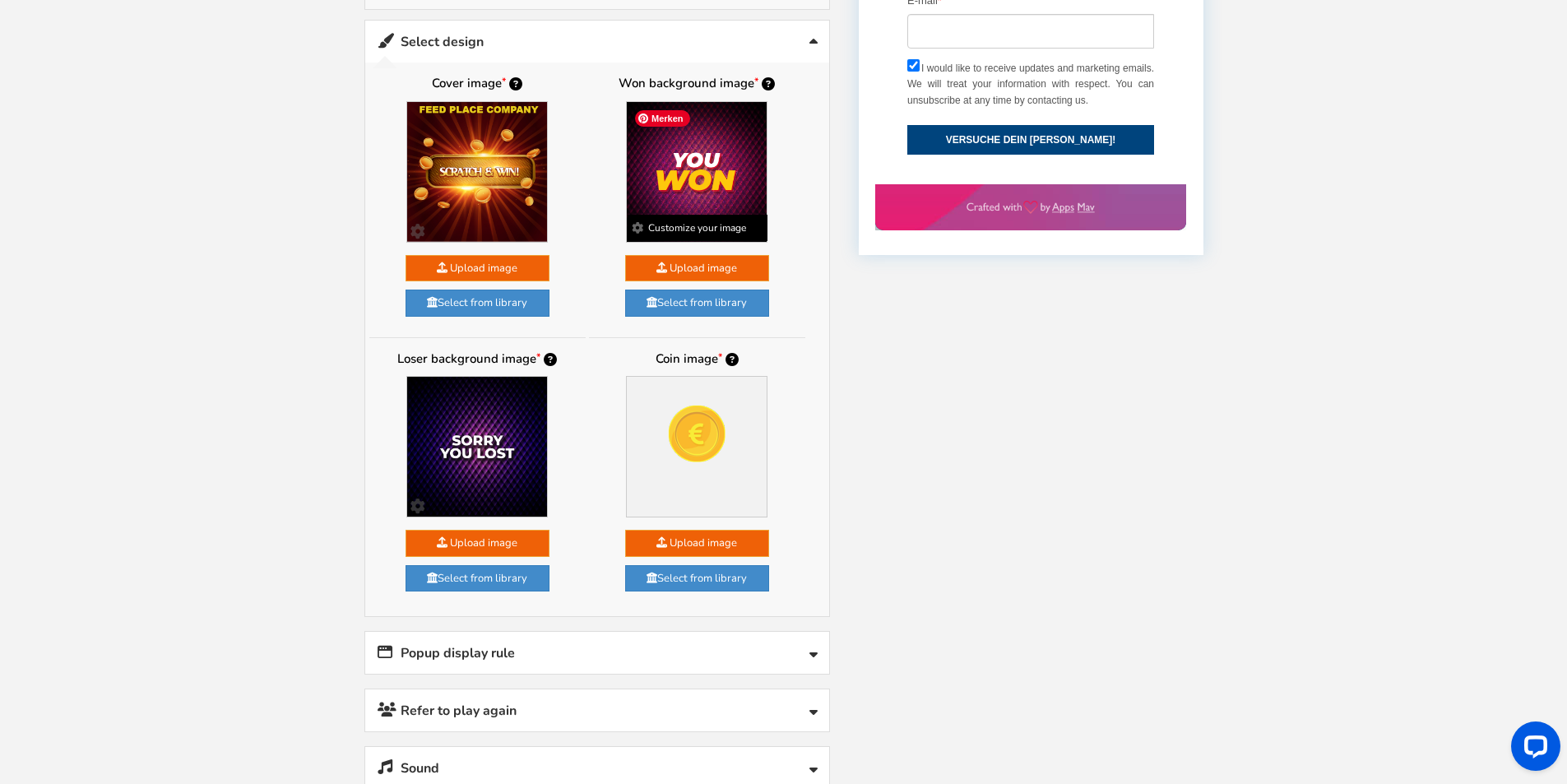
click at [708, 188] on img at bounding box center [697, 172] width 140 height 140
click at [698, 307] on link "Select from library" at bounding box center [697, 302] width 144 height 27
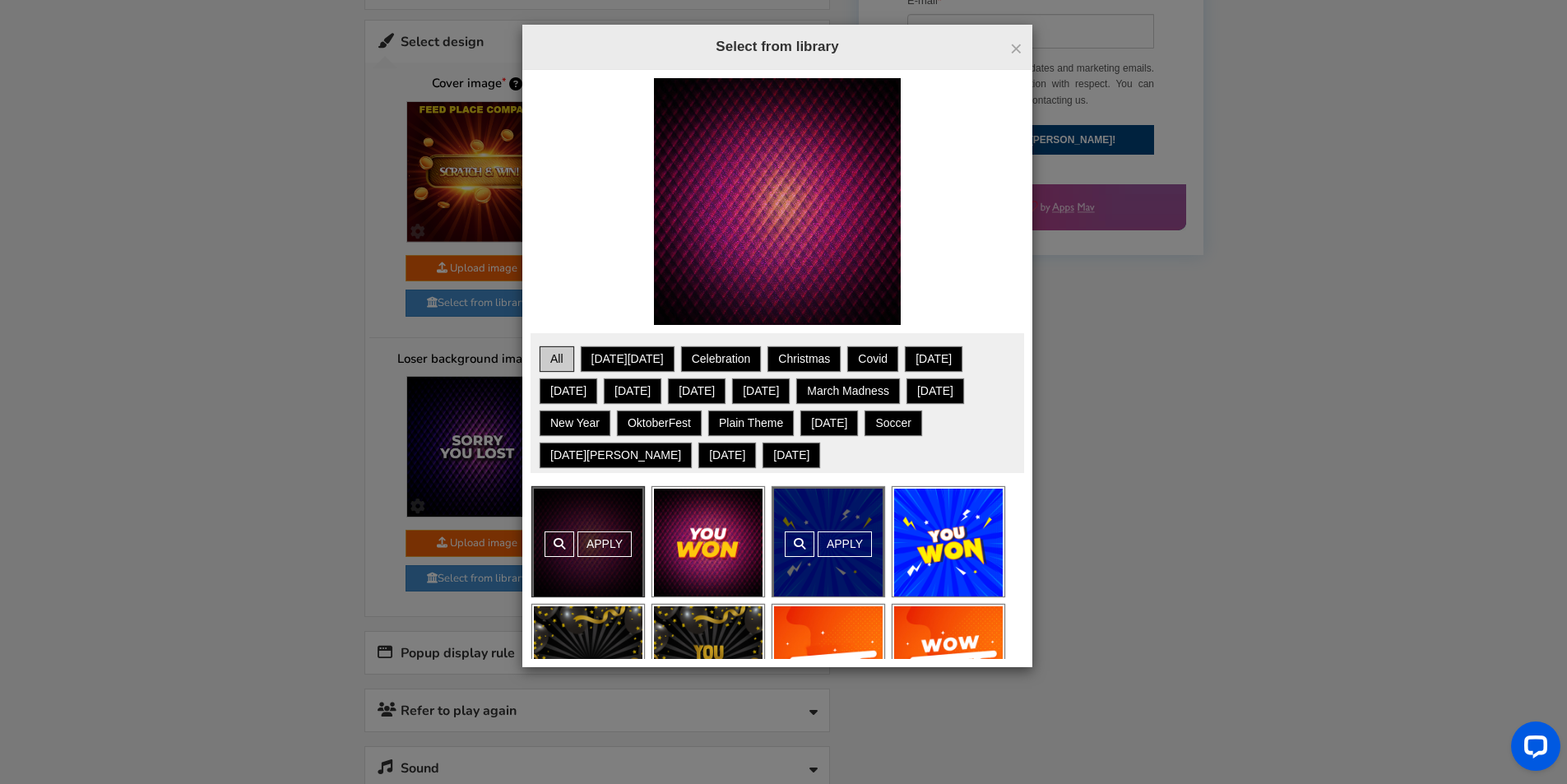
scroll to position [82, 0]
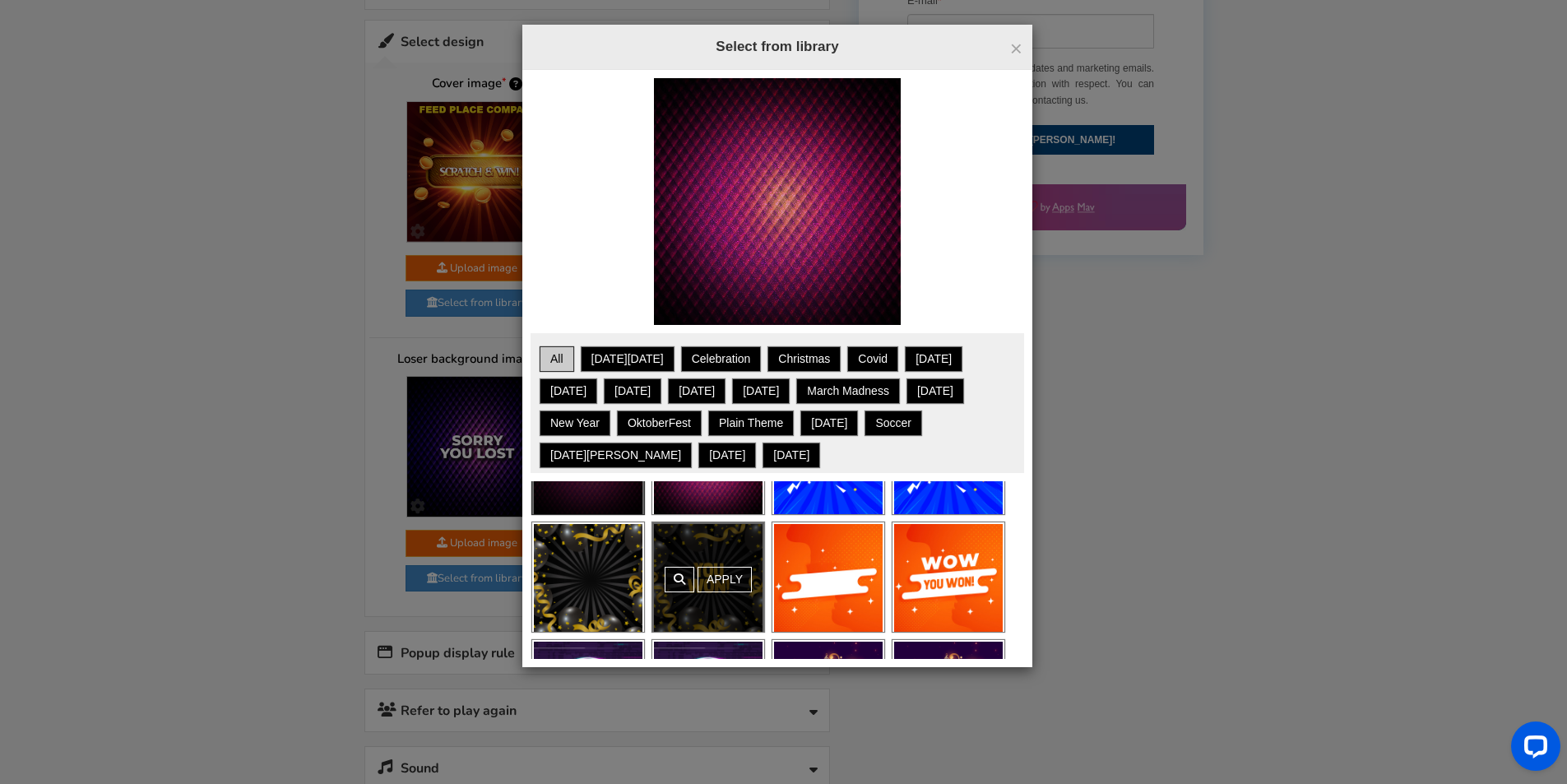
click at [721, 580] on link "Apply" at bounding box center [724, 579] width 55 height 26
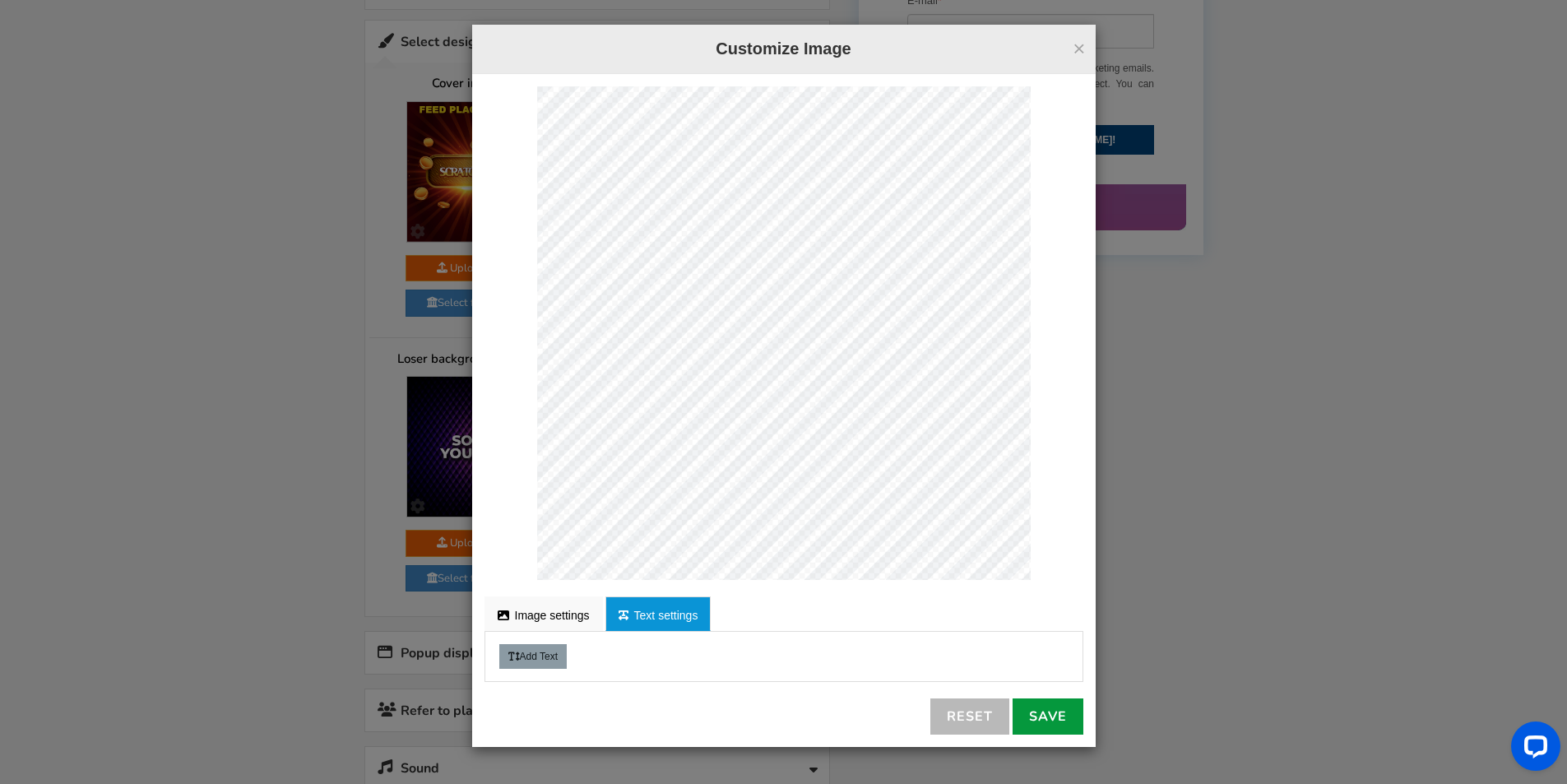
click at [1053, 715] on link "Save" at bounding box center [1048, 716] width 71 height 36
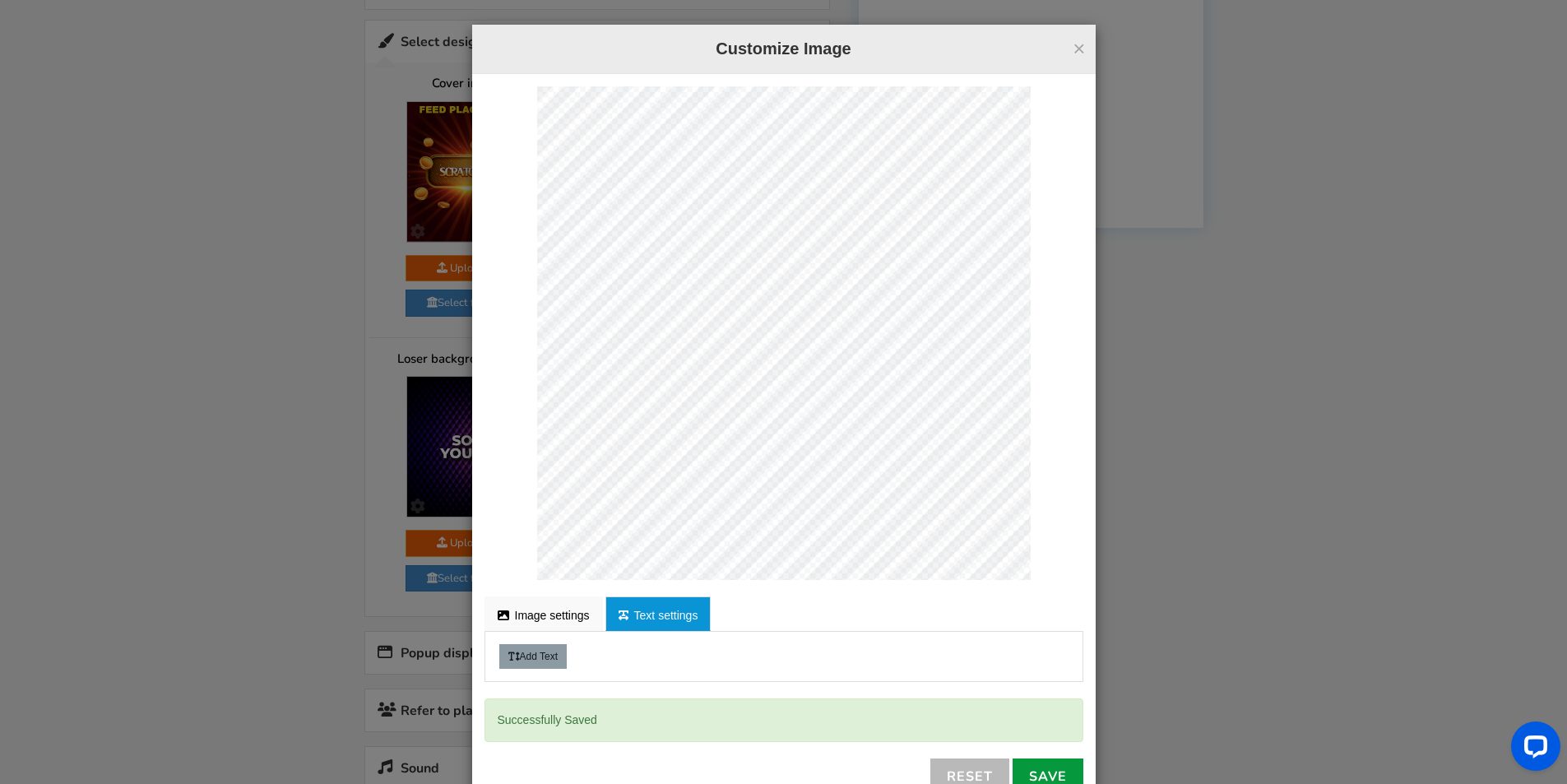
scroll to position [0, 0]
click at [1075, 56] on button "×" at bounding box center [1079, 49] width 12 height 21
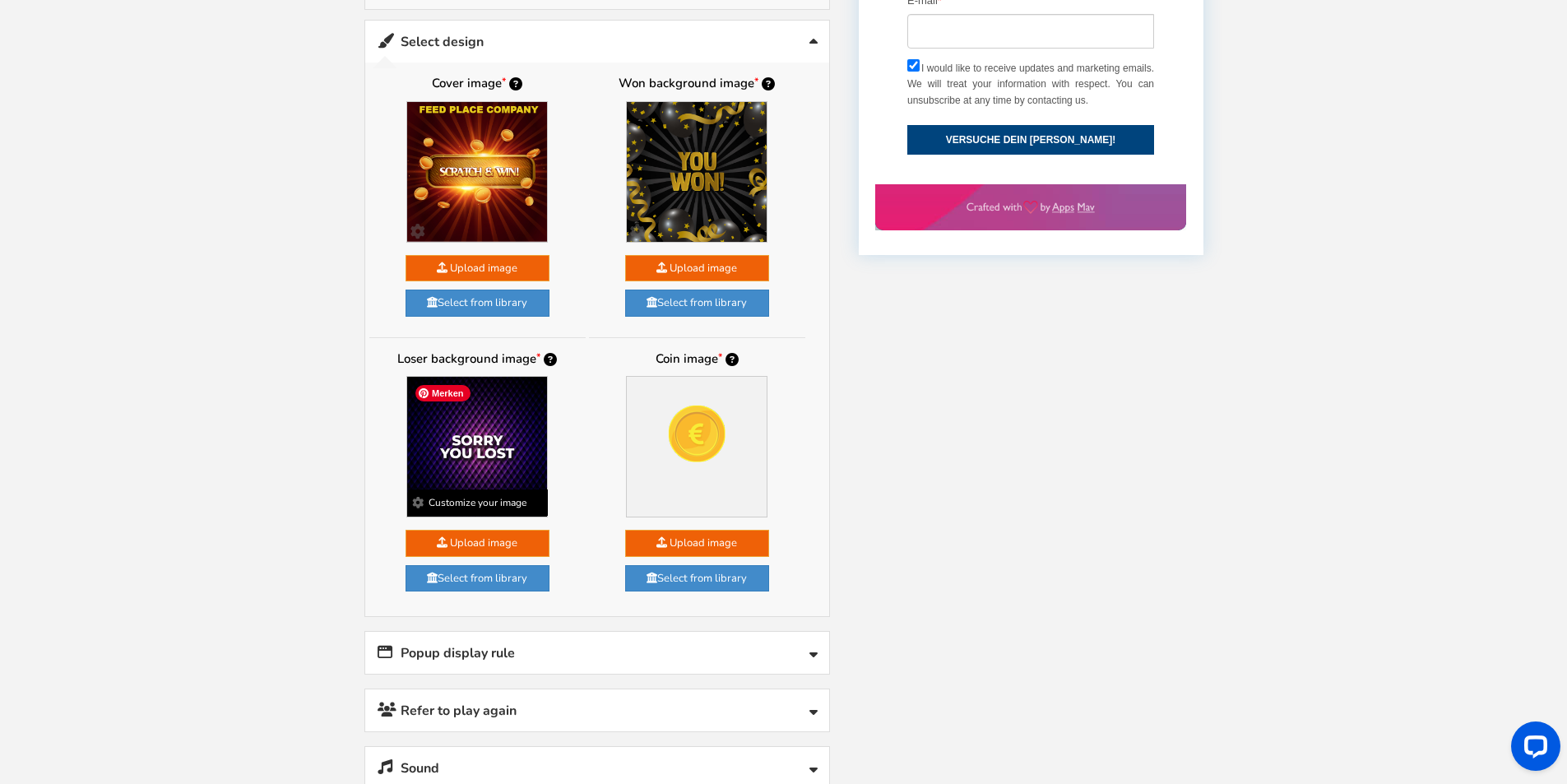
click at [484, 448] on img at bounding box center [477, 446] width 140 height 140
click at [463, 584] on link "Select from library" at bounding box center [478, 578] width 144 height 27
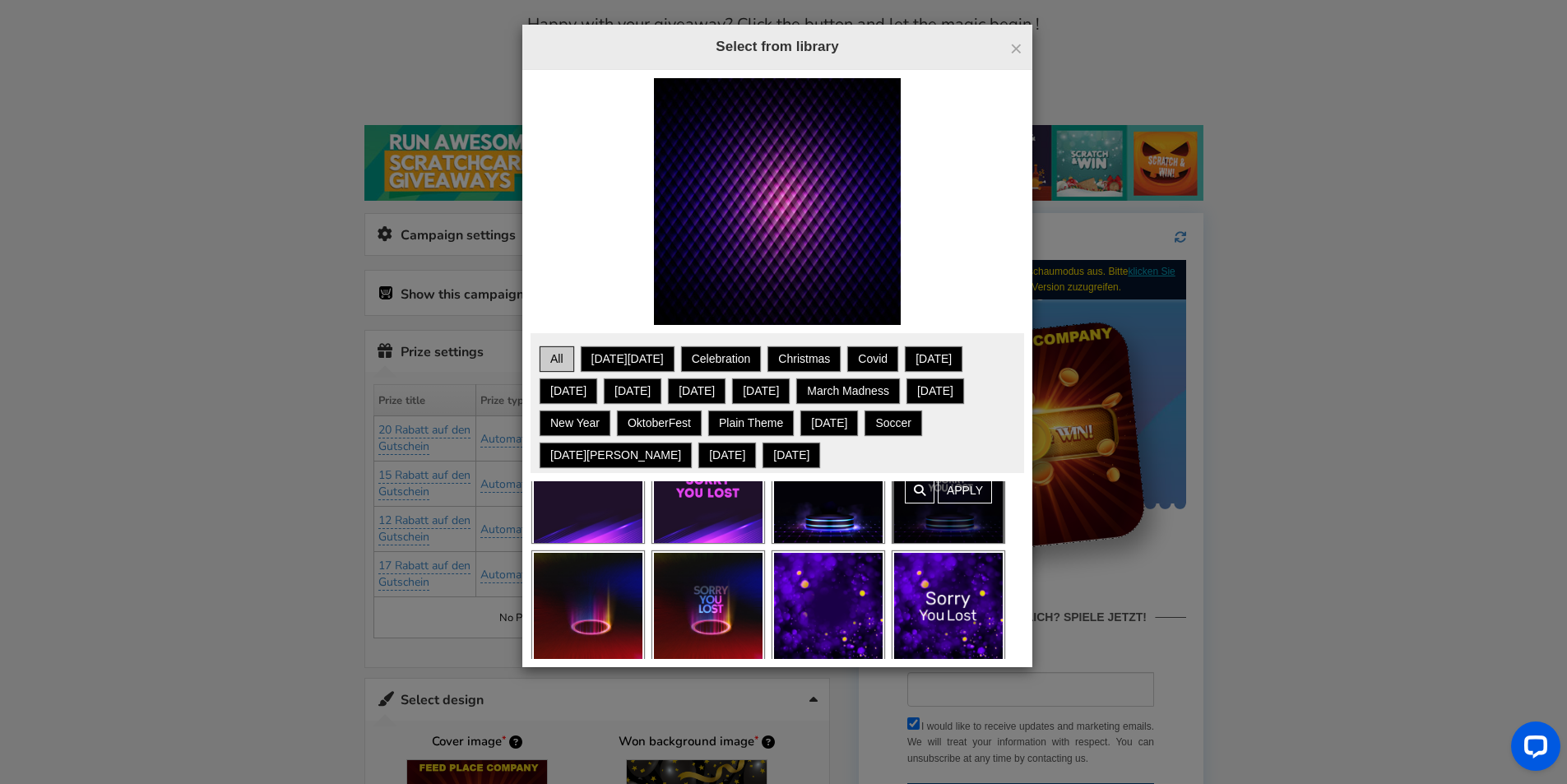
scroll to position [412, 0]
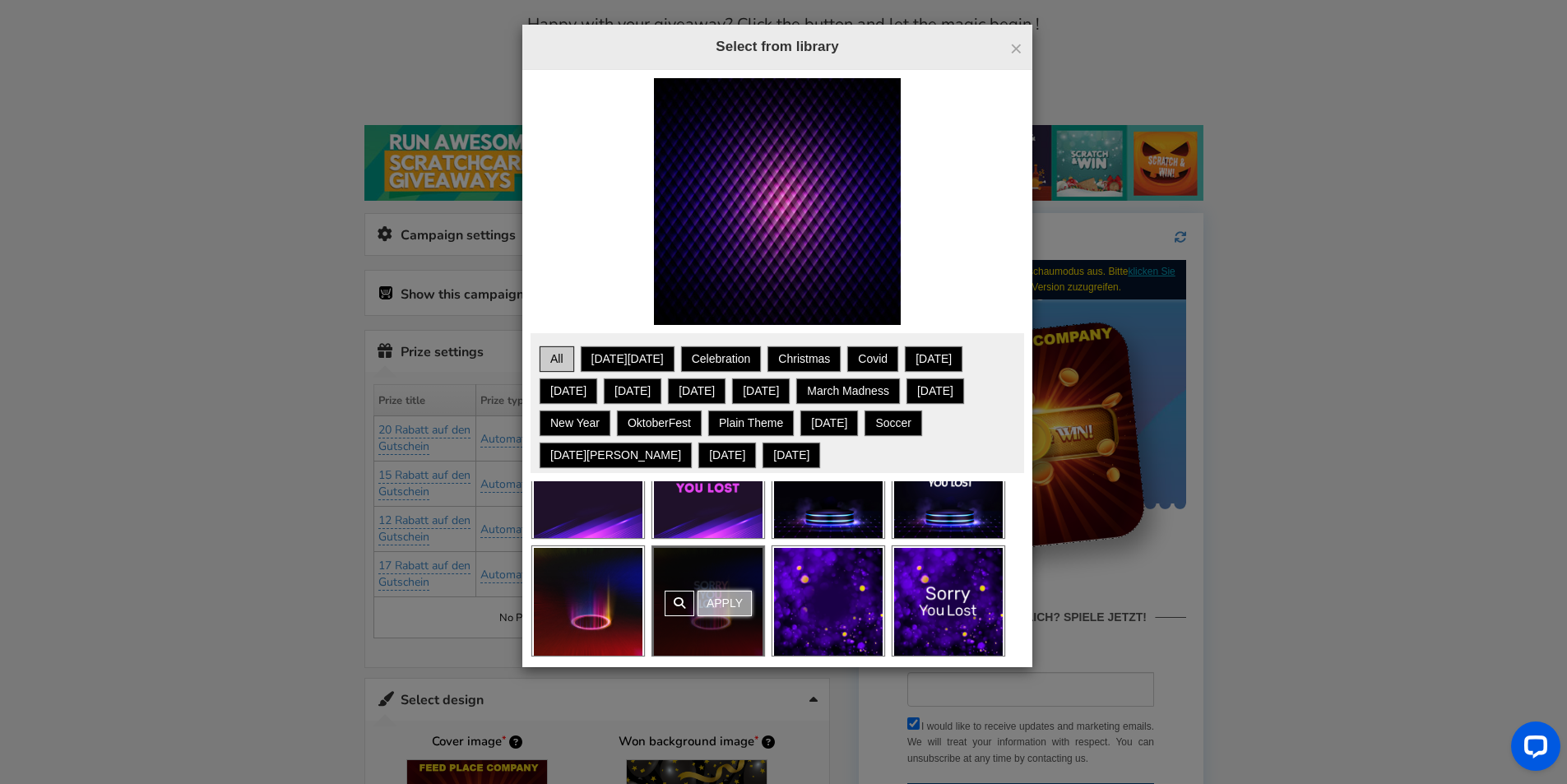
click at [720, 605] on link "Apply" at bounding box center [724, 603] width 55 height 26
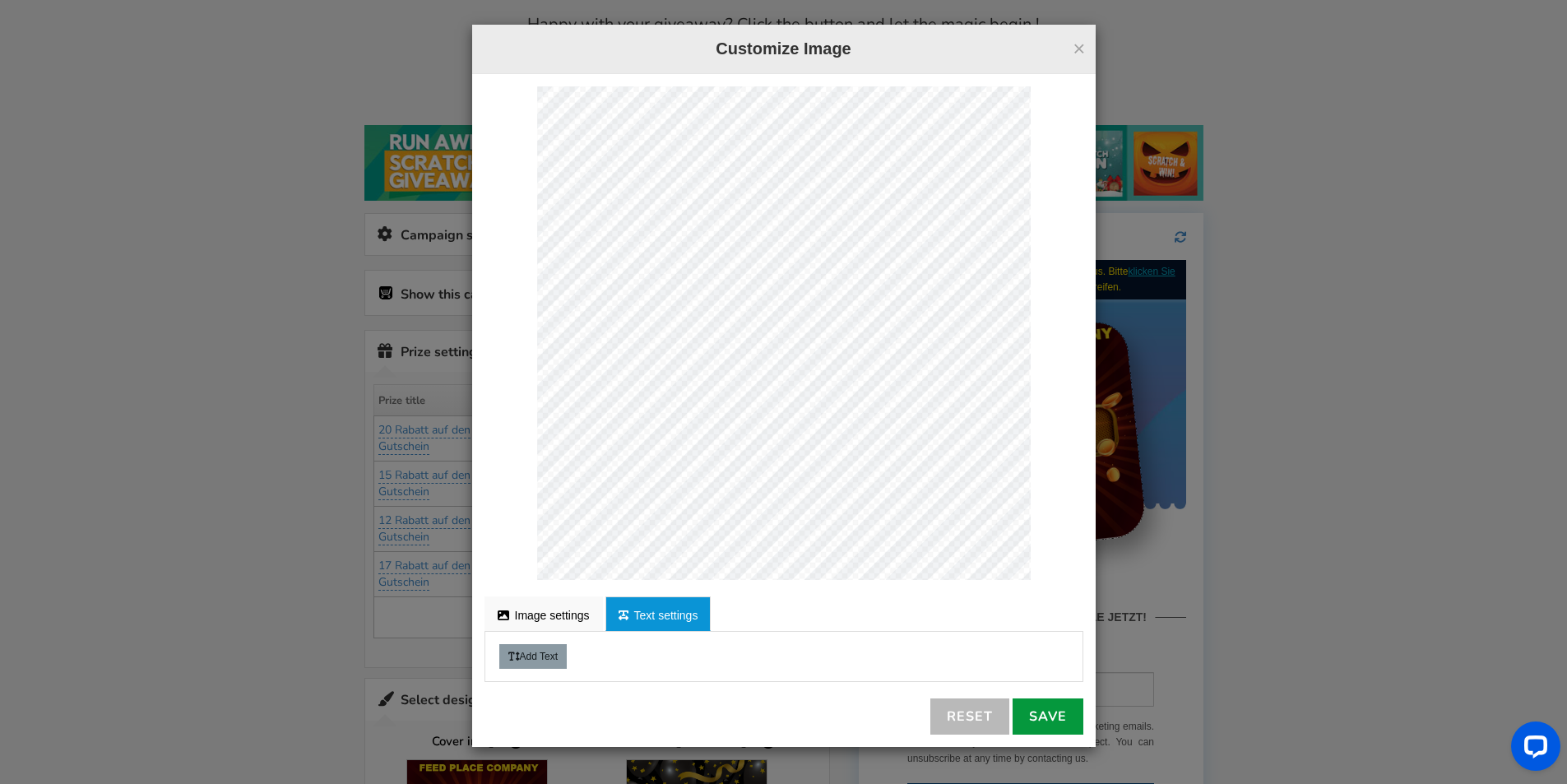
click at [1063, 714] on link "Save" at bounding box center [1048, 716] width 71 height 36
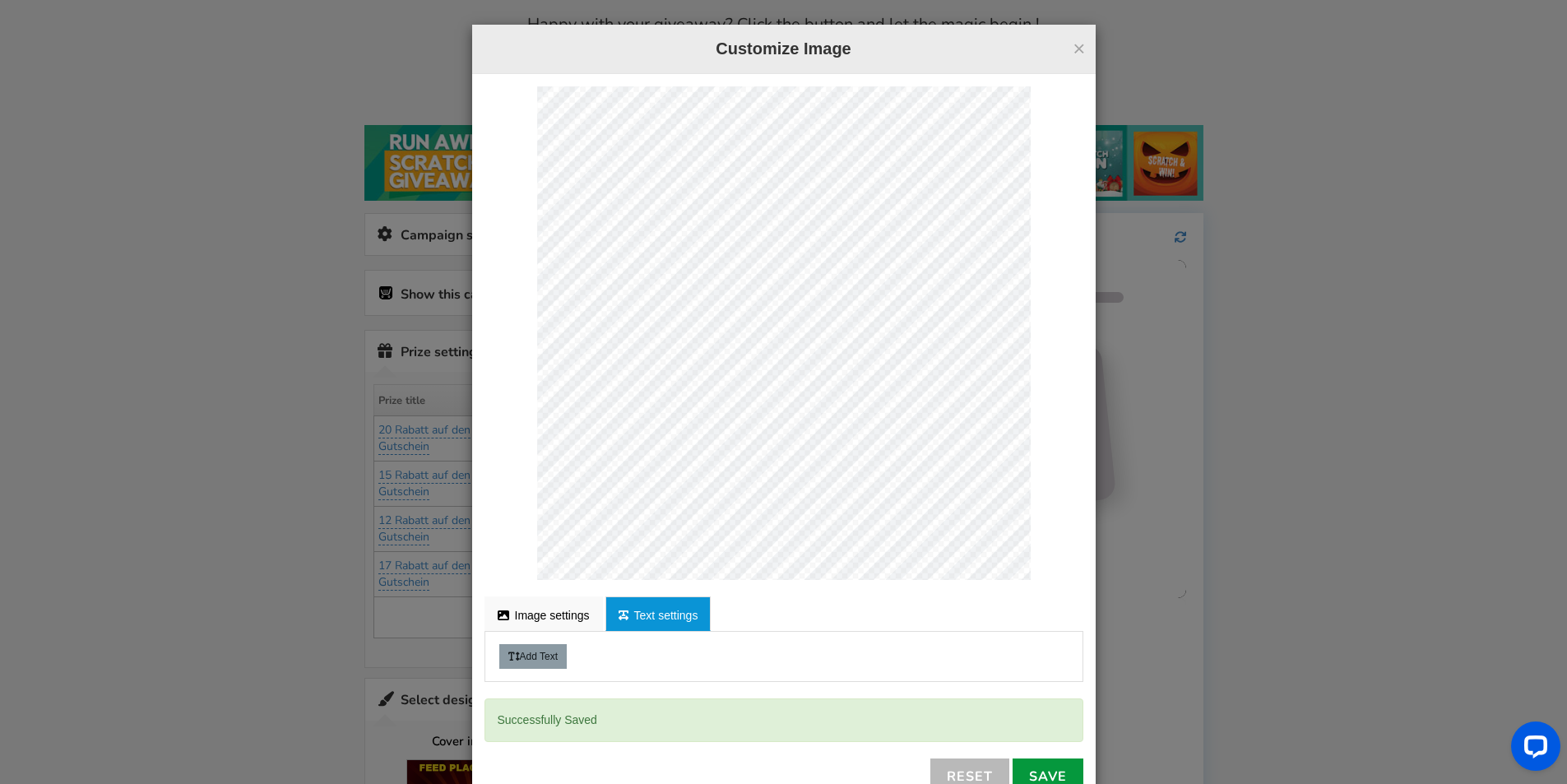
scroll to position [0, 0]
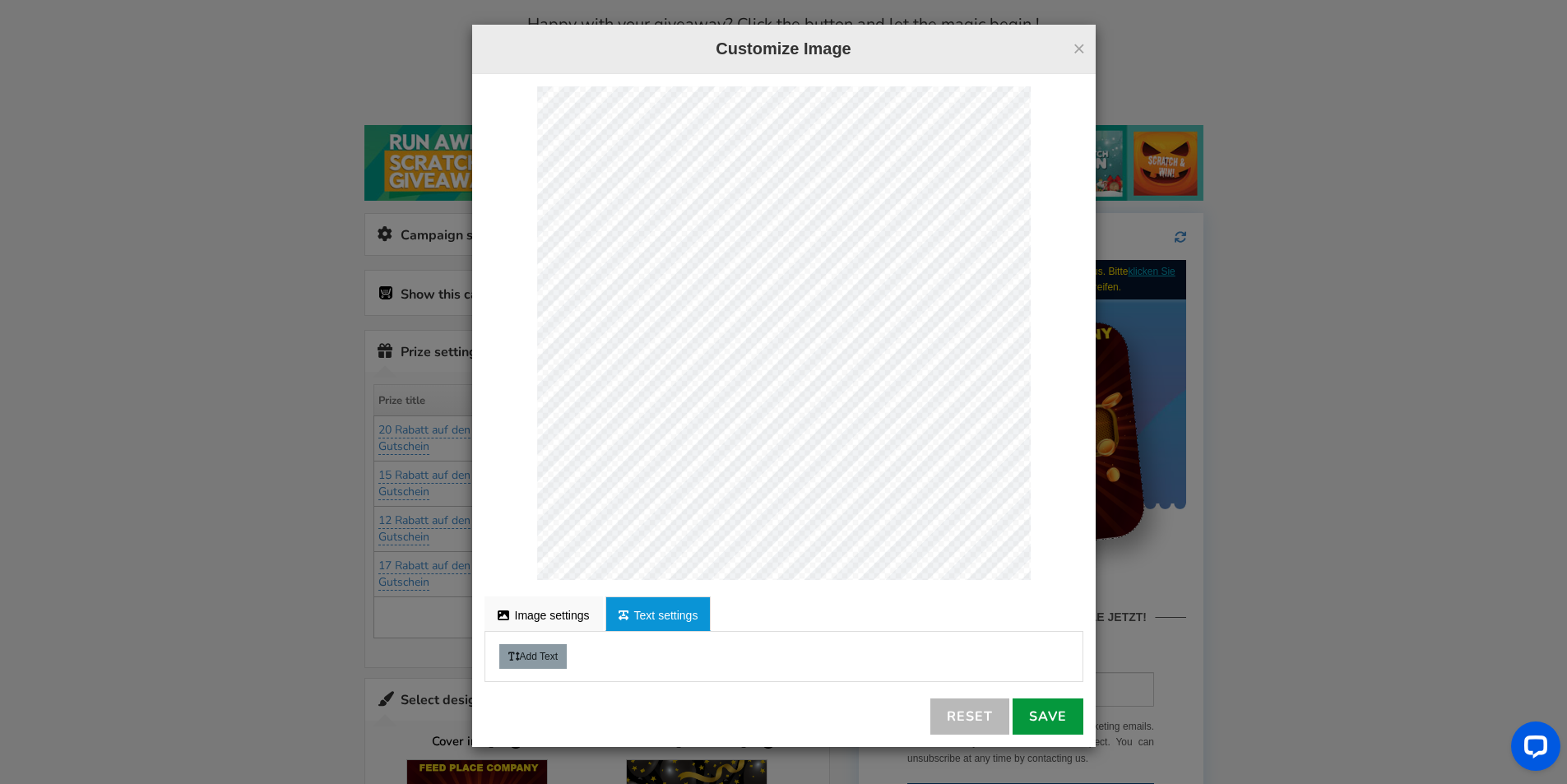
click at [1050, 715] on link "Save" at bounding box center [1048, 716] width 71 height 36
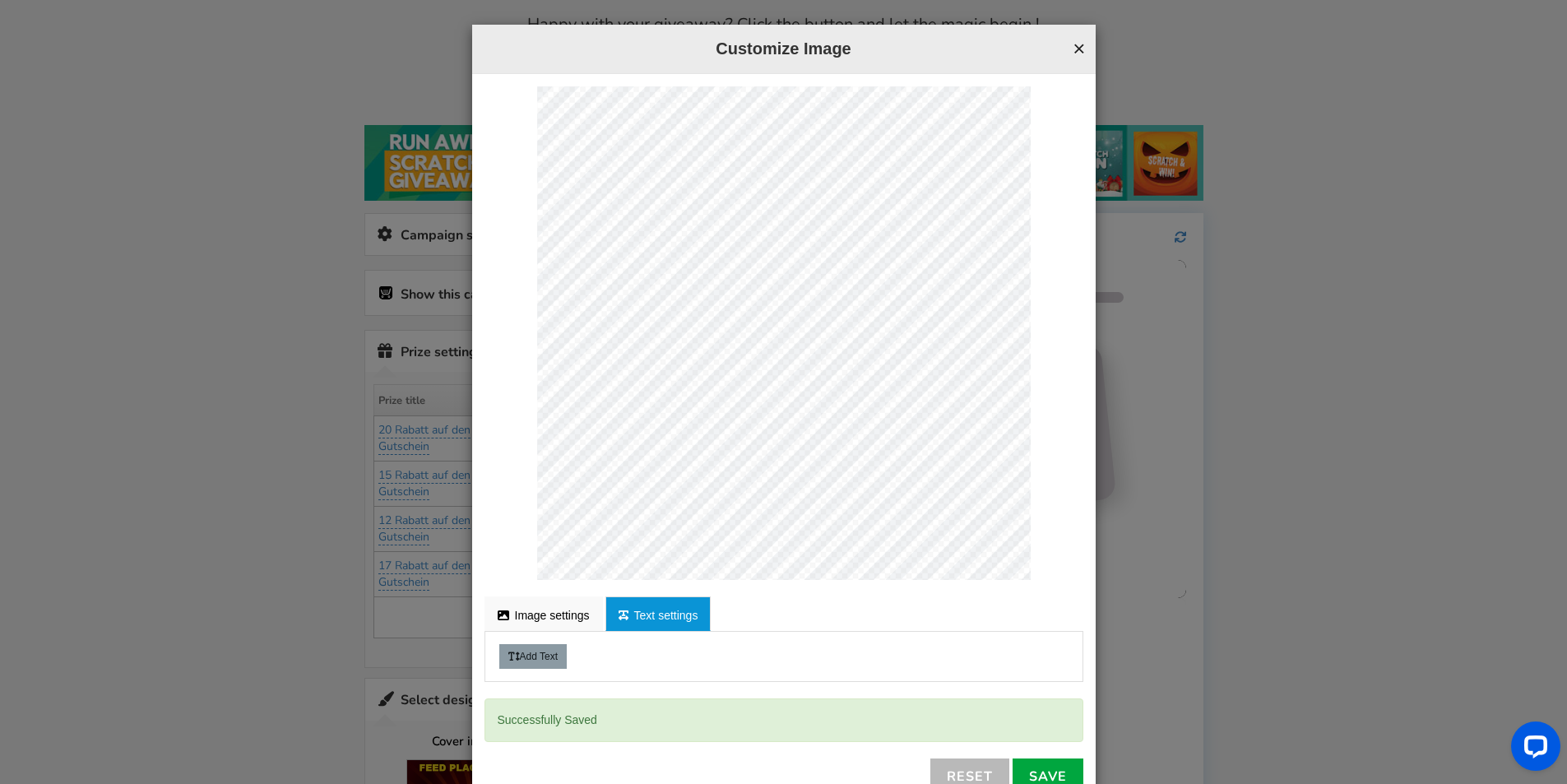
click at [1076, 48] on button "×" at bounding box center [1079, 49] width 12 height 21
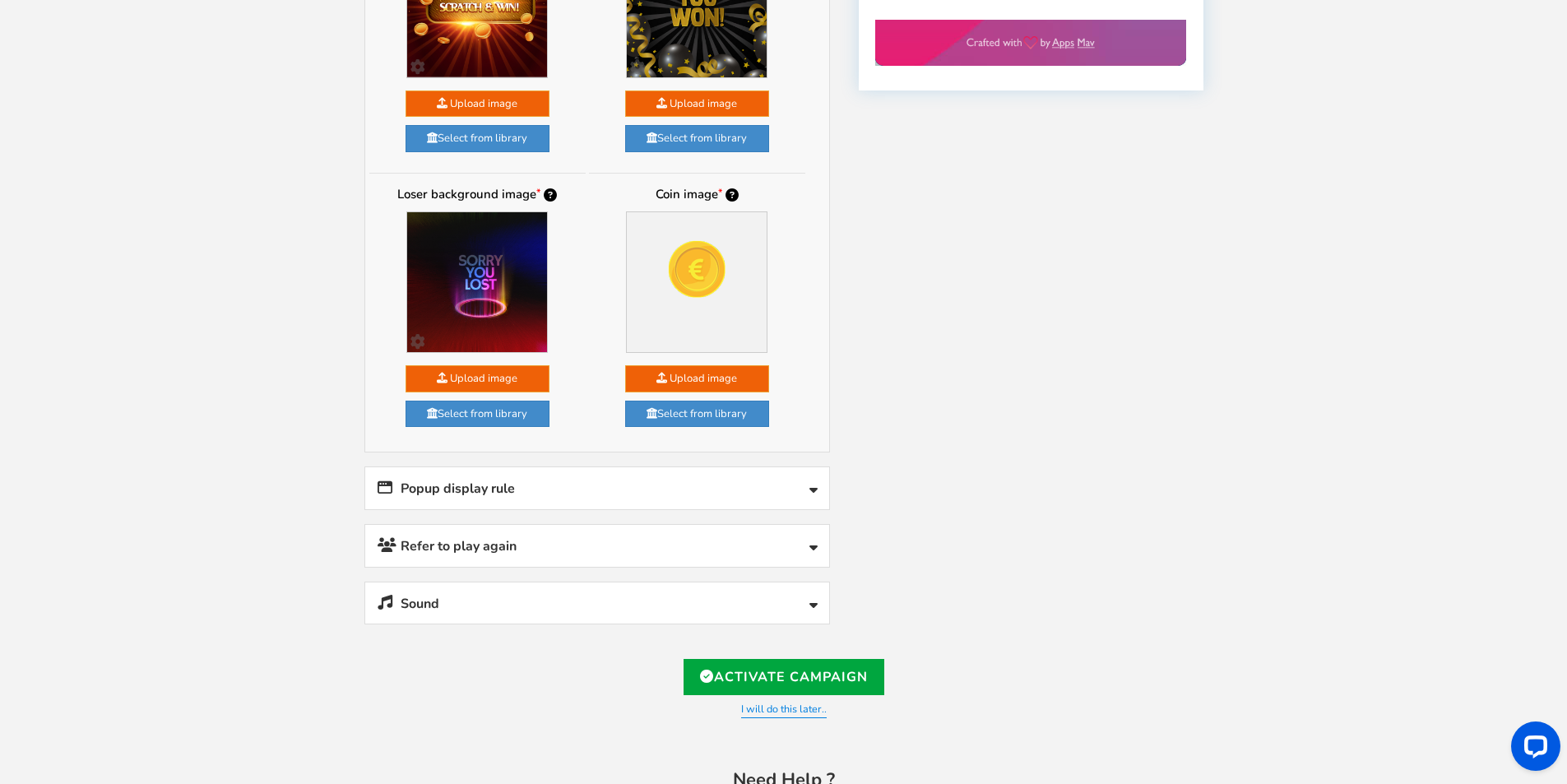
scroll to position [990, 0]
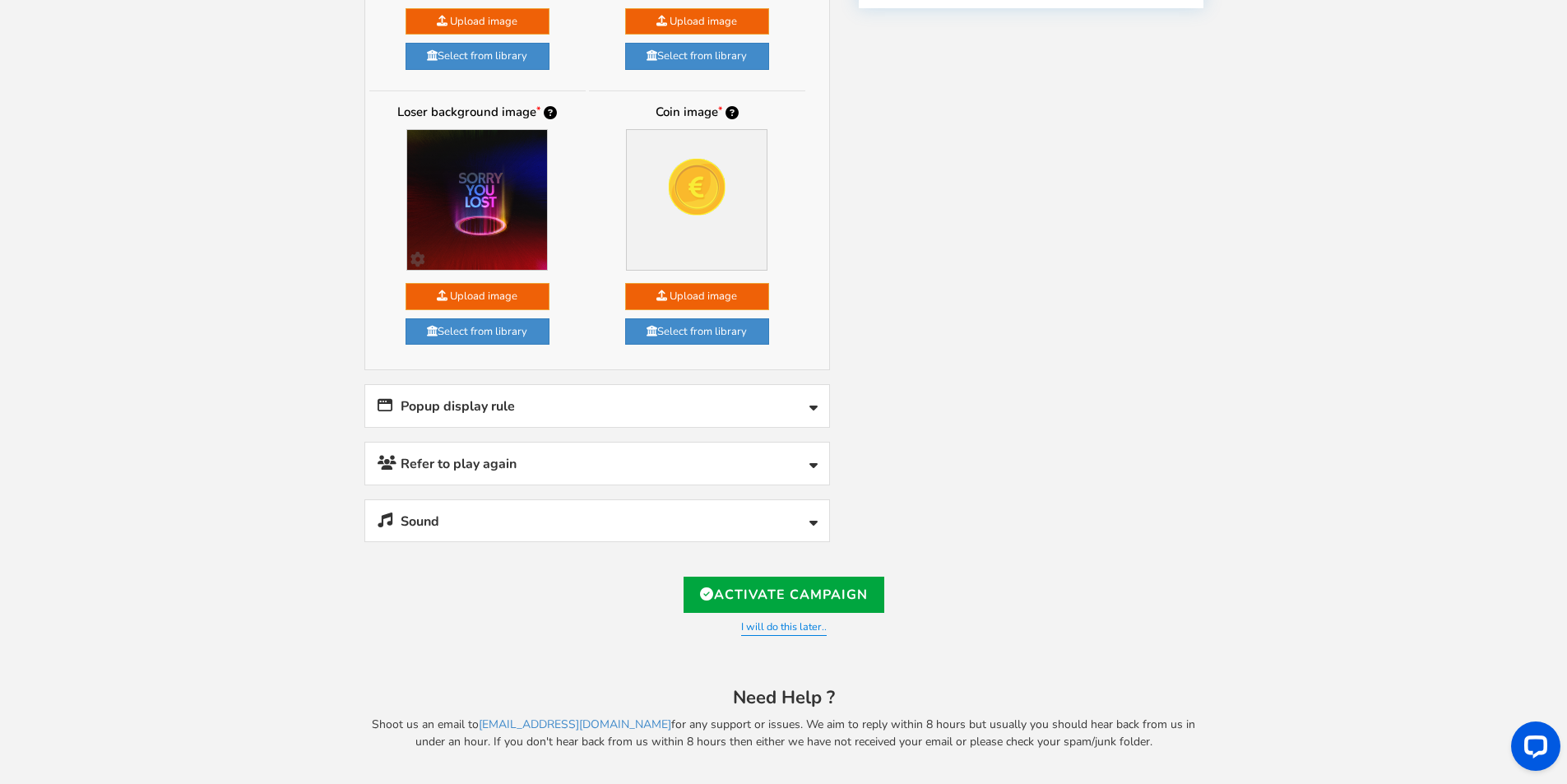
click at [787, 514] on link "Sound" at bounding box center [597, 521] width 464 height 42
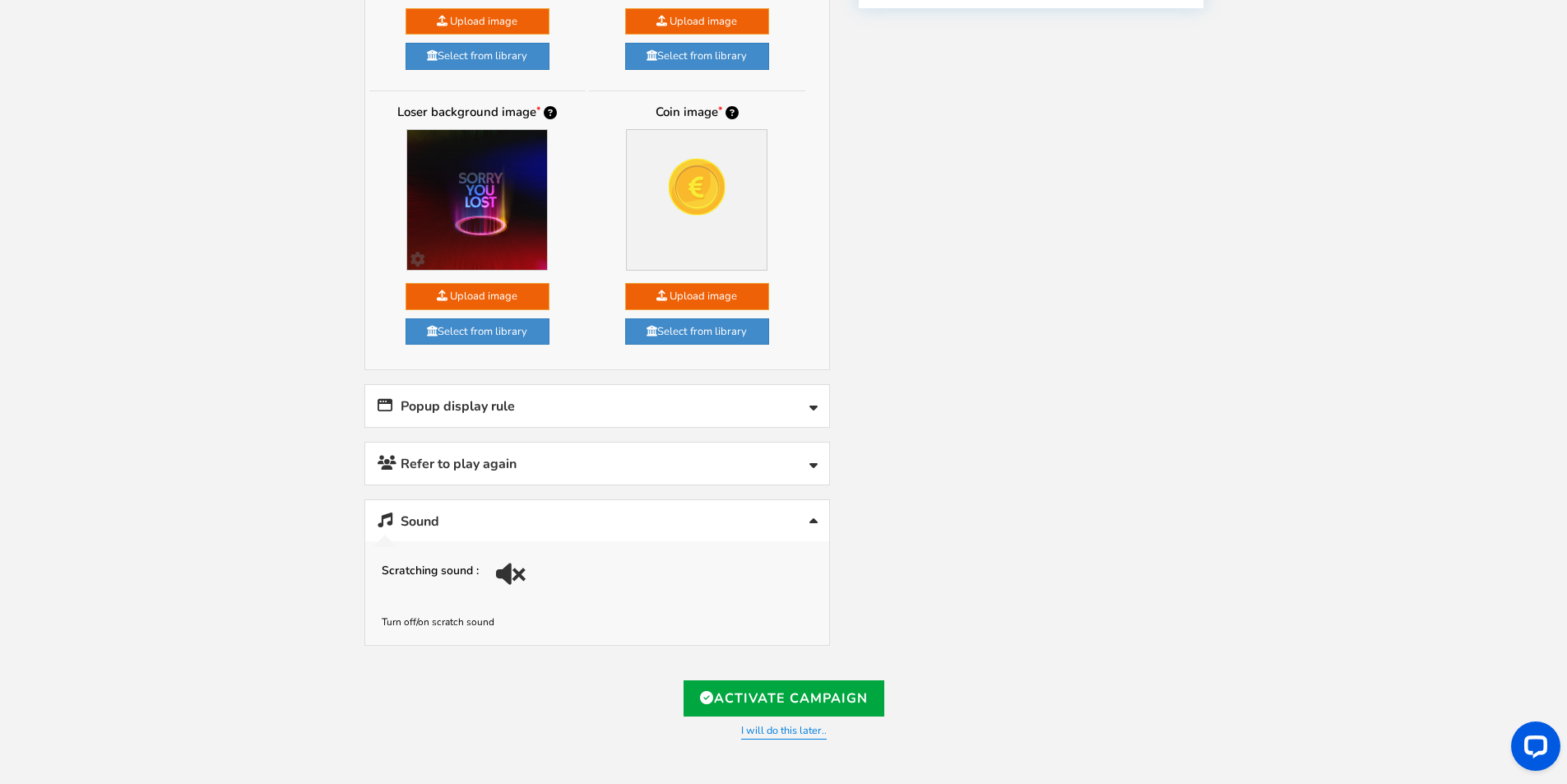
click at [499, 575] on div at bounding box center [509, 573] width 25 height 41
click at [741, 464] on link "Refer to play again" at bounding box center [597, 463] width 464 height 42
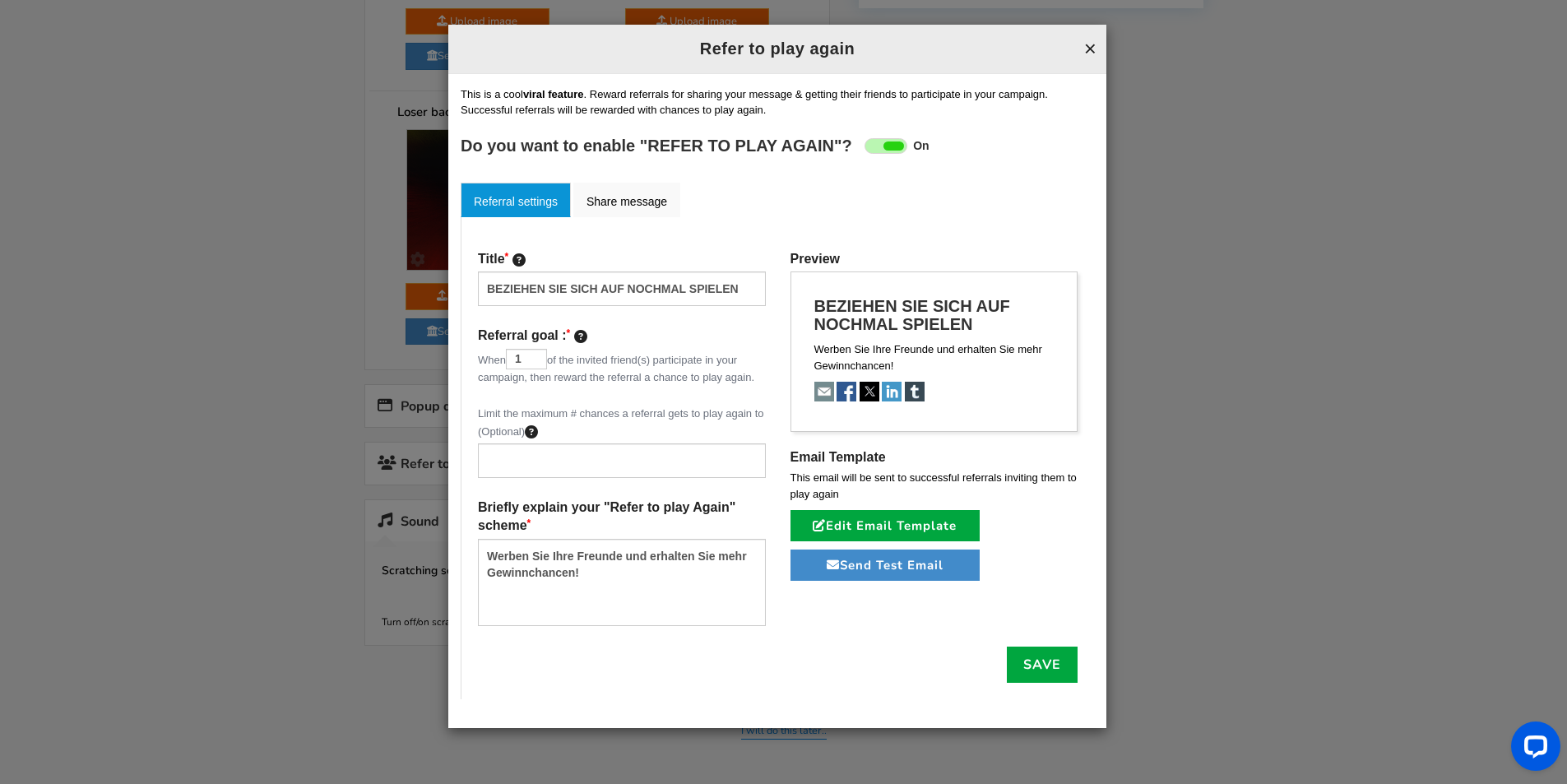
click at [1095, 44] on button "×" at bounding box center [1090, 49] width 12 height 21
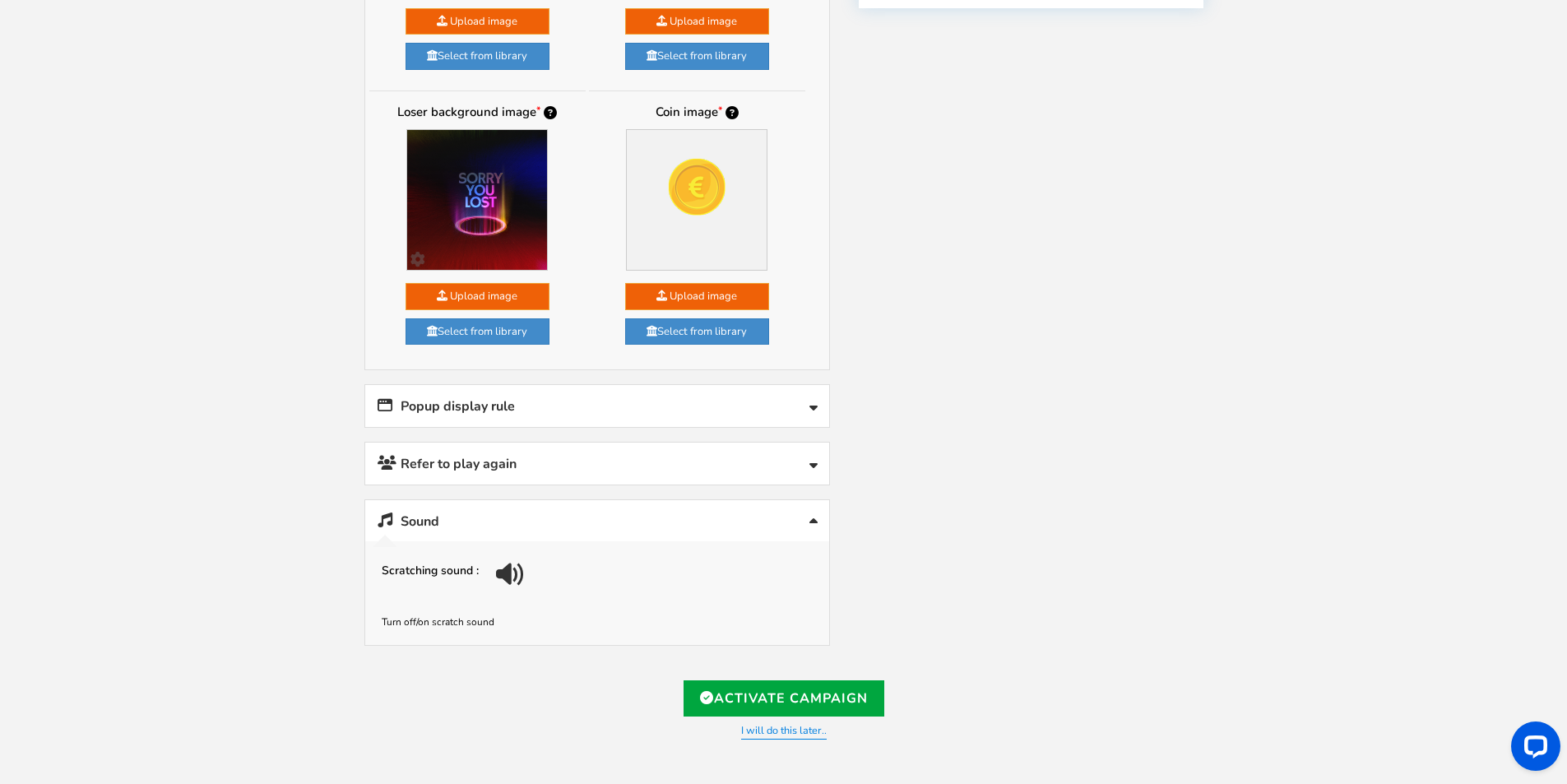
click at [590, 397] on link "Popup display rule" at bounding box center [597, 406] width 464 height 42
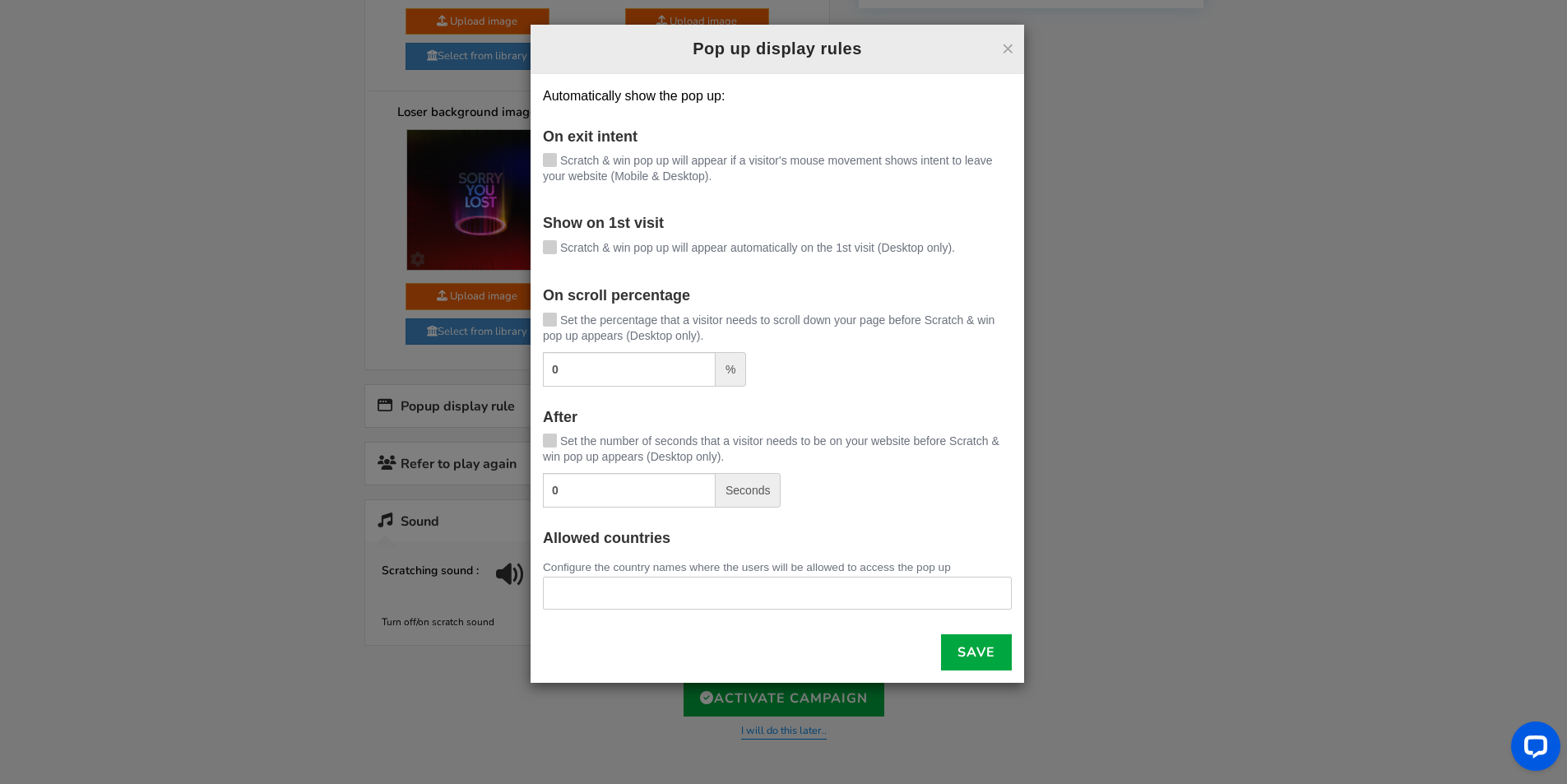
click at [551, 158] on icon at bounding box center [550, 159] width 11 height 12
click at [527, 158] on input "Scratch & win pop up will appear if a visitor's mouse movement shows intent to …" at bounding box center [527, 161] width 0 height 11
drag, startPoint x: 727, startPoint y: 172, endPoint x: 599, endPoint y: 167, distance: 128.1
click at [558, 158] on label "Scratch & win pop up will appear if a visitor's mouse movement shows intent to …" at bounding box center [778, 168] width 469 height 32
click at [527, 158] on input "Scratch & win pop up will appear if a visitor's mouse movement shows intent to …" at bounding box center [527, 161] width 0 height 11
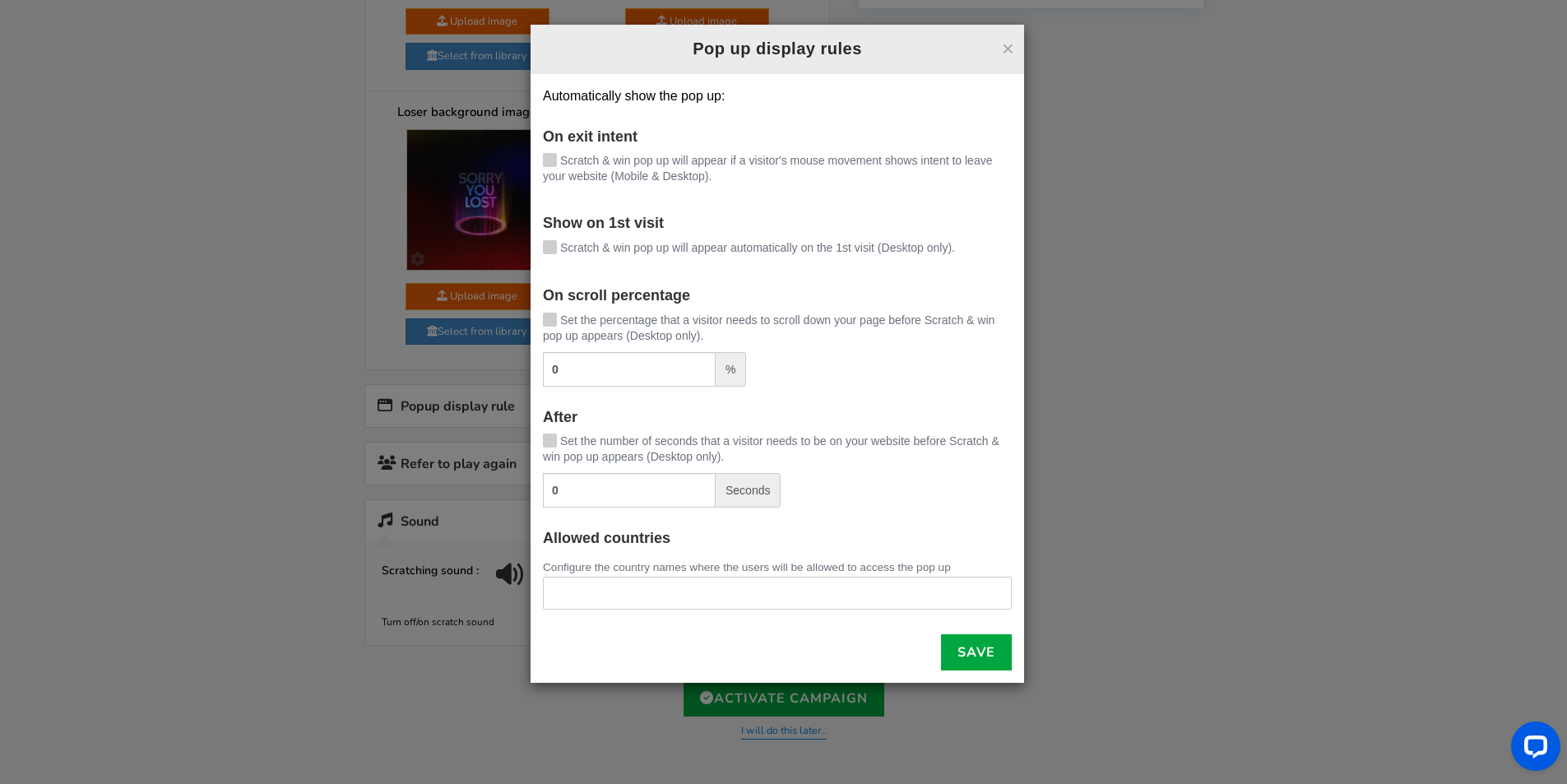
drag, startPoint x: 720, startPoint y: 174, endPoint x: 570, endPoint y: 144, distance: 153.0
click at [570, 144] on div "On exit intent [PERSON_NAME] & win pop up will appear if a visitor's mouse move…" at bounding box center [778, 161] width 469 height 64
drag, startPoint x: 564, startPoint y: 156, endPoint x: 725, endPoint y: 201, distance: 167.2
click at [725, 201] on form "On exit intent [PERSON_NAME] & win pop up will appear if a visitor's mouse move…" at bounding box center [778, 319] width 469 height 379
click at [552, 153] on icon at bounding box center [550, 159] width 11 height 12
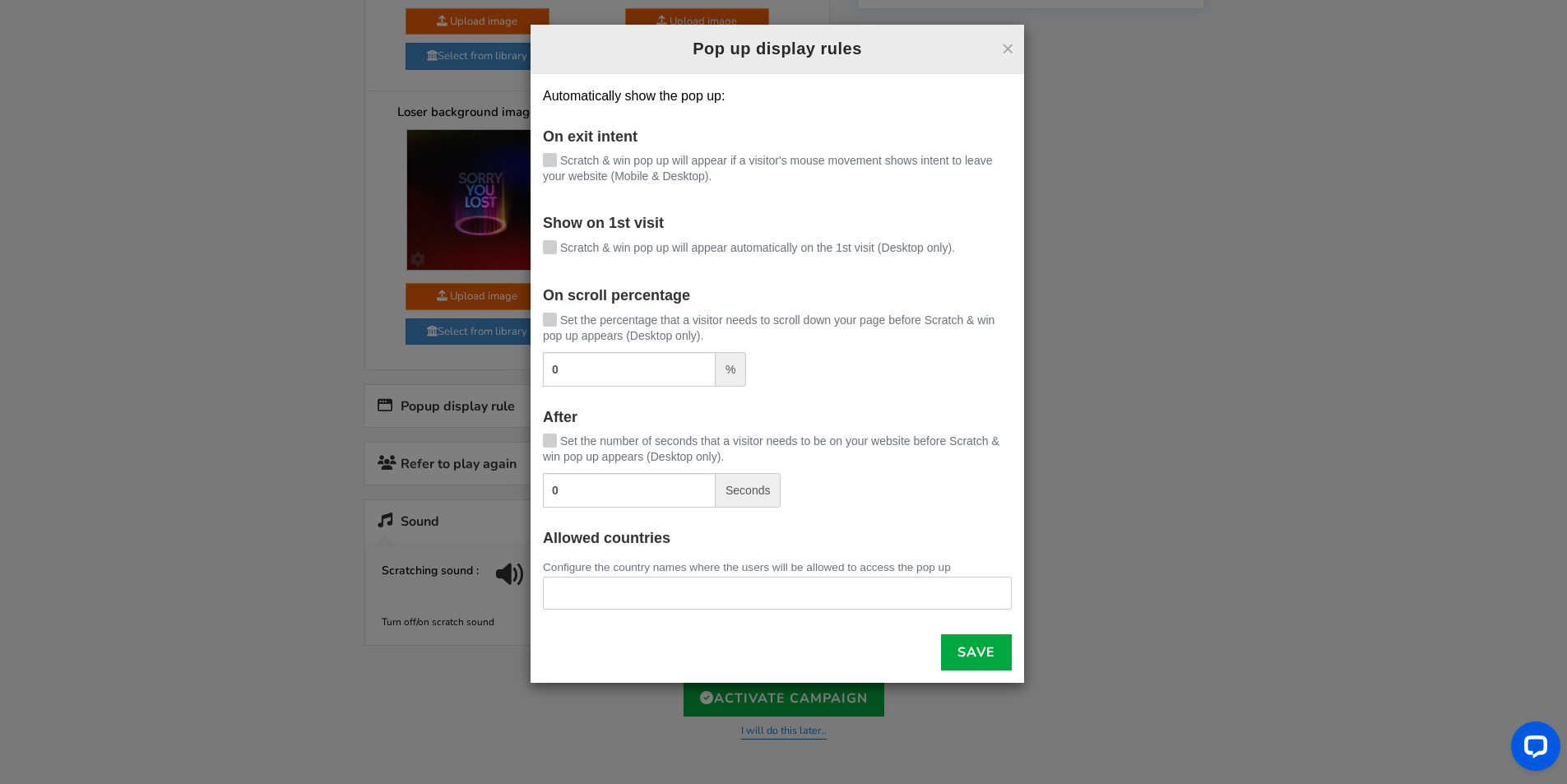
click at [527, 156] on input "Scratch & win pop up will appear if a visitor's mouse movement shows intent to …" at bounding box center [527, 161] width 0 height 11
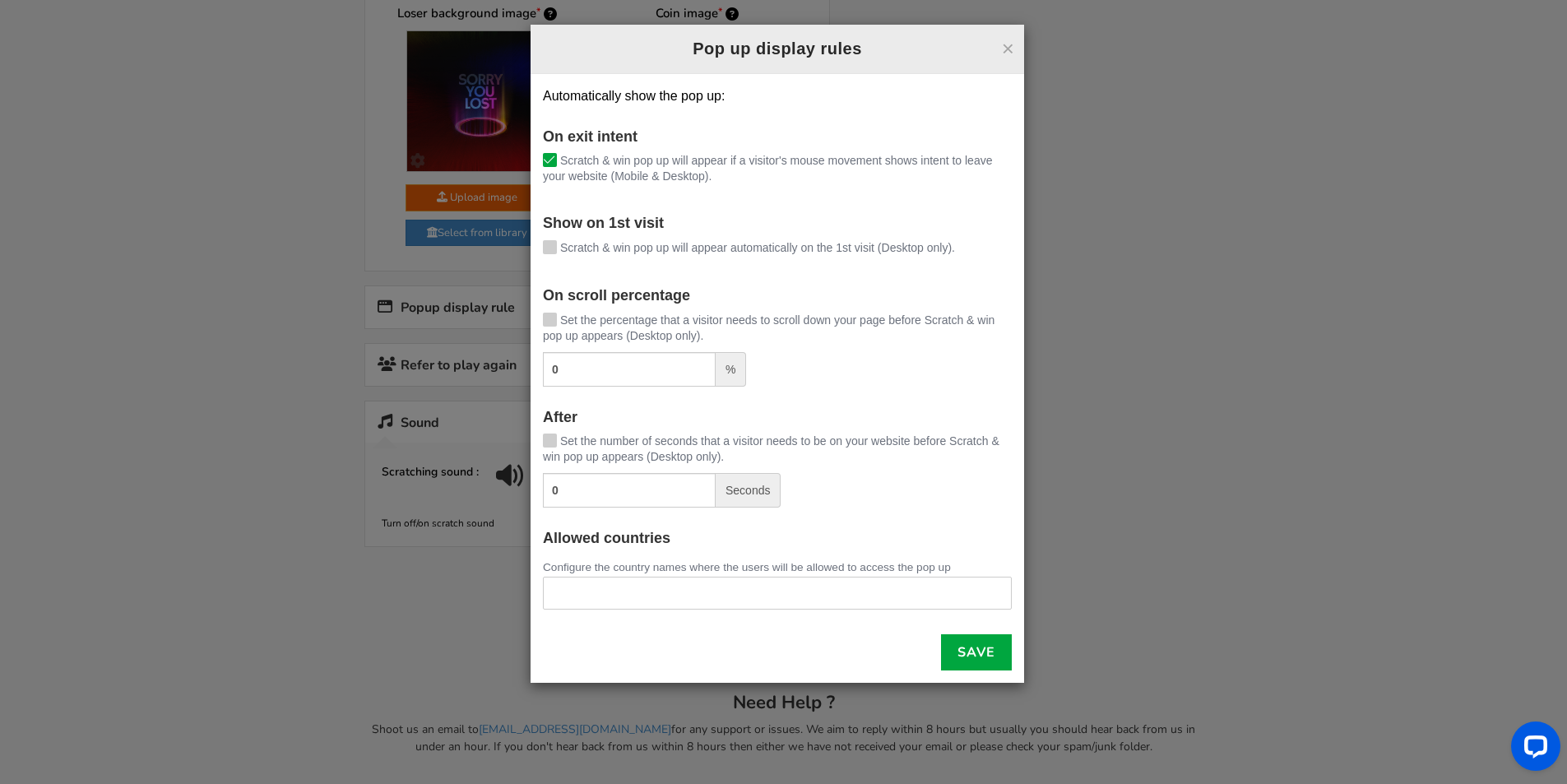
scroll to position [1094, 0]
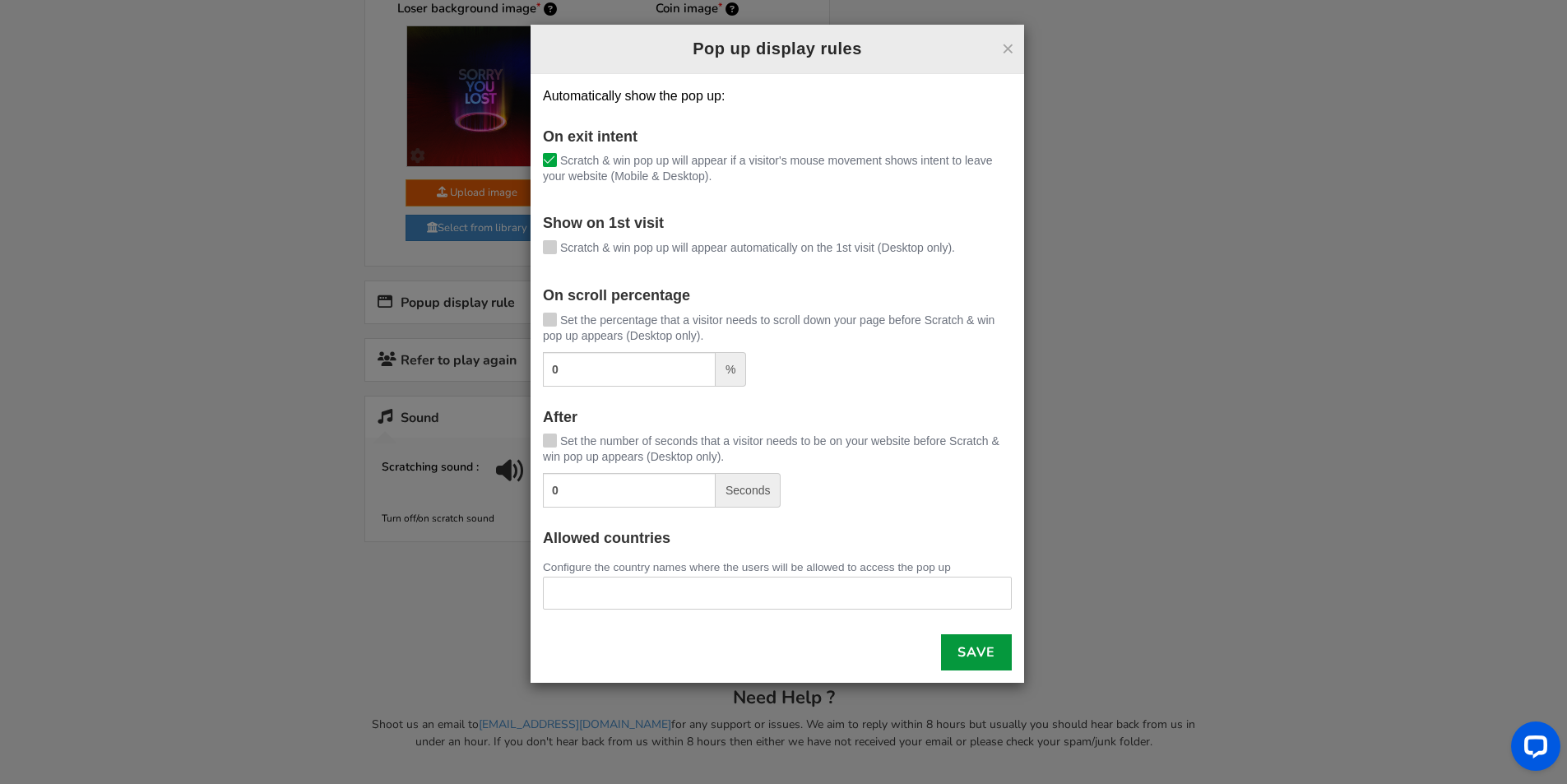
click at [989, 646] on link "Save" at bounding box center [977, 652] width 71 height 36
click at [1010, 48] on button "×" at bounding box center [1008, 49] width 12 height 21
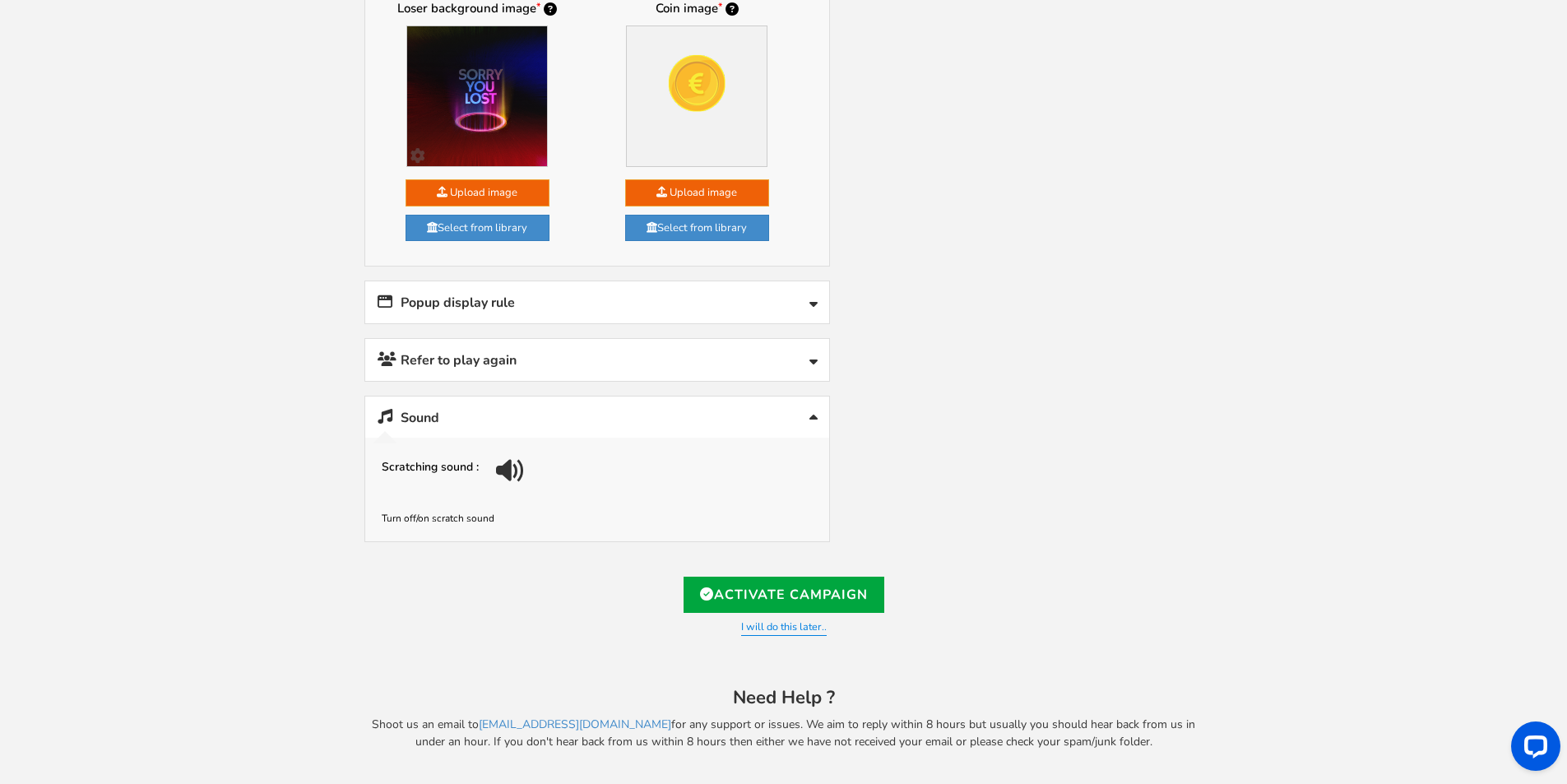
click at [716, 311] on link "Popup display rule" at bounding box center [597, 302] width 464 height 42
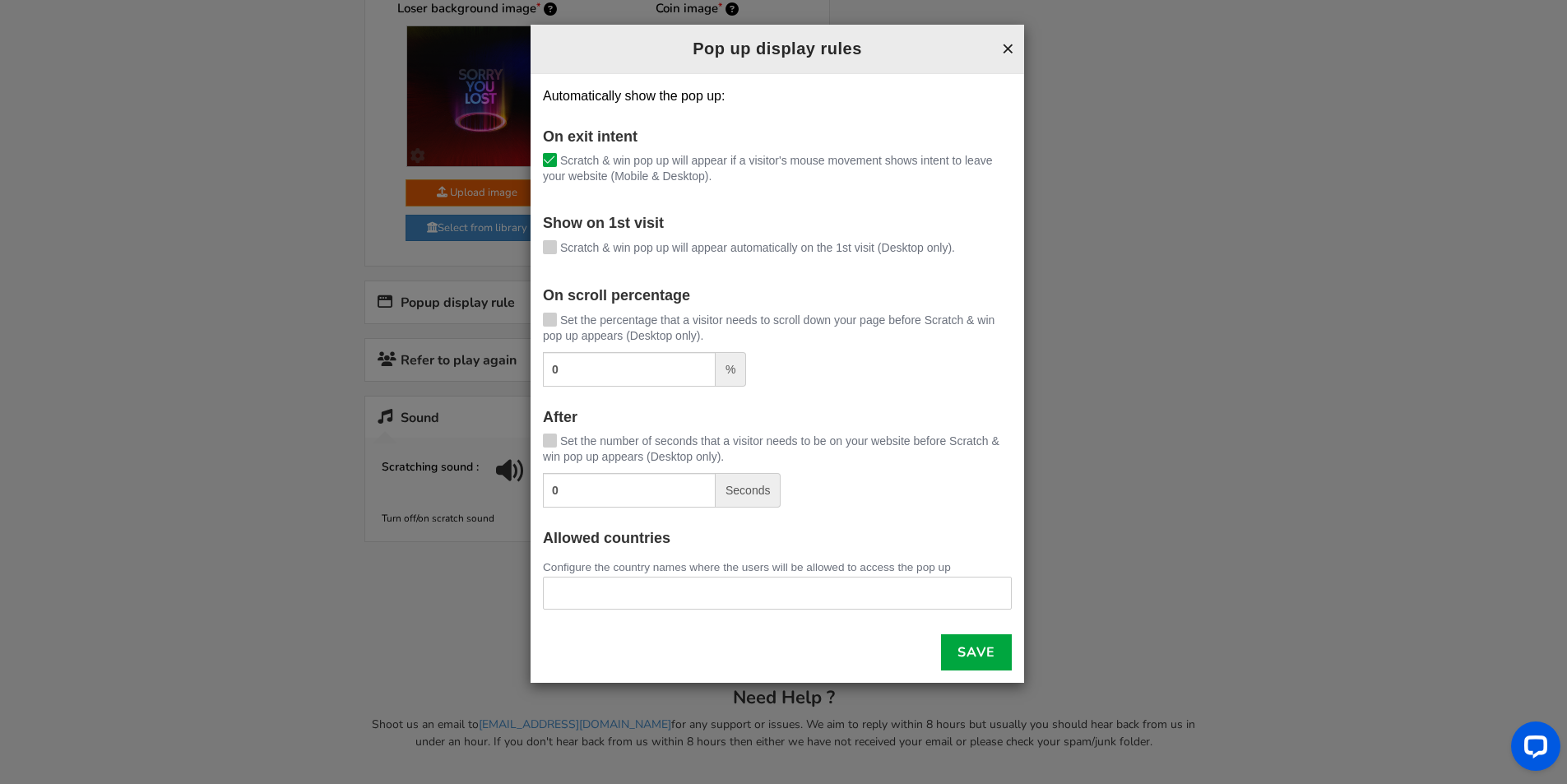
click at [1007, 50] on button "×" at bounding box center [1008, 49] width 12 height 21
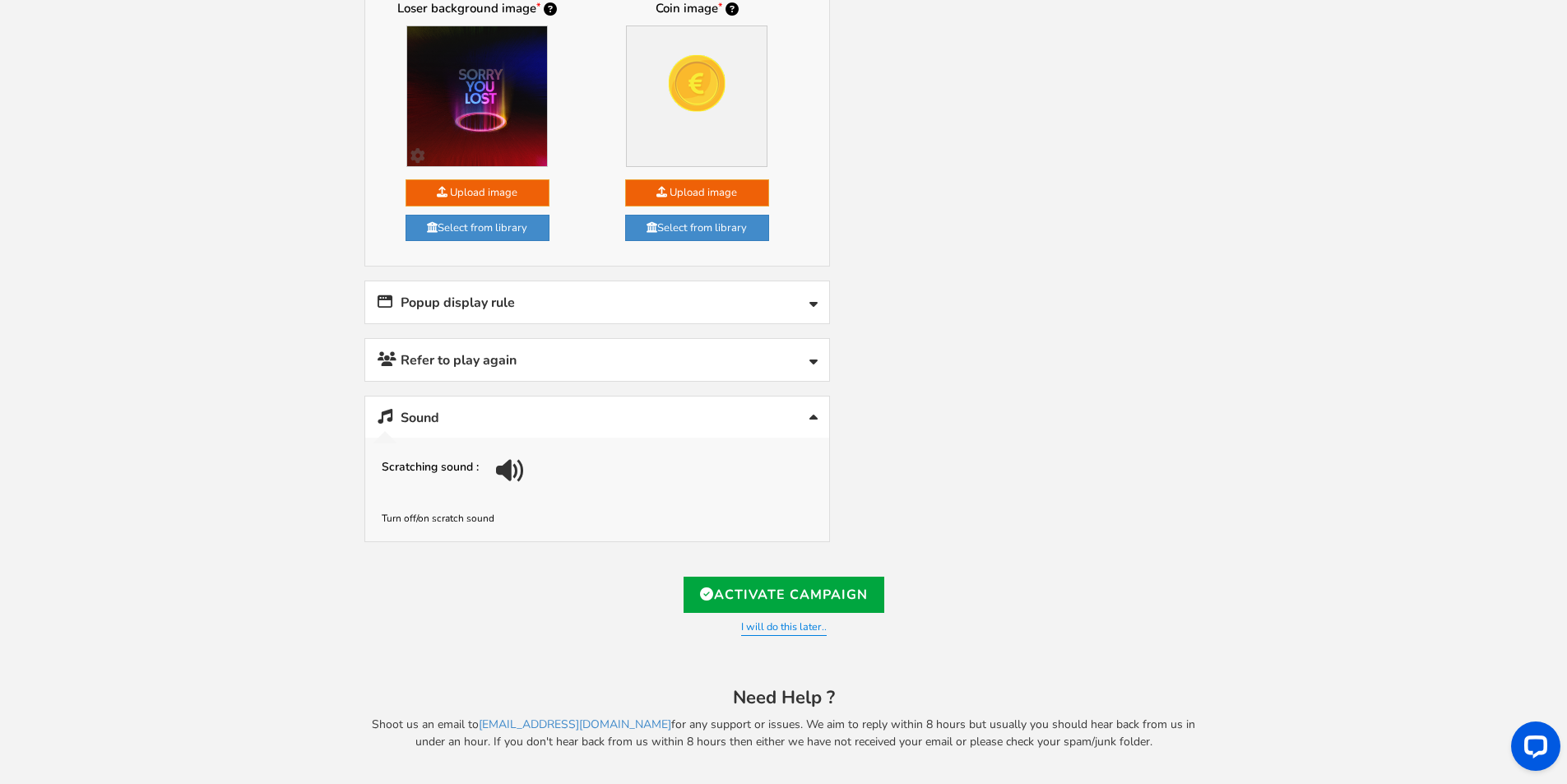
click at [809, 365] on icon at bounding box center [813, 363] width 9 height 13
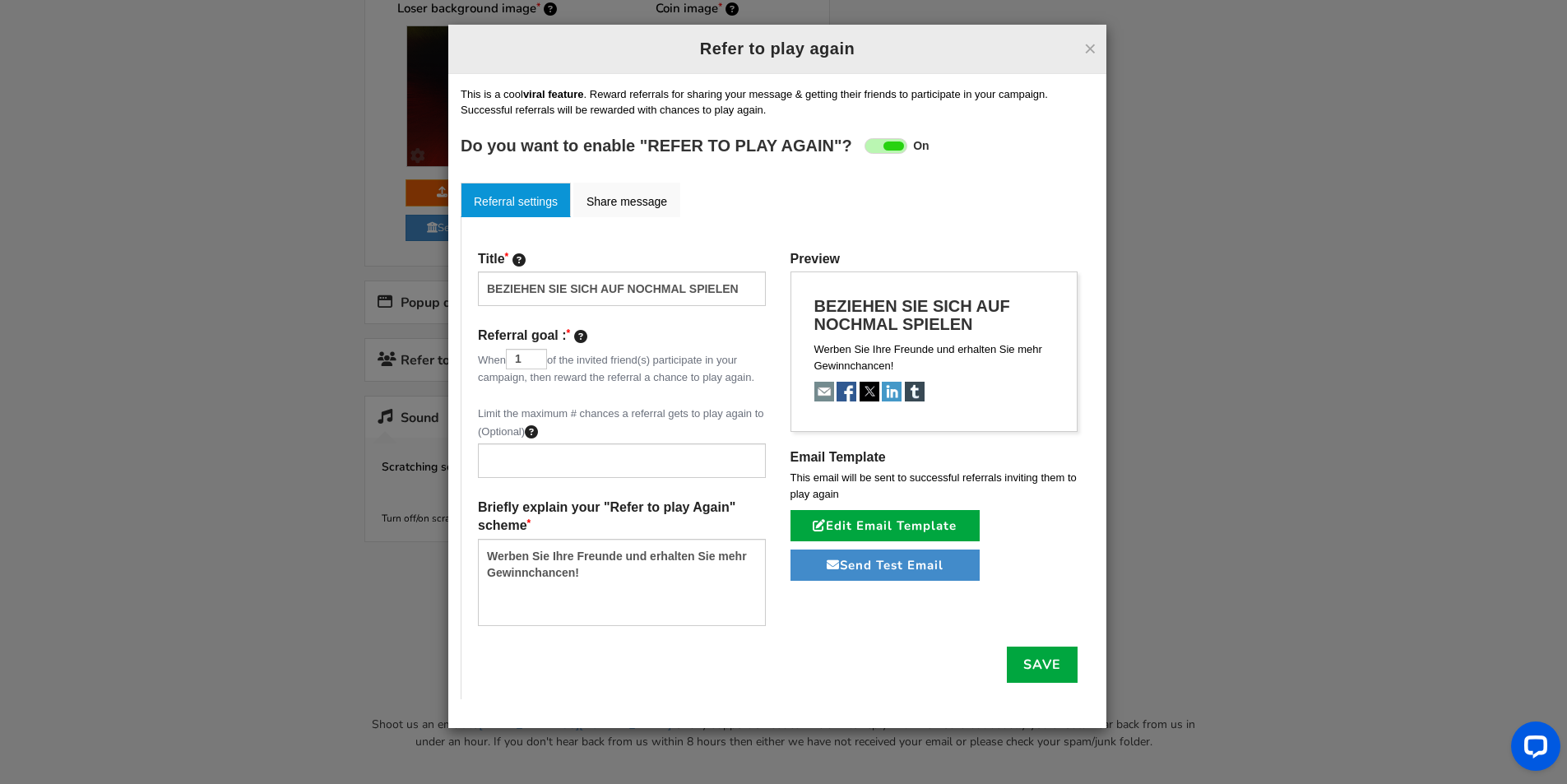
click at [867, 323] on h4 "BEZIEHEN SIE SICH AUF NOCHMAL SPIELEN" at bounding box center [934, 315] width 240 height 36
click at [1089, 46] on button "×" at bounding box center [1090, 49] width 12 height 21
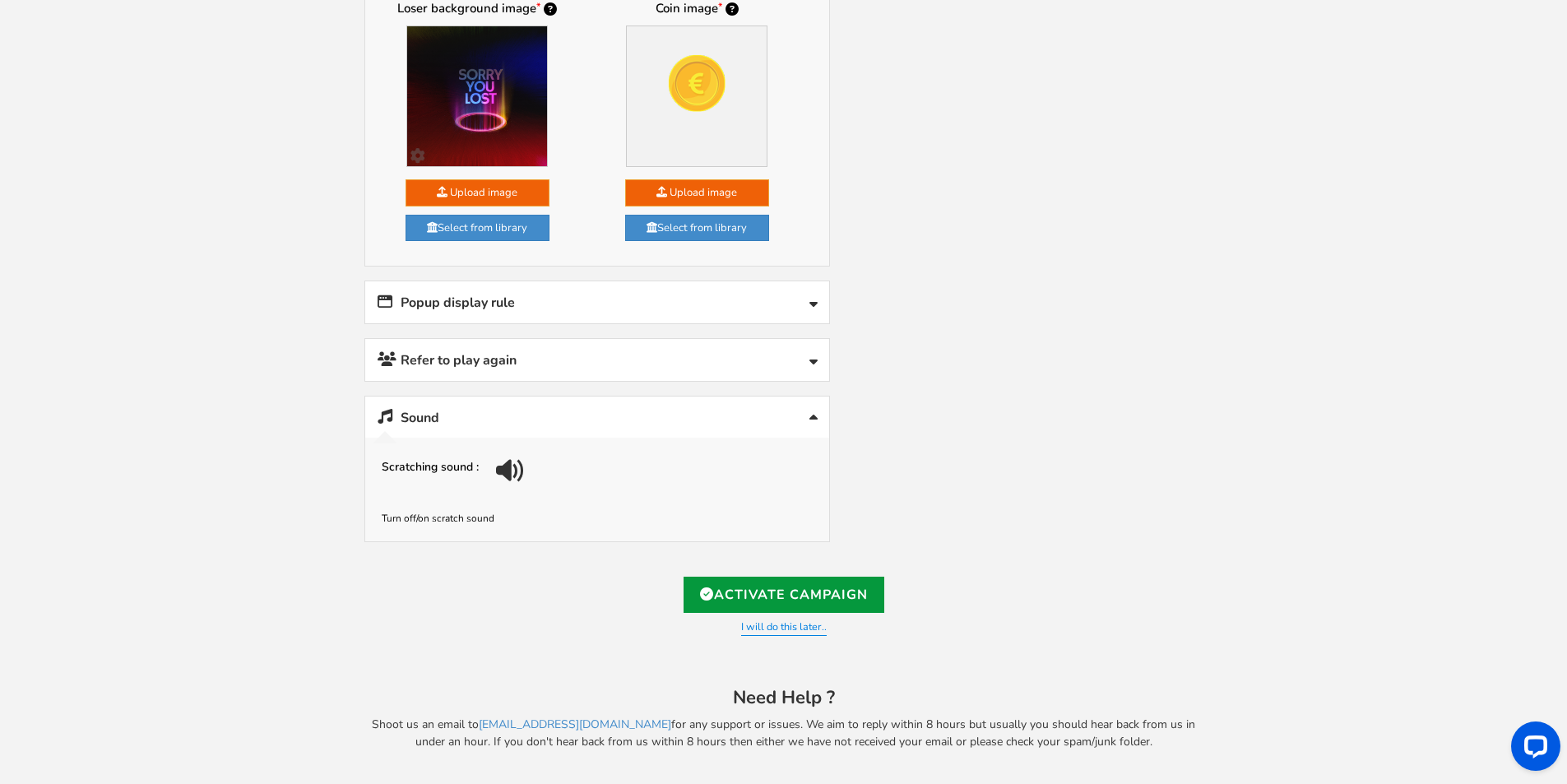
click at [768, 593] on link "Activate Campaign" at bounding box center [784, 594] width 201 height 36
type input "[URL][DOMAIN_NAME]"
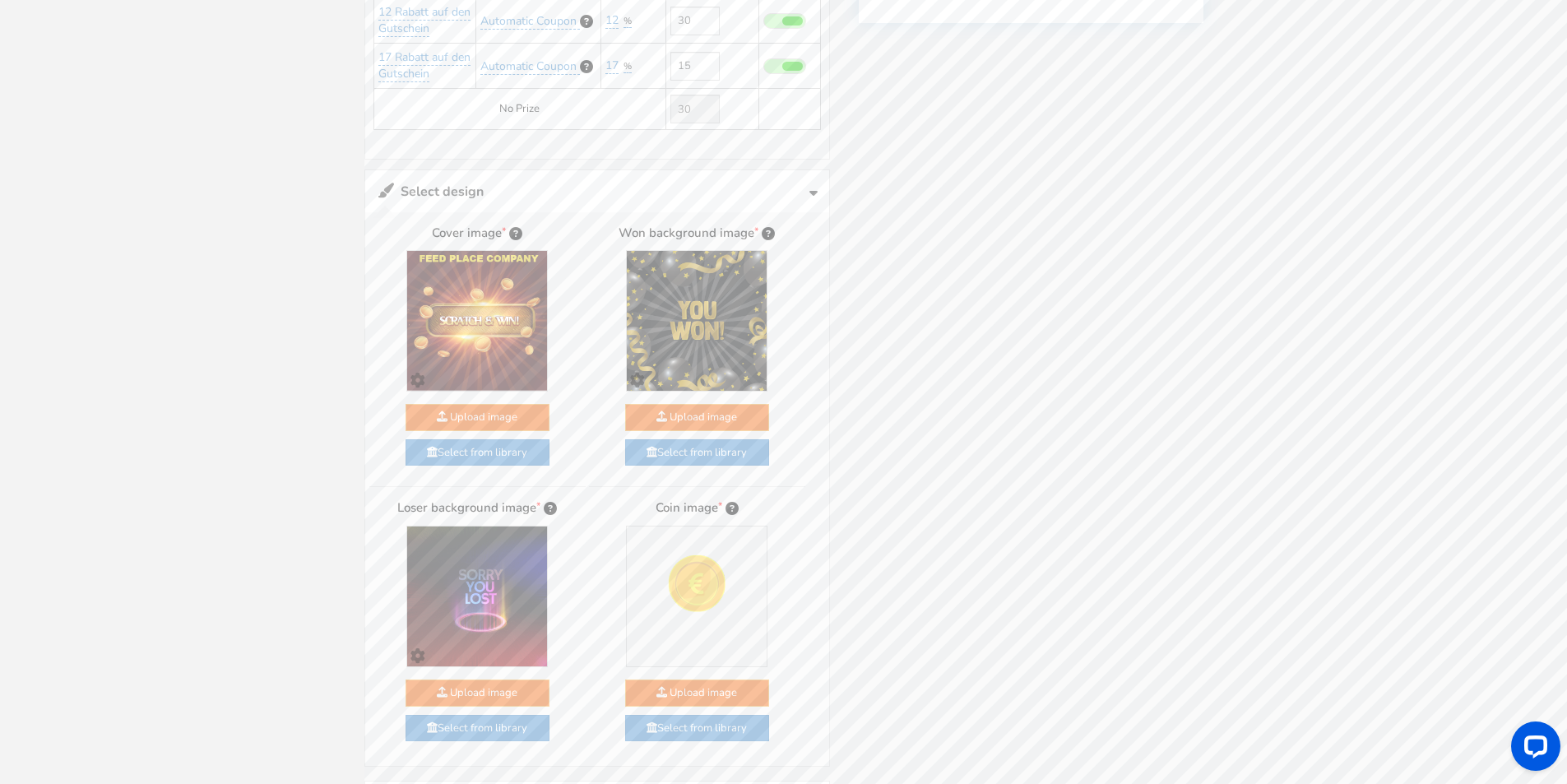
scroll to position [0, 0]
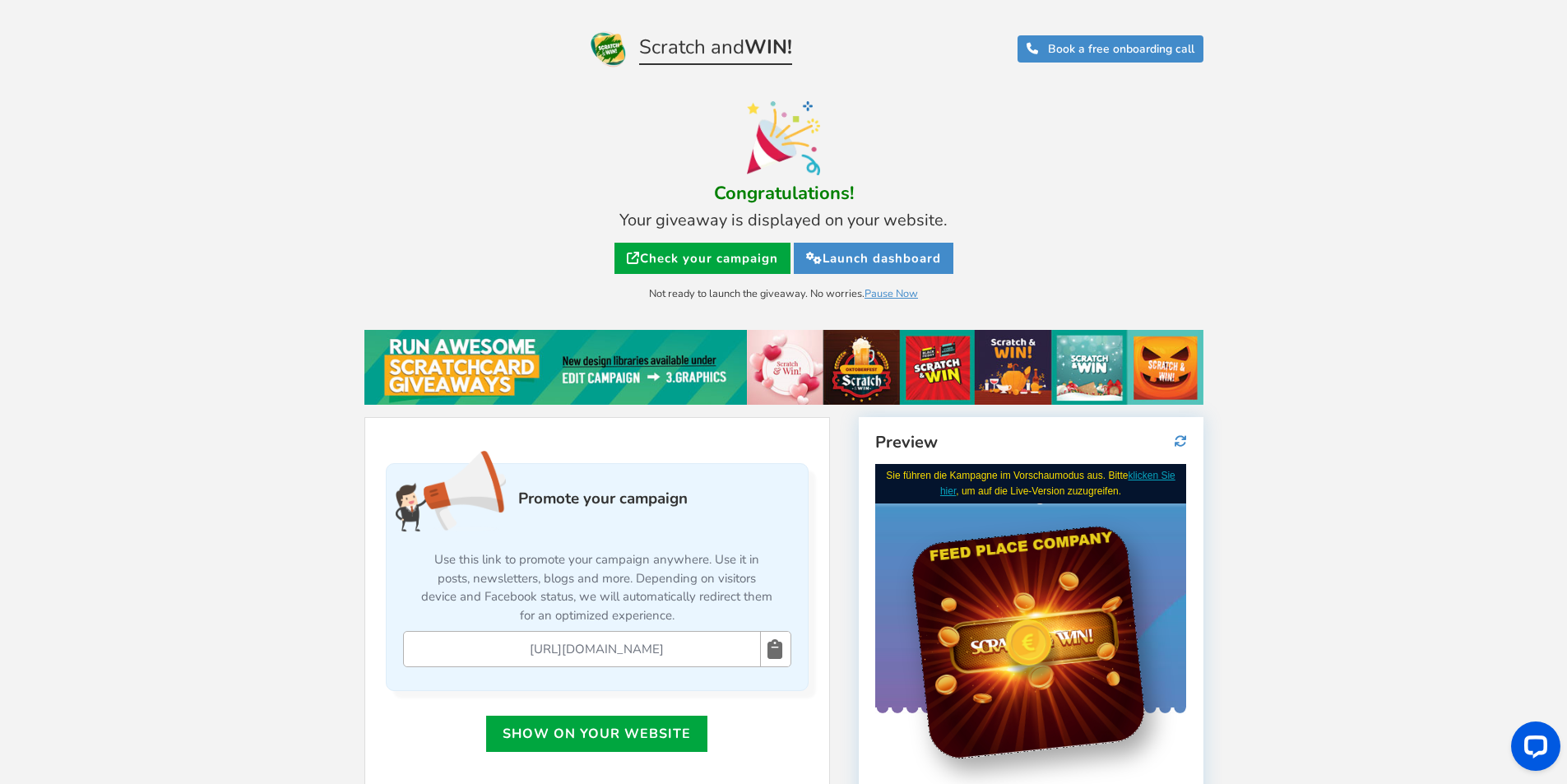
drag, startPoint x: 700, startPoint y: 651, endPoint x: 510, endPoint y: 645, distance: 190.1
click at [510, 645] on input "[URL][DOMAIN_NAME]" at bounding box center [597, 648] width 311 height 18
click at [587, 732] on link "Show on your website" at bounding box center [597, 733] width 221 height 36
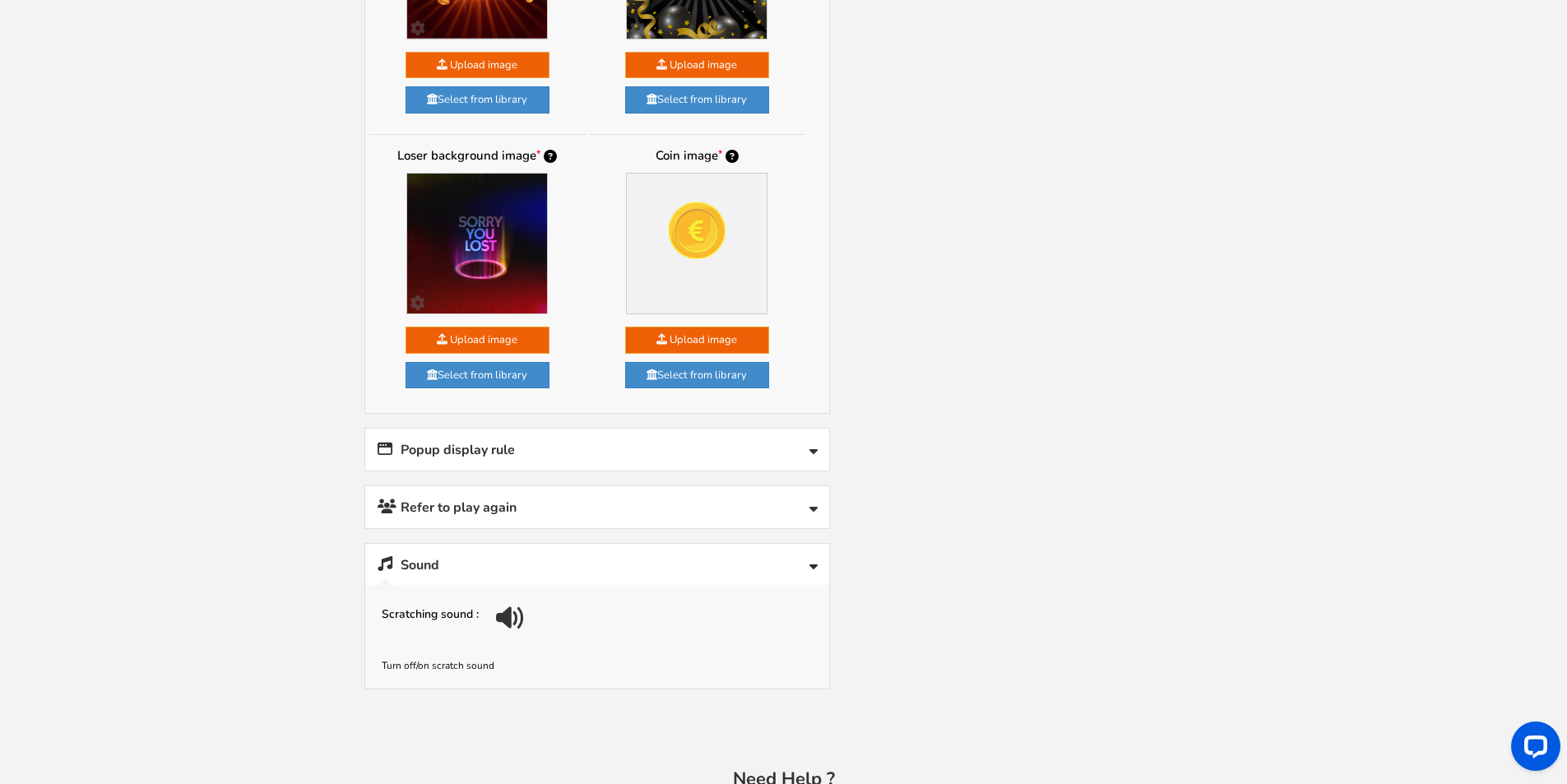
scroll to position [1645, 0]
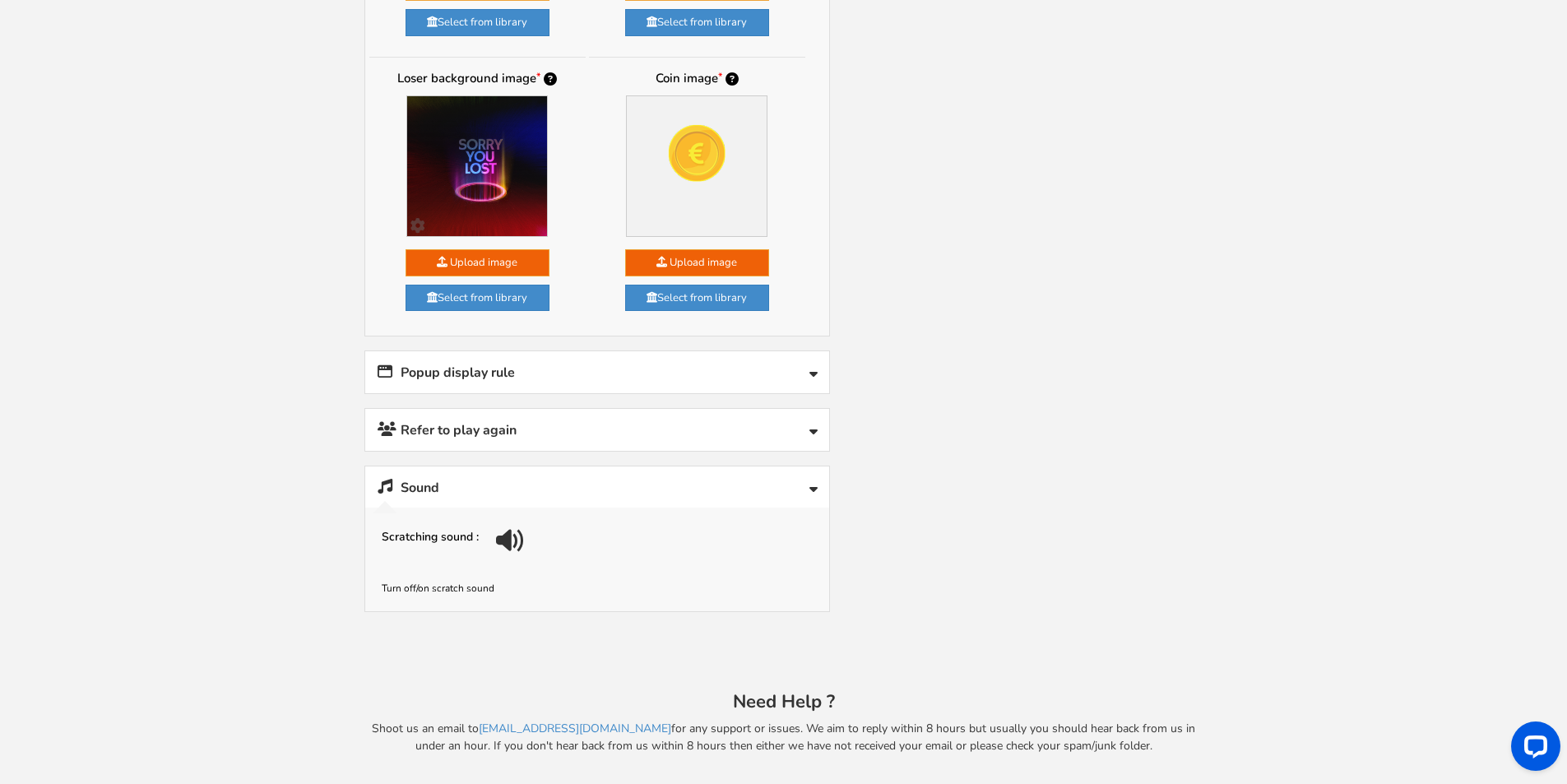
click at [680, 376] on link "Popup display rule" at bounding box center [597, 372] width 464 height 42
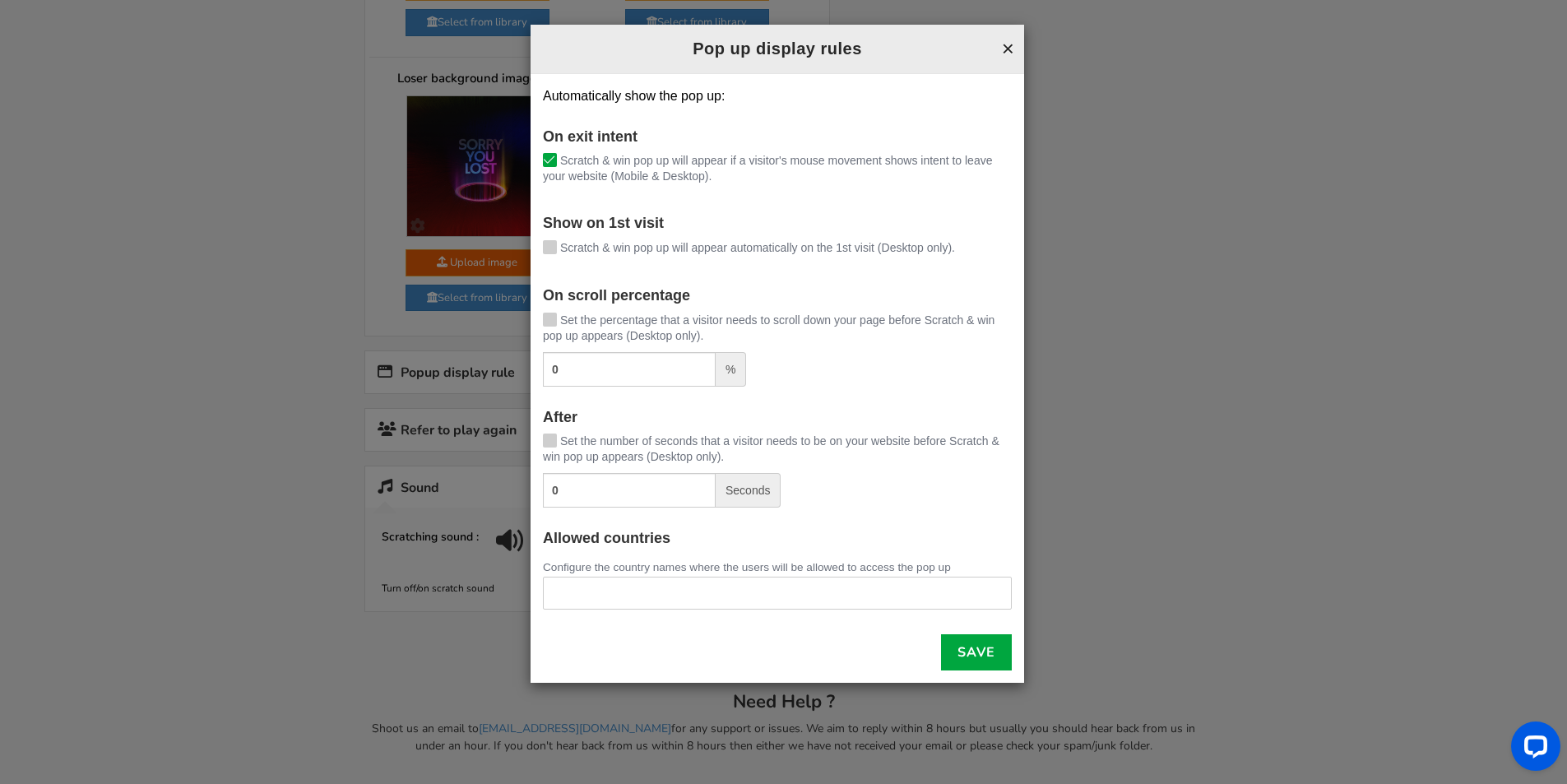
click at [1011, 45] on button "×" at bounding box center [1008, 49] width 12 height 21
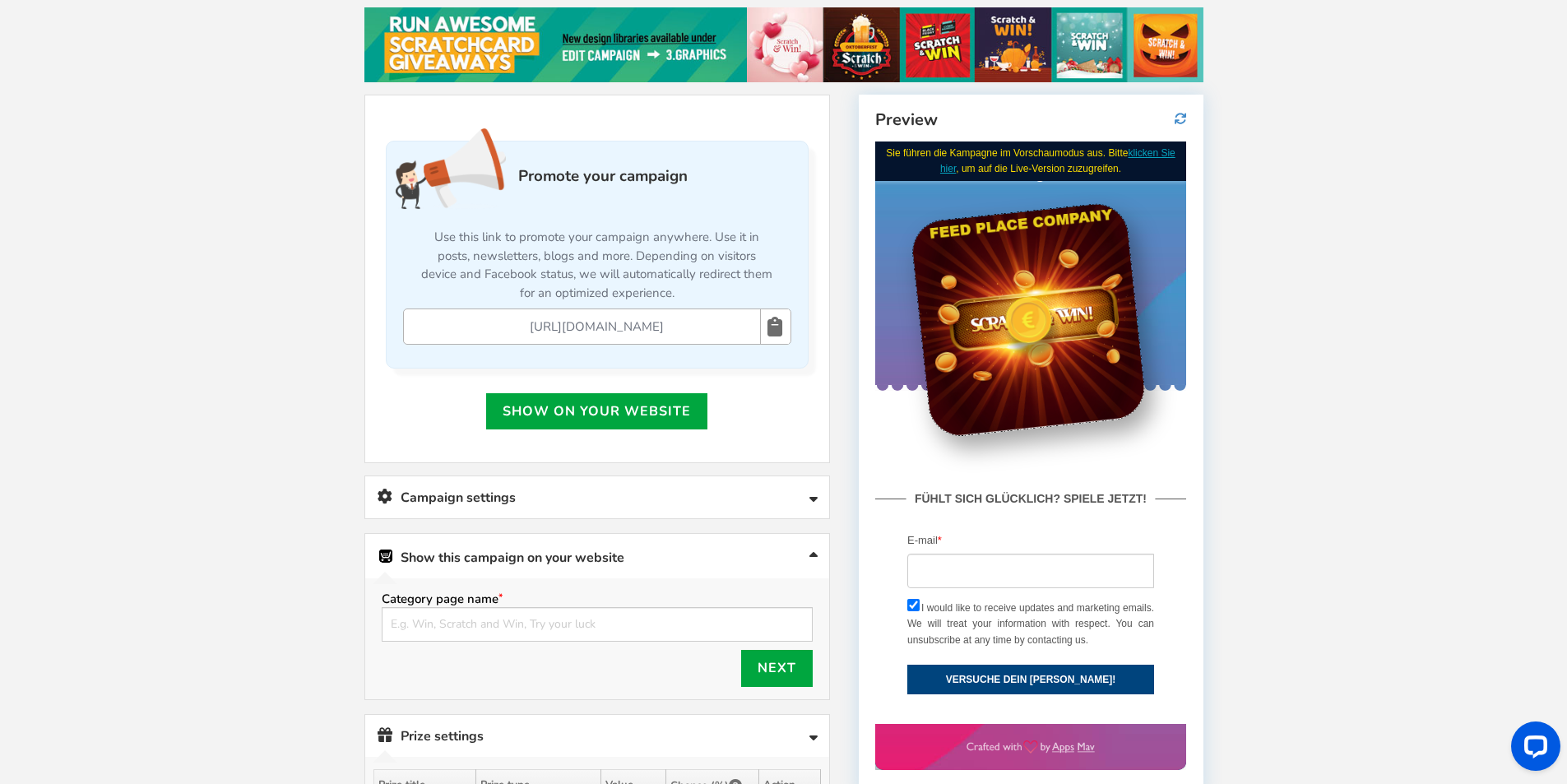
scroll to position [412, 0]
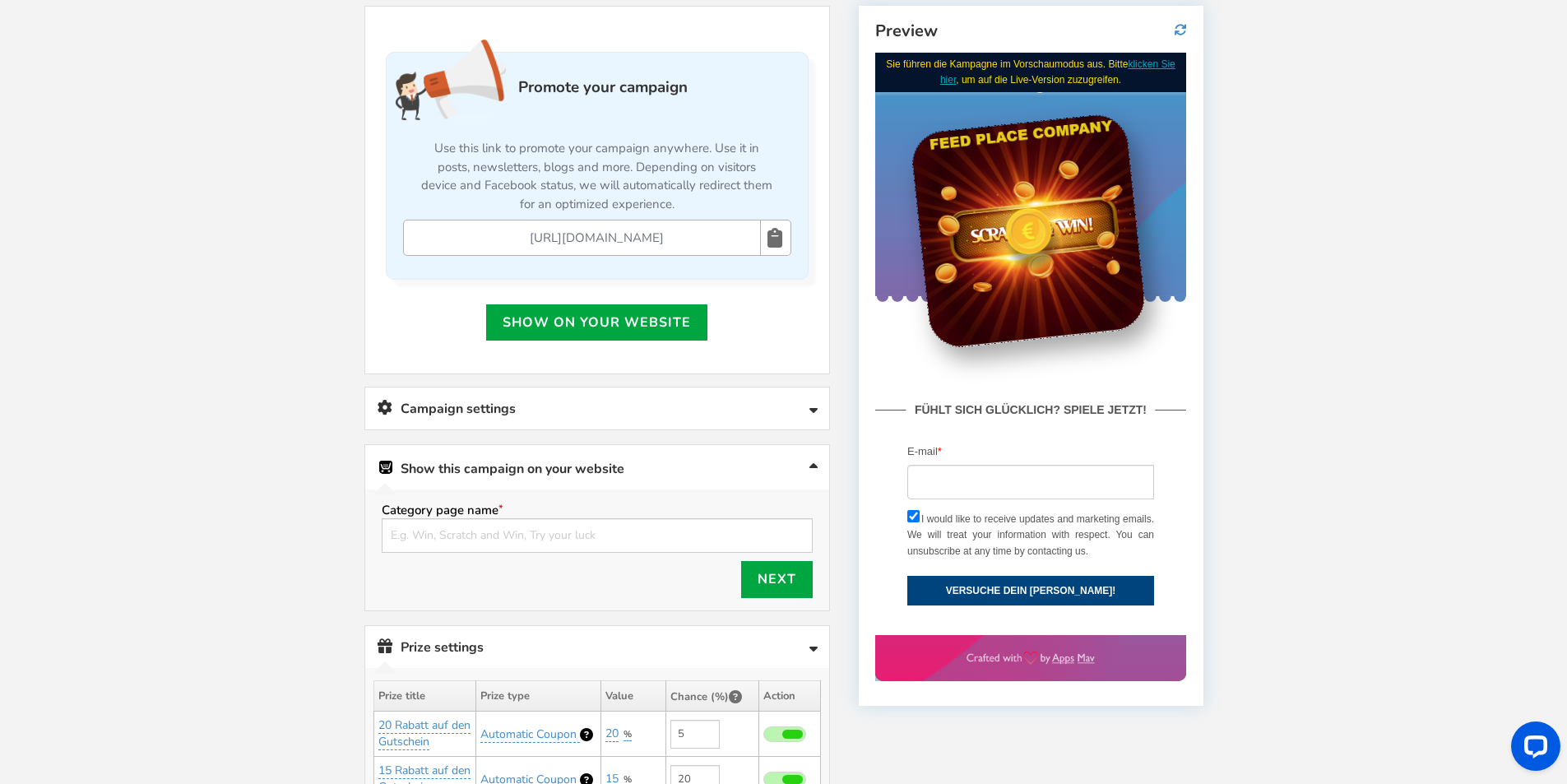
click at [777, 231] on icon at bounding box center [774, 237] width 14 height 35
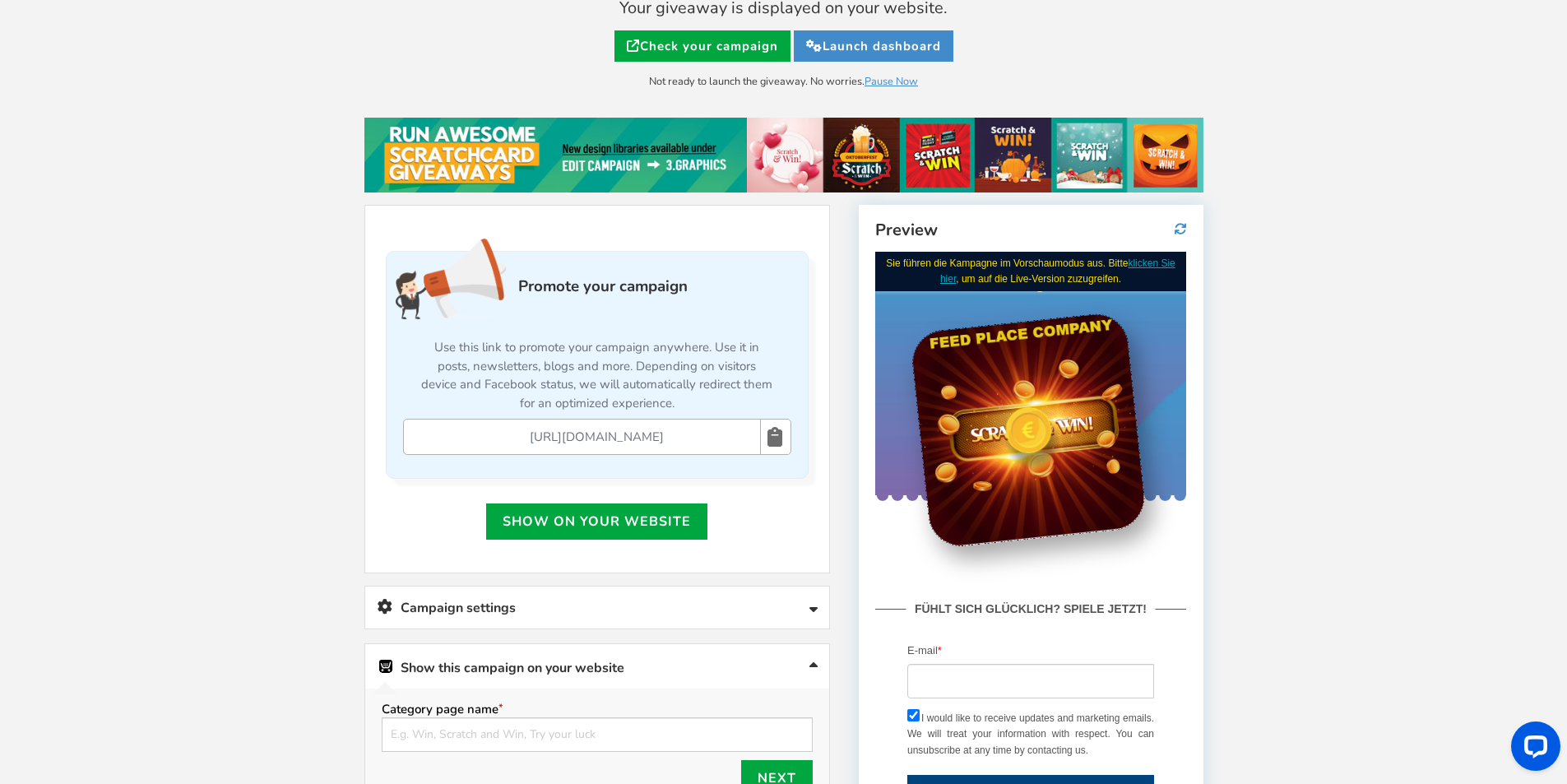
scroll to position [0, 0]
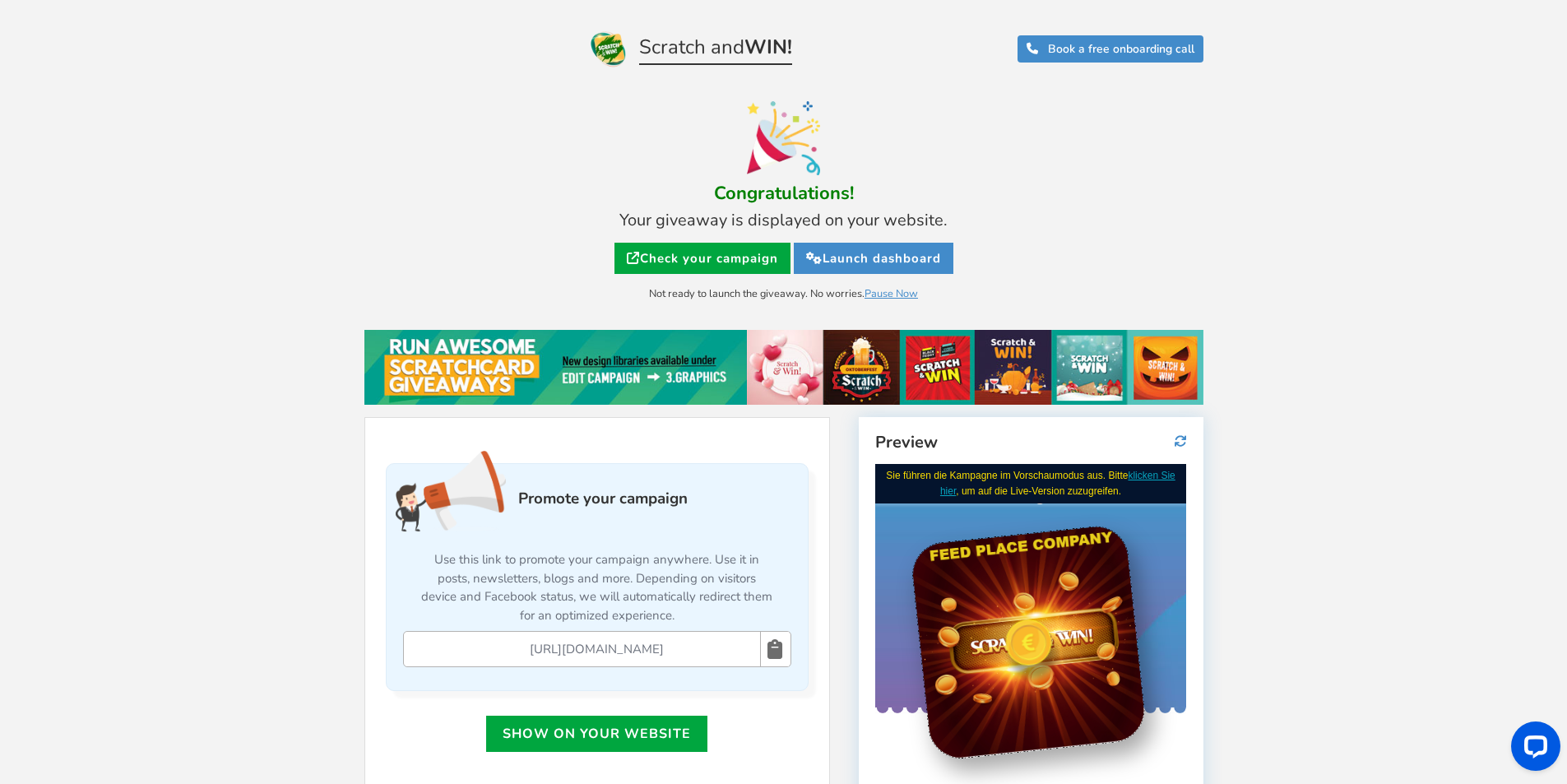
click at [779, 649] on icon at bounding box center [774, 649] width 14 height 35
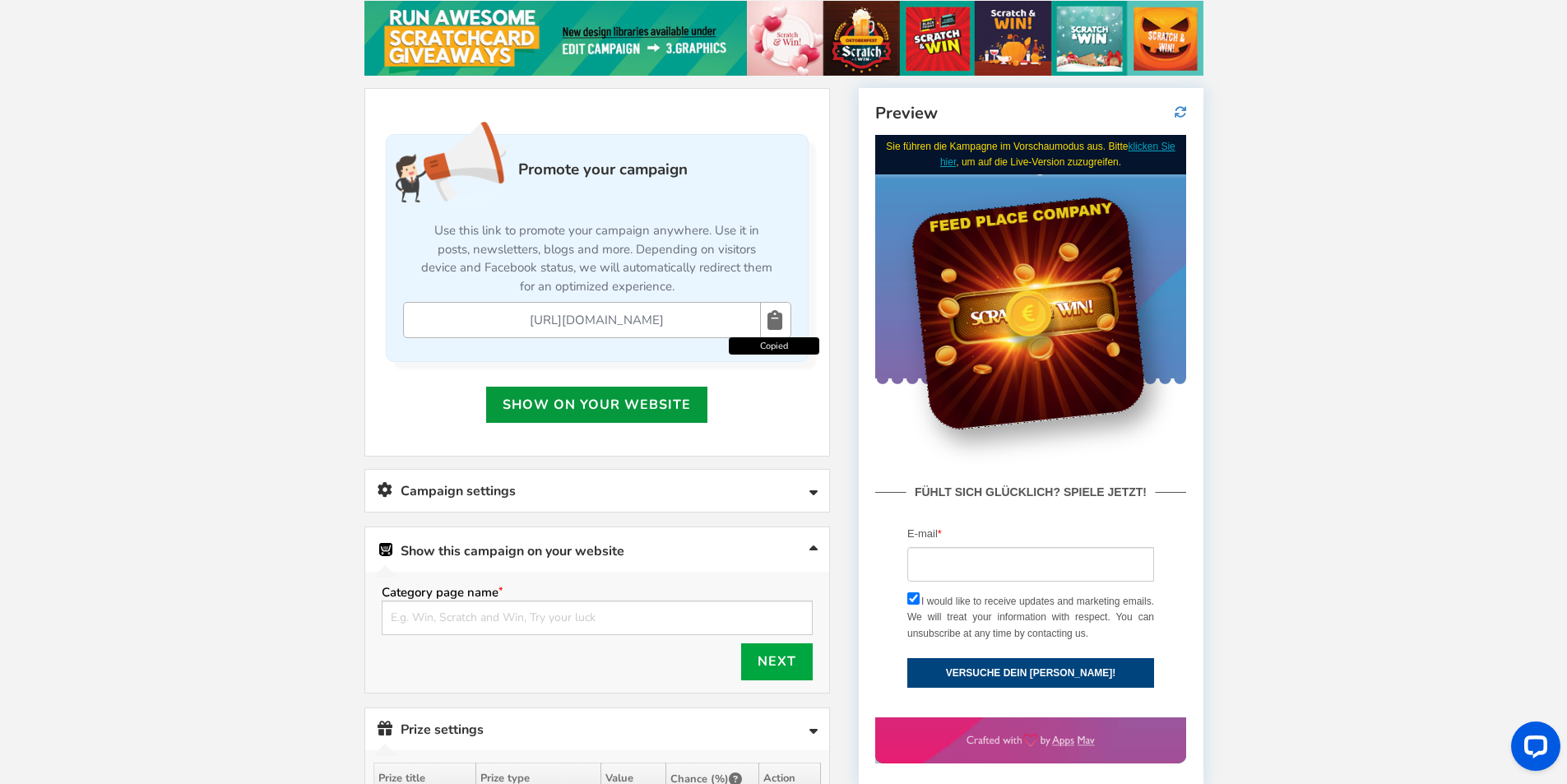
click at [601, 407] on link "Show on your website" at bounding box center [597, 405] width 221 height 36
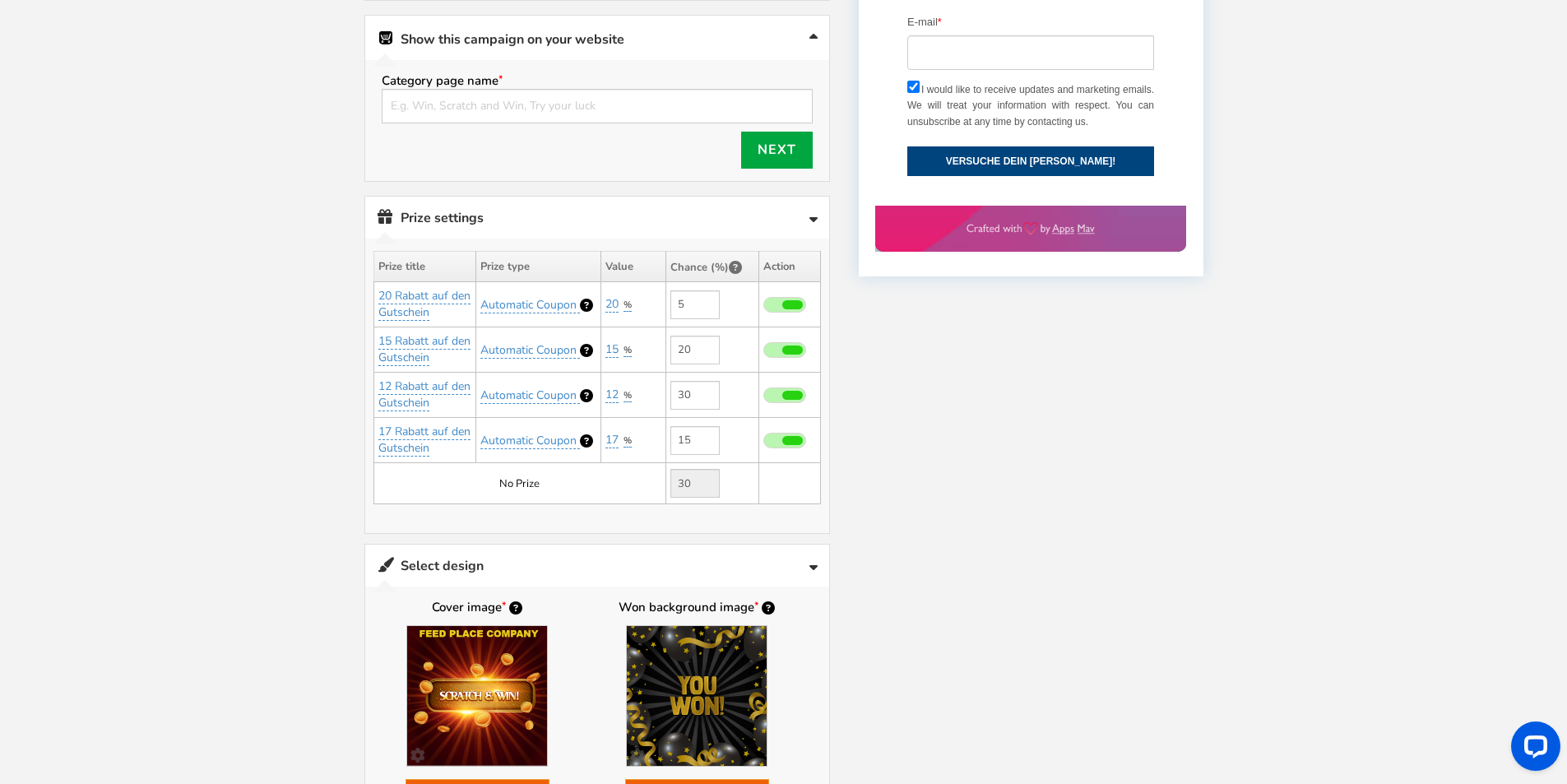
scroll to position [855, 0]
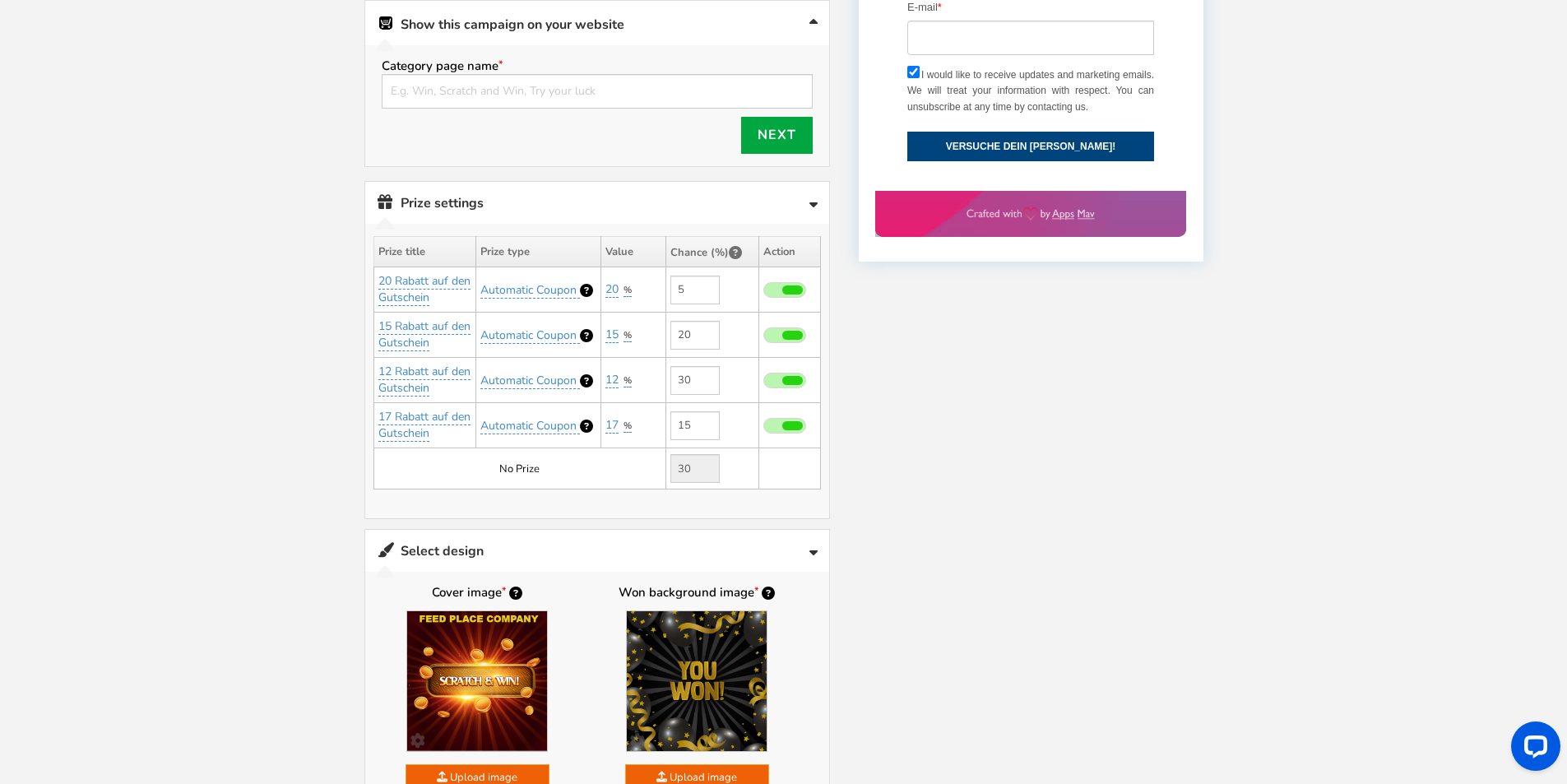
click at [1033, 326] on div at bounding box center [784, 494] width 839 height 1866
